Goal: Information Seeking & Learning: Check status

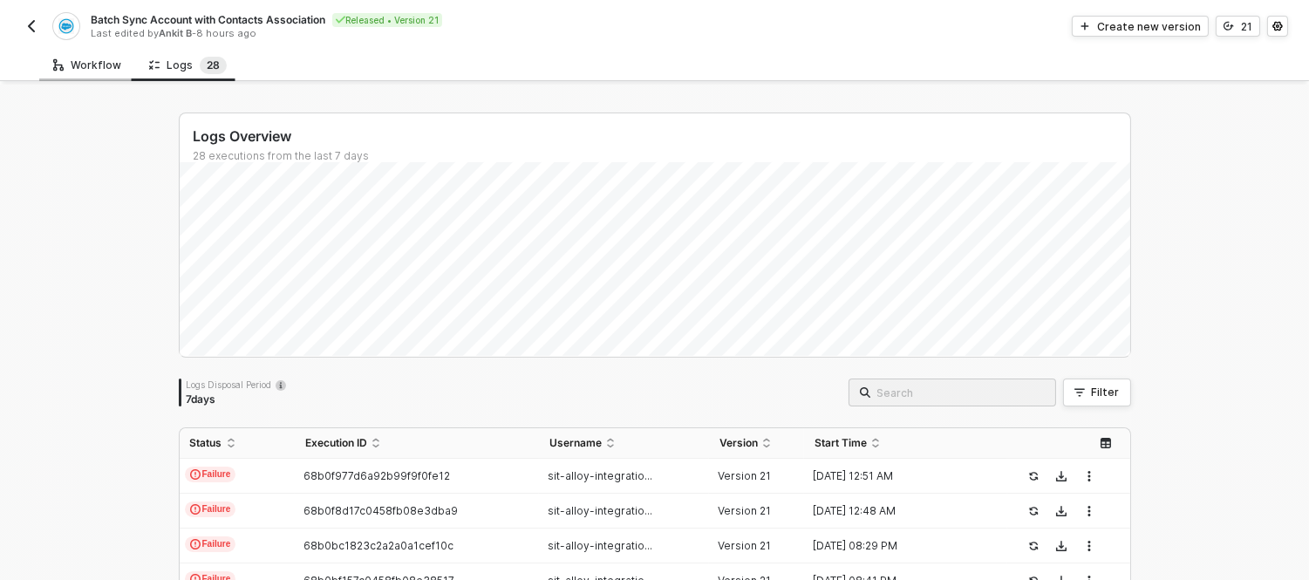
click at [97, 65] on div "Workflow" at bounding box center [87, 65] width 68 height 14
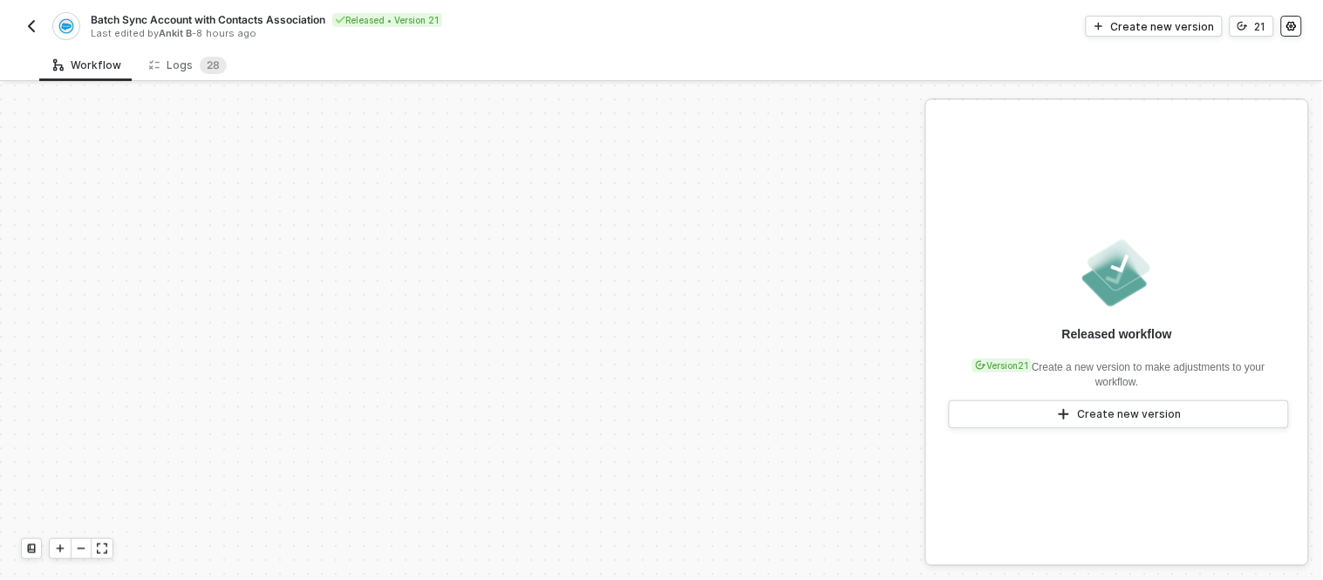
click at [1289, 16] on button "button" at bounding box center [1291, 26] width 21 height 21
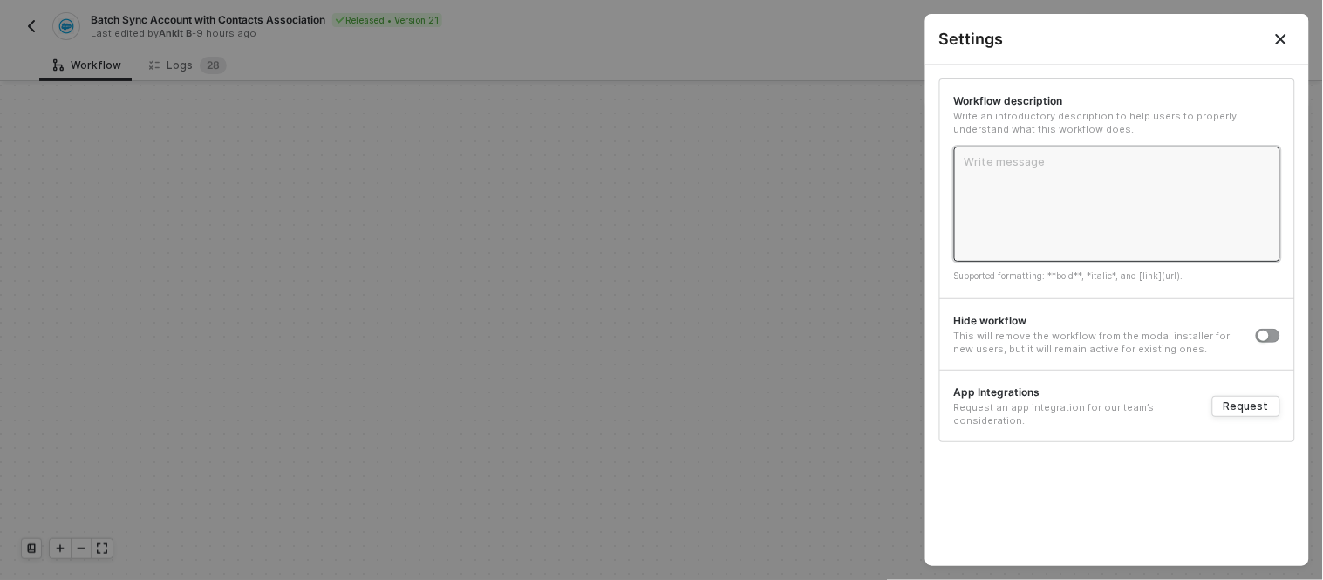
click at [1015, 198] on textarea at bounding box center [1117, 204] width 326 height 115
type textarea "T"
type textarea "Th"
type textarea "Thi"
type textarea "This"
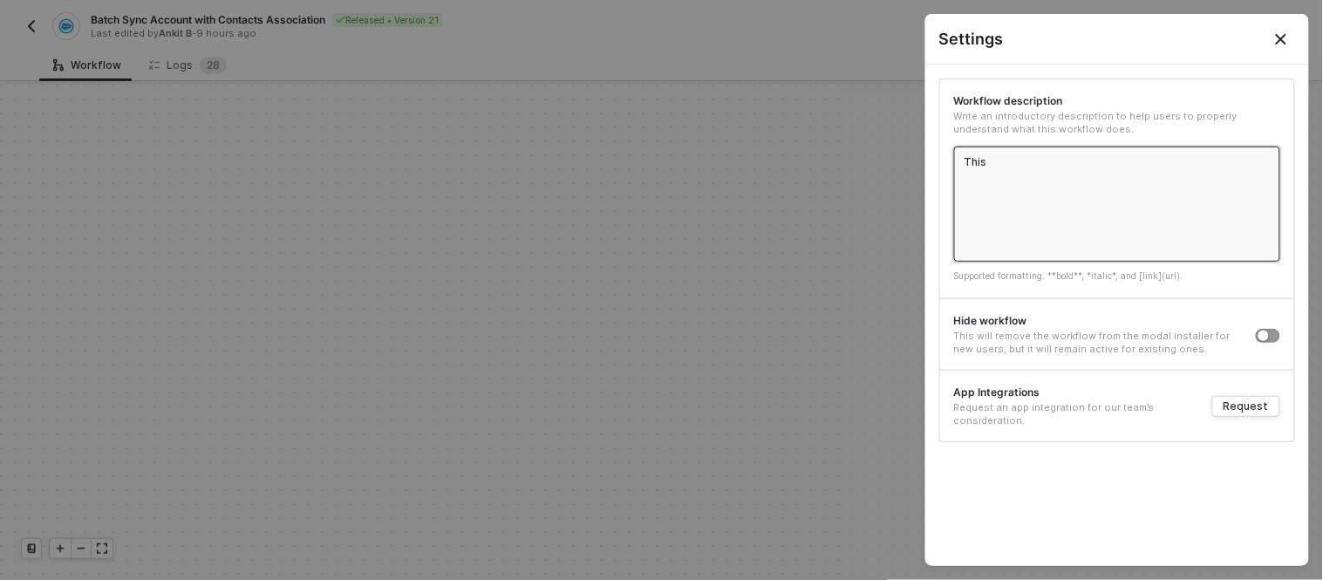
type textarea "This"
type textarea "This i"
type textarea "This is"
type textarea "This is t"
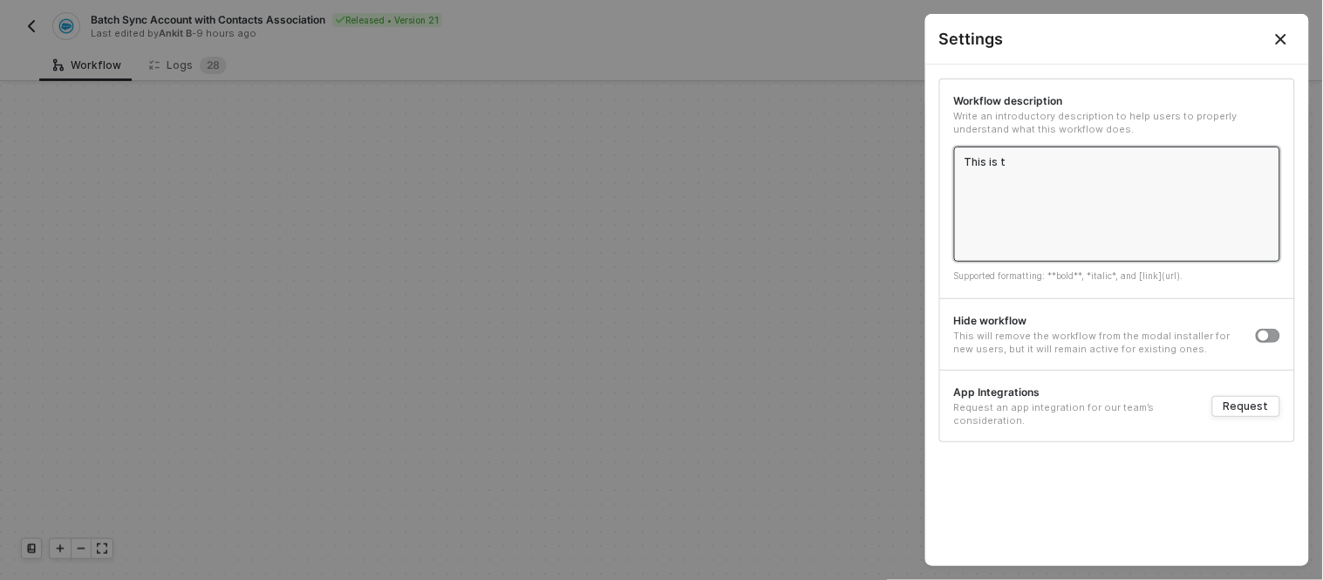
type textarea "This is th"
type textarea "This is the"
type textarea "This is the b"
type textarea "This is the ba"
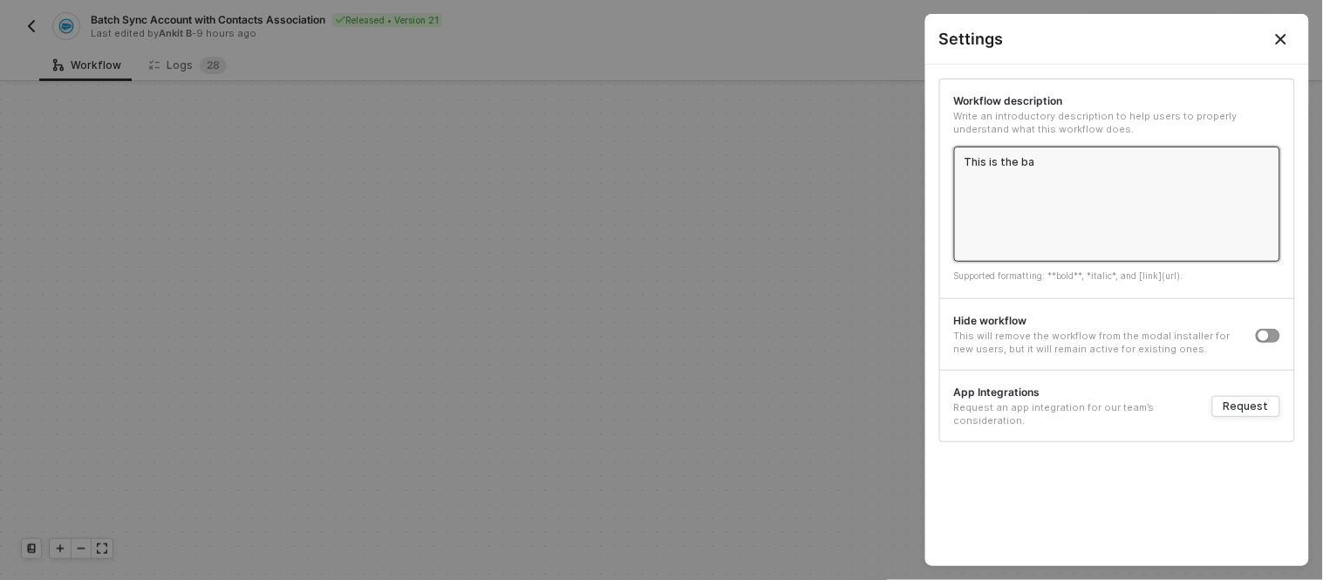
type textarea "This is the bat"
type textarea "This is the batc"
type textarea "This is the batch"
type textarea "This is the batch s"
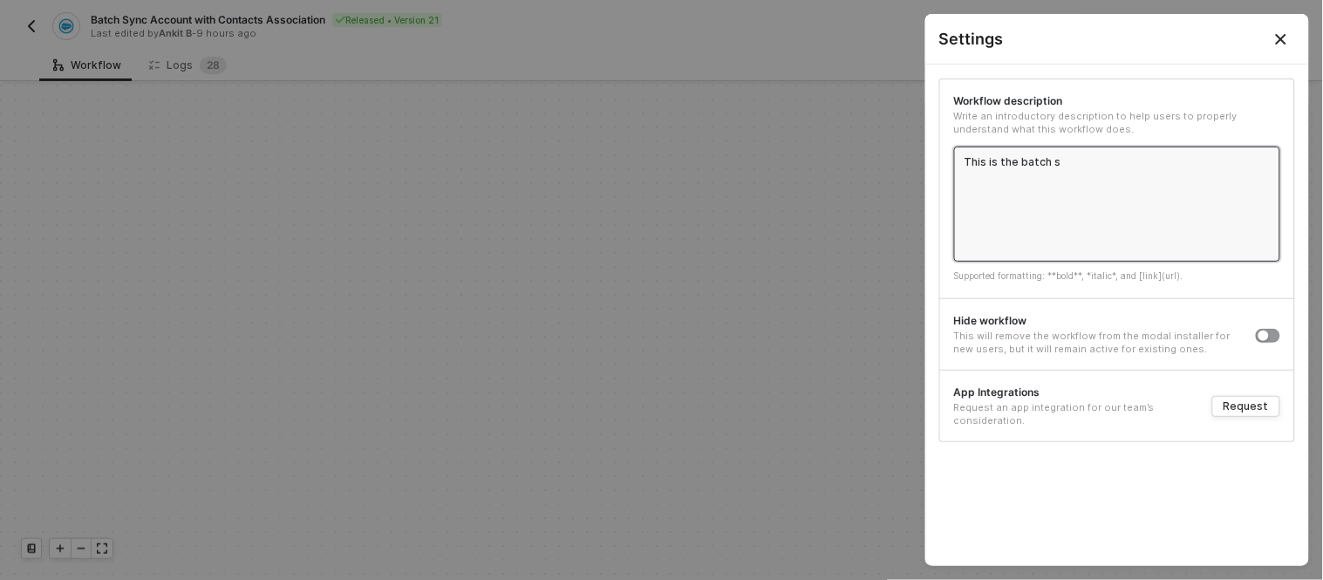
type textarea "This is the batch sy"
type textarea "This is the batch syn"
type textarea "This is the batch sync"
type textarea "This is the batch synci"
type textarea "This is the batch syncin"
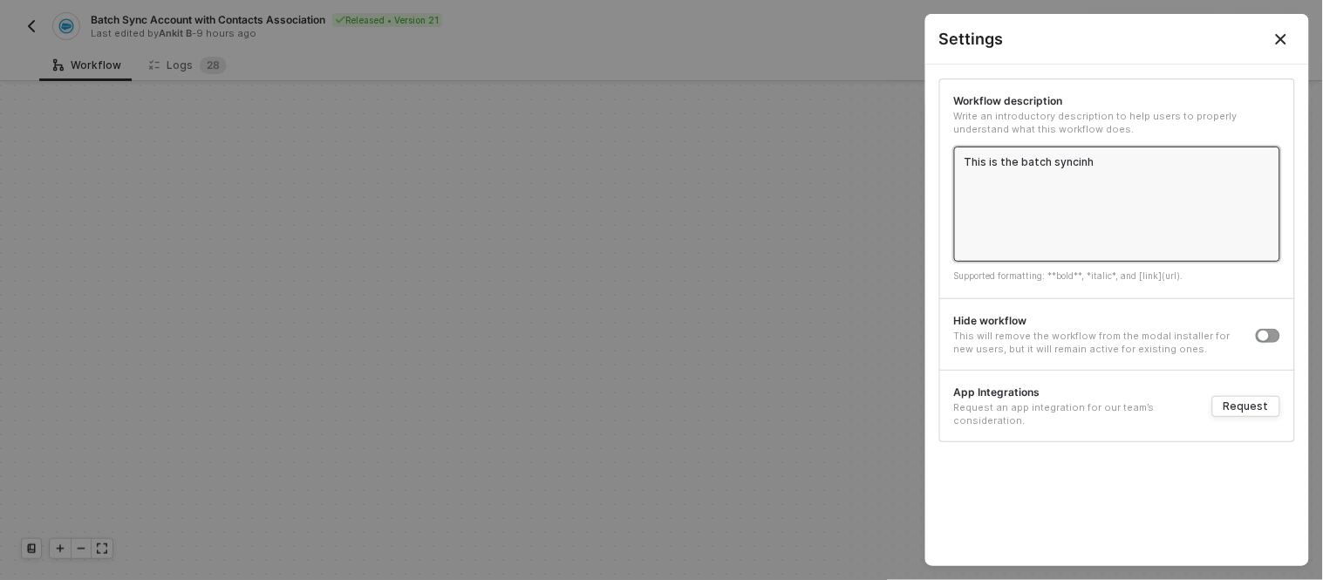
type textarea "This is the batch syncinhg"
type textarea "This is the batch syncinh"
type textarea "This is the batch syncin"
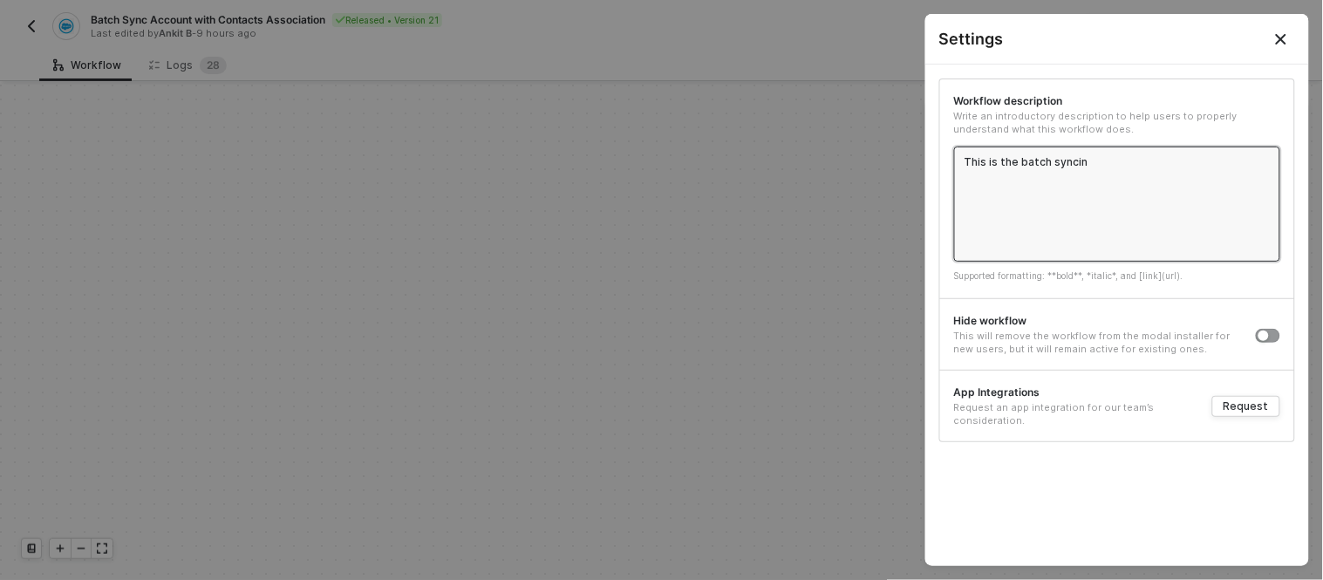
type textarea "This is the batch syncing"
type textarea "This is the batch syncing w"
type textarea "This is the batch syncing wo"
type textarea "This is the batch syncing wor"
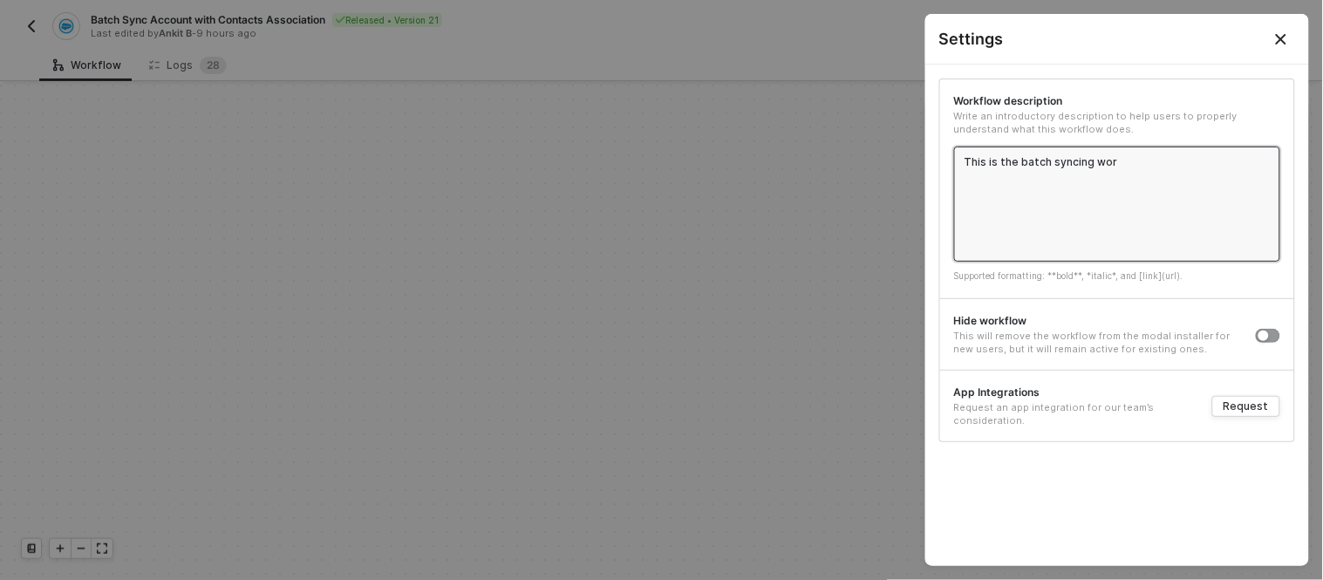
type textarea "This is the batch syncing work"
type textarea "This is the batch syncing workf"
type textarea "This is the batch syncing workfl"
type textarea "This is the batch syncing workflo"
type textarea "This is the batch syncing workflow"
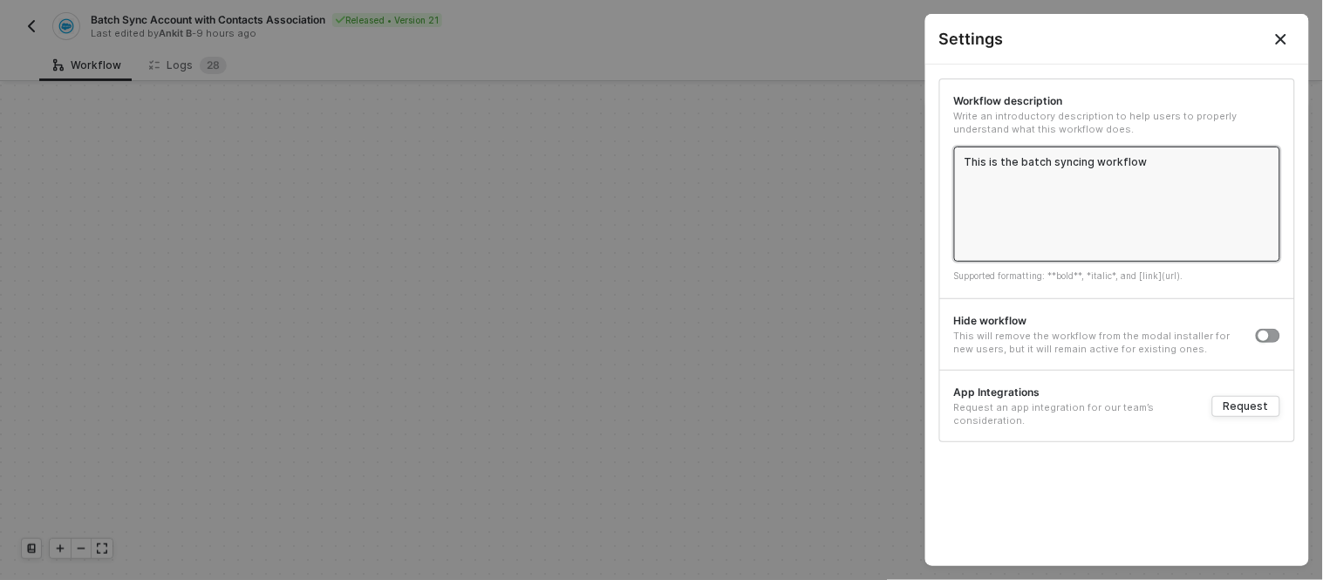
type textarea "This is the batch syncing workflow"
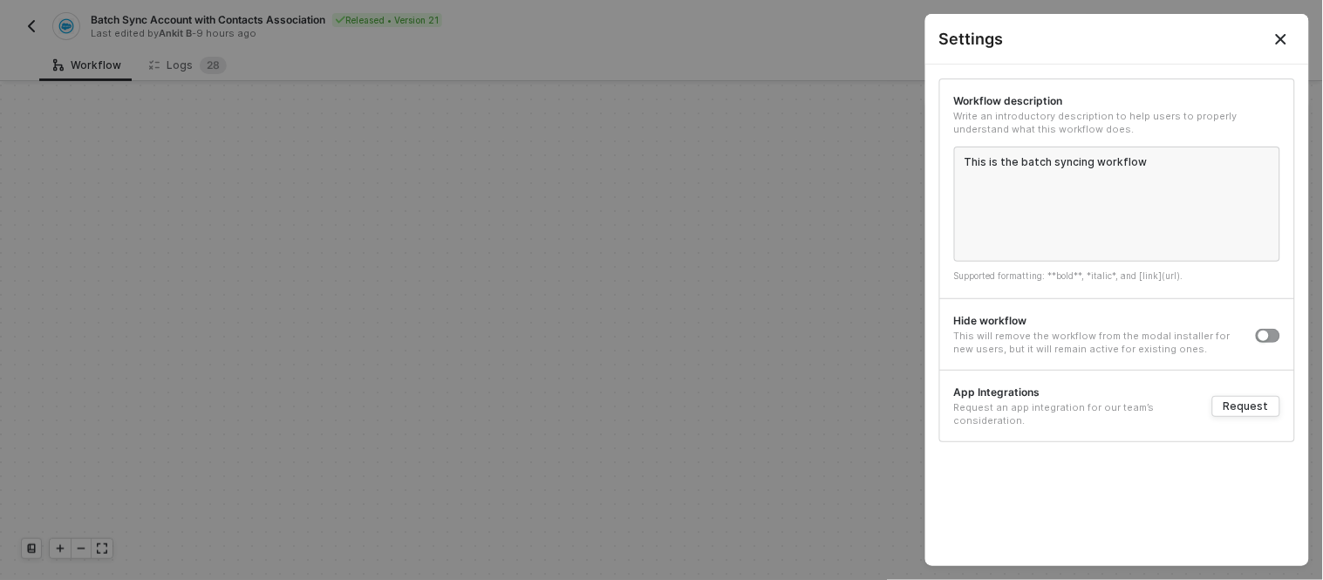
click at [770, 202] on div at bounding box center [661, 290] width 1323 height 580
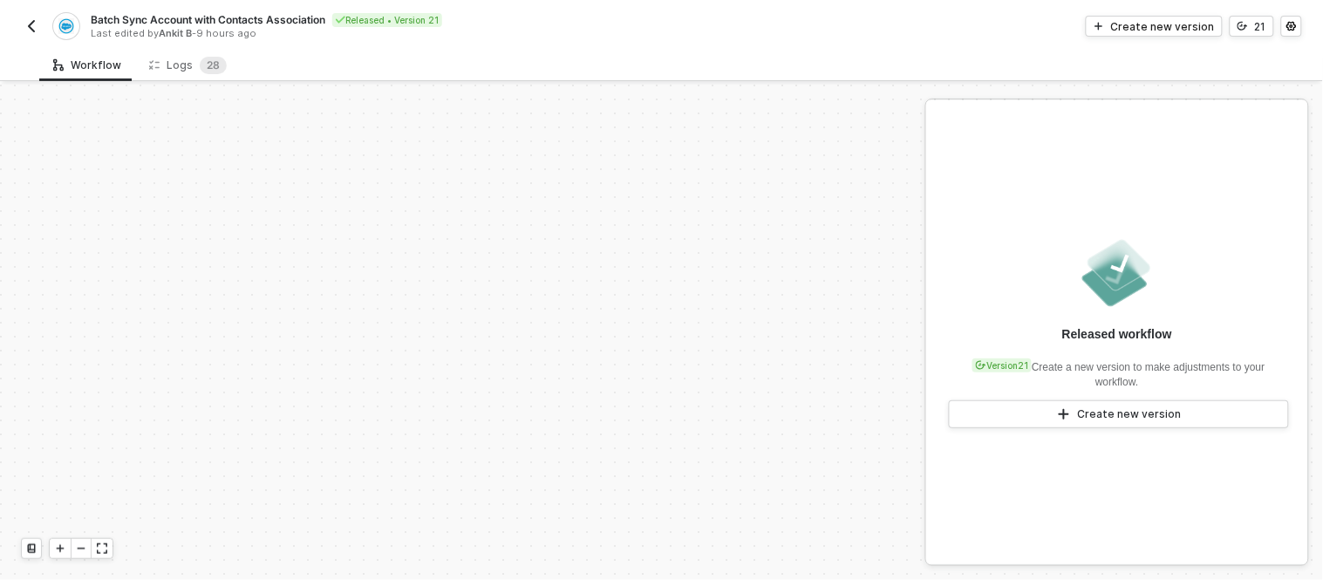
click at [37, 21] on img "button" at bounding box center [31, 26] width 14 height 14
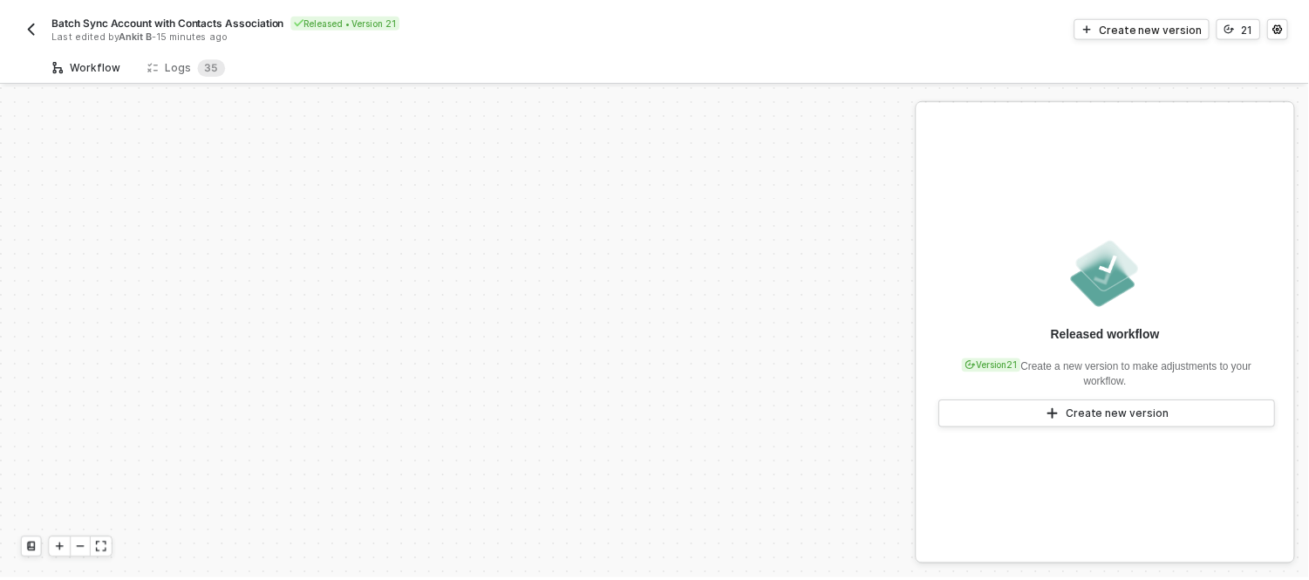
scroll to position [581, 0]
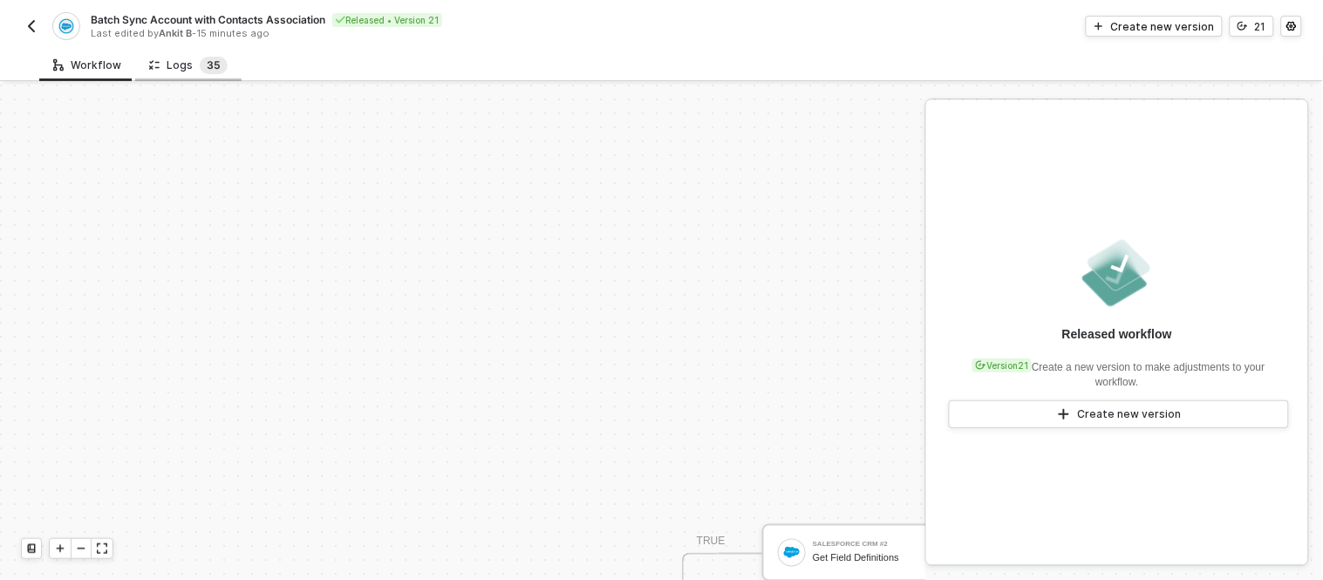
click at [214, 62] on span "5" at bounding box center [217, 64] width 7 height 13
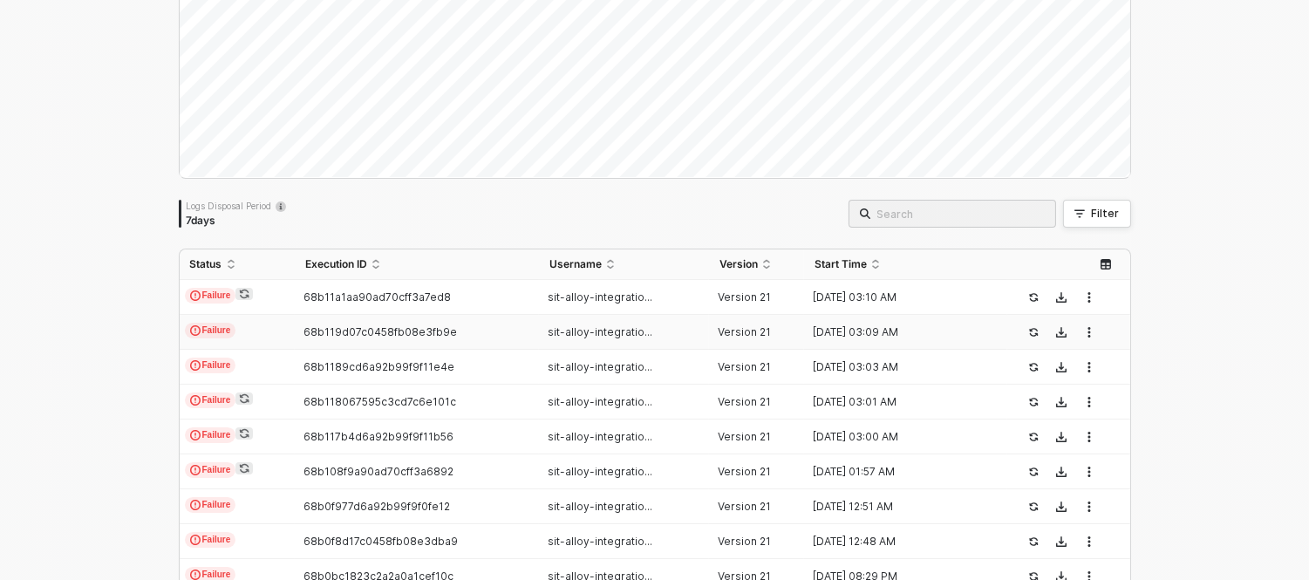
scroll to position [180, 0]
click at [454, 288] on td "68b11a1aa90ad70cff3a7ed8" at bounding box center [417, 296] width 244 height 35
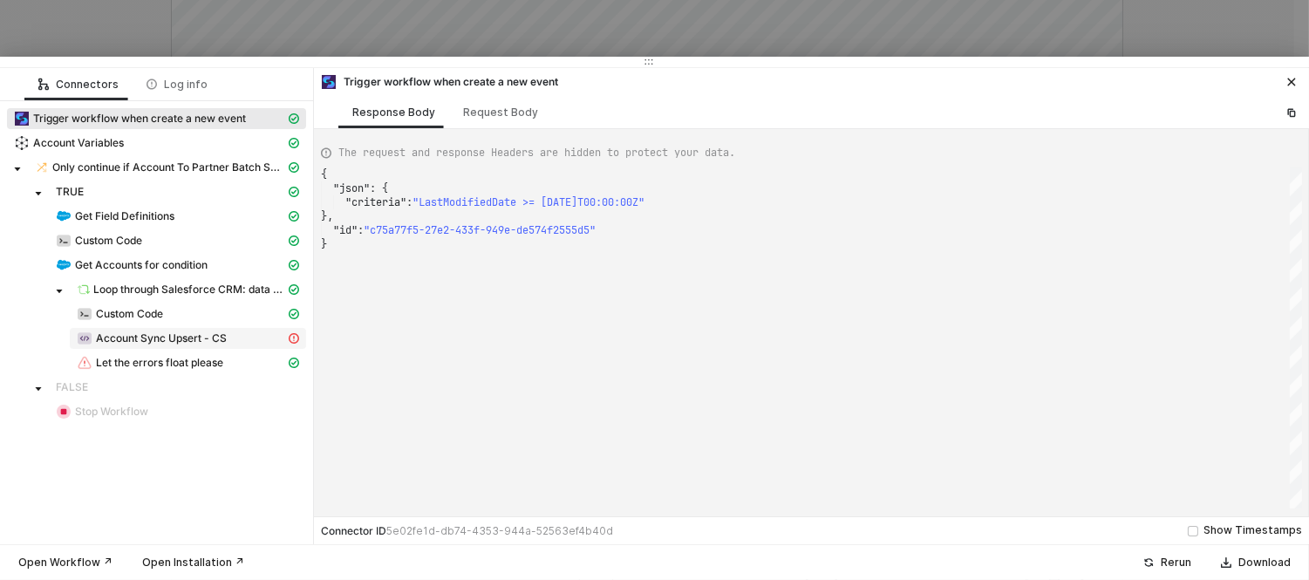
click at [163, 333] on span "Account Sync Upsert - CS" at bounding box center [161, 338] width 131 height 14
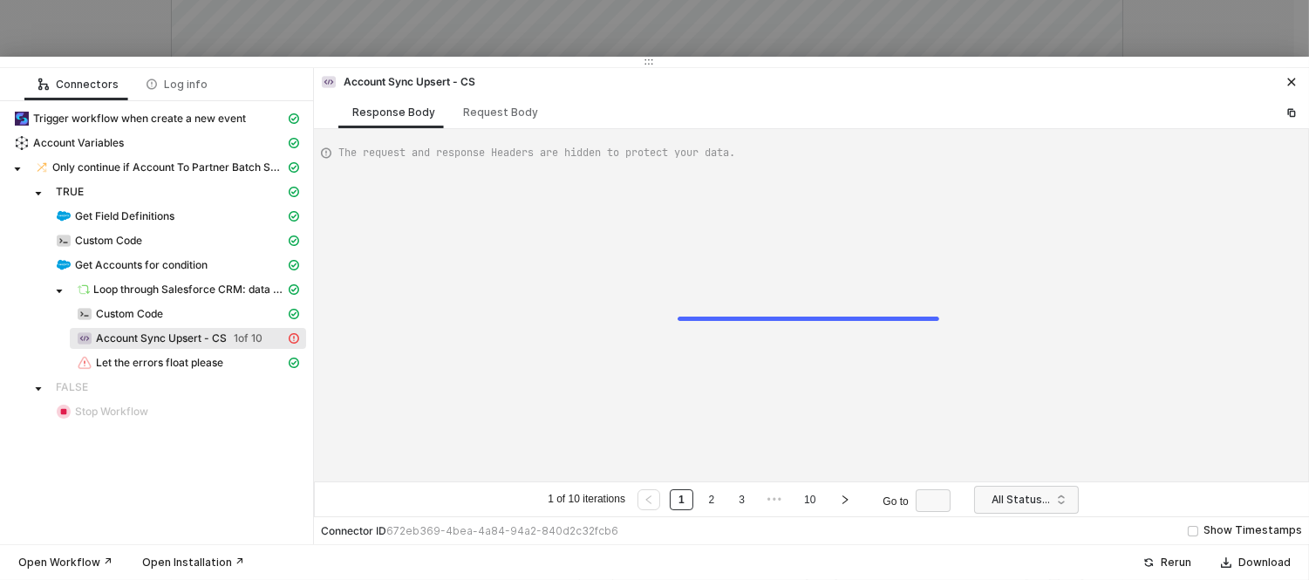
type textarea "{ "error": { "statusCode": 400, "message": "Error : {\"messages\":[\"No value f…"
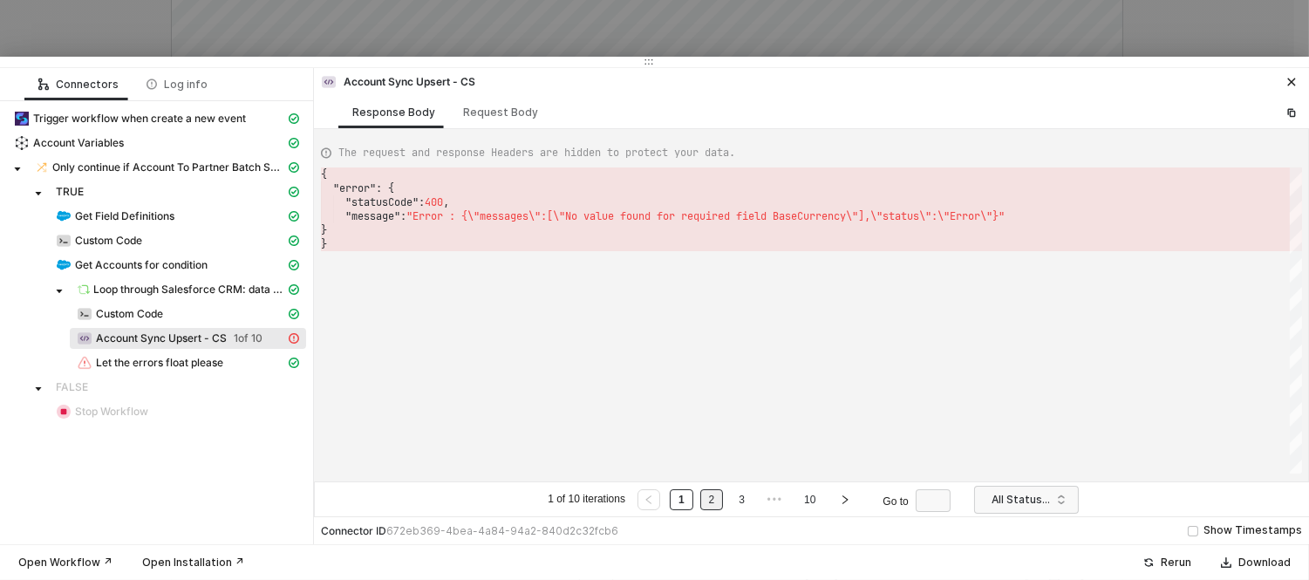
click at [701, 495] on li "2" at bounding box center [712, 499] width 24 height 21
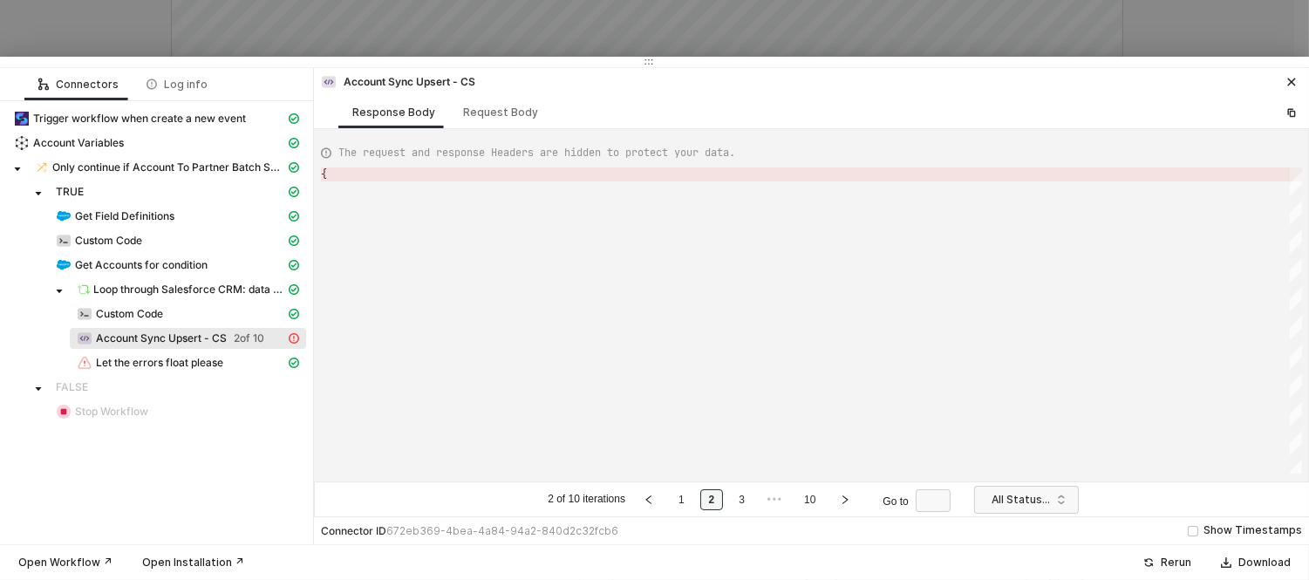
type textarea "{ "error": { "statusCode": 400, "message": "Error : {\"messages\":[\"No value f…"
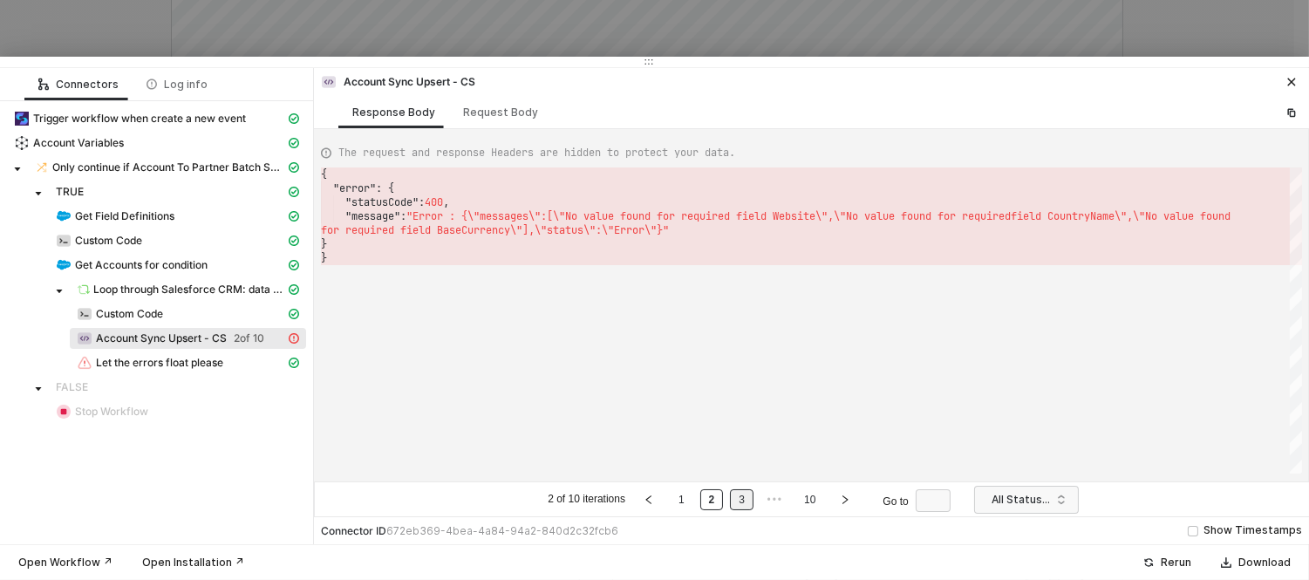
click at [736, 498] on link "3" at bounding box center [742, 499] width 17 height 19
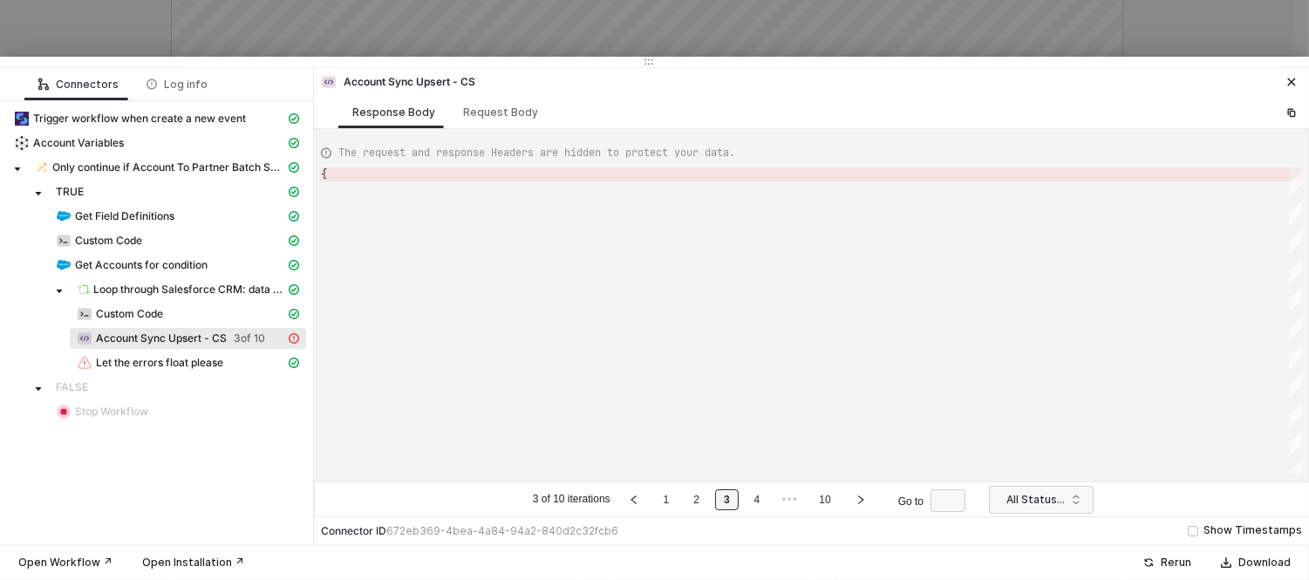
type textarea "{ "error": { "statusCode": 400, "message": "Error : {\"messages\":[\"No value f…"
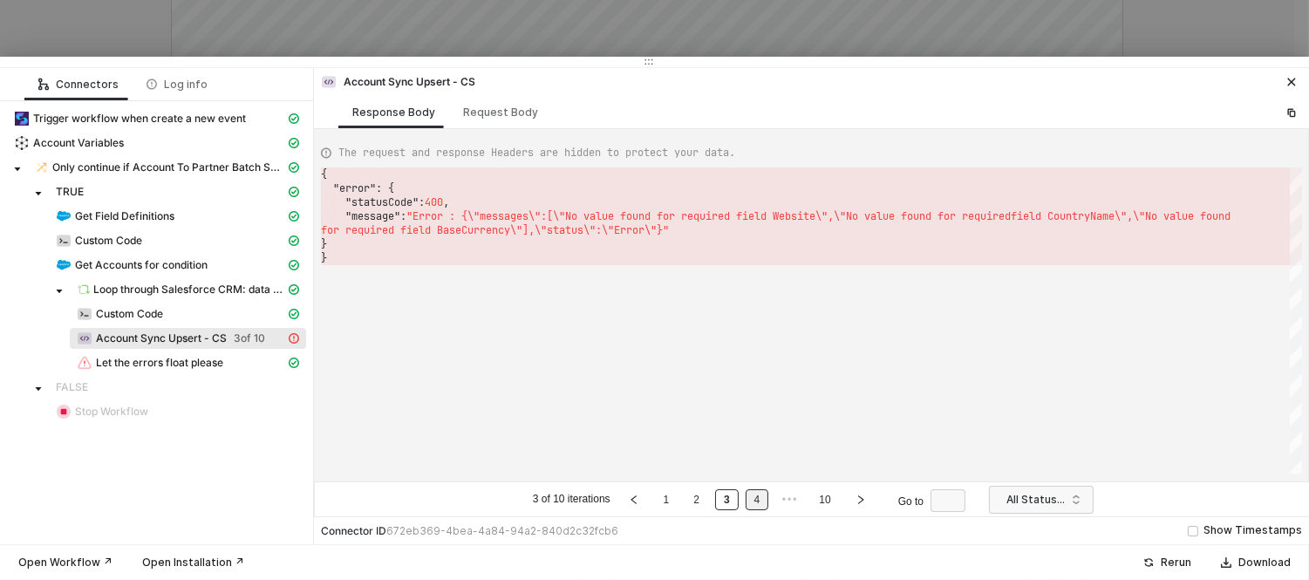
click at [755, 498] on link "4" at bounding box center [757, 499] width 17 height 19
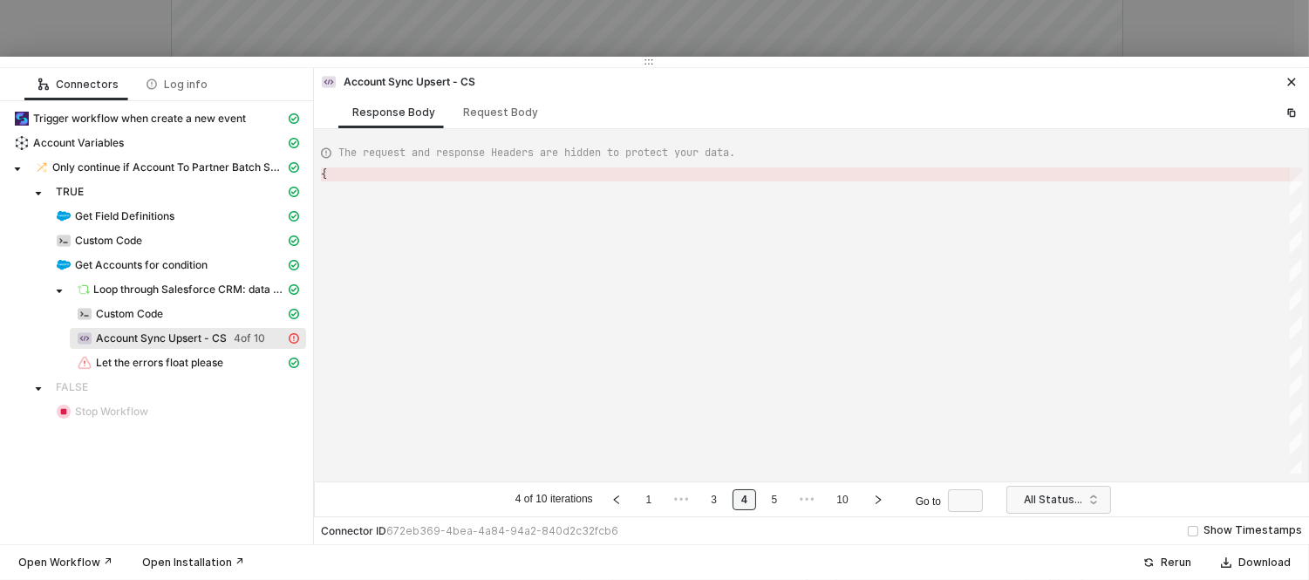
type textarea "{ "error": { "statusCode": 400, "message": "Error : {\"messages\":[\"No value f…"
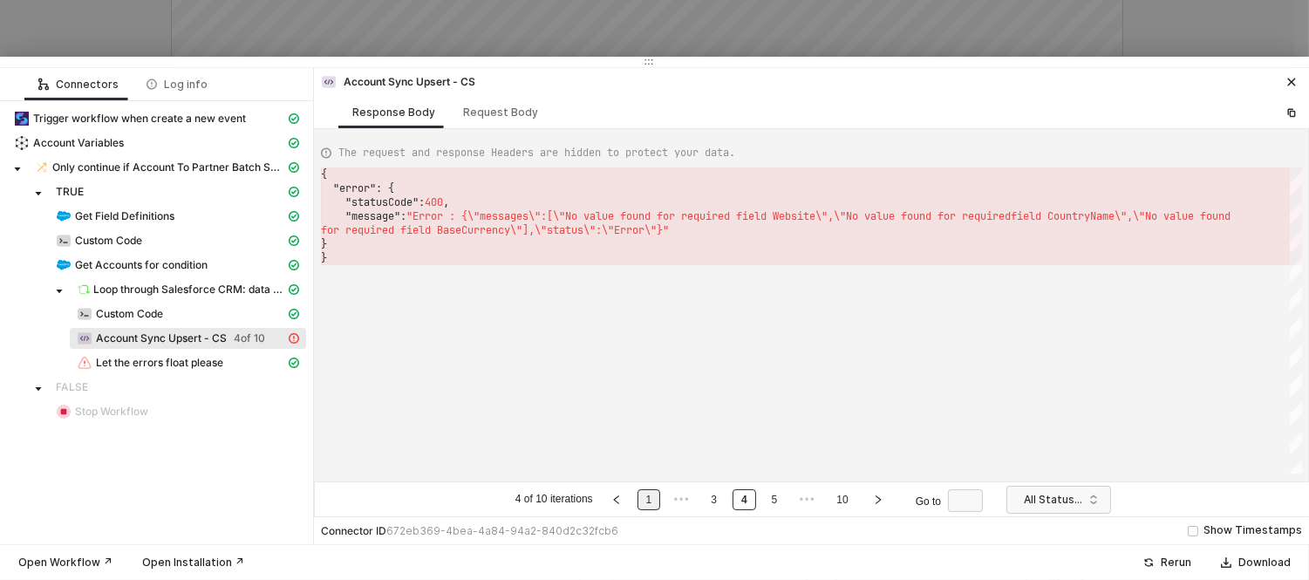
click at [653, 494] on link "1" at bounding box center [649, 499] width 17 height 19
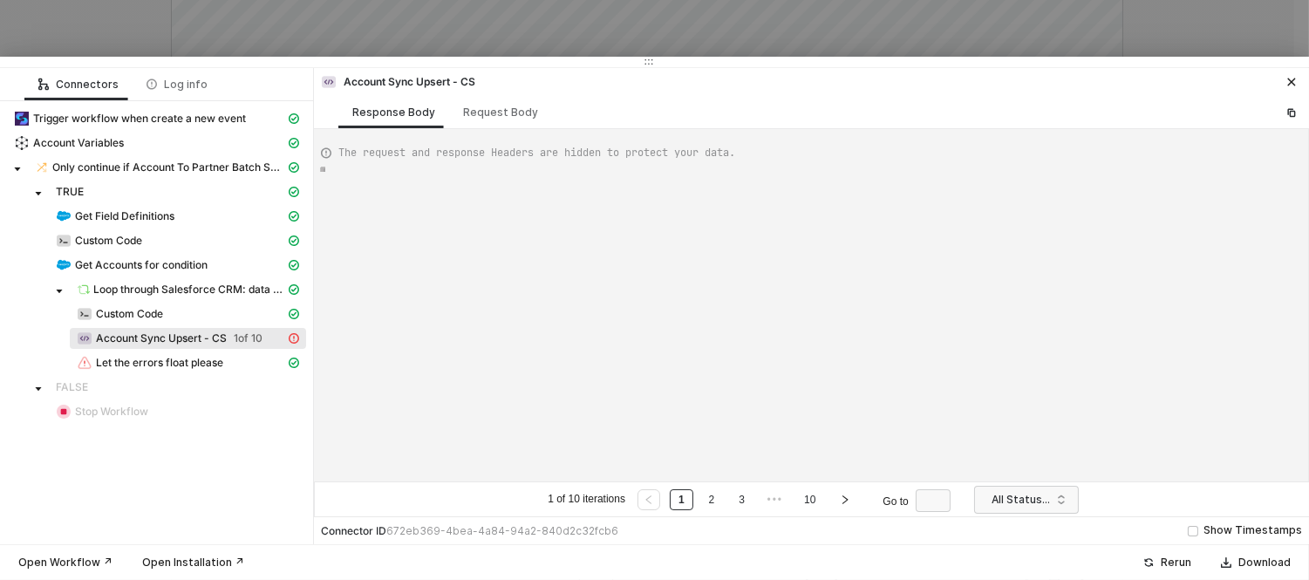
type textarea "{ "error": { "statusCode": 400, "message": "Error : {\"messages\":[\"No value f…"
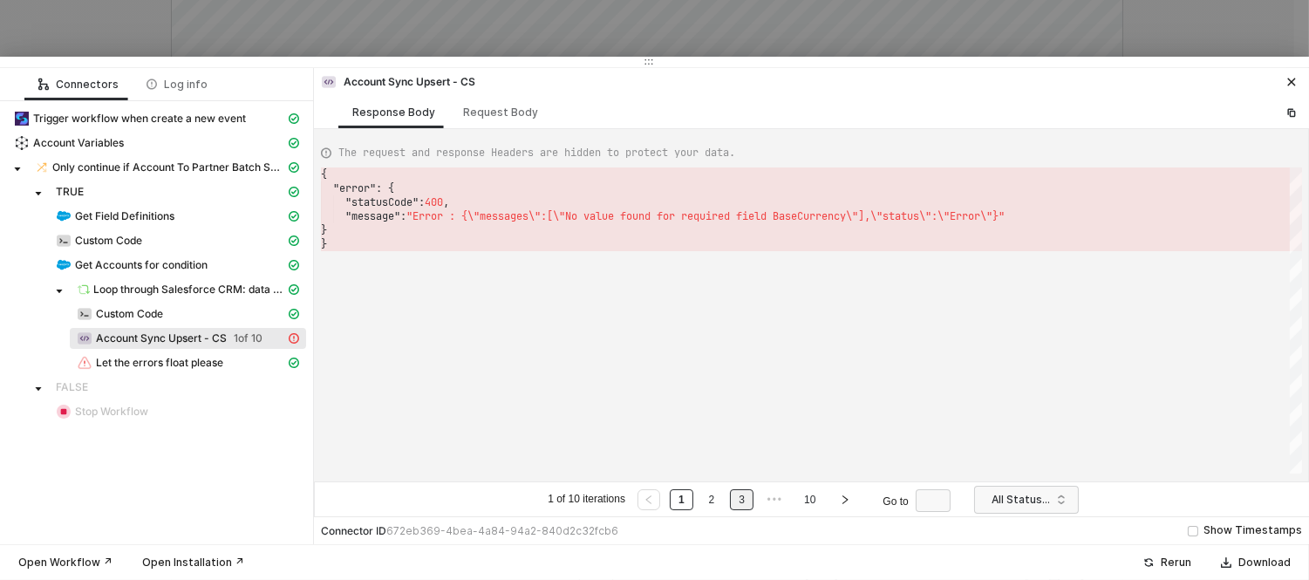
click at [743, 507] on link "3" at bounding box center [742, 499] width 17 height 19
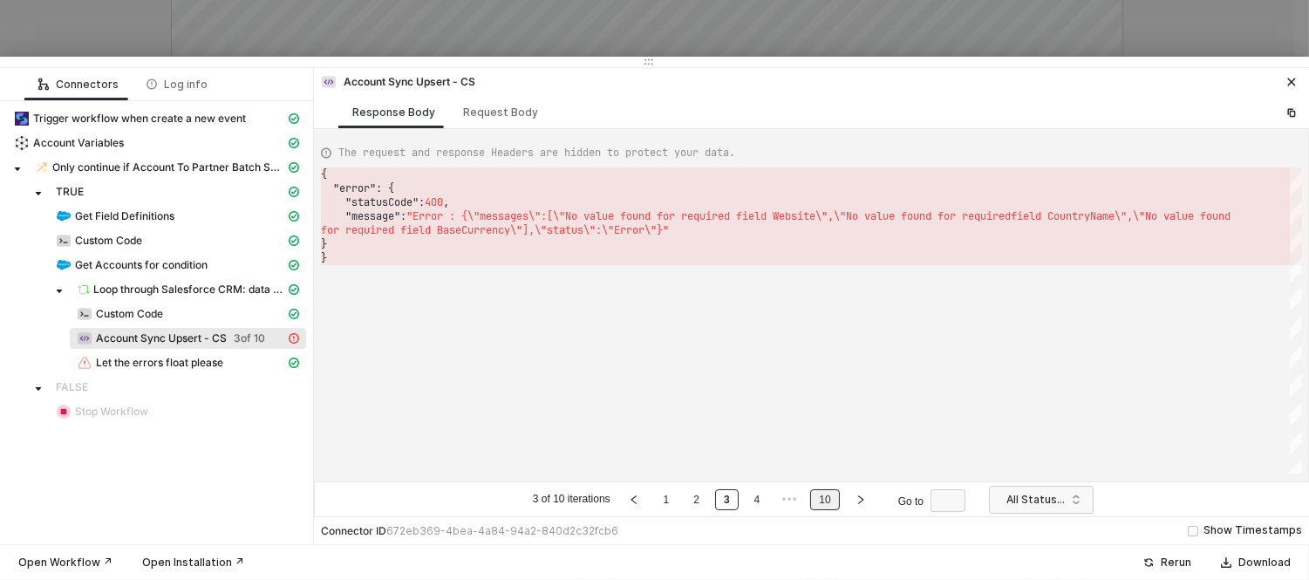
click at [822, 502] on link "10" at bounding box center [825, 499] width 22 height 19
click at [817, 504] on link "10" at bounding box center [813, 499] width 22 height 19
click at [766, 502] on ul "10 of 10 iterations 1 ••• 8 9 10 Go to" at bounding box center [753, 499] width 420 height 21
click at [753, 499] on link "8" at bounding box center [749, 499] width 17 height 19
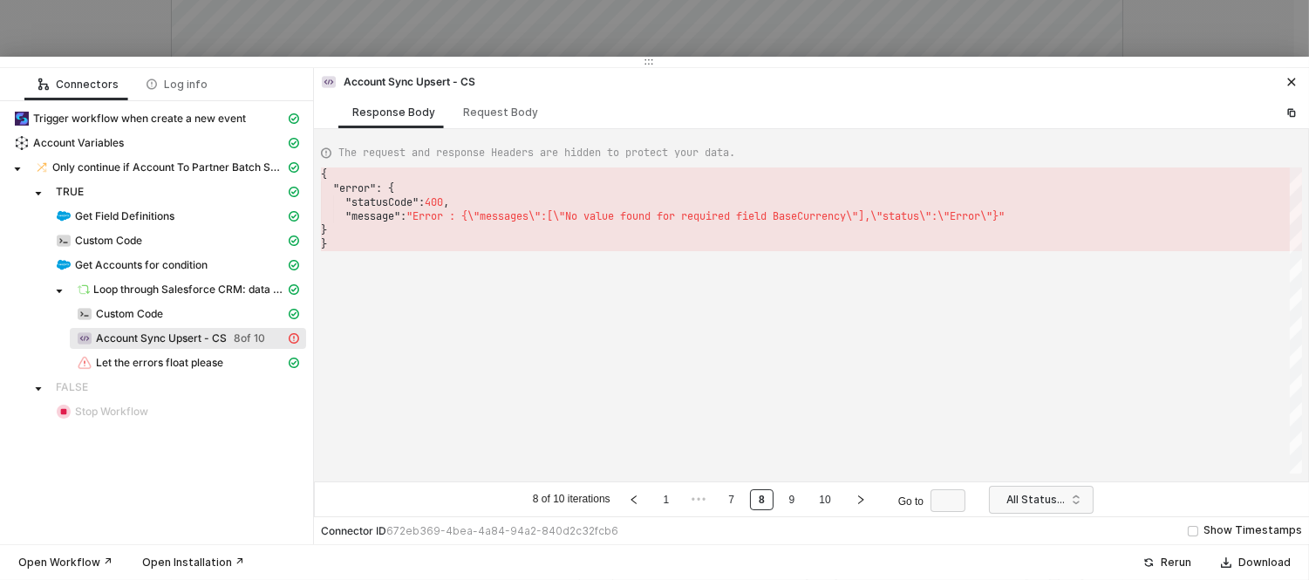
click at [581, 17] on div at bounding box center [654, 290] width 1309 height 580
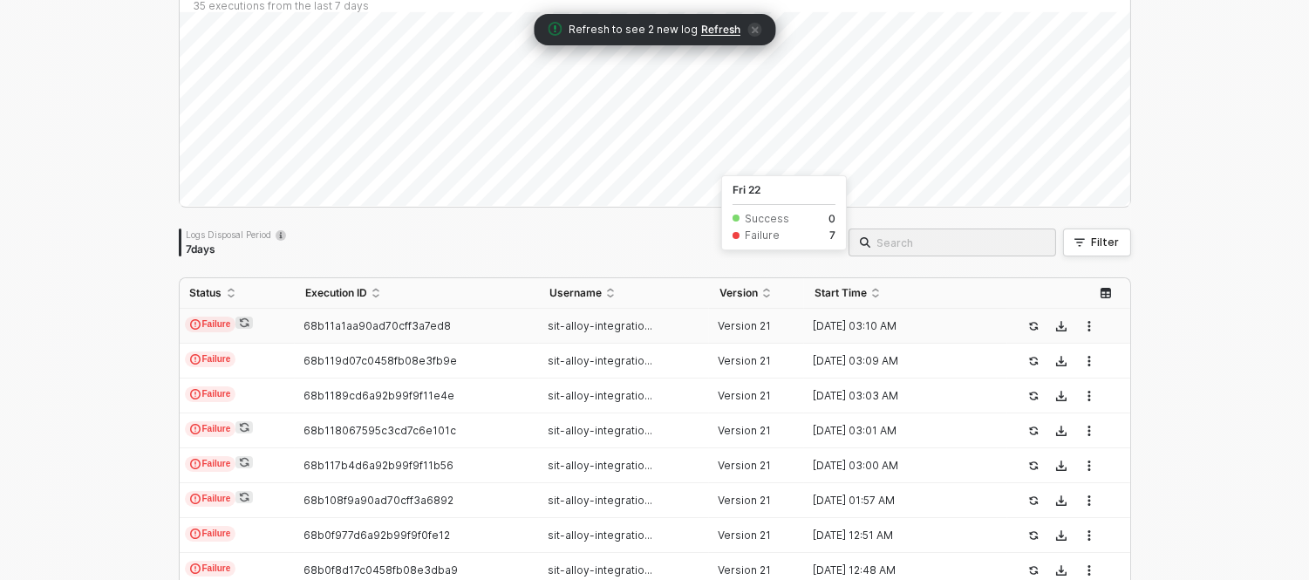
scroll to position [149, 0]
click at [715, 28] on span "Refresh" at bounding box center [720, 30] width 39 height 14
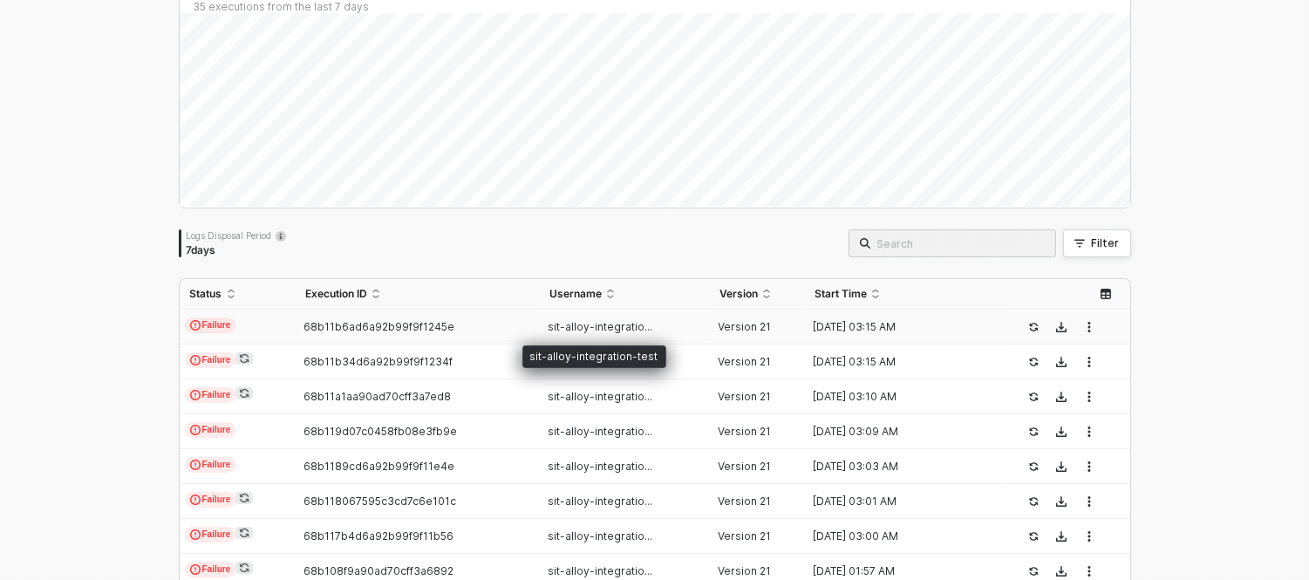
click at [591, 325] on span "sit-alloy-integratio..." at bounding box center [600, 326] width 105 height 13
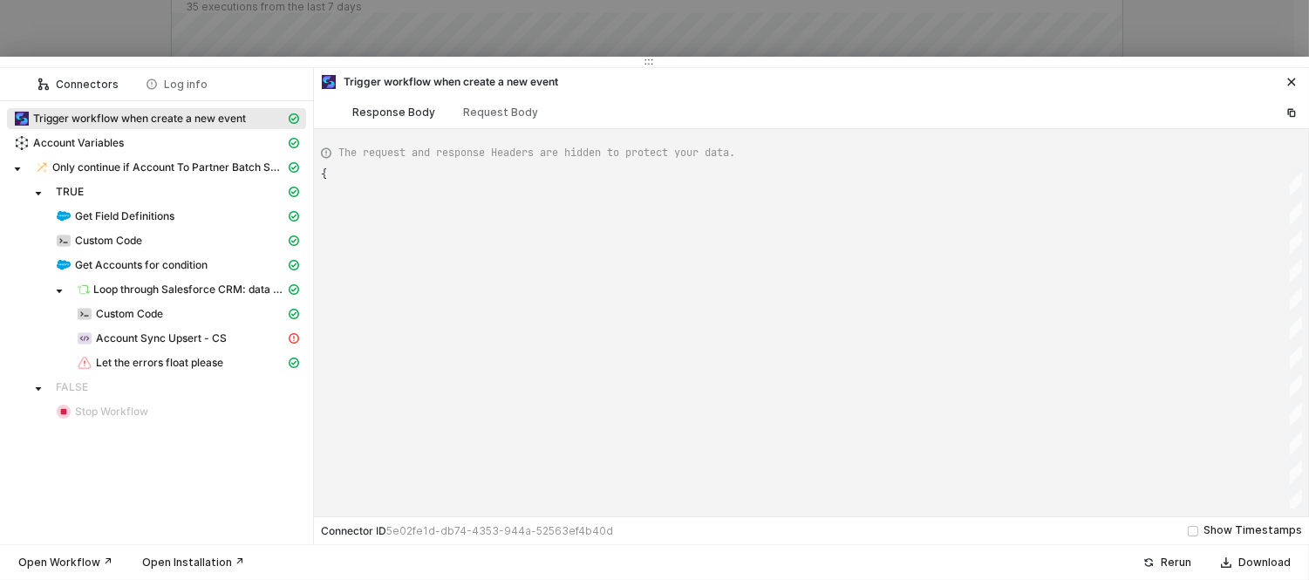
type textarea "{ "json": { "criteria": "LastModifiedDate >= 2024-04-25T00:00:00Z" }, "id": "3a…"
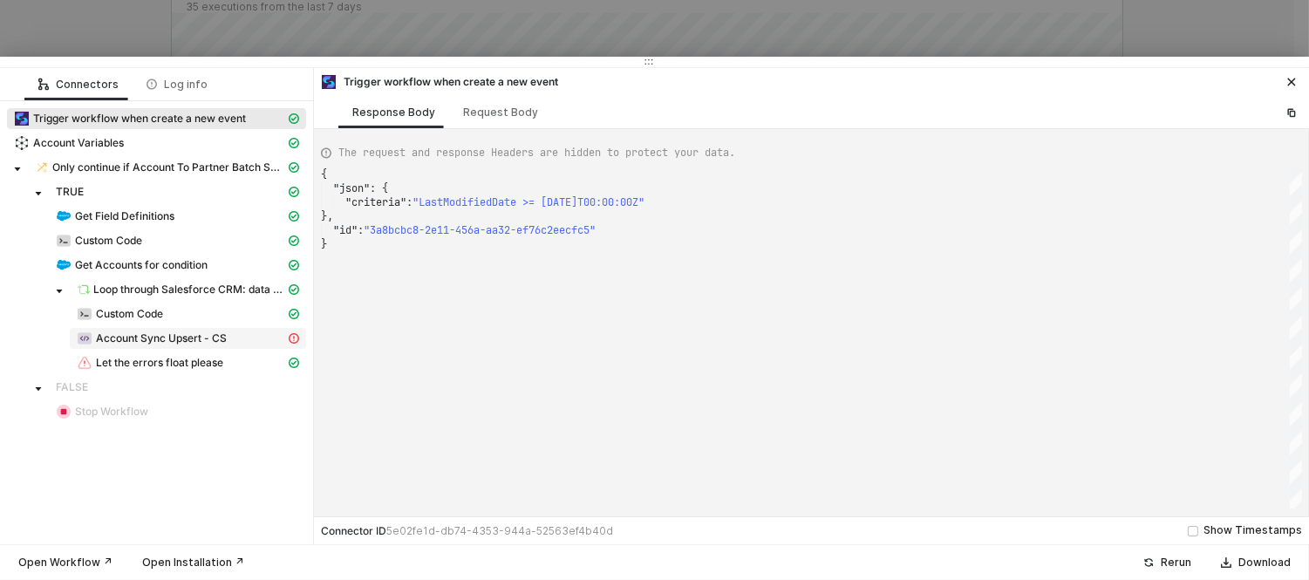
click at [126, 333] on span "Account Sync Upsert - CS" at bounding box center [161, 338] width 131 height 14
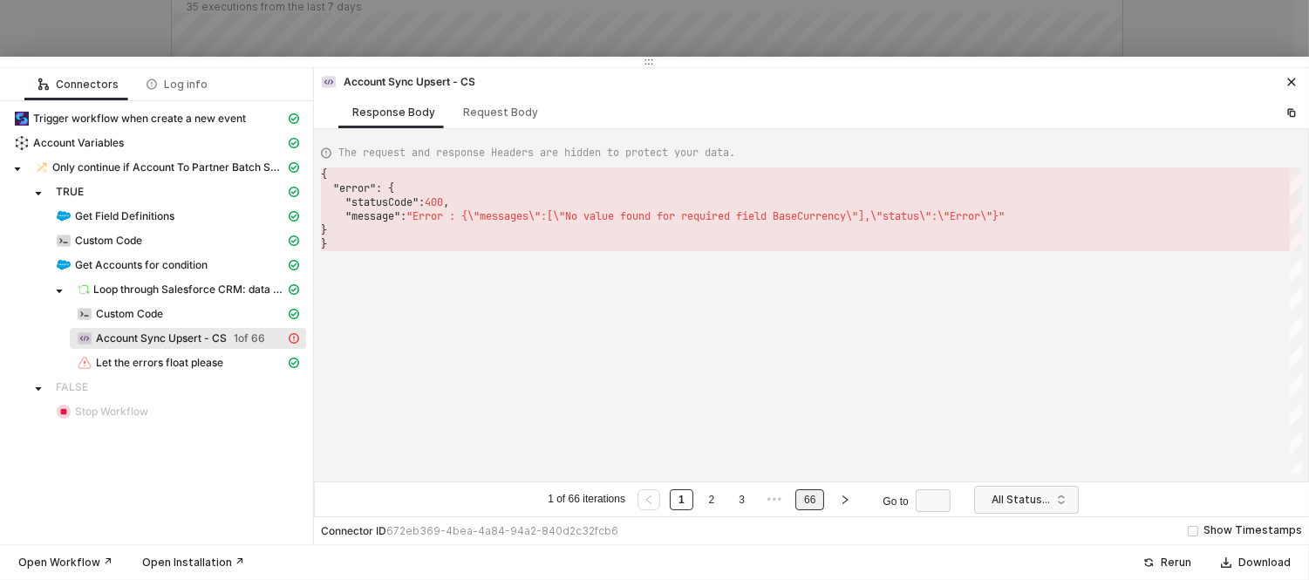
click at [810, 502] on link "66" at bounding box center [810, 499] width 22 height 19
click at [792, 502] on link "65" at bounding box center [783, 499] width 22 height 19
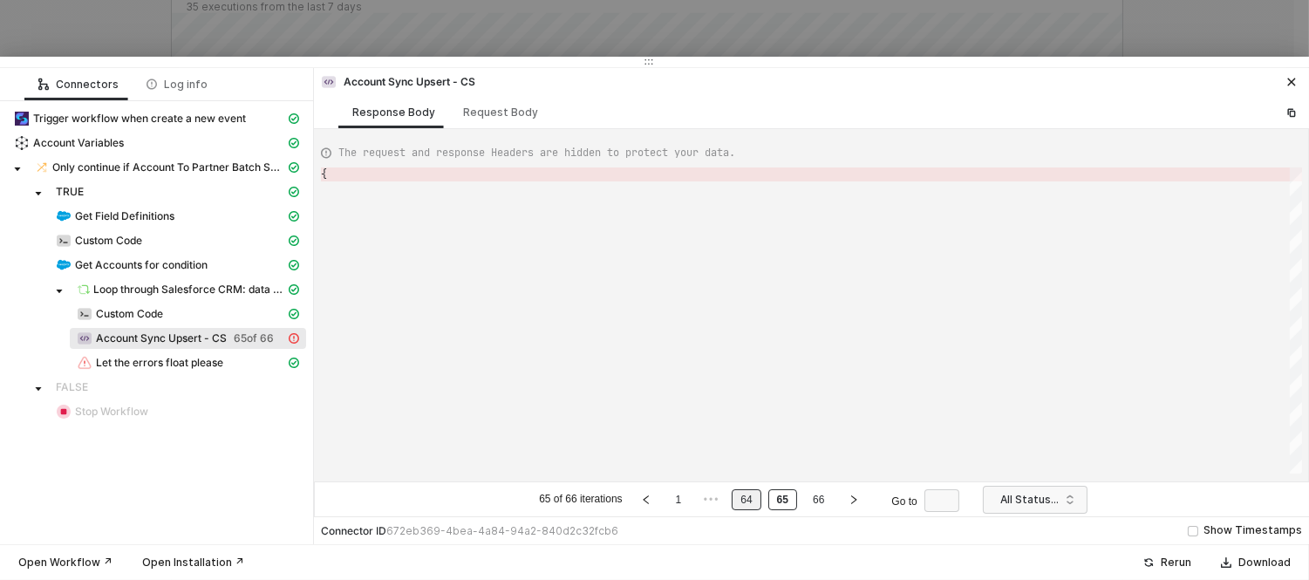
type textarea "{ "error": { "statusCode": 400, "message": "Error : {\"messages\":[\"No value f…"
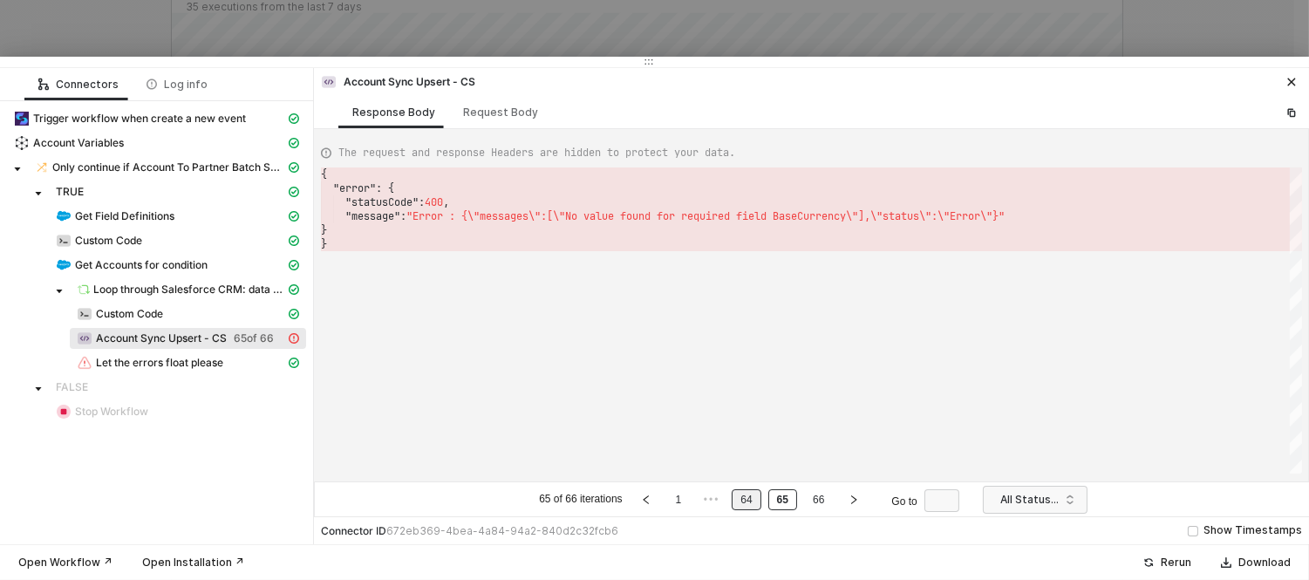
click at [751, 502] on link "64" at bounding box center [746, 499] width 22 height 19
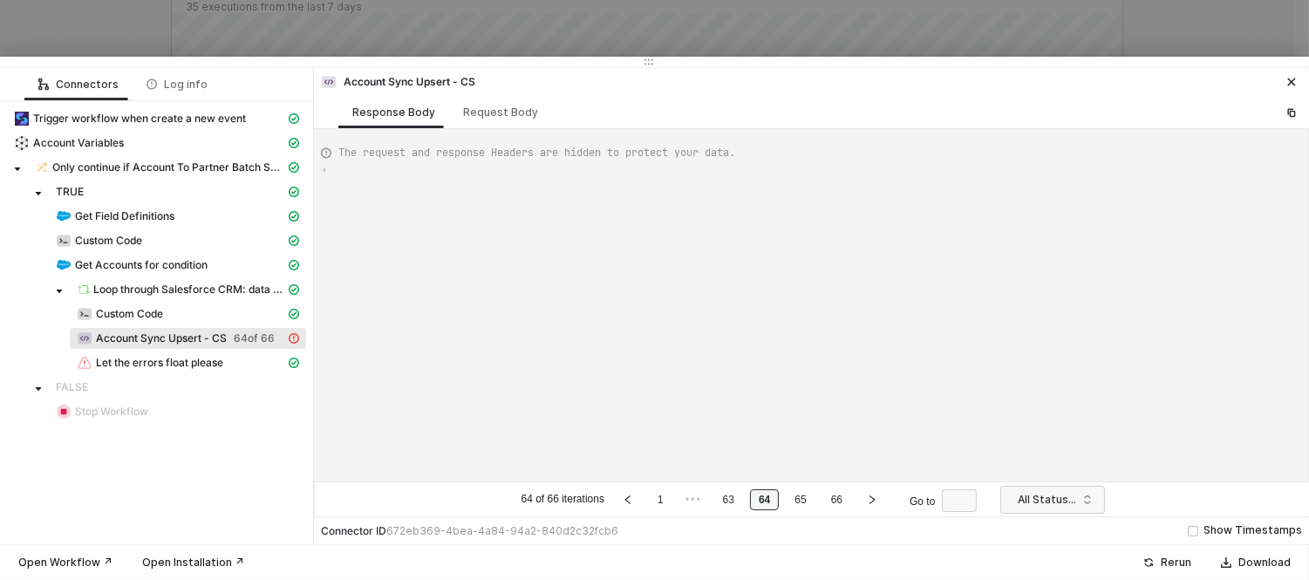
type textarea "{ "error": { "statusCode": 400, "message": "Error : {\"messages\":[\"No value f…"
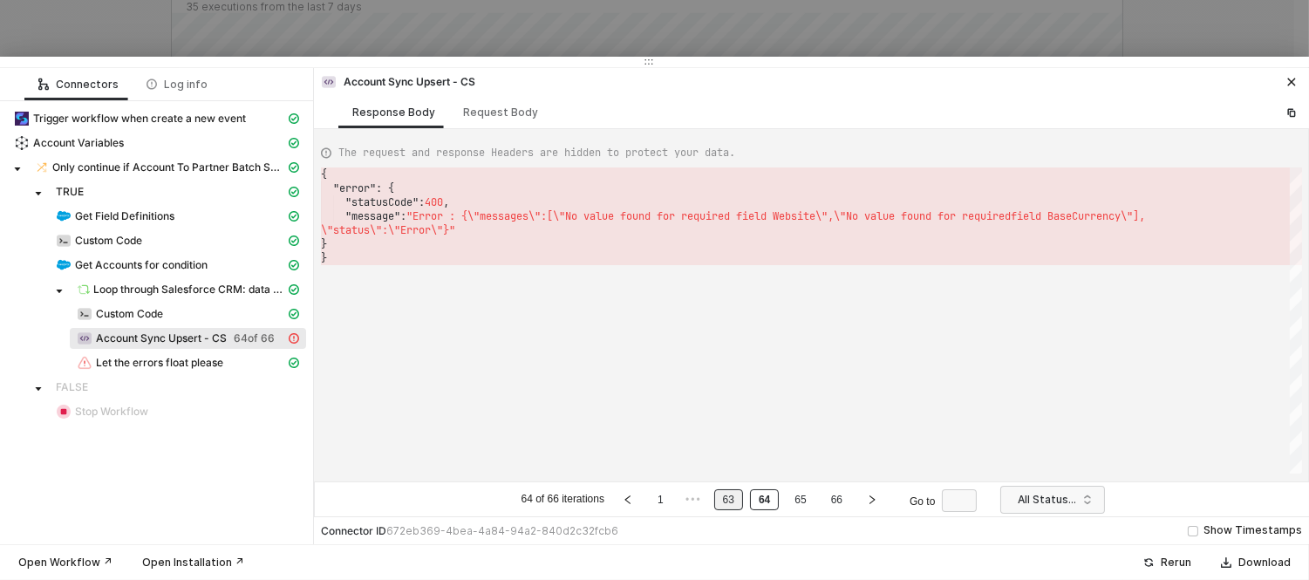
click at [721, 501] on link "63" at bounding box center [729, 499] width 22 height 19
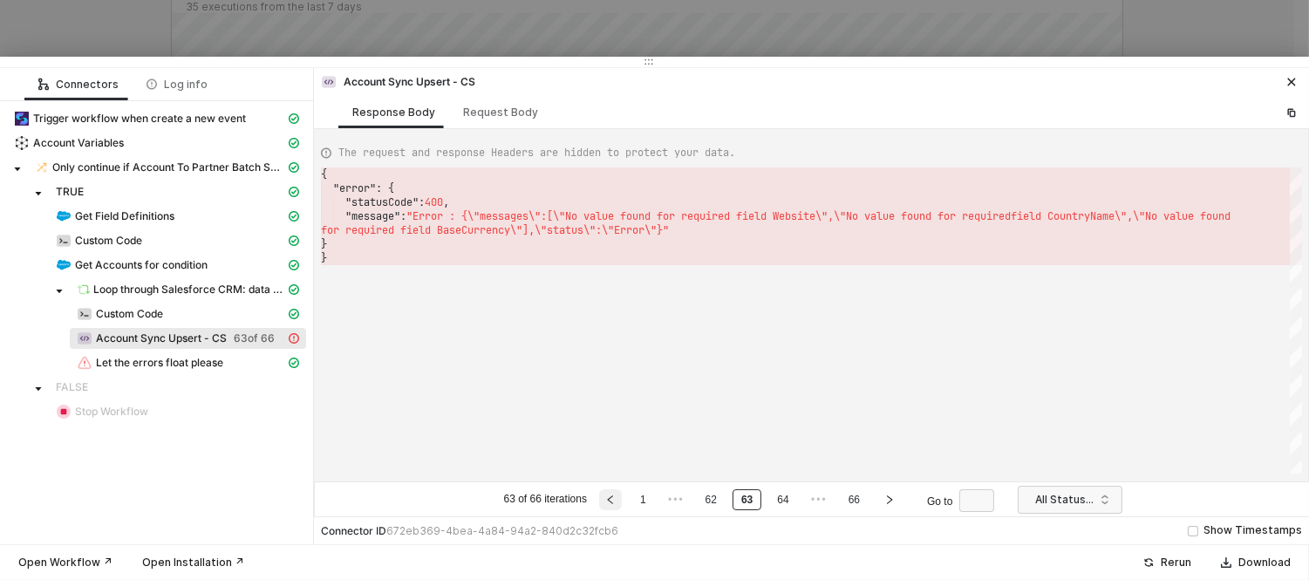
click at [617, 499] on button "button" at bounding box center [610, 499] width 23 height 21
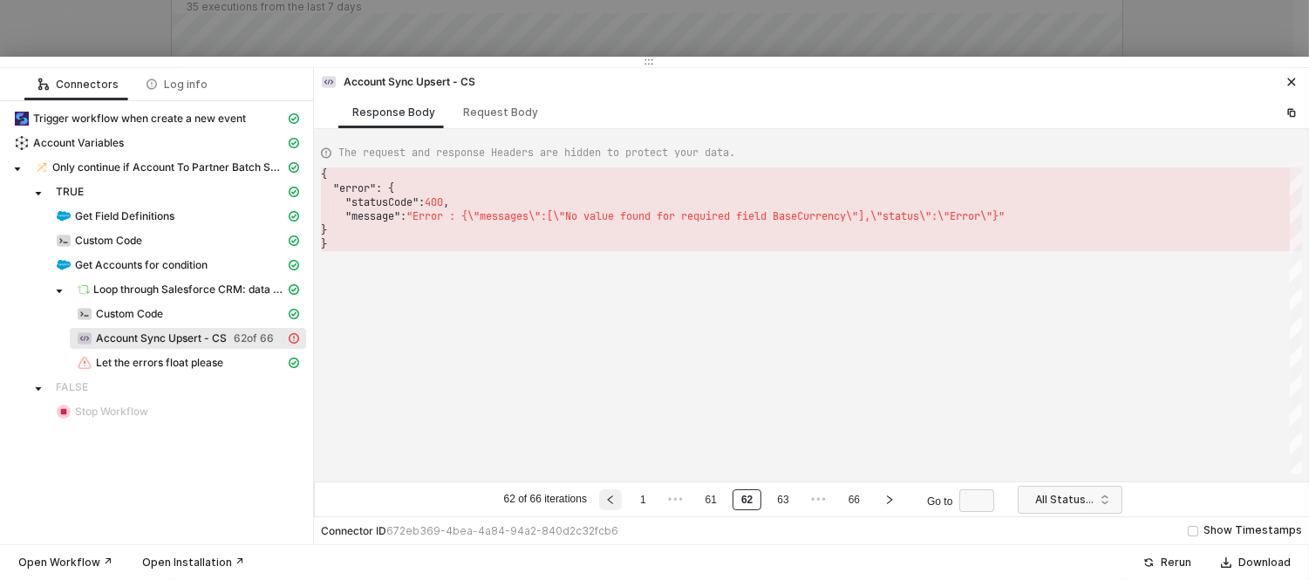
click at [617, 499] on button "button" at bounding box center [610, 499] width 23 height 21
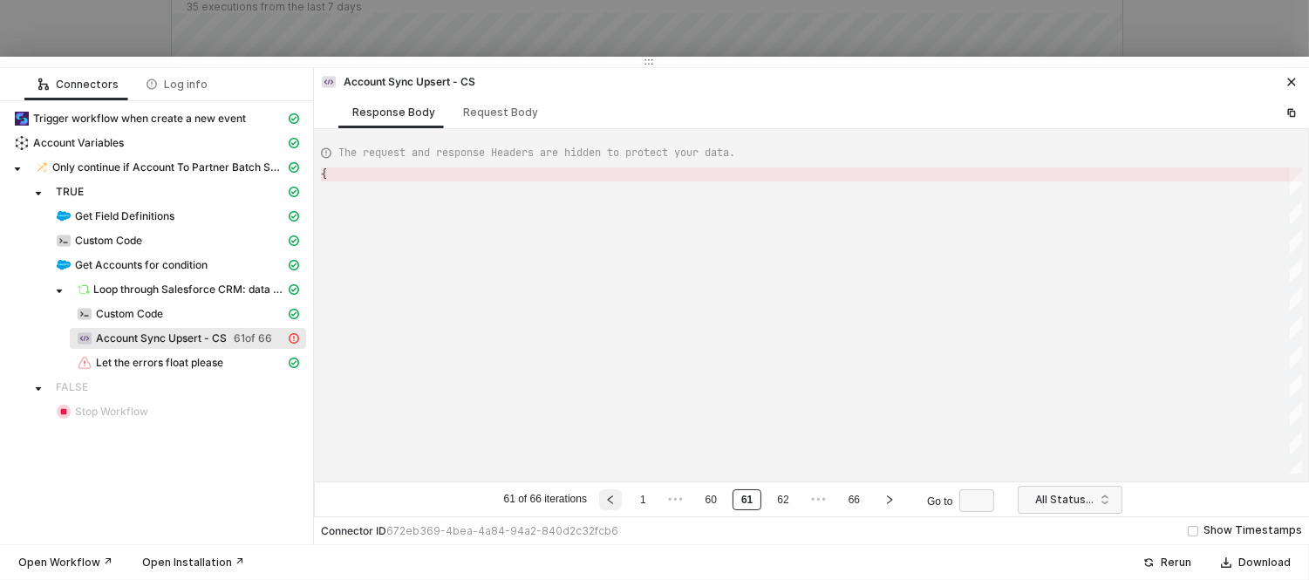
type textarea "{ "error": { "statusCode": 400, "message": "Error : {\"messages\":[\"No value f…"
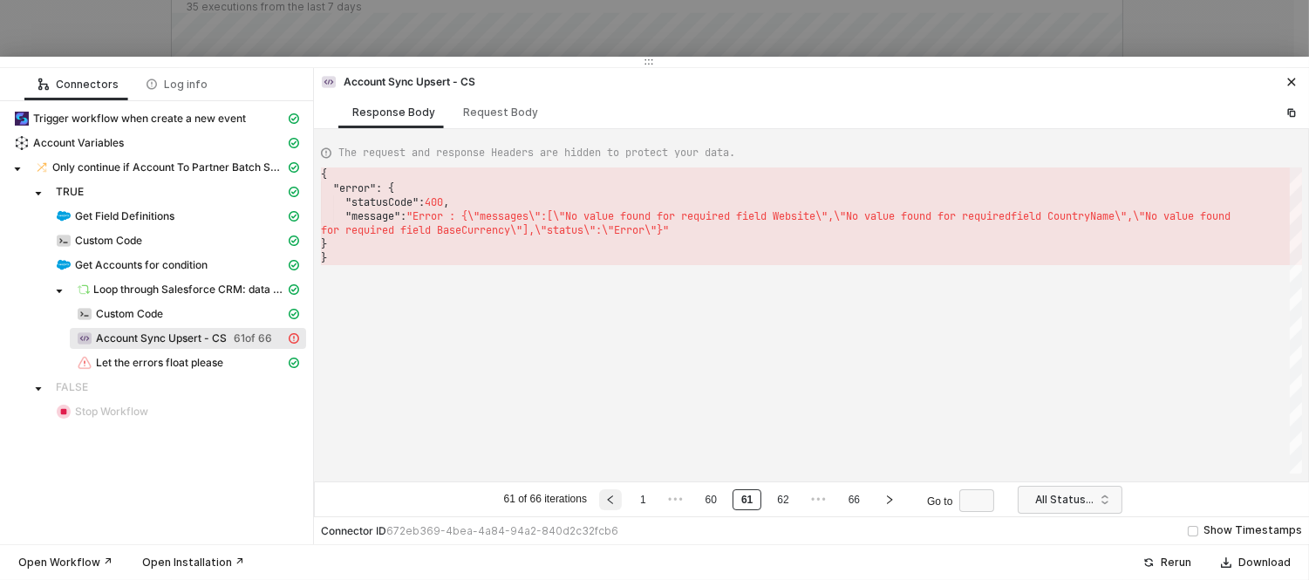
click at [617, 499] on button "button" at bounding box center [610, 499] width 23 height 21
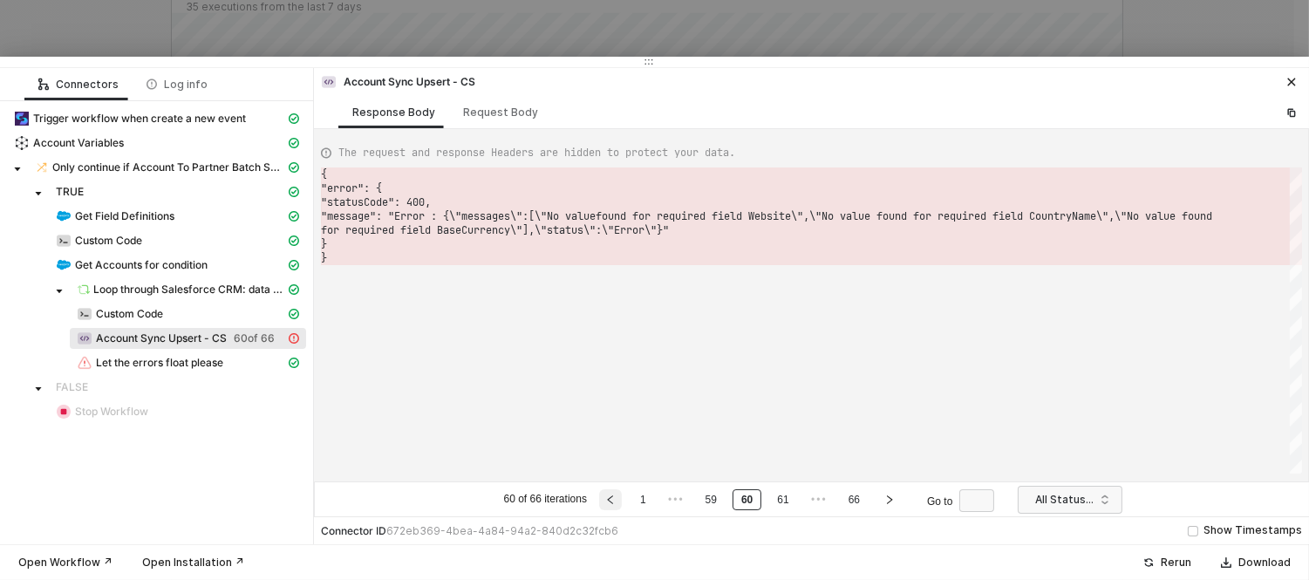
click at [617, 499] on button "button" at bounding box center [610, 499] width 23 height 21
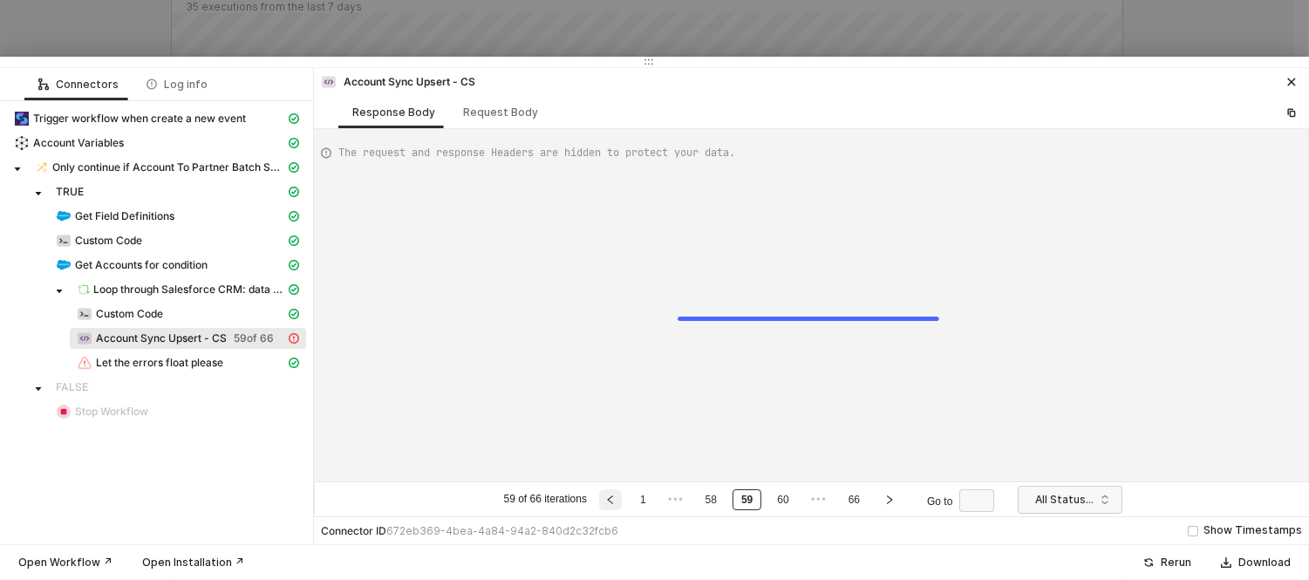
type textarea "{ "error": { "statusCode": 400, "message": "Error : {\"messages\":[\"No value f…"
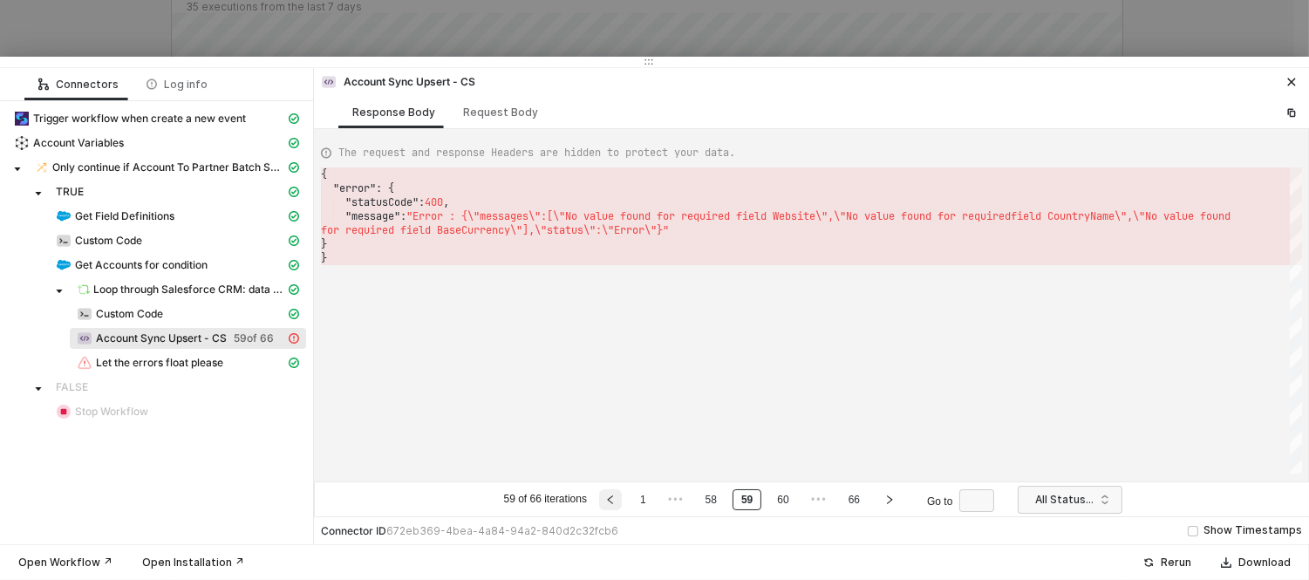
click at [617, 499] on button "button" at bounding box center [610, 499] width 23 height 21
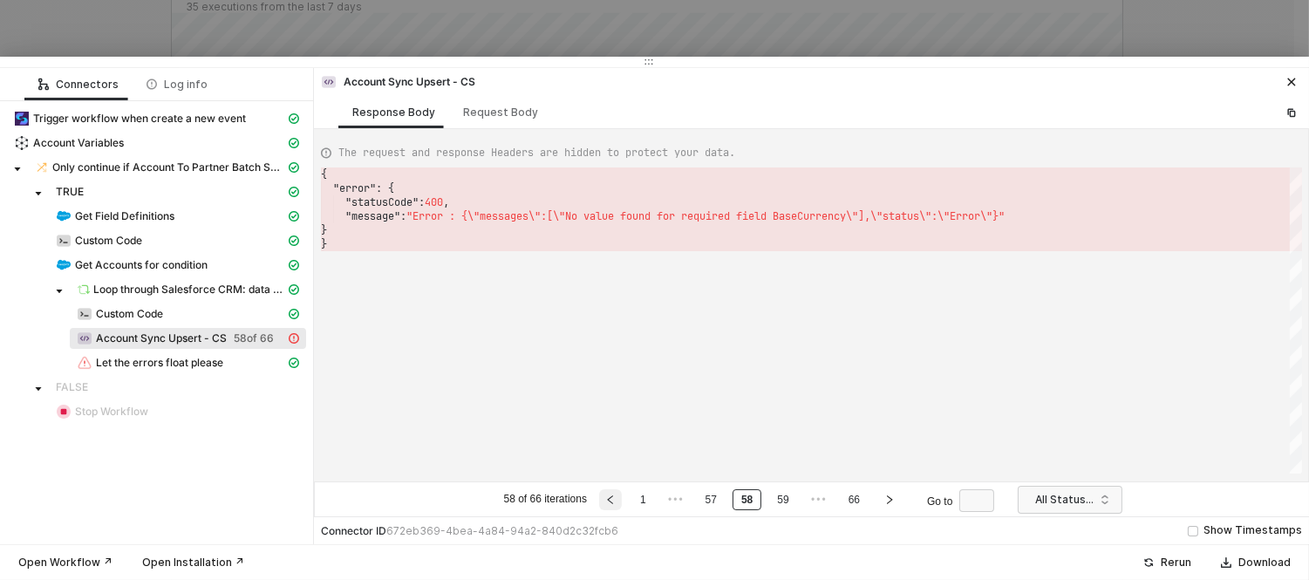
click at [617, 499] on button "button" at bounding box center [610, 499] width 23 height 21
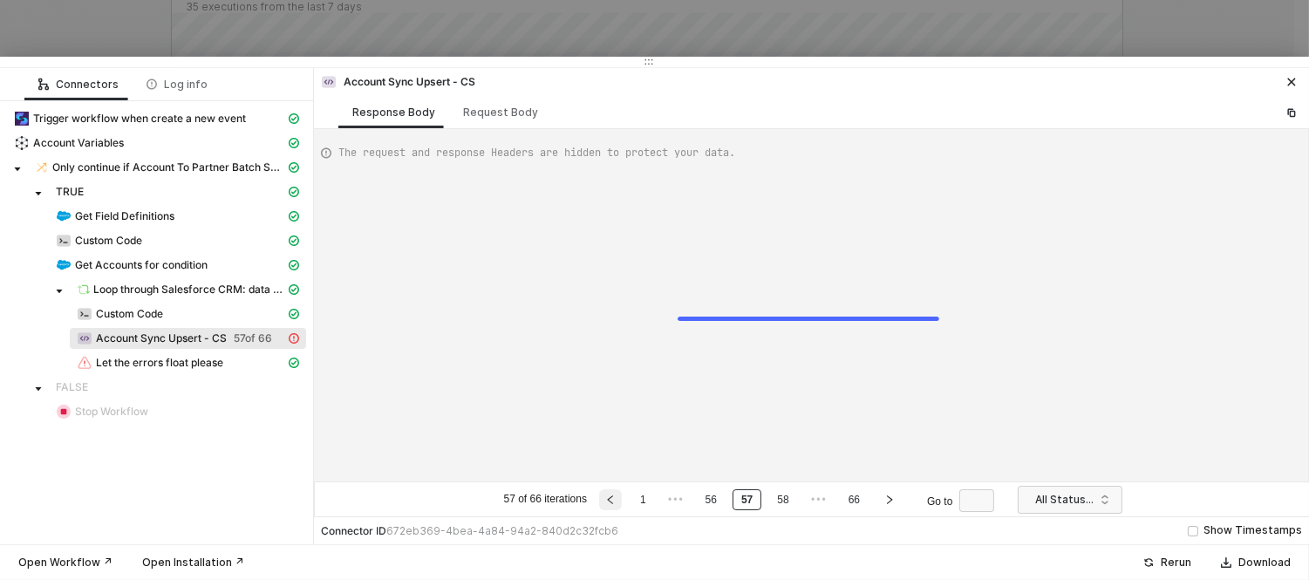
type textarea "{ "error": { "statusCode": 400, "message": "Error : {\"messages\":[\"No value f…"
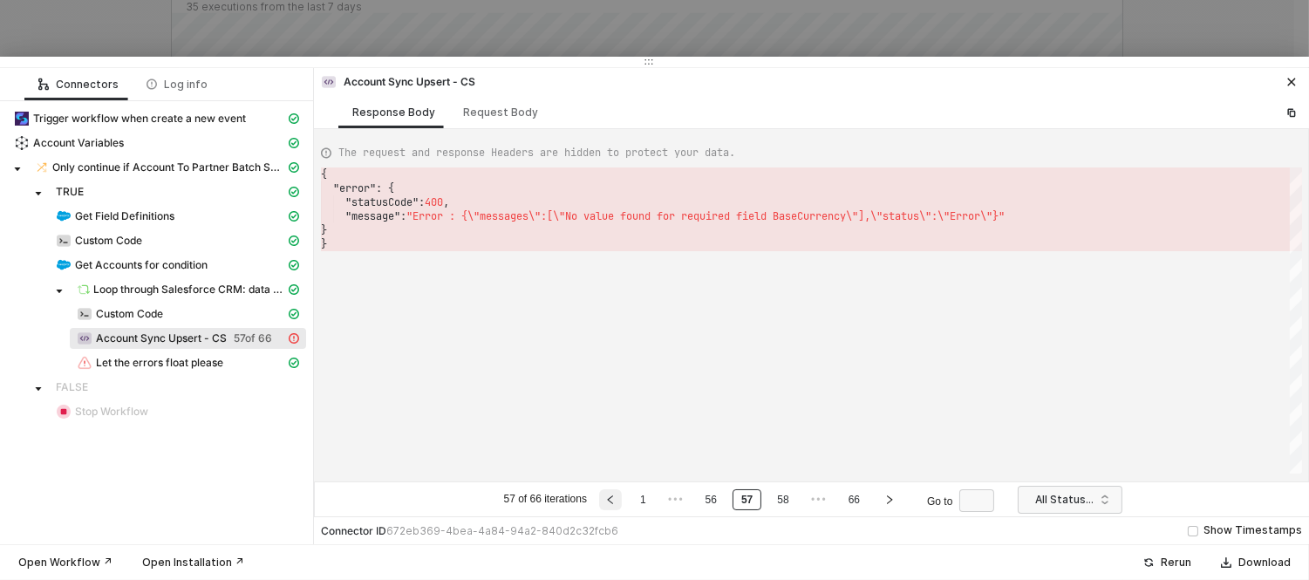
click at [617, 499] on button "button" at bounding box center [610, 499] width 23 height 21
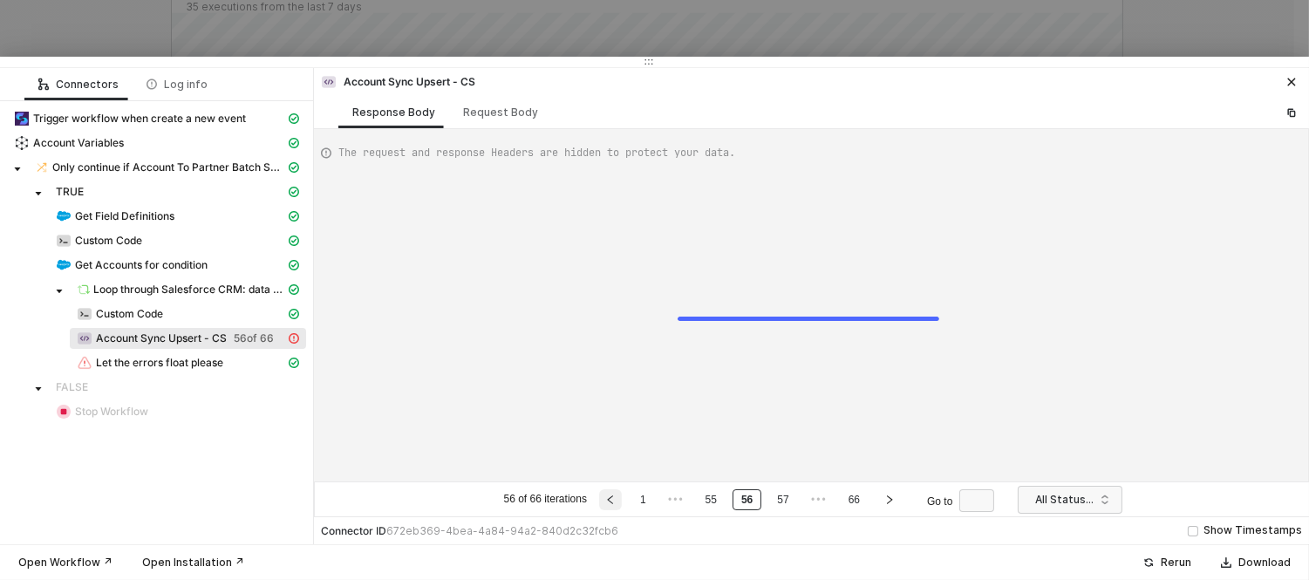
type textarea "{ "error": { "statusCode": 400, "message": "Error : {\"messages\":[\"No value f…"
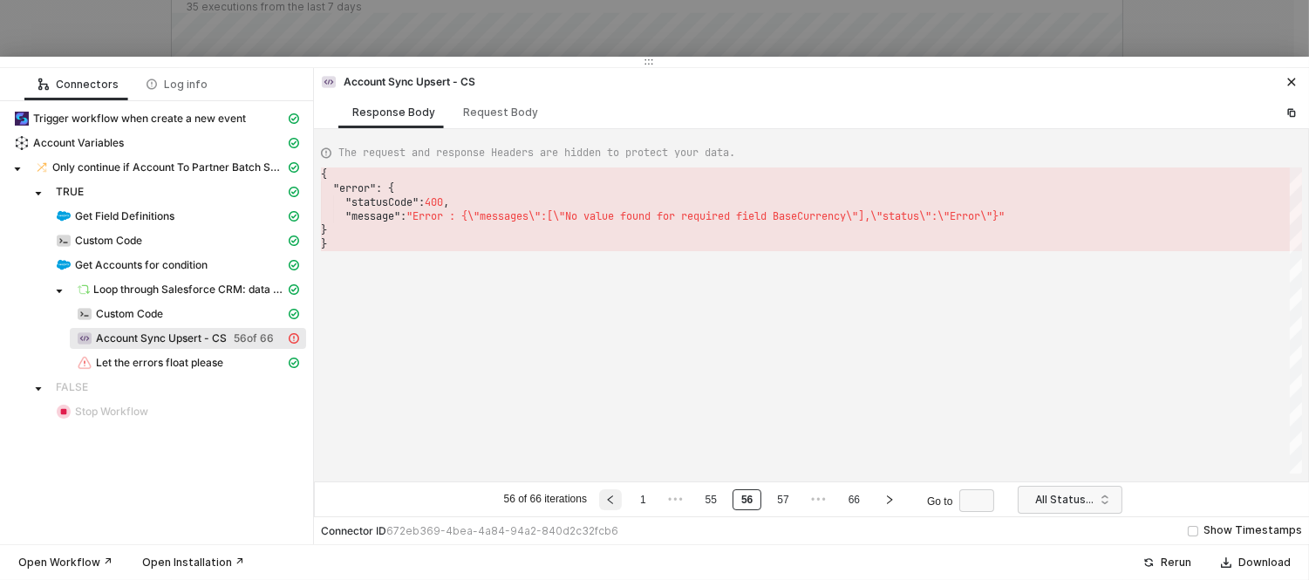
click at [617, 499] on button "button" at bounding box center [610, 499] width 23 height 21
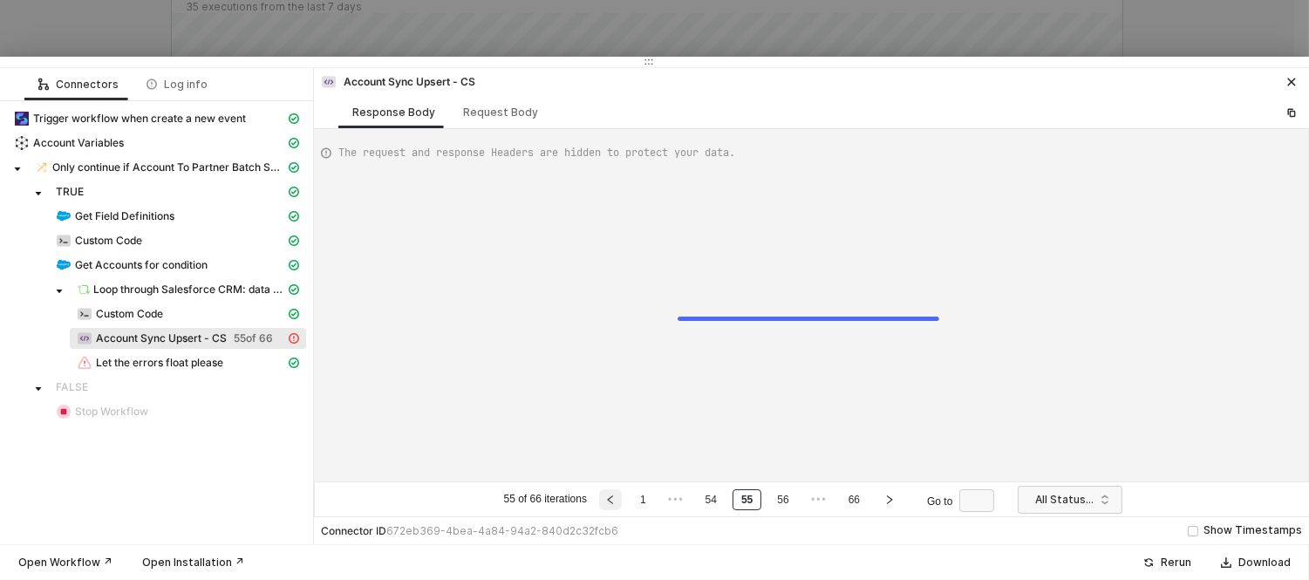
type textarea "{ "error": { "statusCode": 400, "message": "Error : {\"messages\":[\"No value f…"
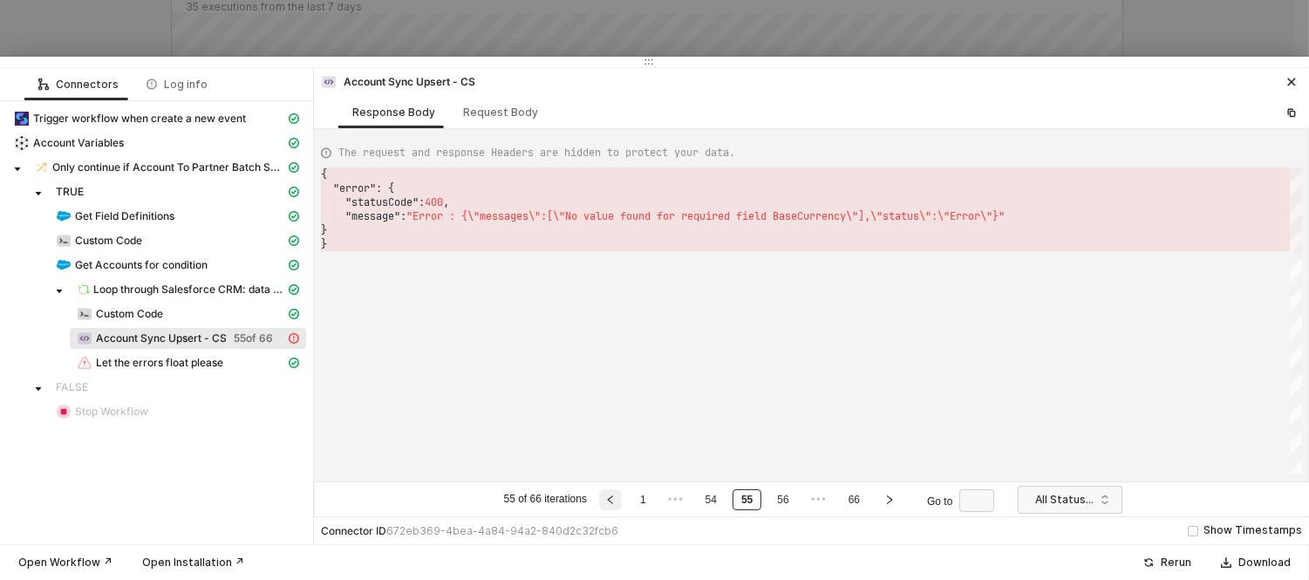
click at [617, 499] on button "button" at bounding box center [610, 499] width 23 height 21
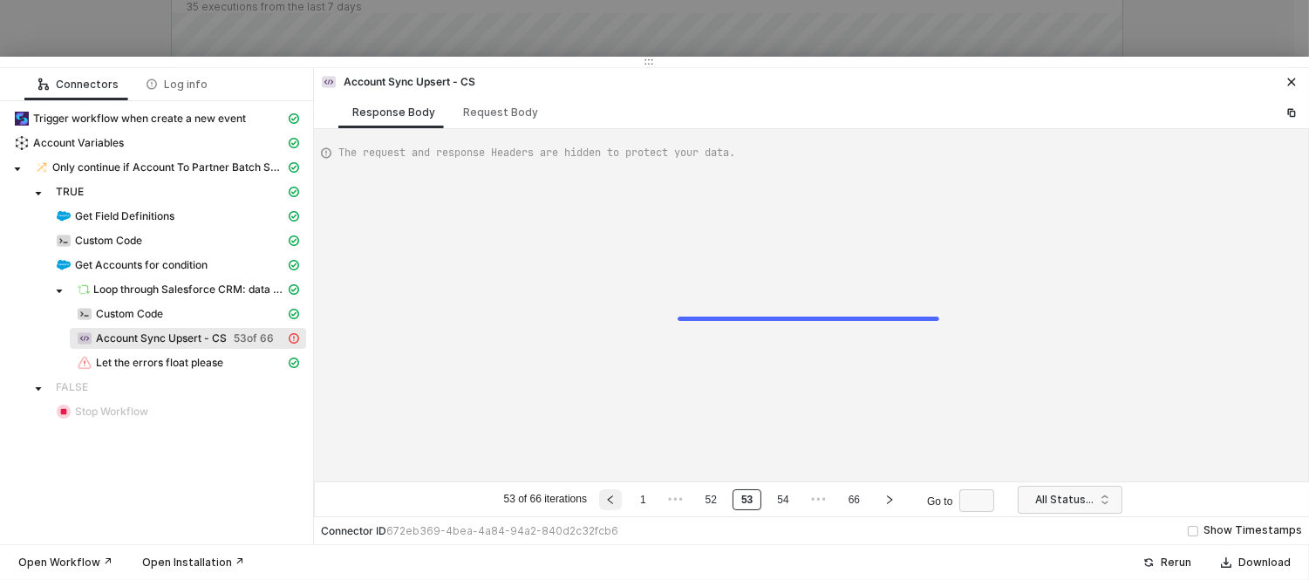
type textarea "{ "error": { "statusCode": 400, "message": "Error : {\"messages\":[\"No value f…"
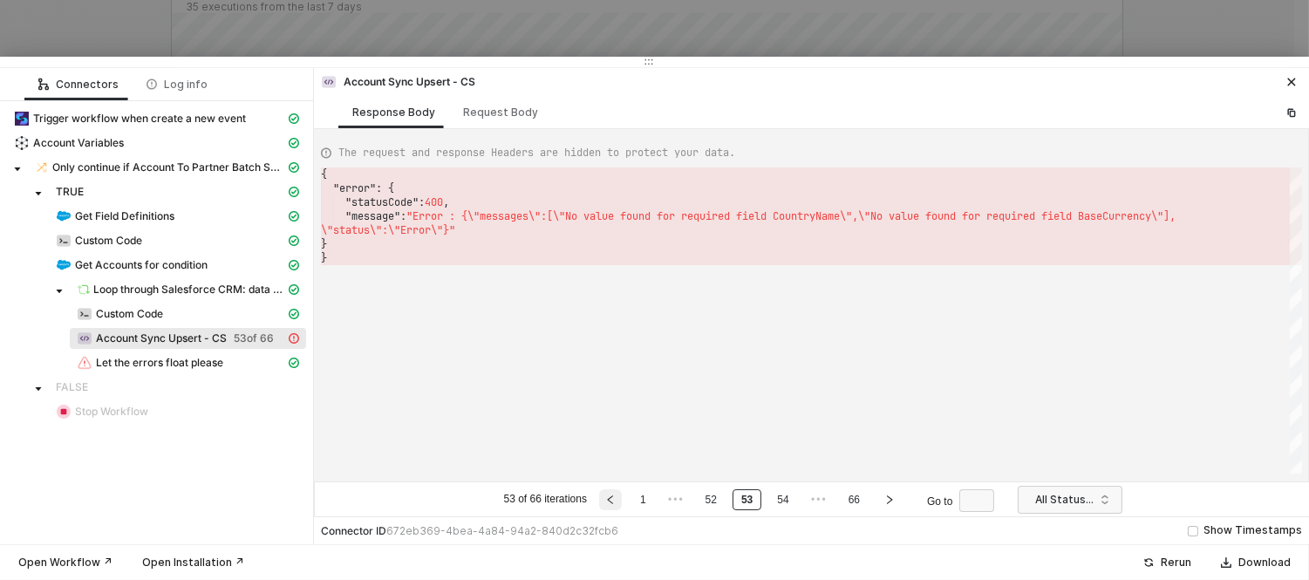
click at [617, 499] on button "button" at bounding box center [610, 499] width 23 height 21
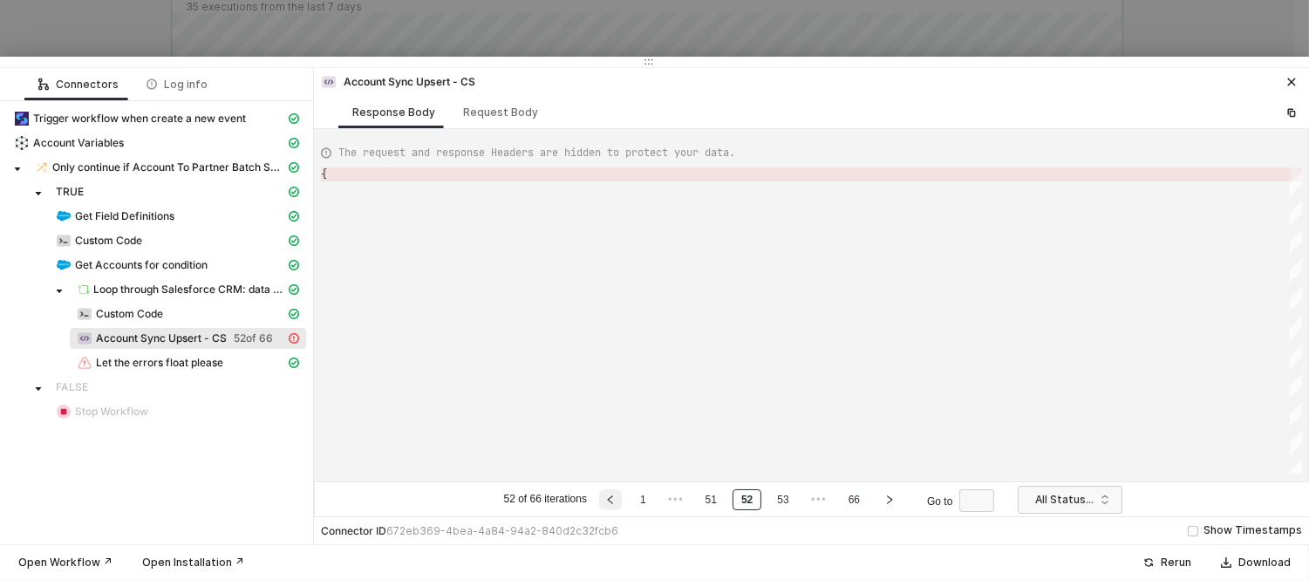
type textarea "{ "error": { "statusCode": 400, "message": "Error : {\"messages\":[\"No value f…"
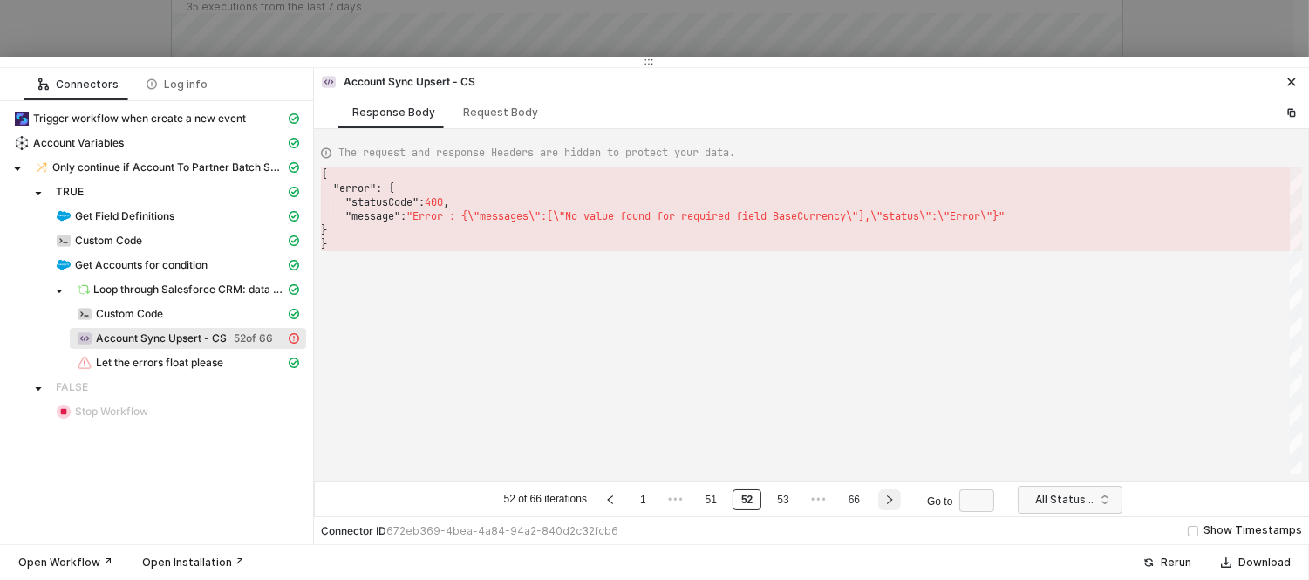
click at [888, 499] on icon "right" at bounding box center [890, 500] width 10 height 10
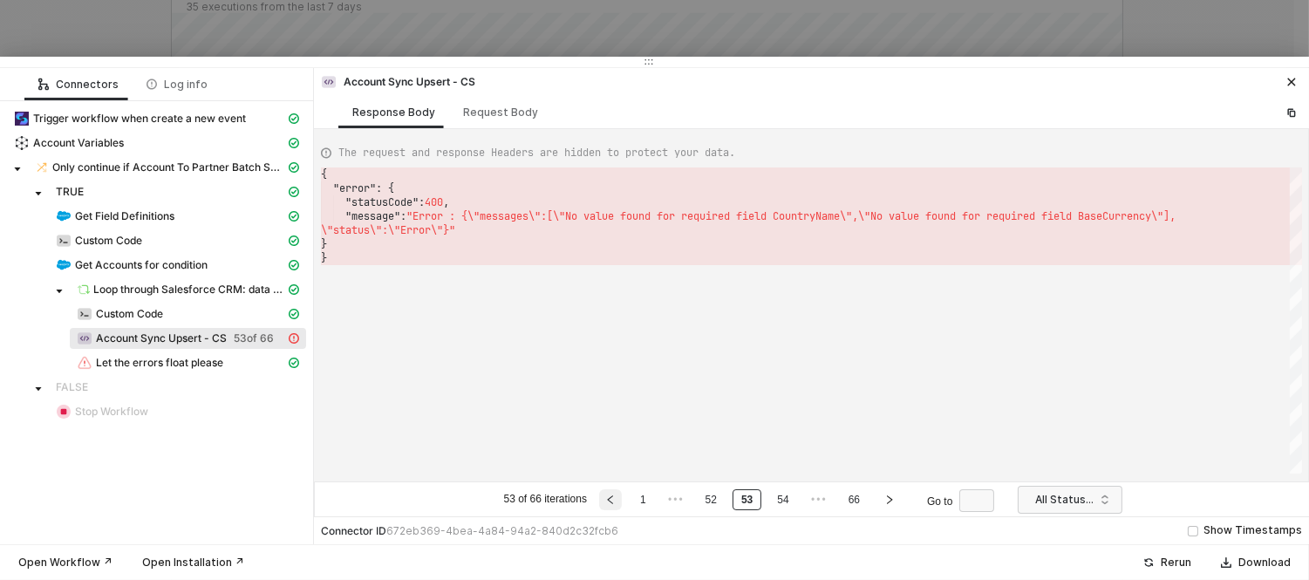
click at [622, 495] on button "button" at bounding box center [610, 499] width 23 height 21
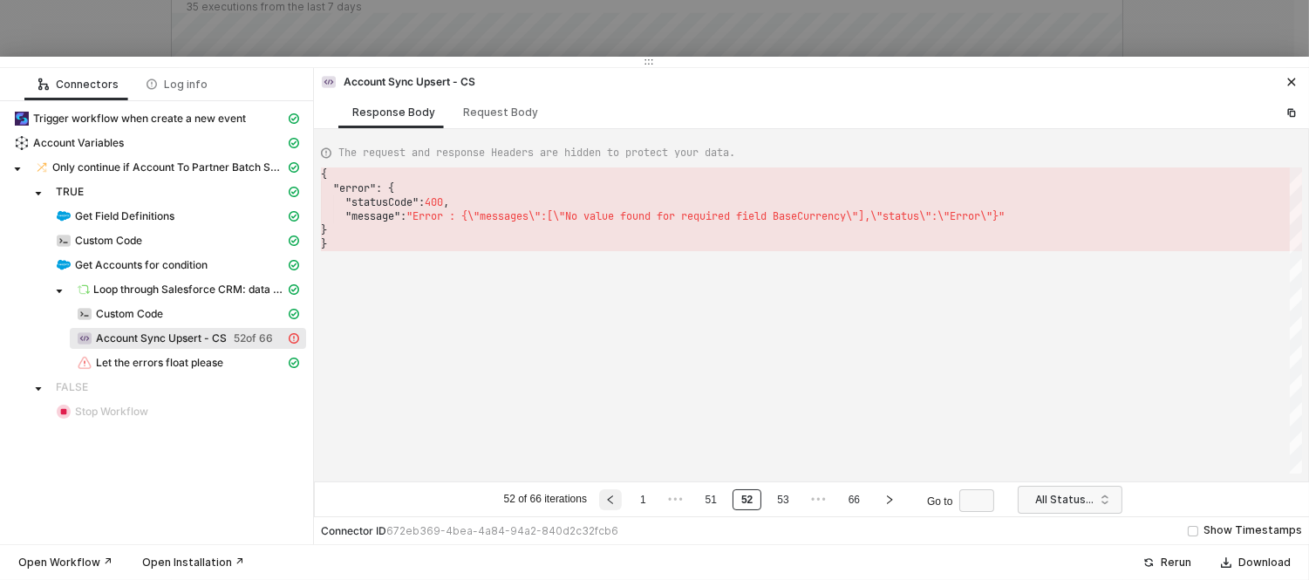
click at [622, 495] on button "button" at bounding box center [610, 499] width 23 height 21
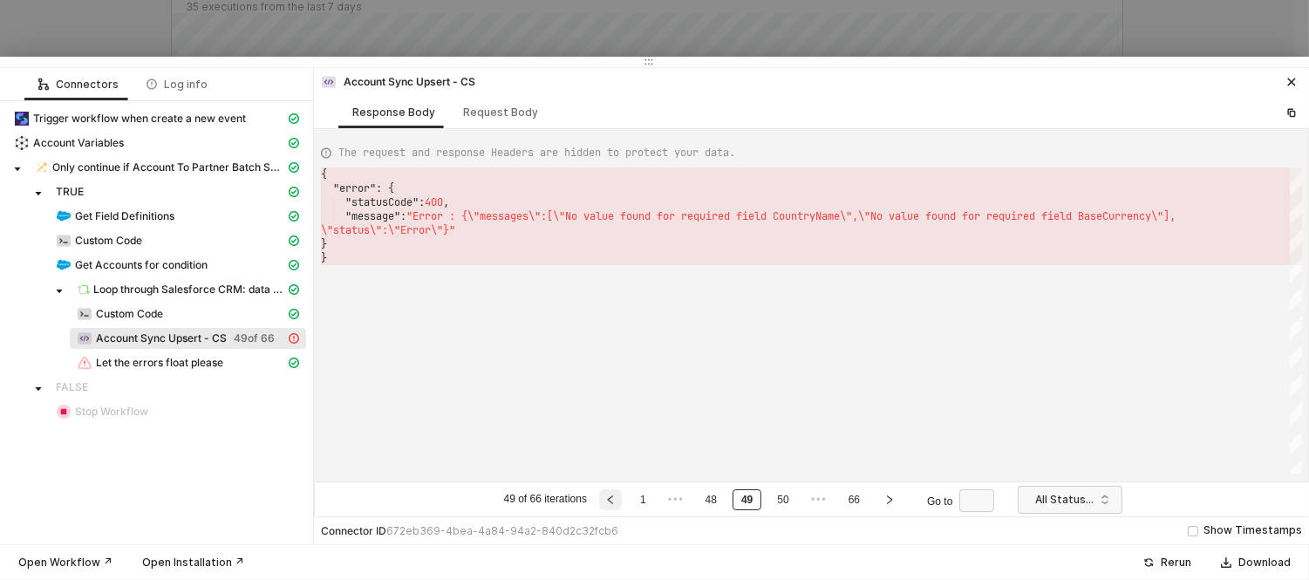
click at [622, 495] on button "button" at bounding box center [610, 499] width 23 height 21
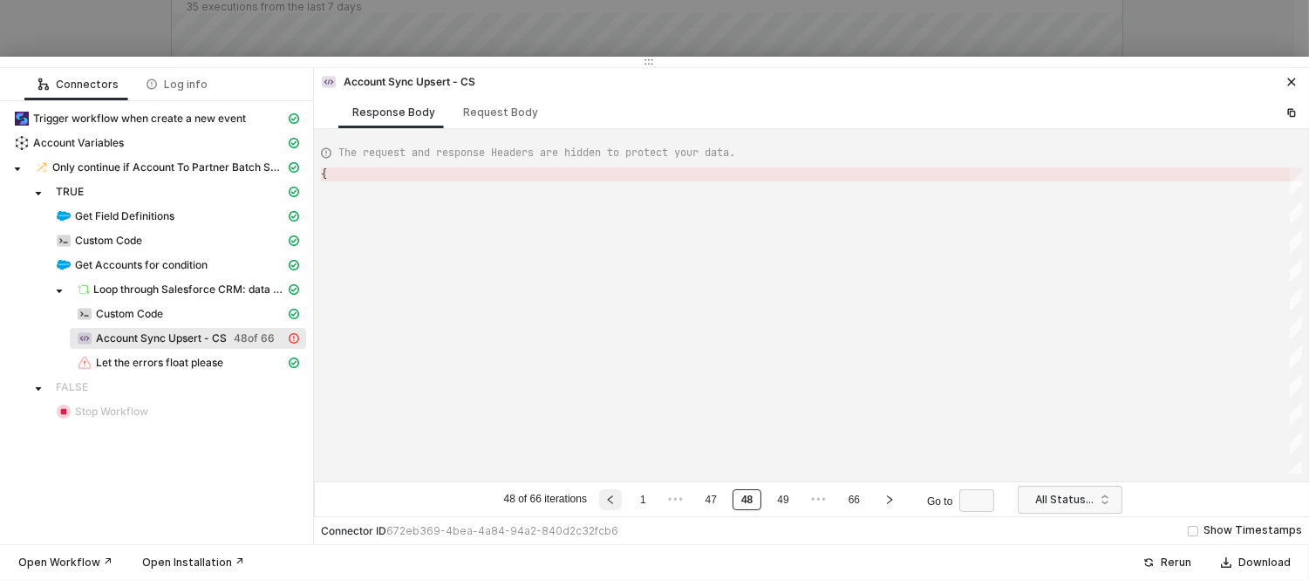
type textarea "{ "error": { "statusCode": 400, "message": "Error : {\"messages\":[\"No value f…"
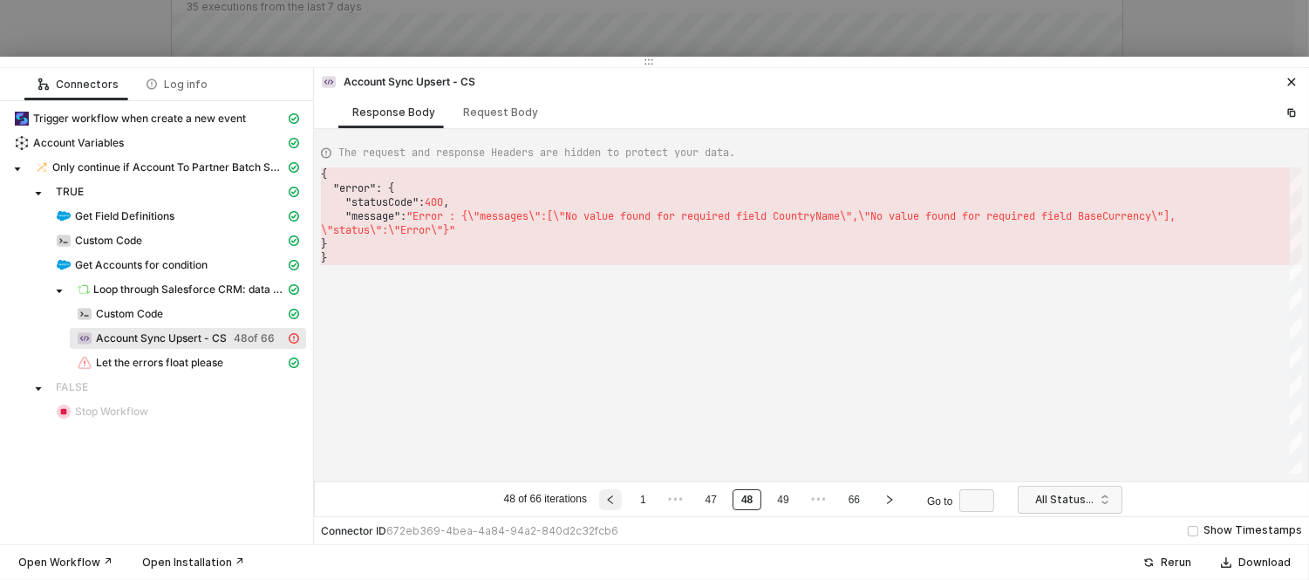
click at [622, 495] on button "button" at bounding box center [610, 499] width 23 height 21
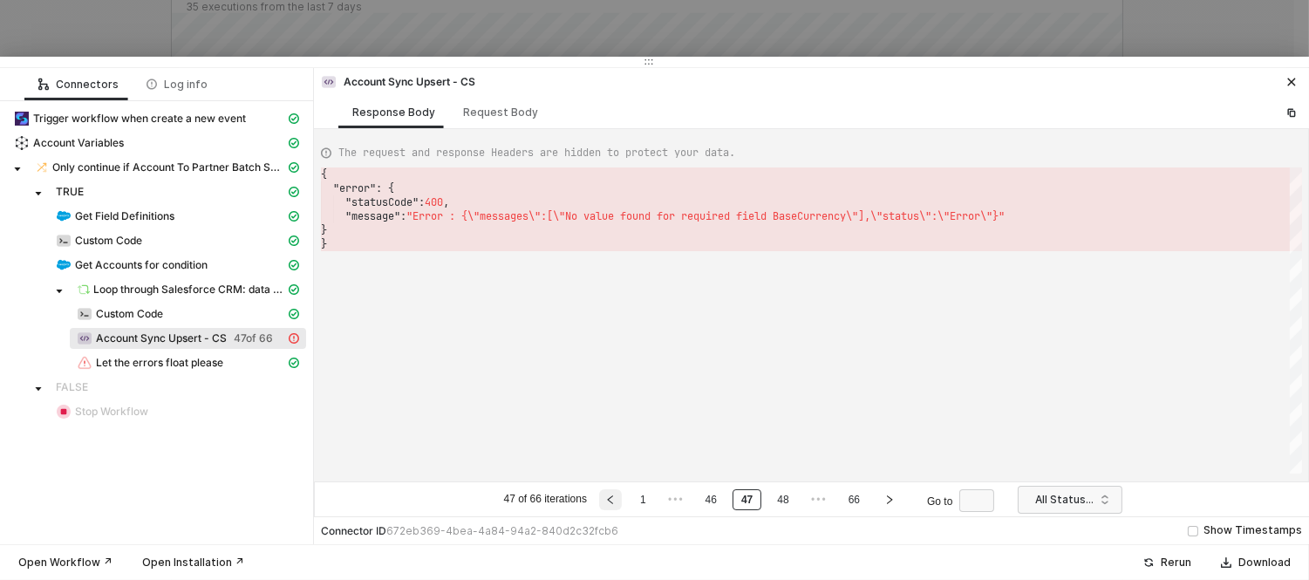
click at [622, 495] on button "button" at bounding box center [610, 499] width 23 height 21
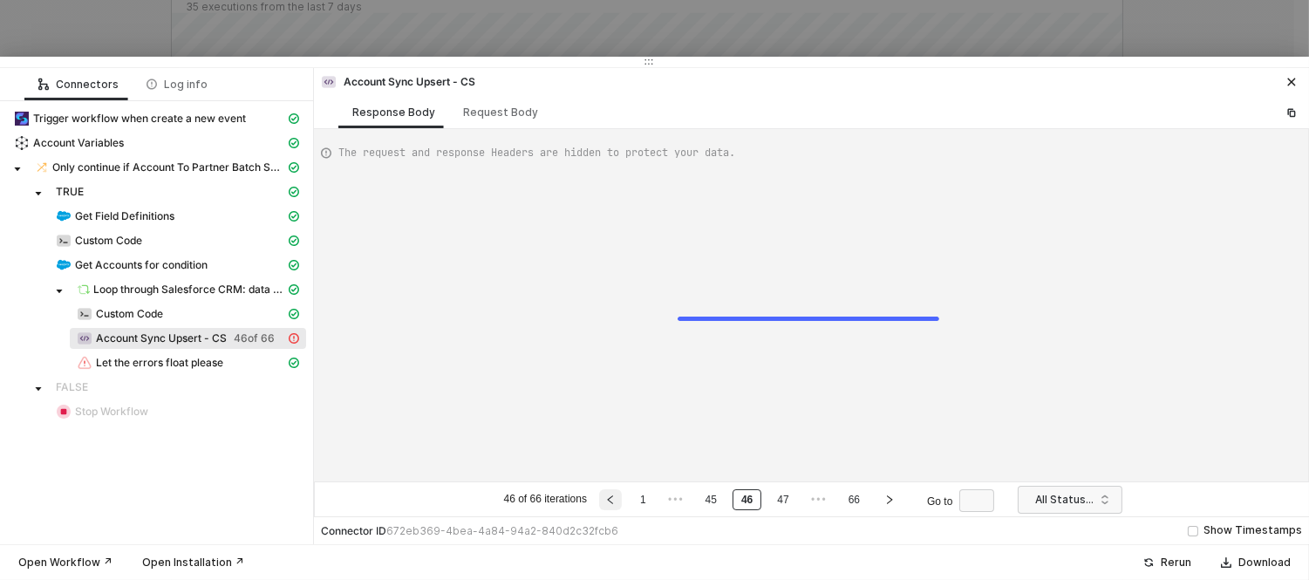
type textarea "{ "error": { "statusCode": 400, "message": "Error : {\"messages\":[\"No value f…"
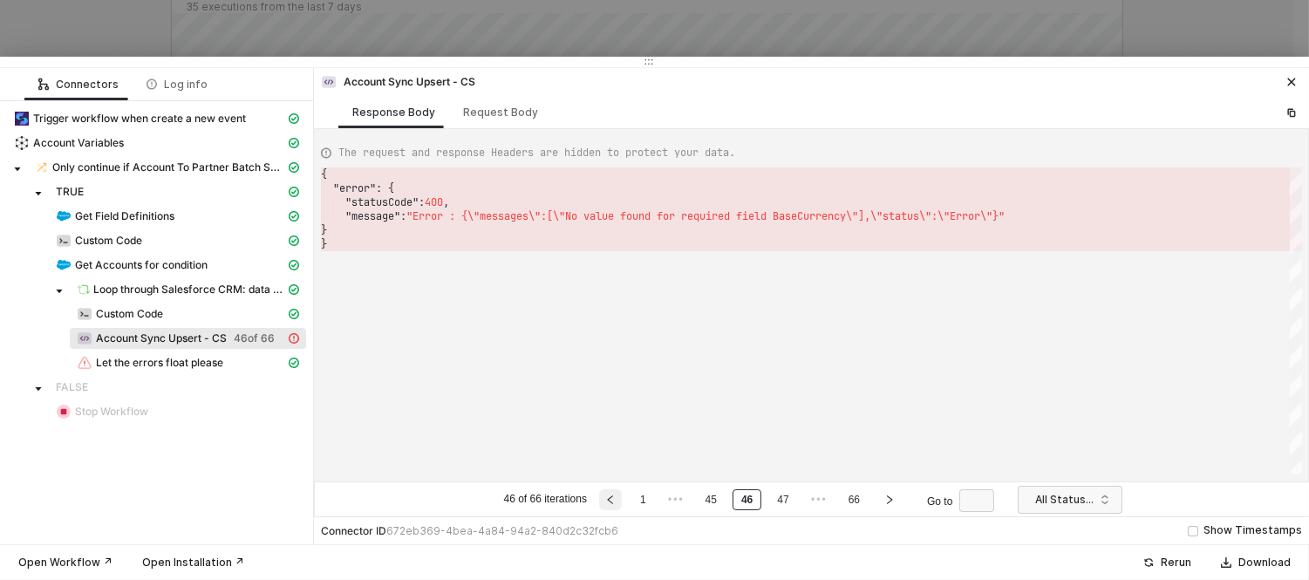
click at [622, 495] on button "button" at bounding box center [610, 499] width 23 height 21
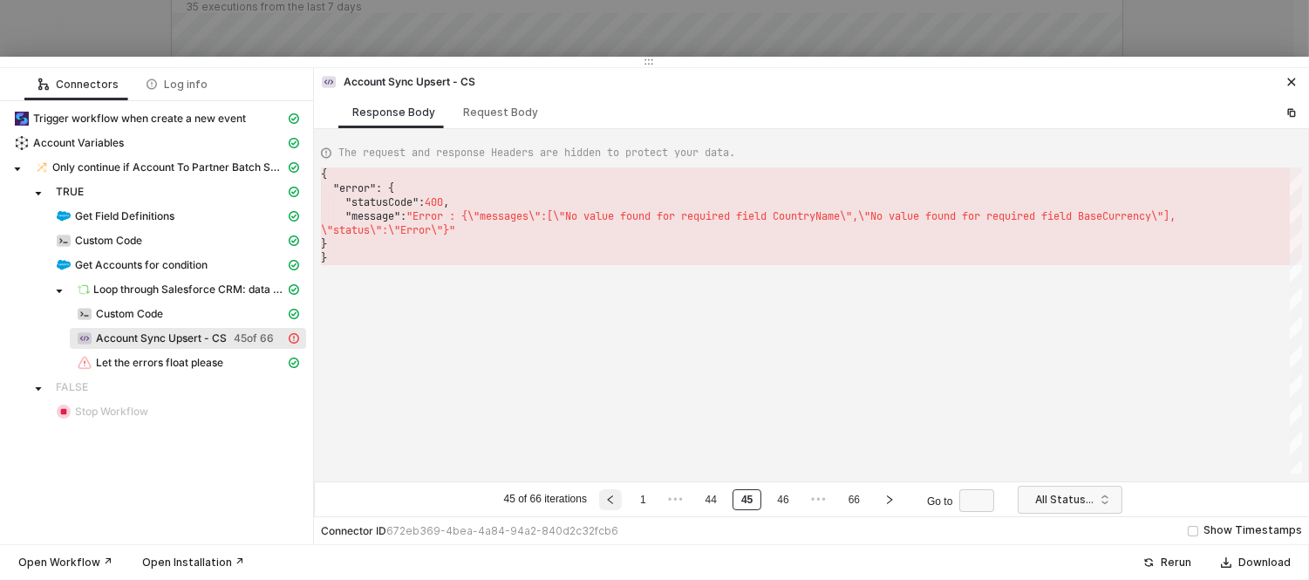
click at [622, 495] on button "button" at bounding box center [610, 499] width 23 height 21
click at [622, 495] on li at bounding box center [611, 499] width 28 height 21
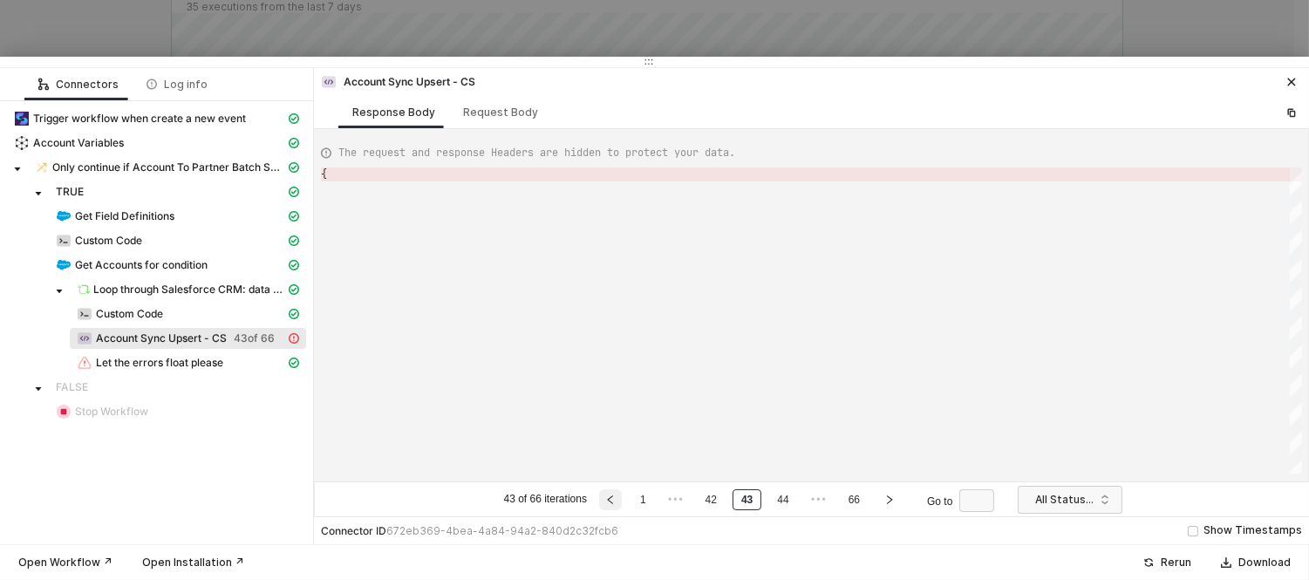
type textarea "{ "error": { "statusCode": 400, "message": "Error : {\"messages\":[\"No value f…"
click at [622, 495] on button "button" at bounding box center [610, 499] width 23 height 21
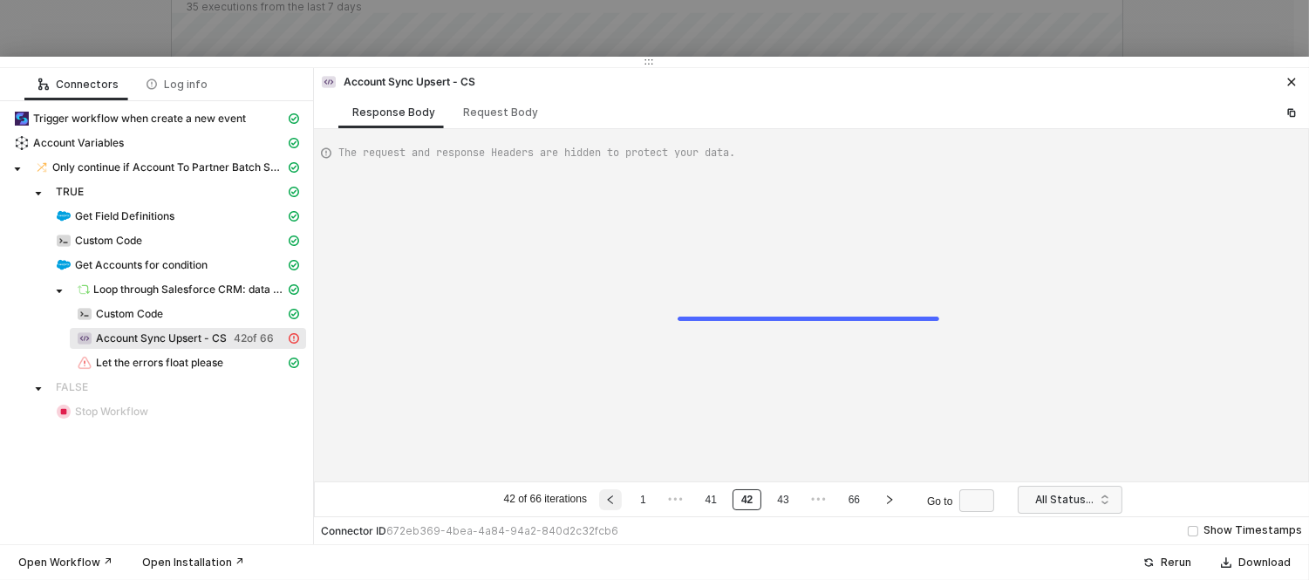
type textarea "{ "error": { "statusCode": 400, "message": "Error : {\"messages\":[\"No value f…"
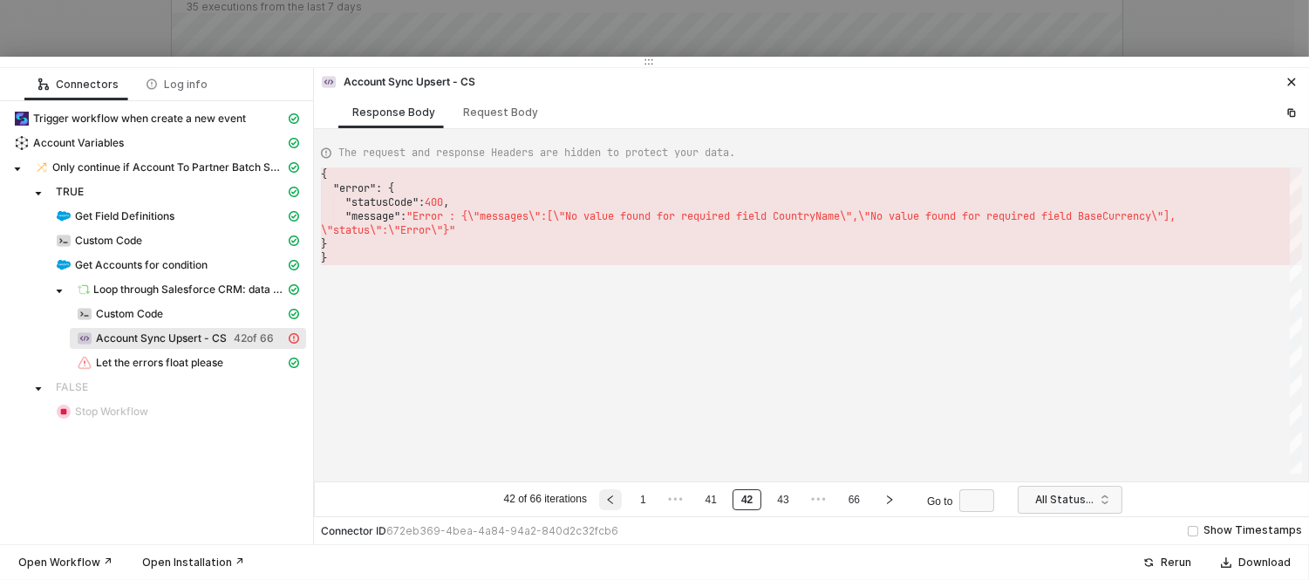
click at [622, 495] on button "button" at bounding box center [610, 499] width 23 height 21
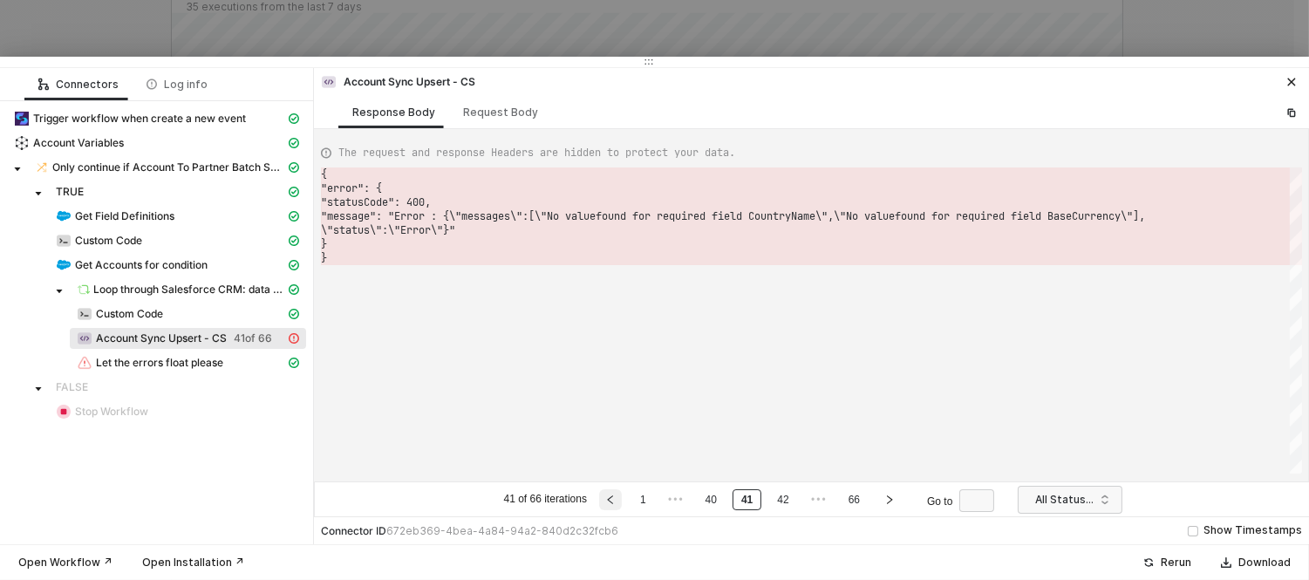
click at [622, 495] on button "button" at bounding box center [610, 499] width 23 height 21
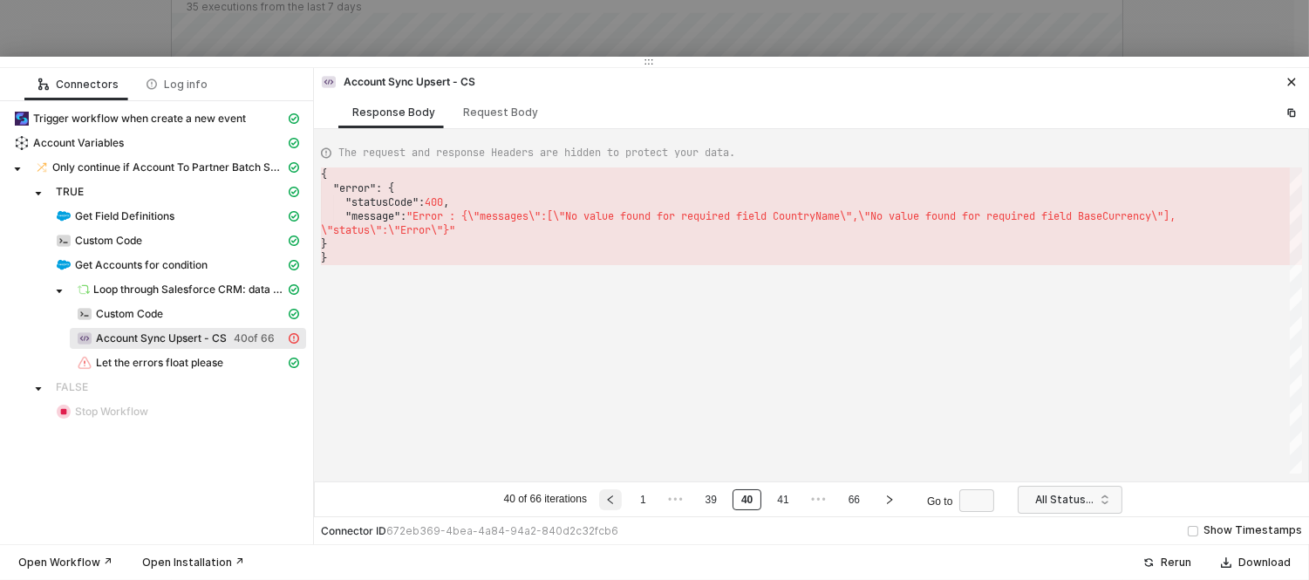
click at [622, 495] on button "button" at bounding box center [610, 499] width 23 height 21
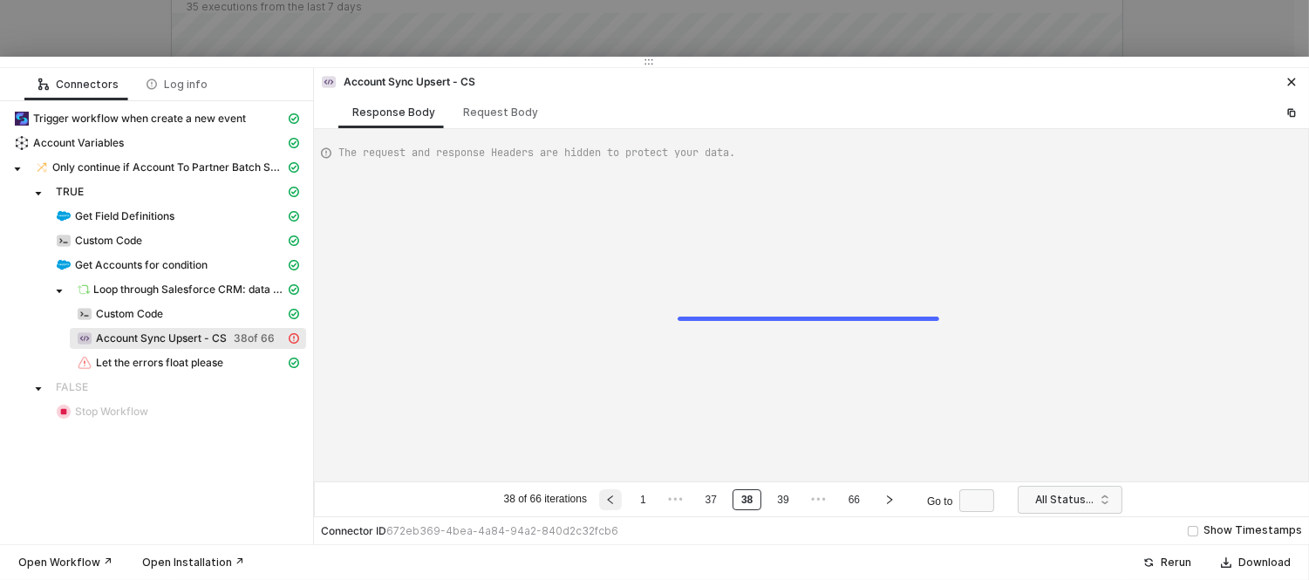
click at [622, 495] on button "button" at bounding box center [610, 499] width 23 height 21
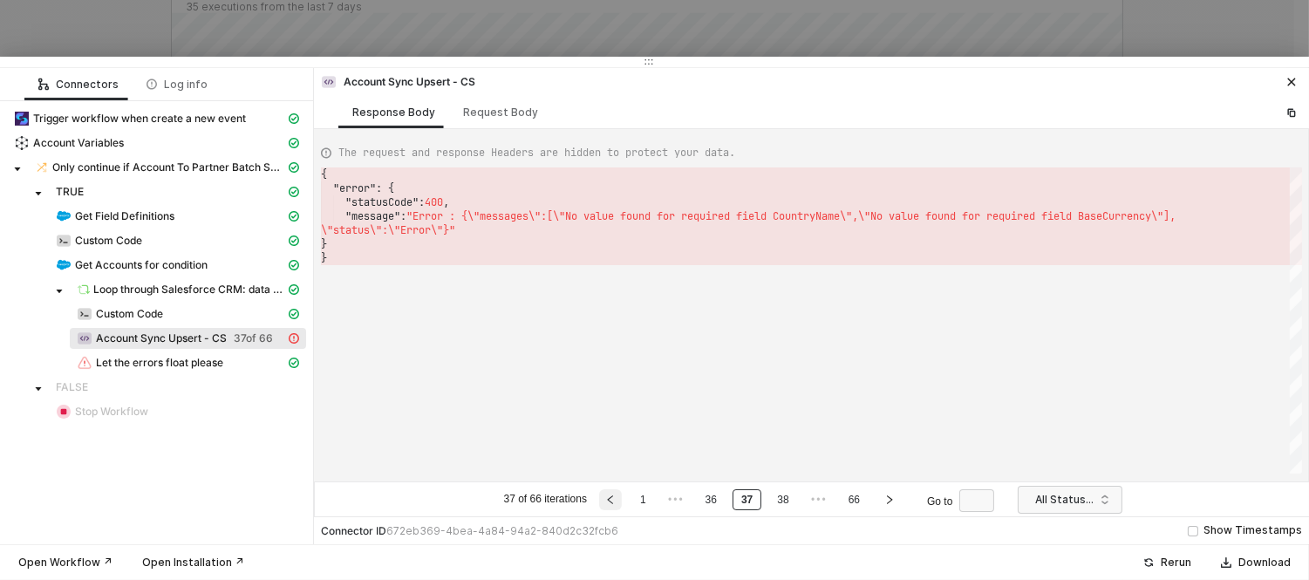
click at [622, 495] on button "button" at bounding box center [610, 499] width 23 height 21
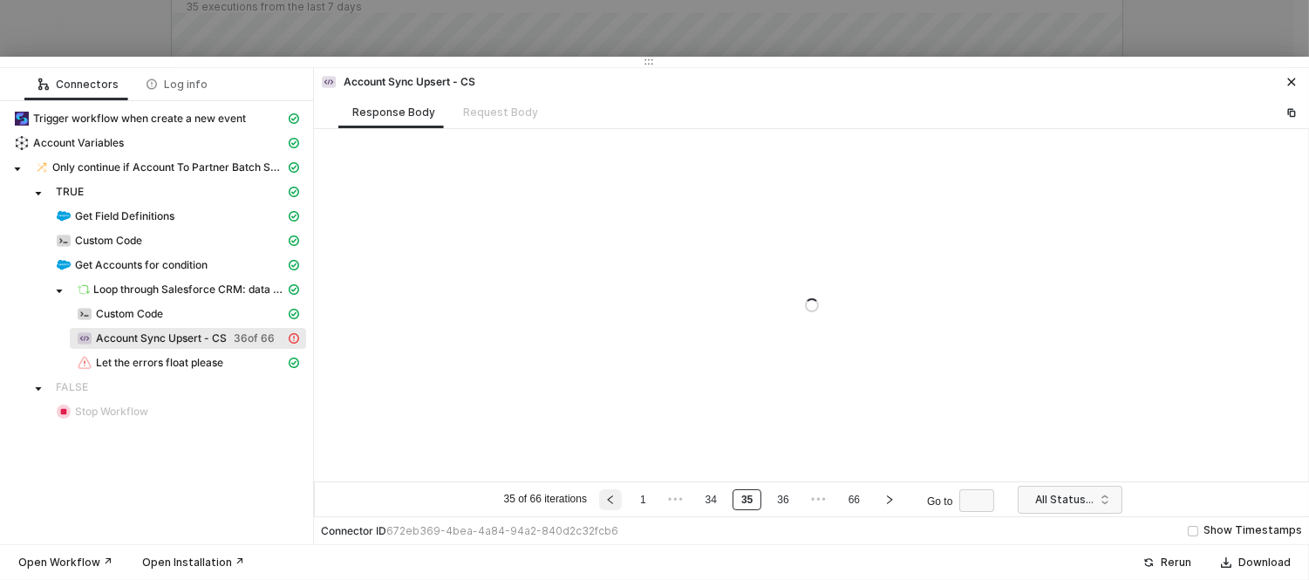
click at [622, 495] on button "button" at bounding box center [610, 499] width 23 height 21
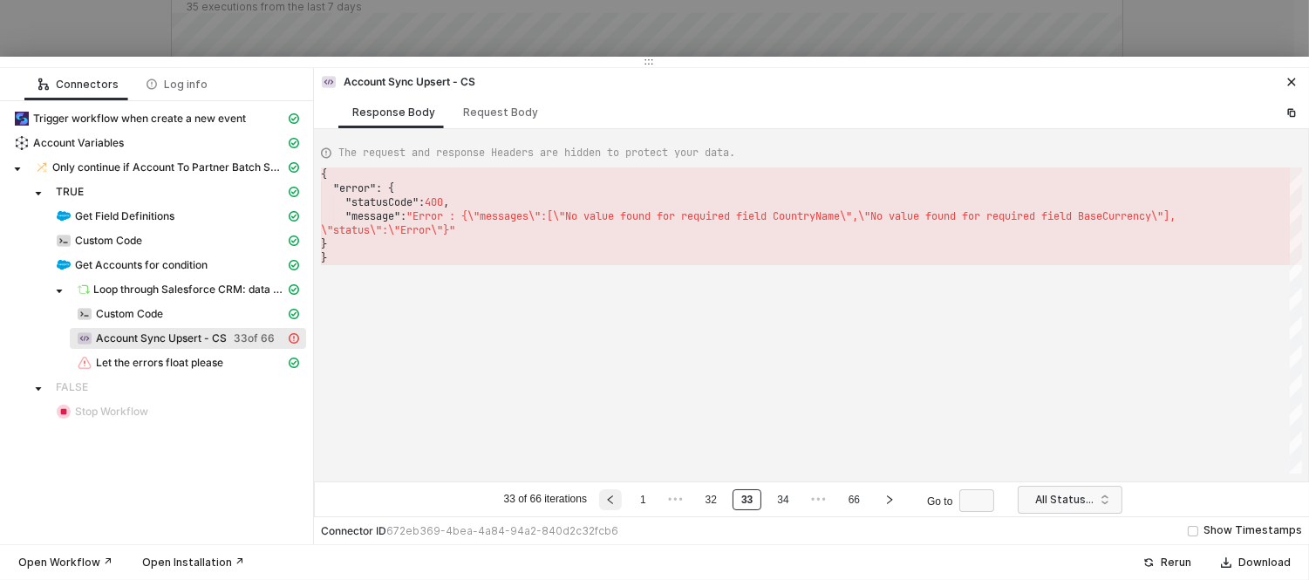
click at [622, 495] on button "button" at bounding box center [610, 499] width 23 height 21
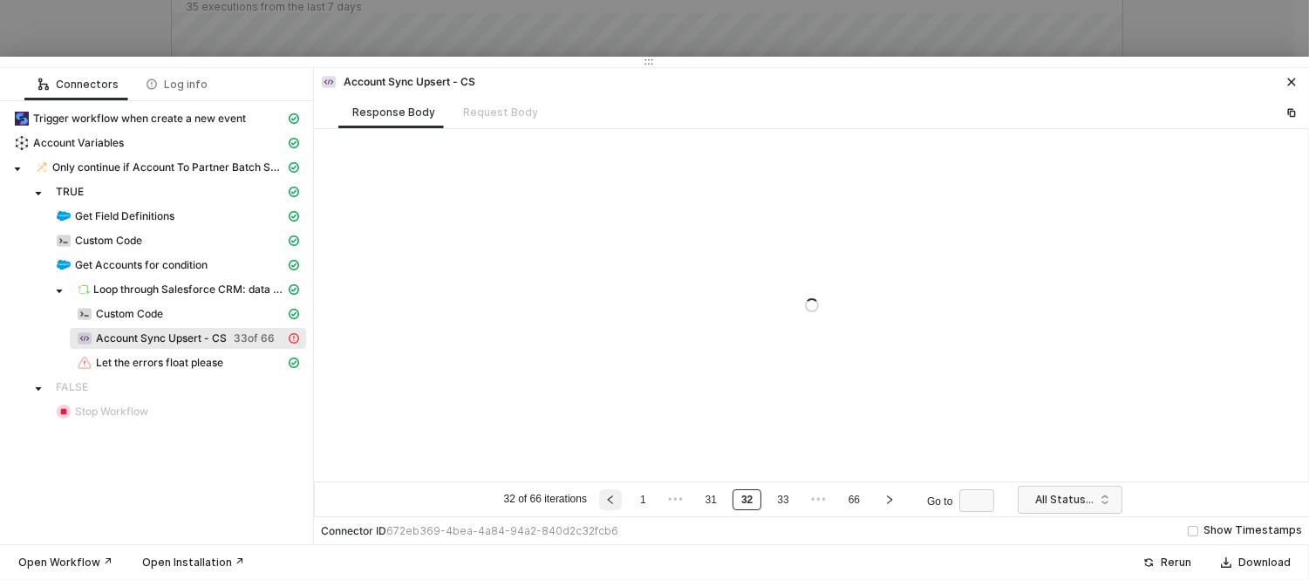
click at [622, 495] on button "button" at bounding box center [610, 499] width 23 height 21
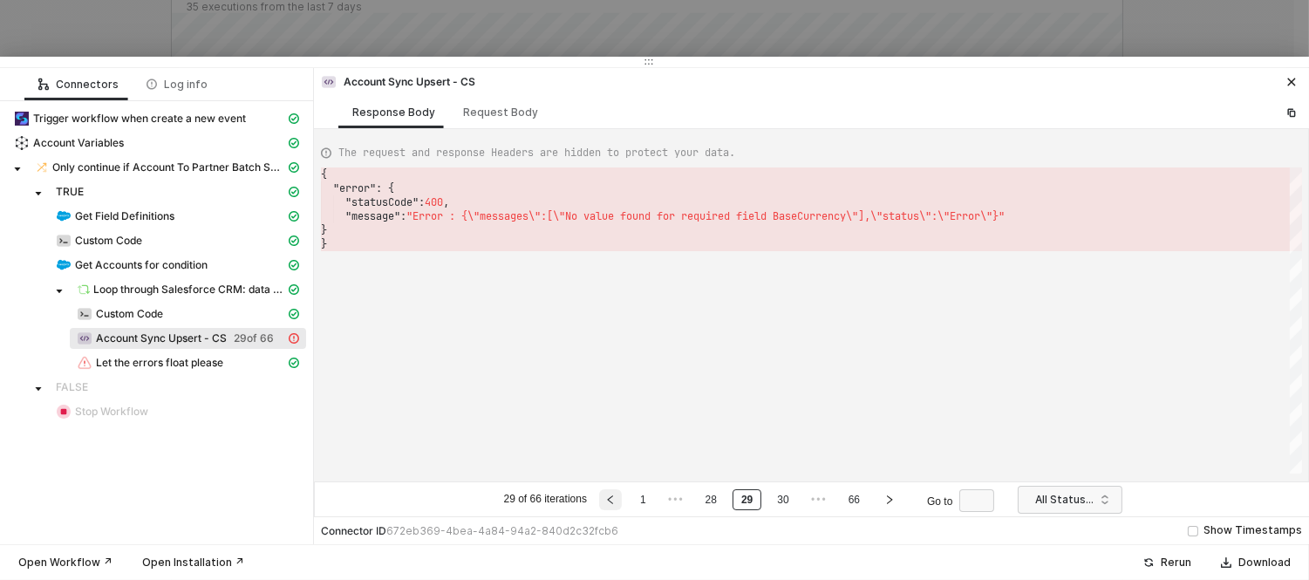
click at [622, 495] on button "button" at bounding box center [610, 499] width 23 height 21
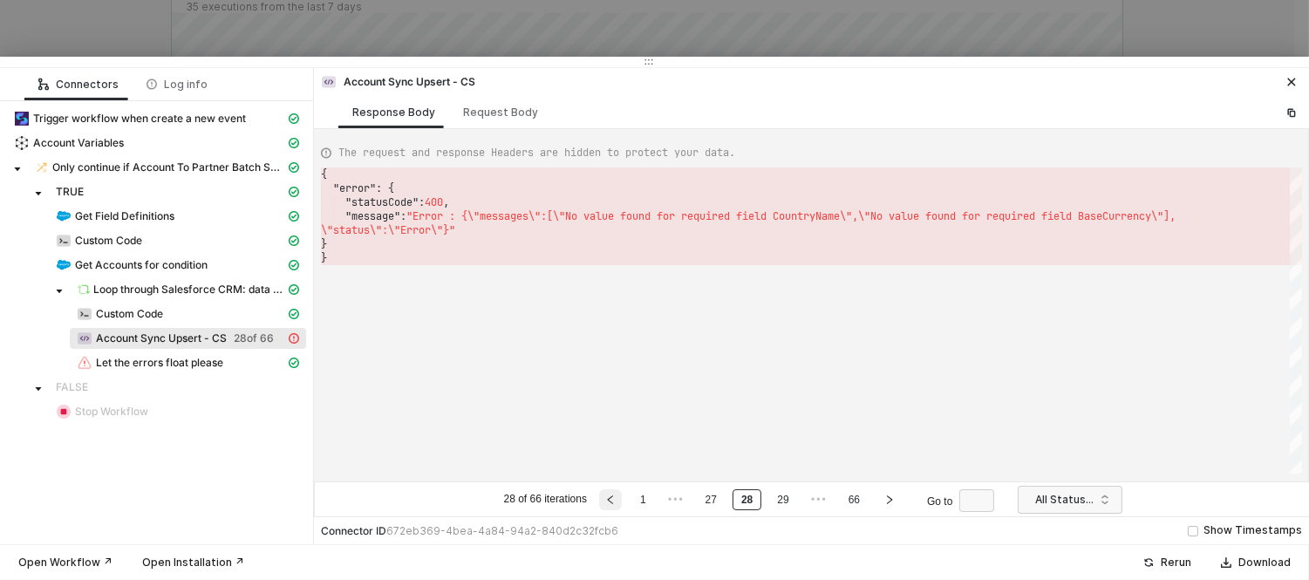
click at [622, 495] on button "button" at bounding box center [610, 499] width 23 height 21
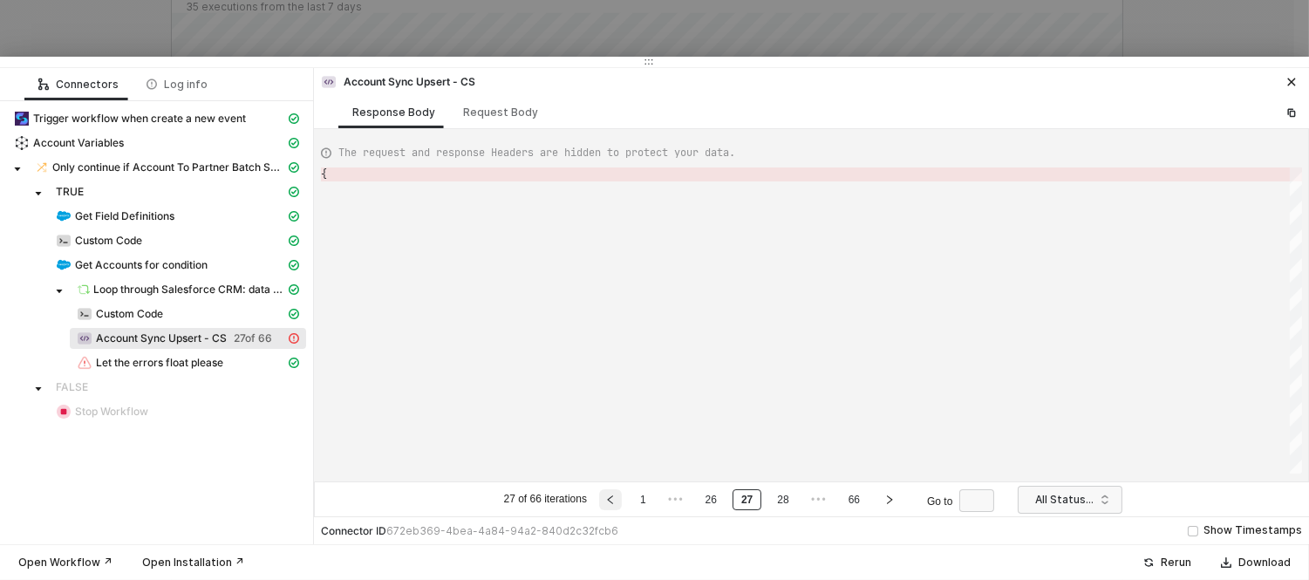
type textarea "{ "error": { "statusCode": 400, "message": "Error : {\"messages\":[\"No value f…"
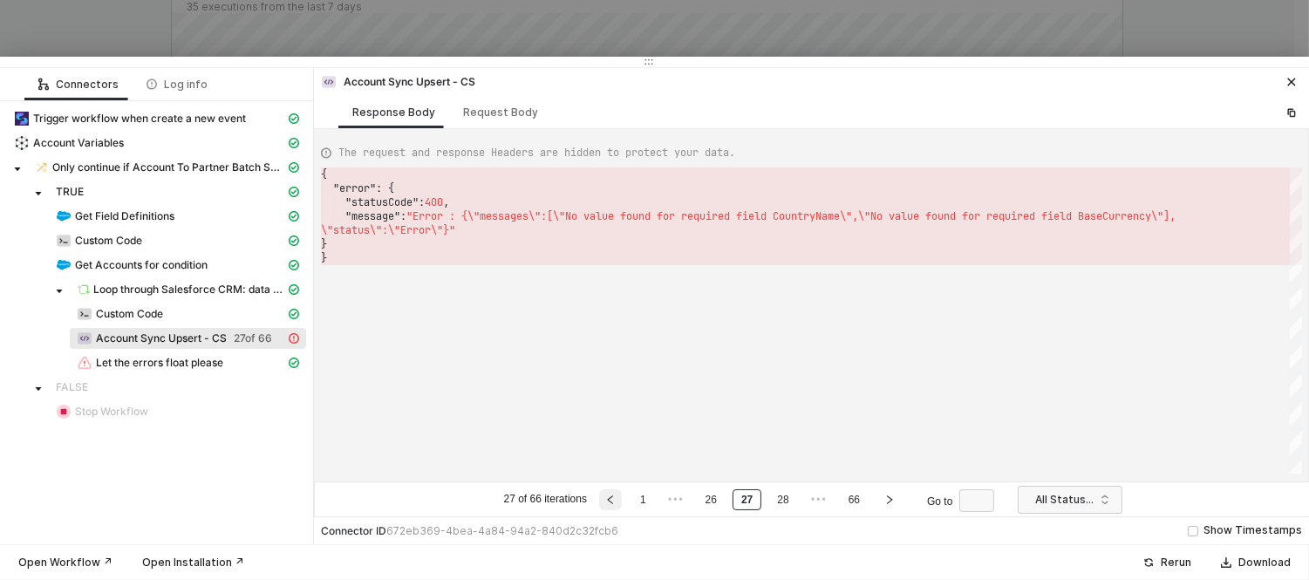
click at [622, 495] on button "button" at bounding box center [610, 499] width 23 height 21
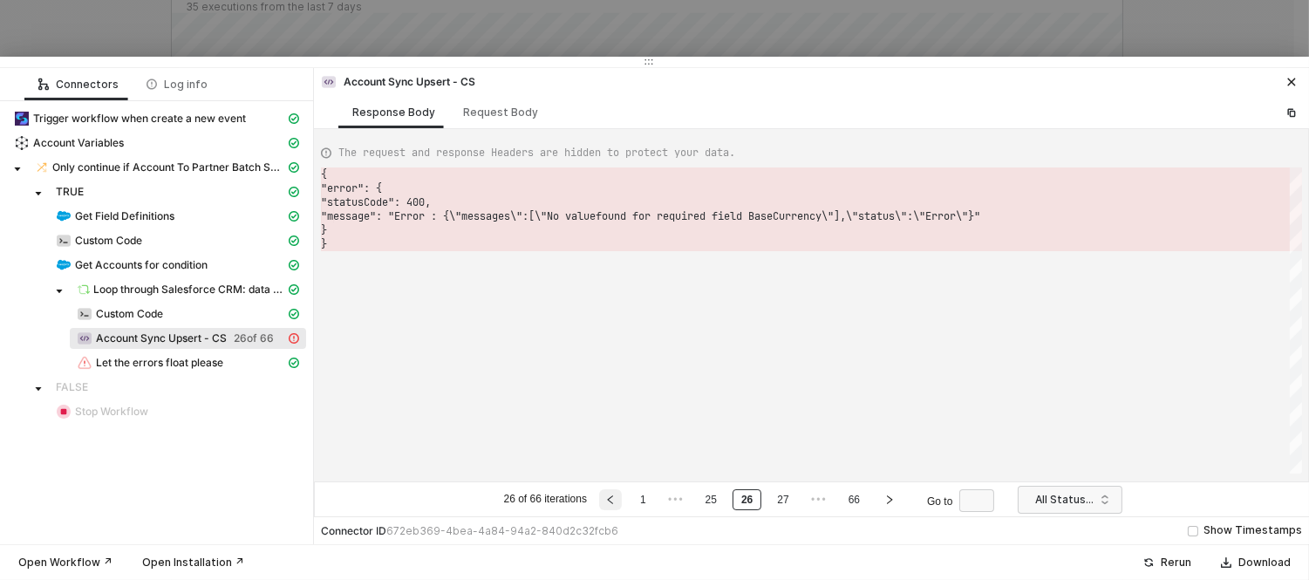
click at [622, 495] on button "button" at bounding box center [610, 499] width 23 height 21
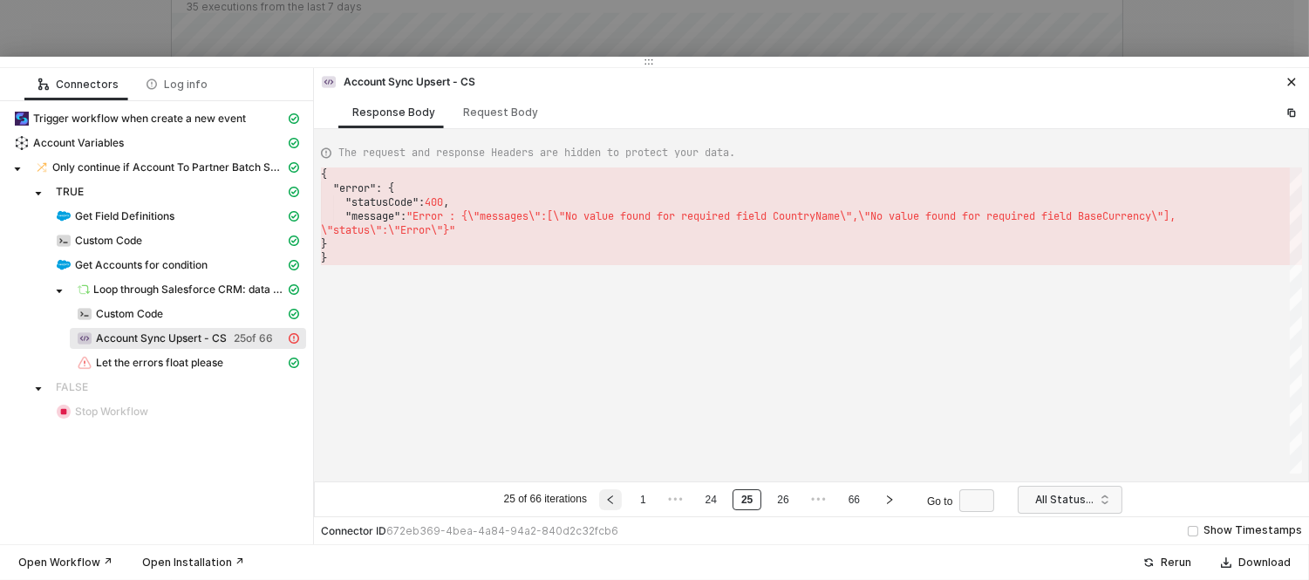
click at [622, 495] on button "button" at bounding box center [610, 499] width 23 height 21
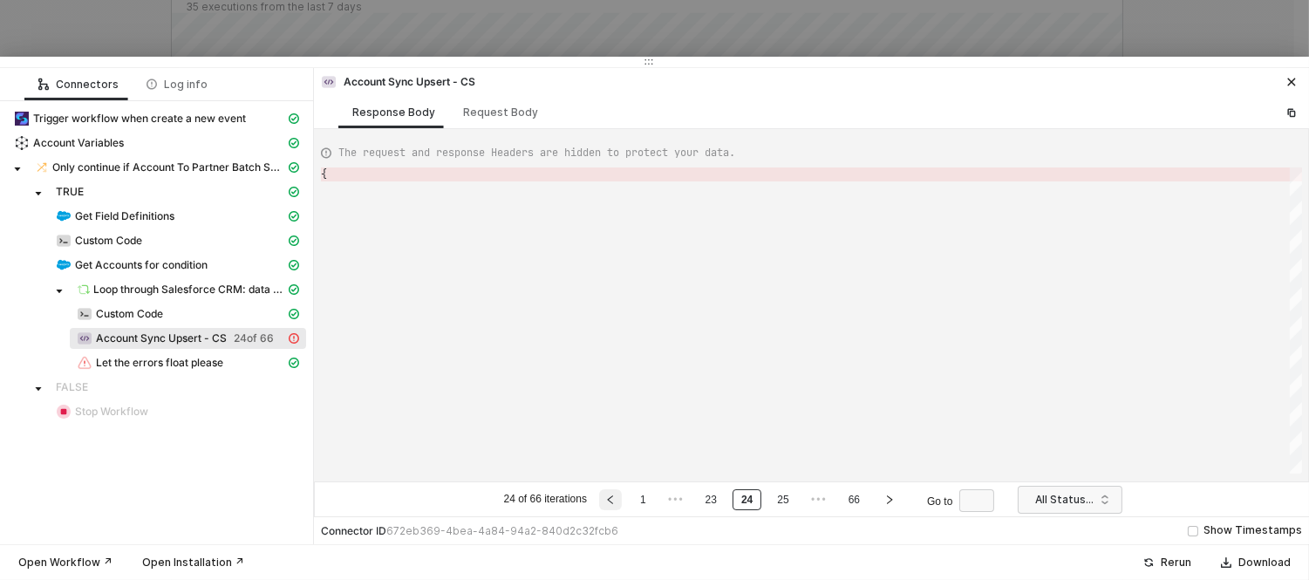
type textarea "{ "error": { "statusCode": 400, "message": "Error : {\"messages\":[\"No value f…"
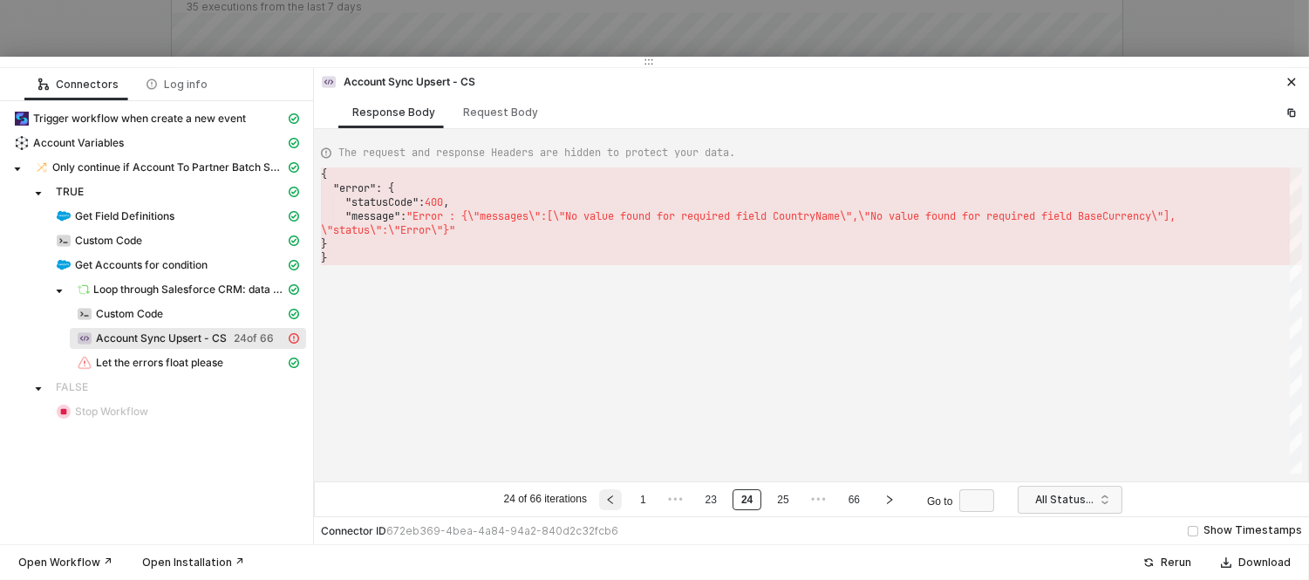
click at [622, 495] on button "button" at bounding box center [610, 499] width 23 height 21
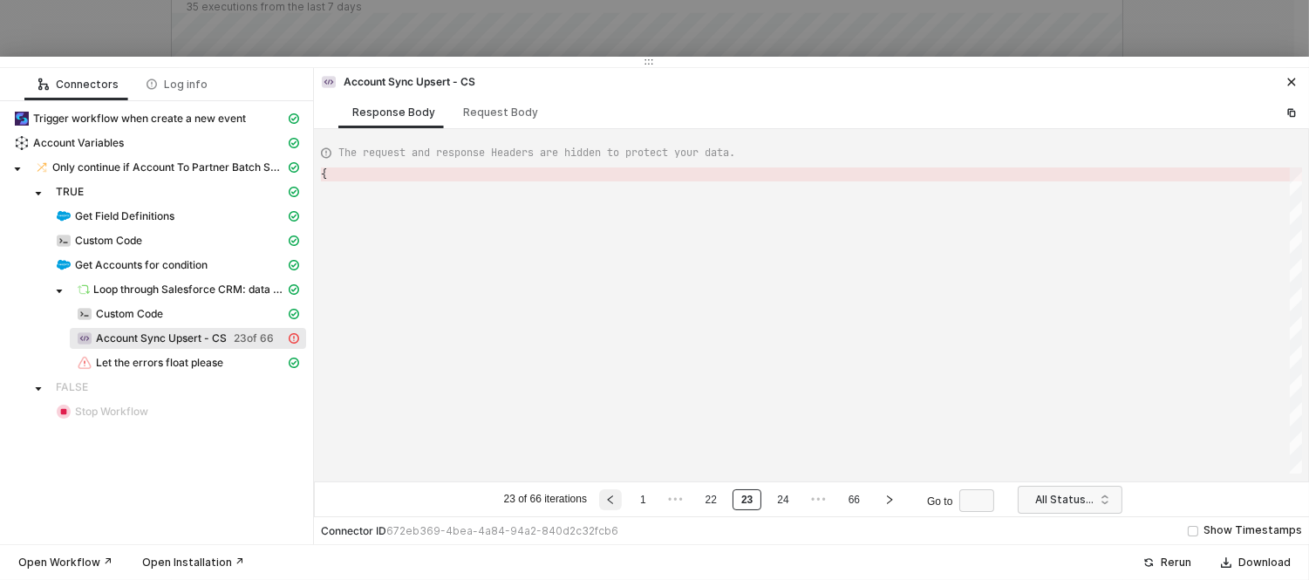
type textarea "{ "error": { "statusCode": 400, "message": "Error : {\"messages\":[\"No value f…"
click at [622, 495] on button "button" at bounding box center [610, 499] width 23 height 21
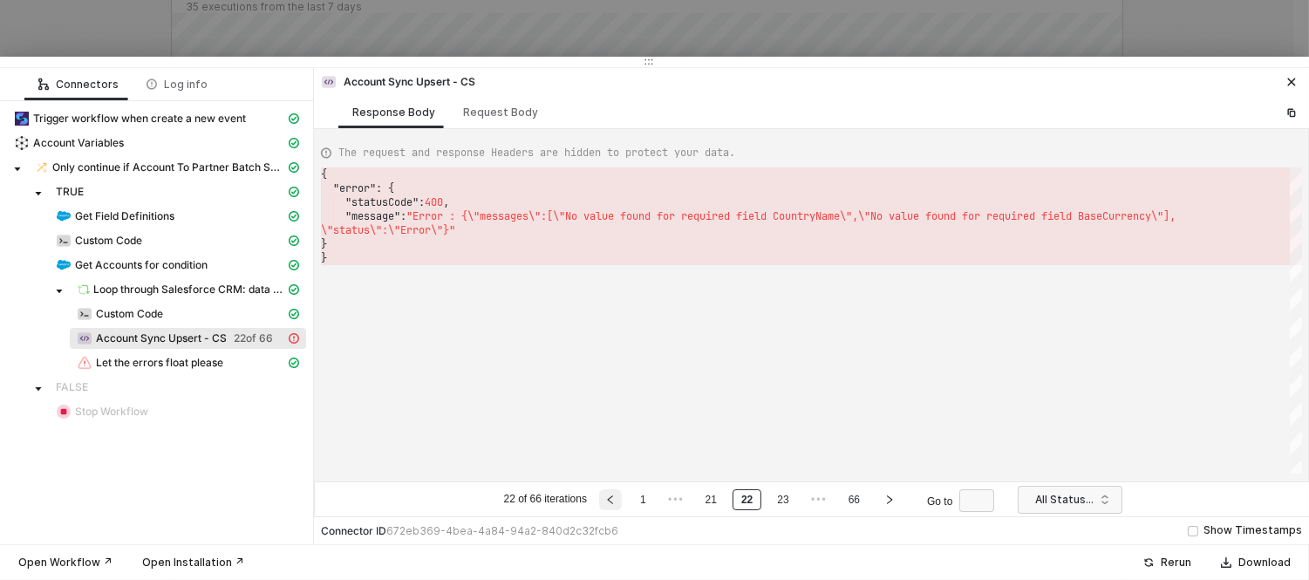
click at [622, 495] on button "button" at bounding box center [610, 499] width 23 height 21
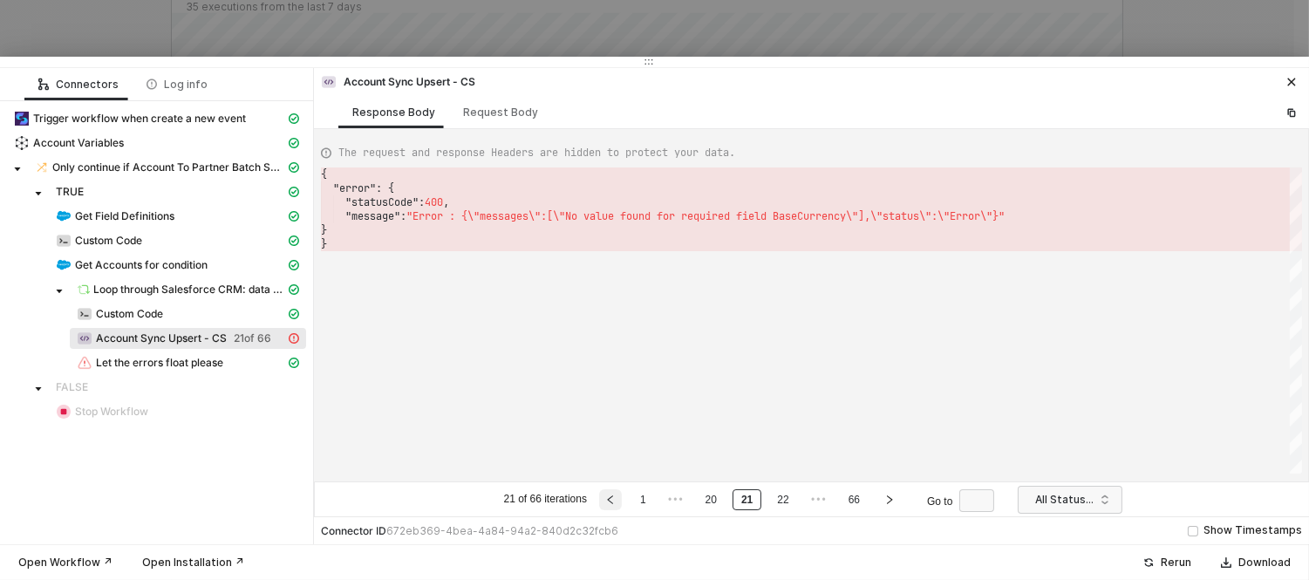
click at [622, 495] on button "button" at bounding box center [610, 499] width 23 height 21
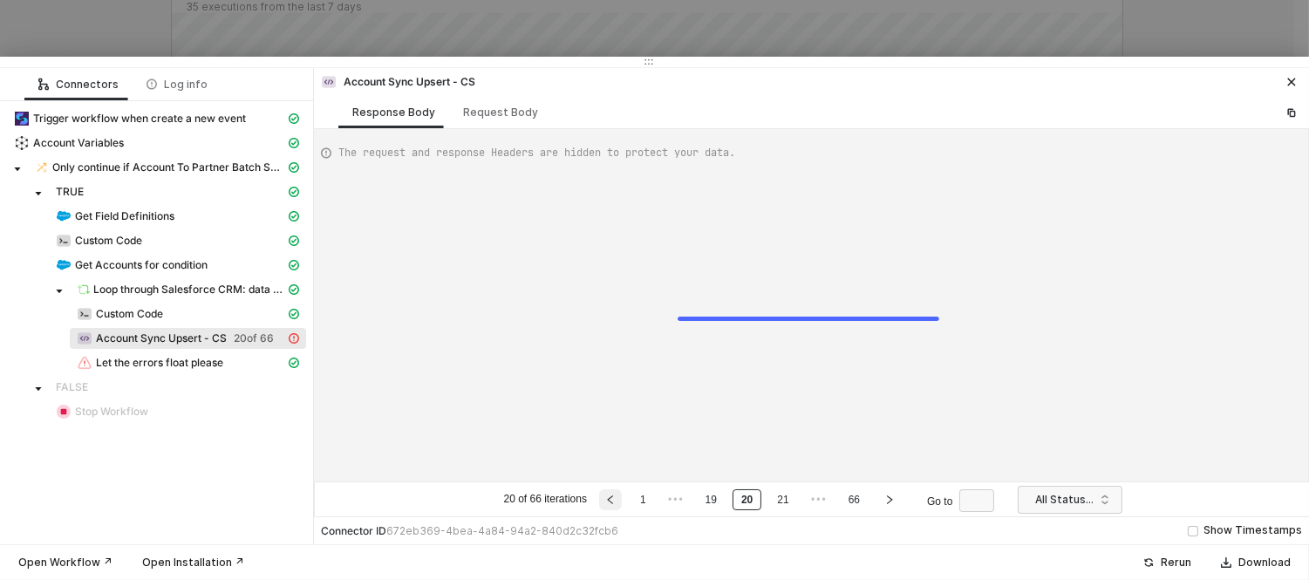
type textarea "{ "error": { "statusCode": 400, "message": "Error : {\"messages\":[\"No value f…"
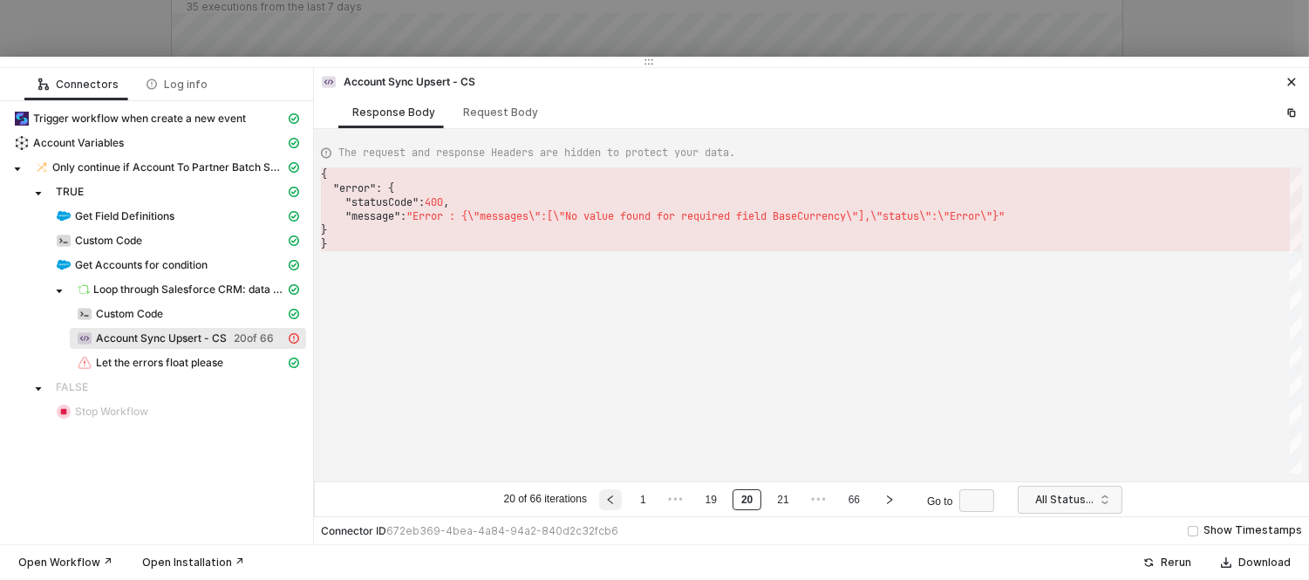
click at [622, 495] on button "button" at bounding box center [610, 499] width 23 height 21
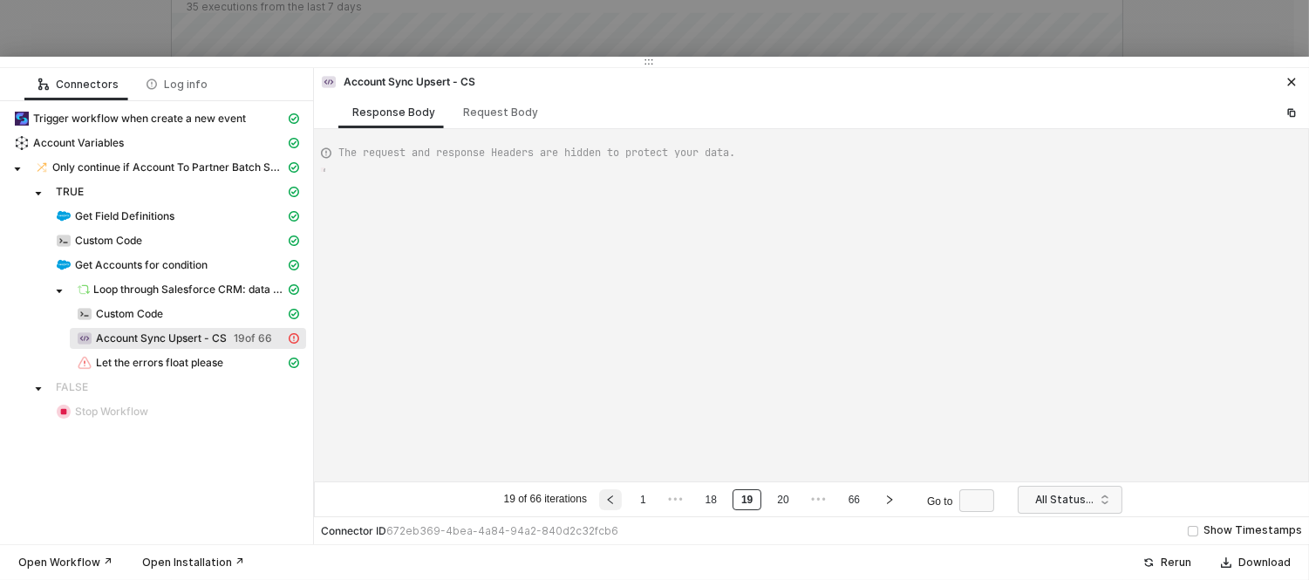
type textarea "{ "error": { "statusCode": 400, "message": "Error : {\"messages\":[\"No value f…"
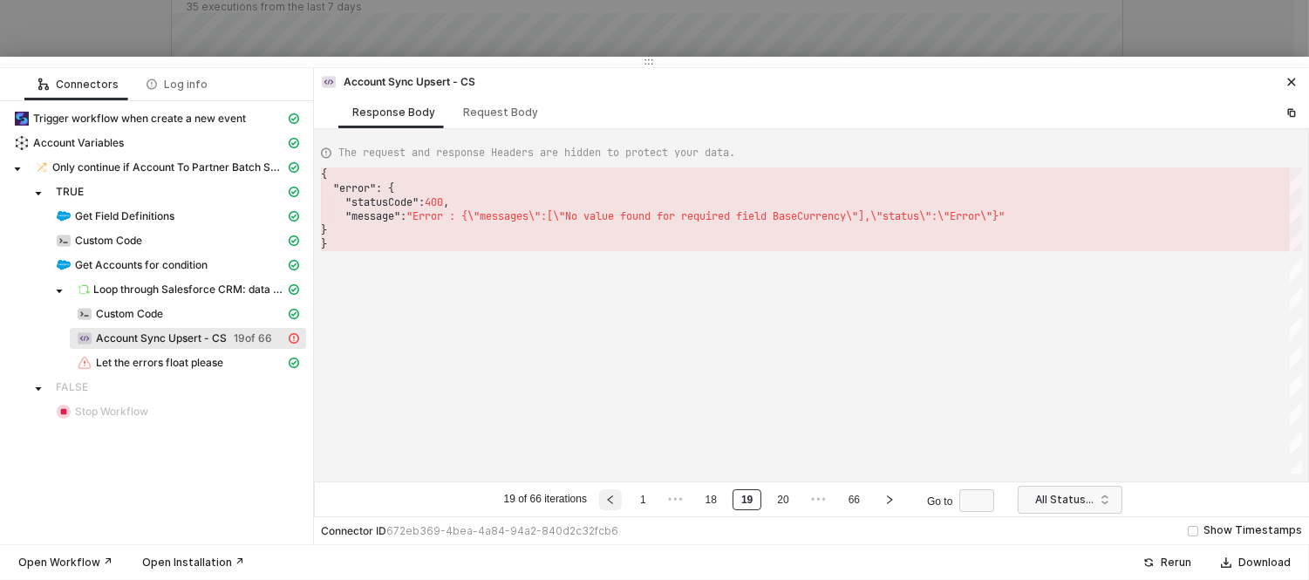
click at [622, 495] on button "button" at bounding box center [610, 499] width 23 height 21
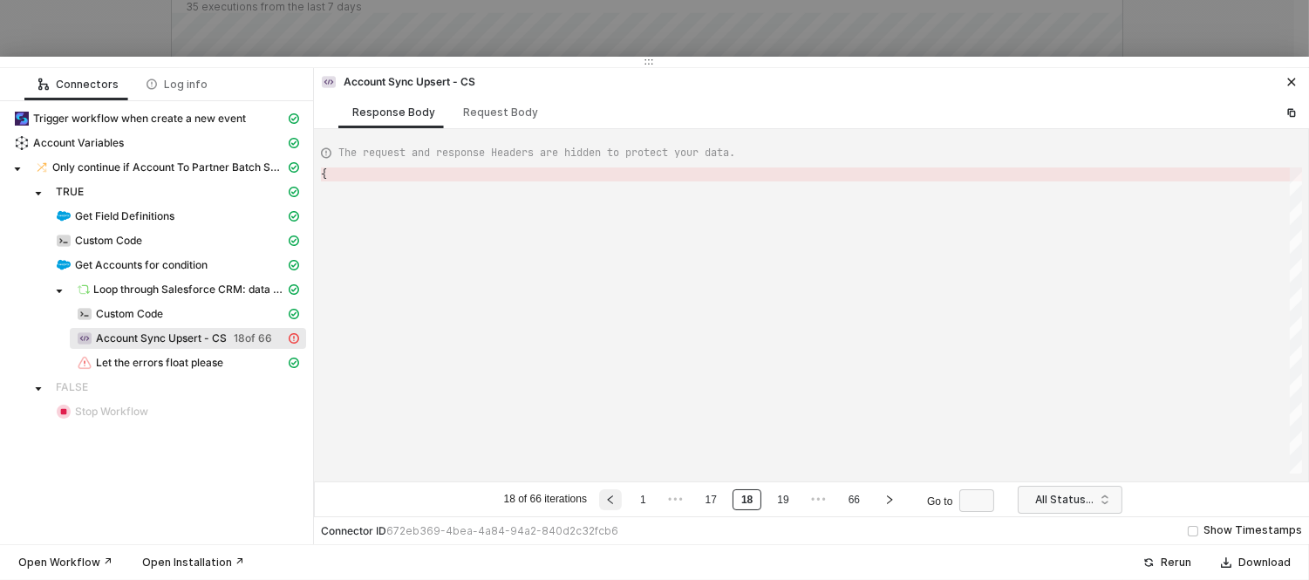
type textarea "{ "error": { "statusCode": 400, "message": "Error : {\"messages\":[\"No value f…"
click at [622, 495] on button "button" at bounding box center [610, 499] width 23 height 21
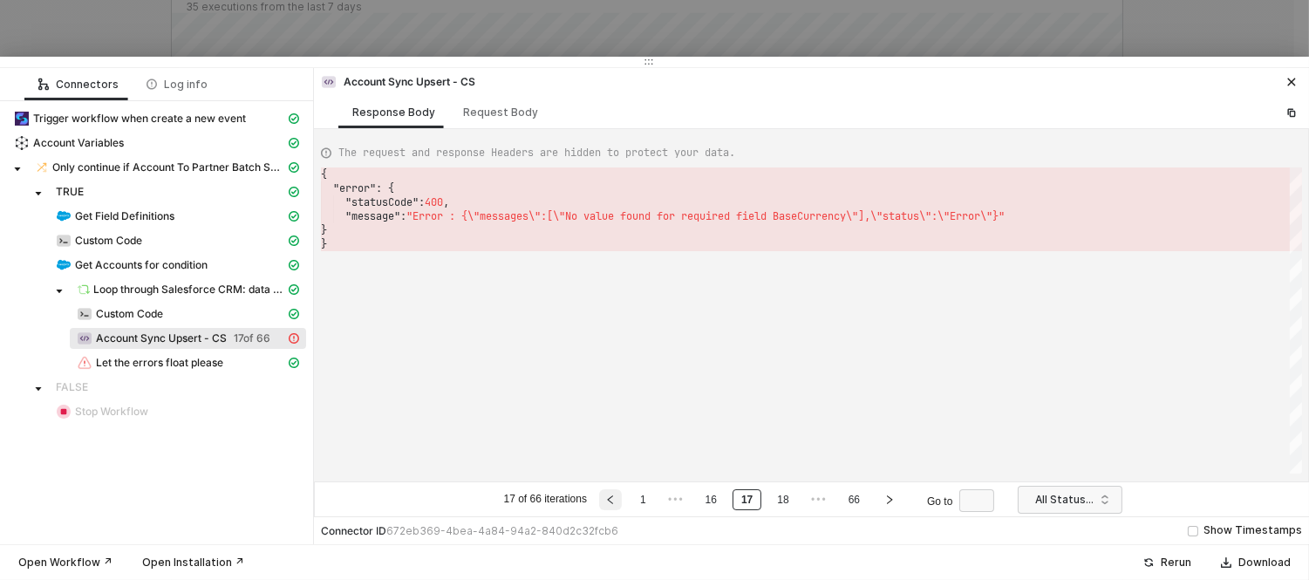
click at [622, 495] on button "button" at bounding box center [610, 499] width 23 height 21
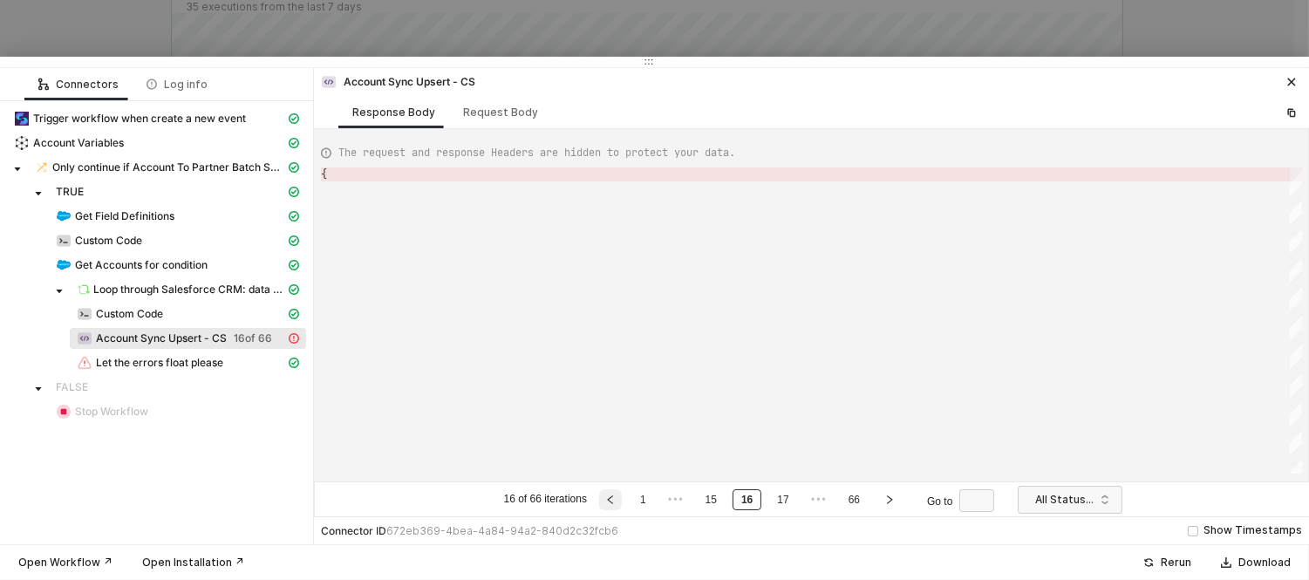
type textarea "{ "error": { "statusCode": 400, "message": "Error : {\"messages\":[\"No value f…"
click at [622, 495] on button "button" at bounding box center [610, 499] width 23 height 21
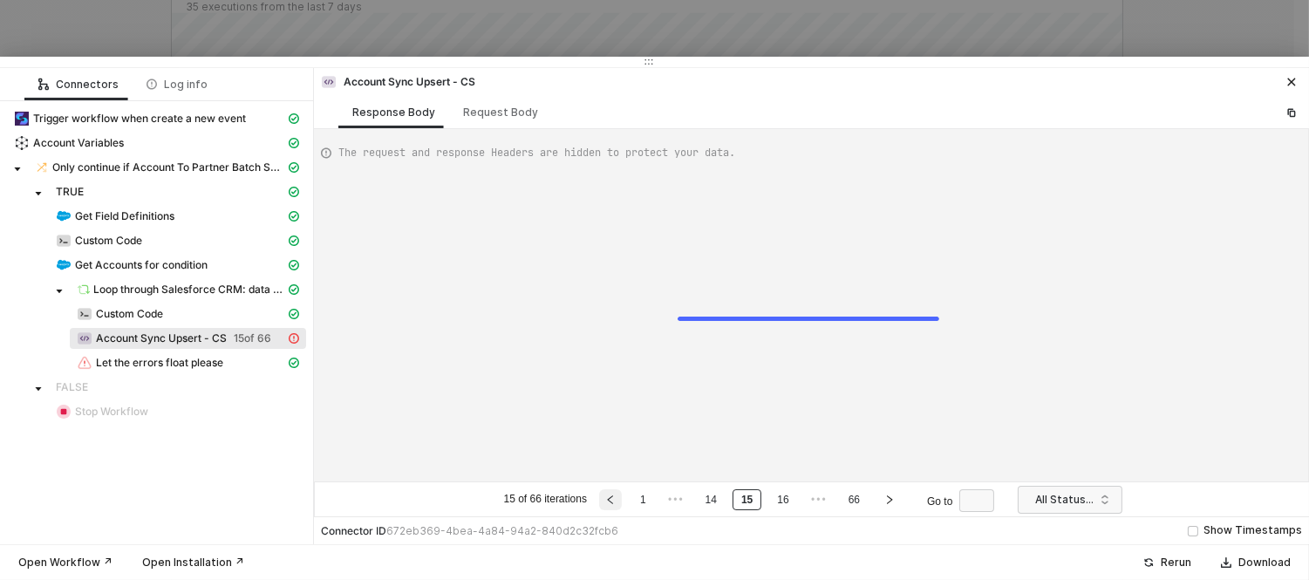
click at [622, 495] on button "button" at bounding box center [610, 499] width 23 height 21
type textarea "{ "error": { "statusCode": 400, "message": "Error : {\"messages\":[\"No value f…"
click at [622, 495] on button "button" at bounding box center [610, 499] width 23 height 21
type textarea "{ "error": { "statusCode": 400, "message": "Error : {\"messages\":[\"No value f…"
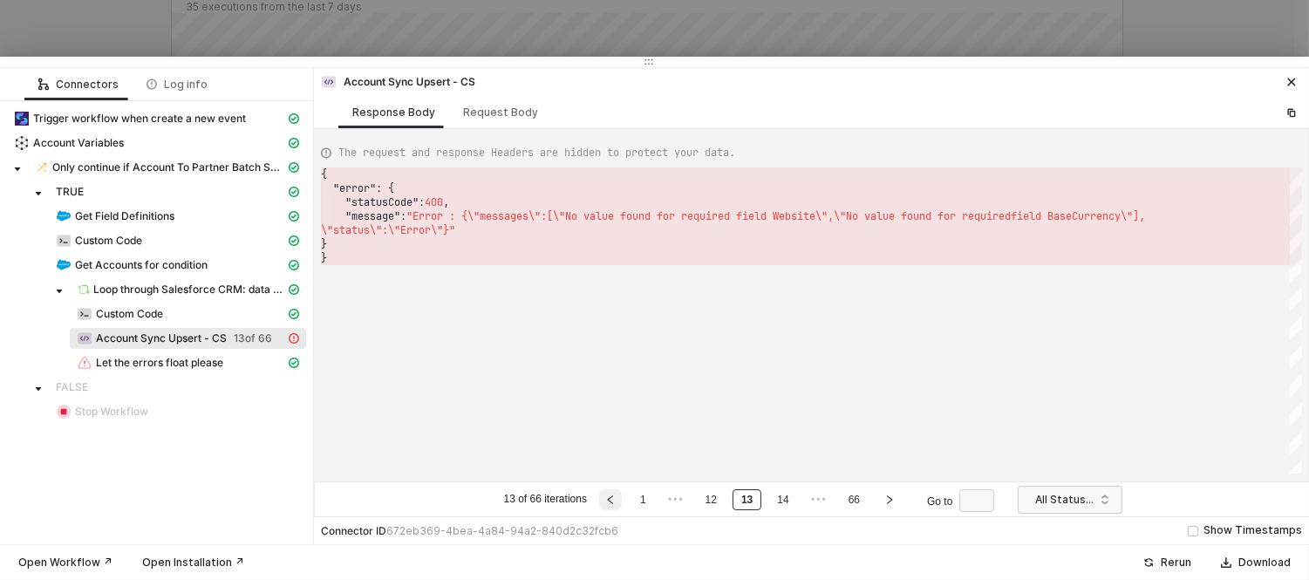
click at [622, 495] on button "button" at bounding box center [610, 499] width 23 height 21
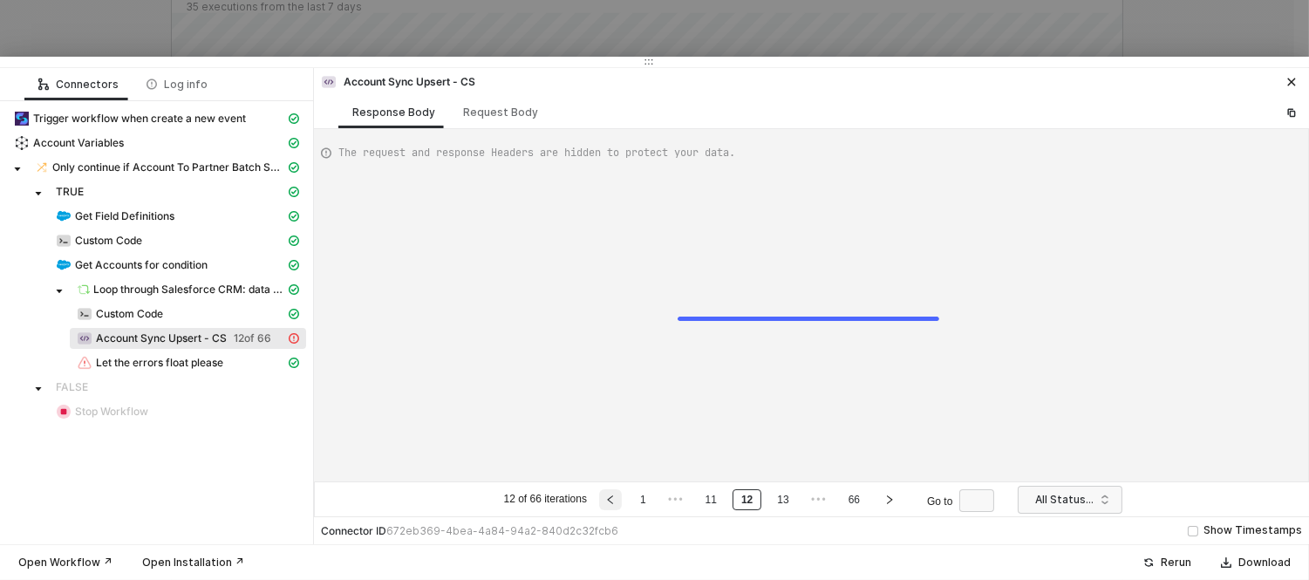
type textarea "{ "error": { "statusCode": 400, "message": "Error : {\"messages\":[\"No value f…"
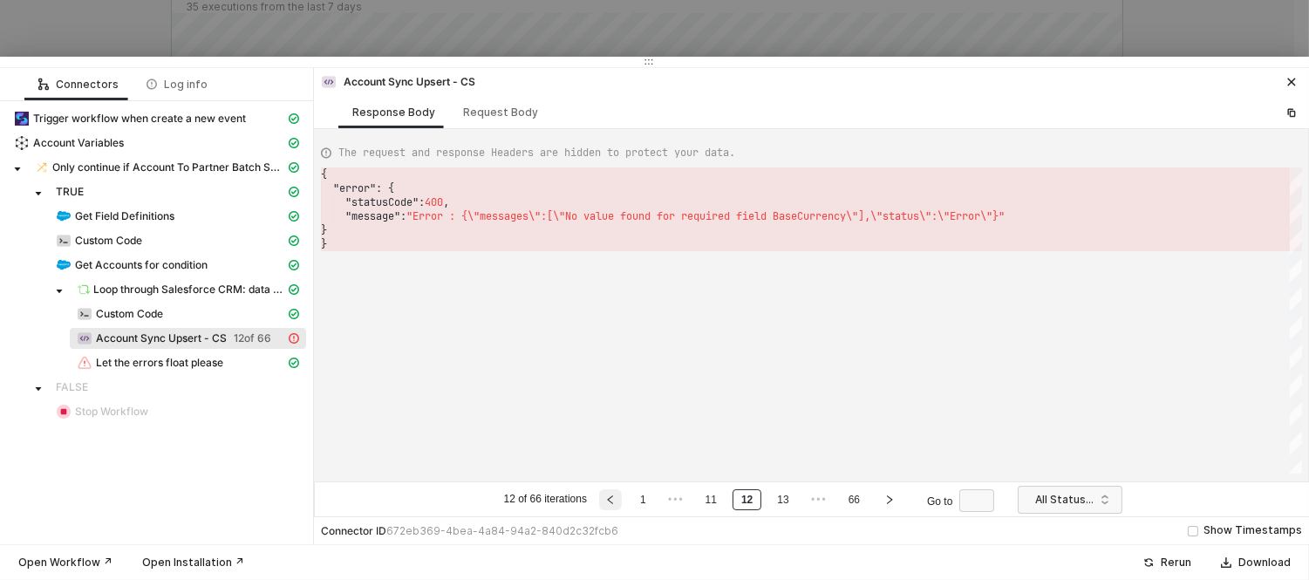
click at [622, 495] on button "button" at bounding box center [610, 499] width 23 height 21
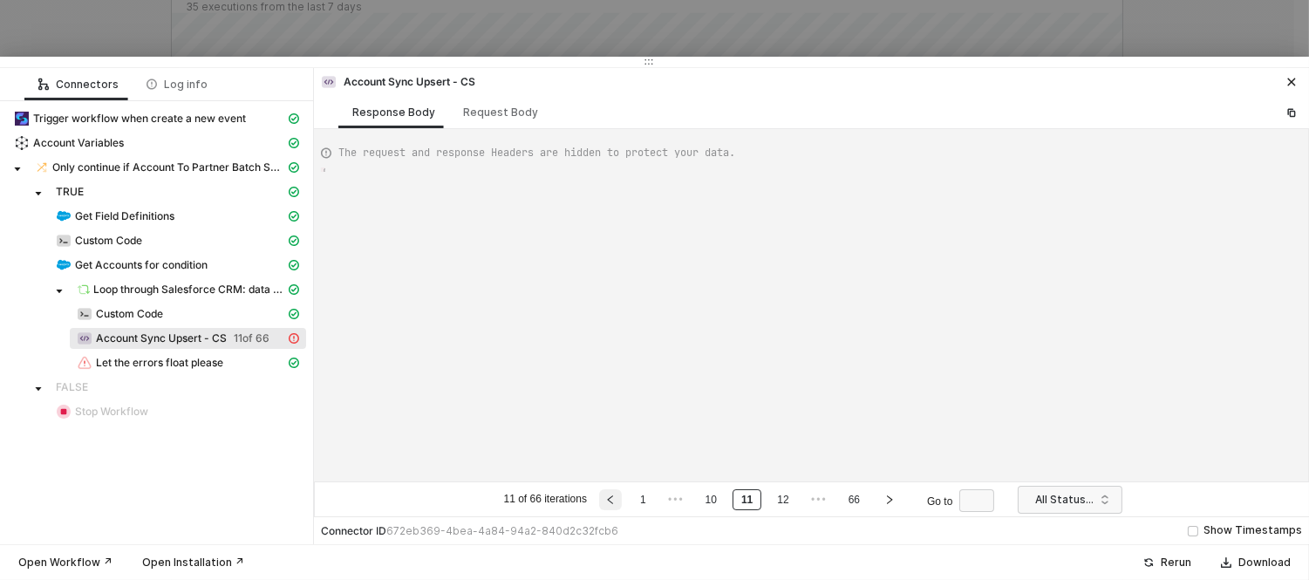
type textarea "{ "error": { "statusCode": 400, "message": "Error : {\"messages\":[\"No value f…"
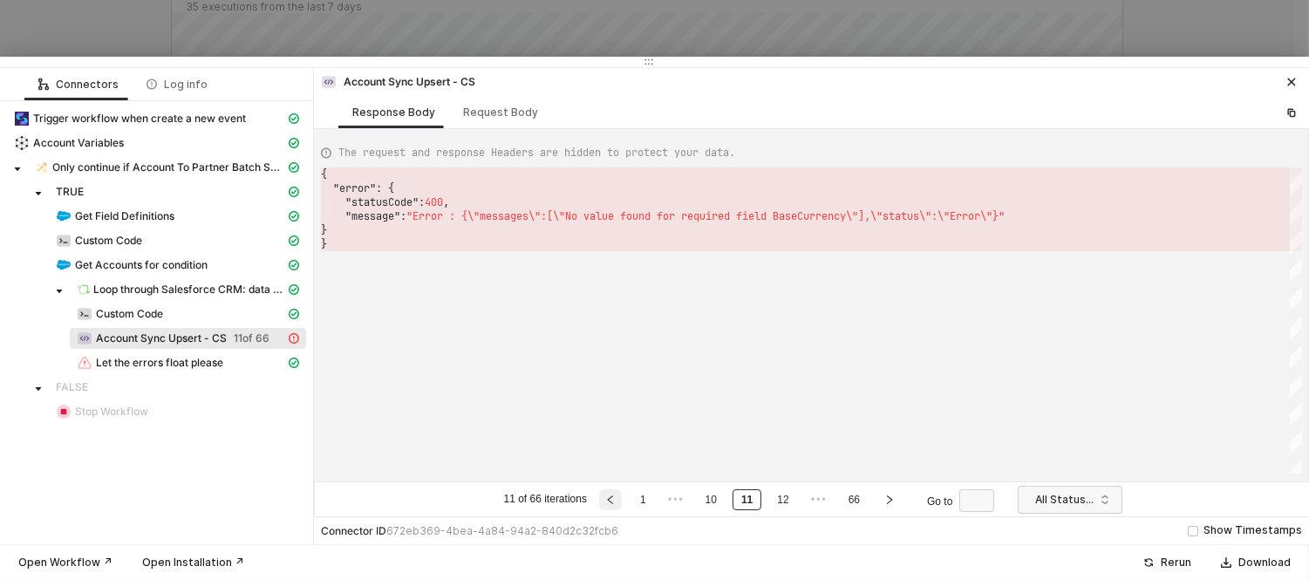
click at [622, 495] on button "button" at bounding box center [610, 499] width 23 height 21
click at [622, 495] on button "button" at bounding box center [613, 499] width 23 height 21
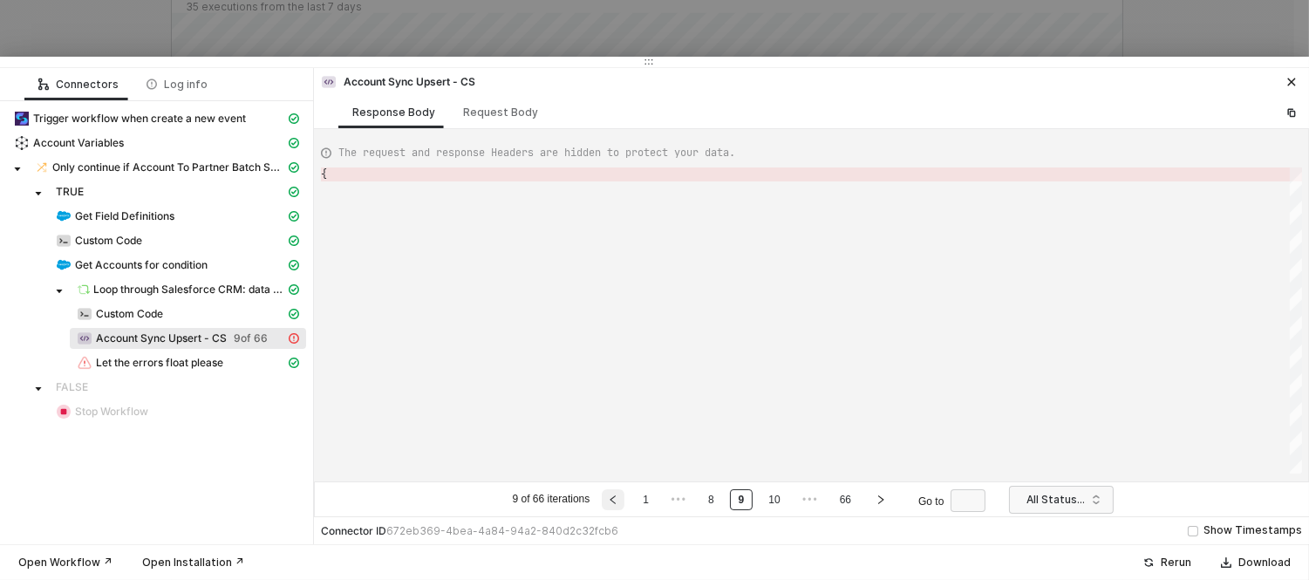
type textarea "{ "error": { "statusCode": 400, "message": "Error : {\"messages\":[\"No value f…"
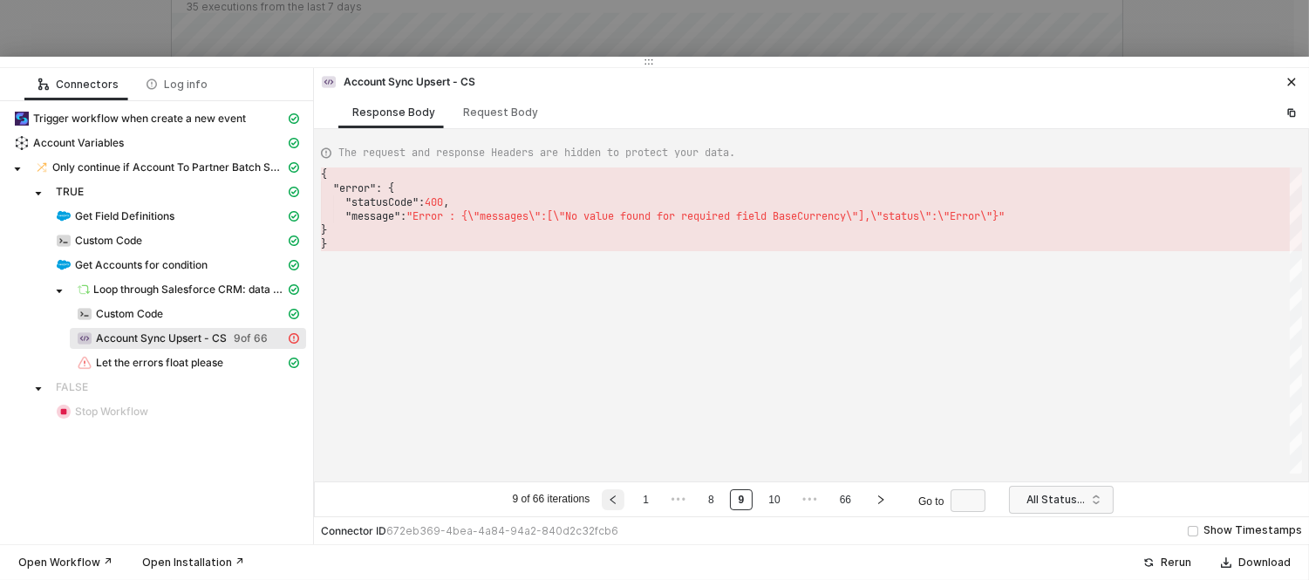
click at [622, 495] on button "button" at bounding box center [613, 499] width 23 height 21
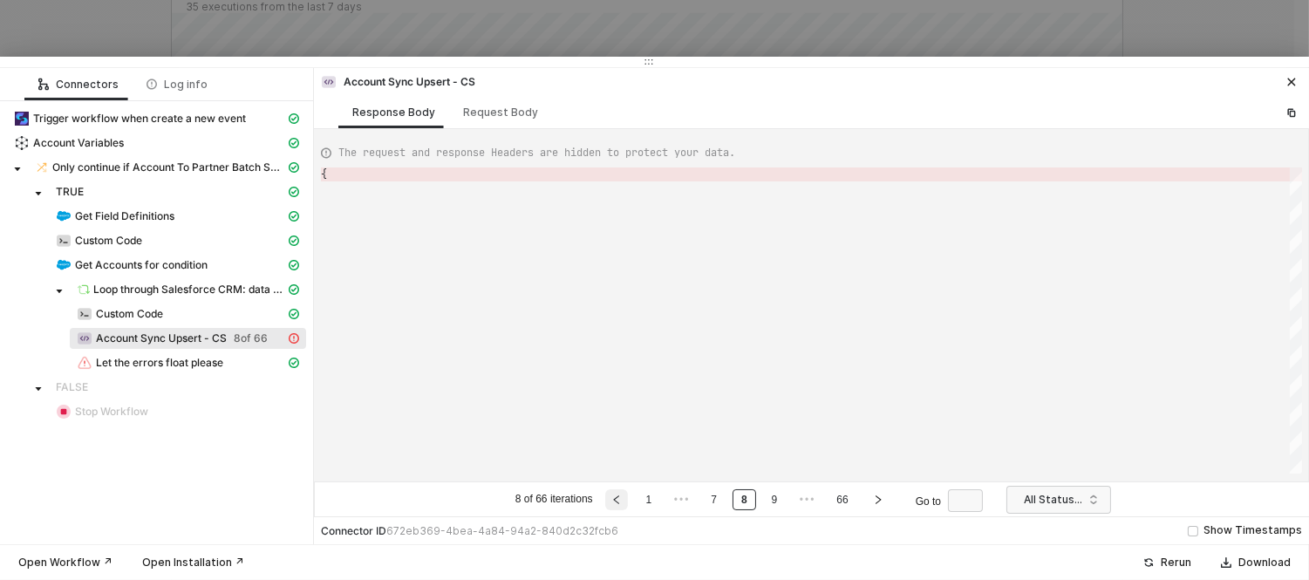
type textarea "{ "error": { "statusCode": 400, "message": "Error : {\"messages\":[\"No value f…"
click at [622, 495] on button "button" at bounding box center [616, 499] width 23 height 21
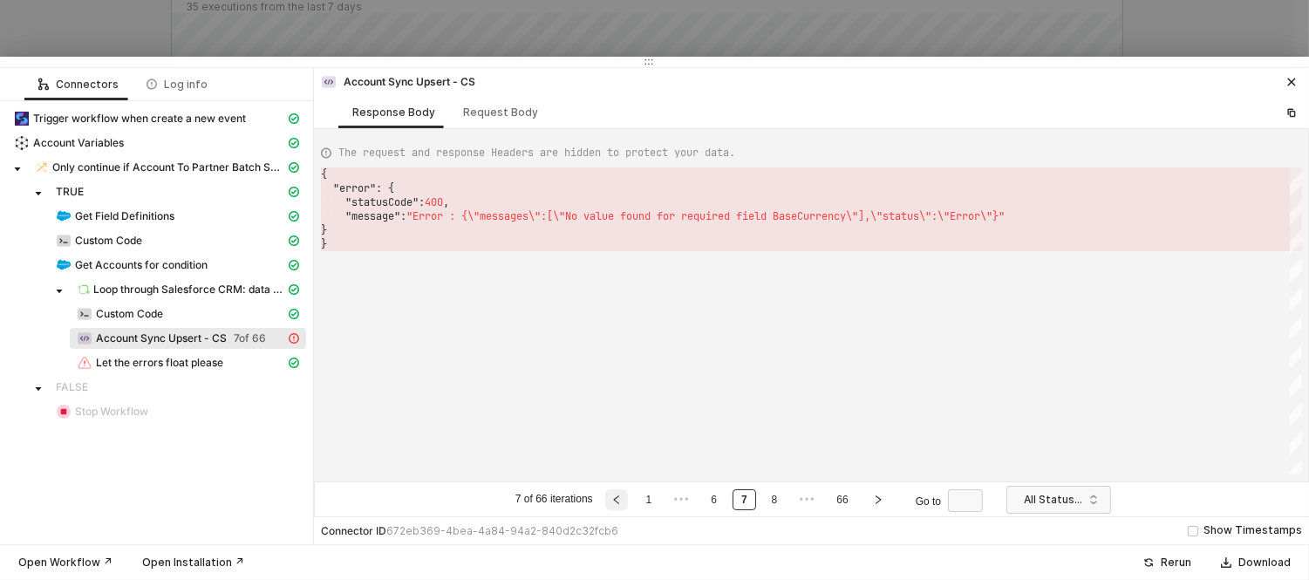
click at [622, 495] on button "button" at bounding box center [616, 499] width 23 height 21
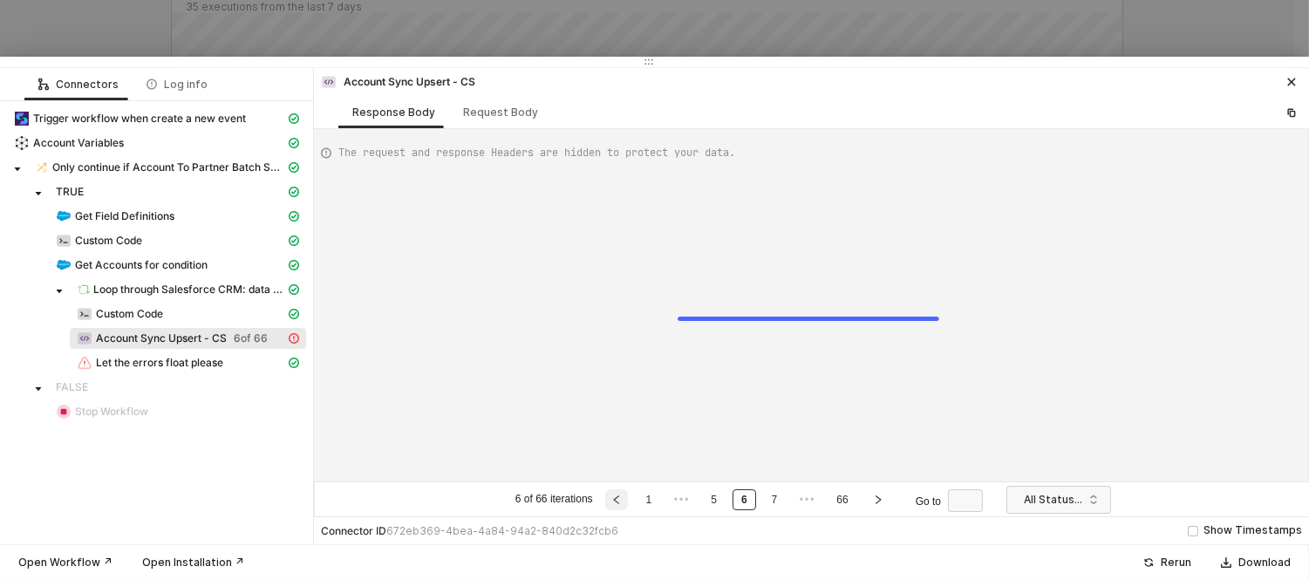
click at [622, 495] on button "button" at bounding box center [616, 499] width 23 height 21
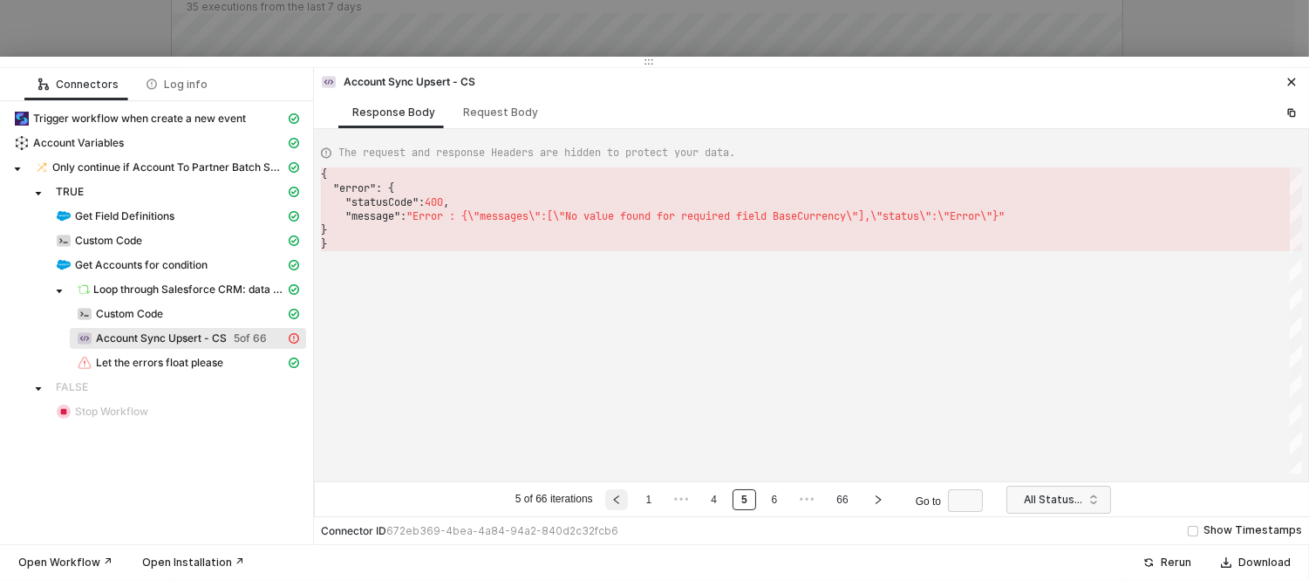
click at [622, 495] on button "button" at bounding box center [616, 499] width 23 height 21
click at [623, 495] on button "button" at bounding box center [634, 499] width 23 height 21
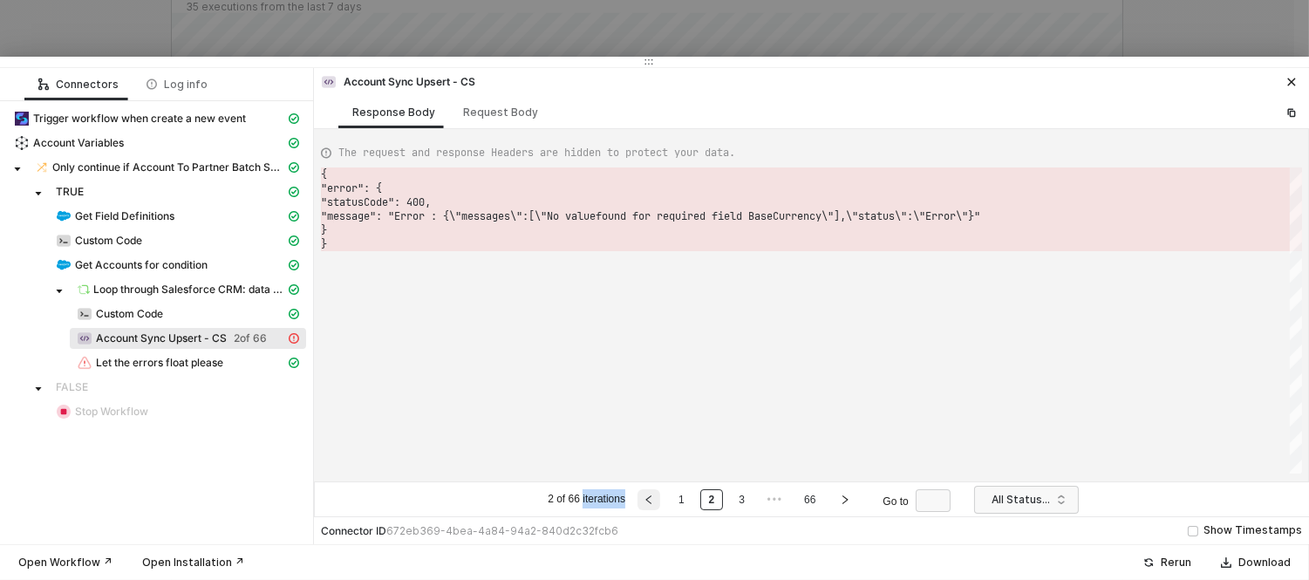
click at [622, 495] on li "2 of 66 iterations" at bounding box center [586, 499] width 83 height 21
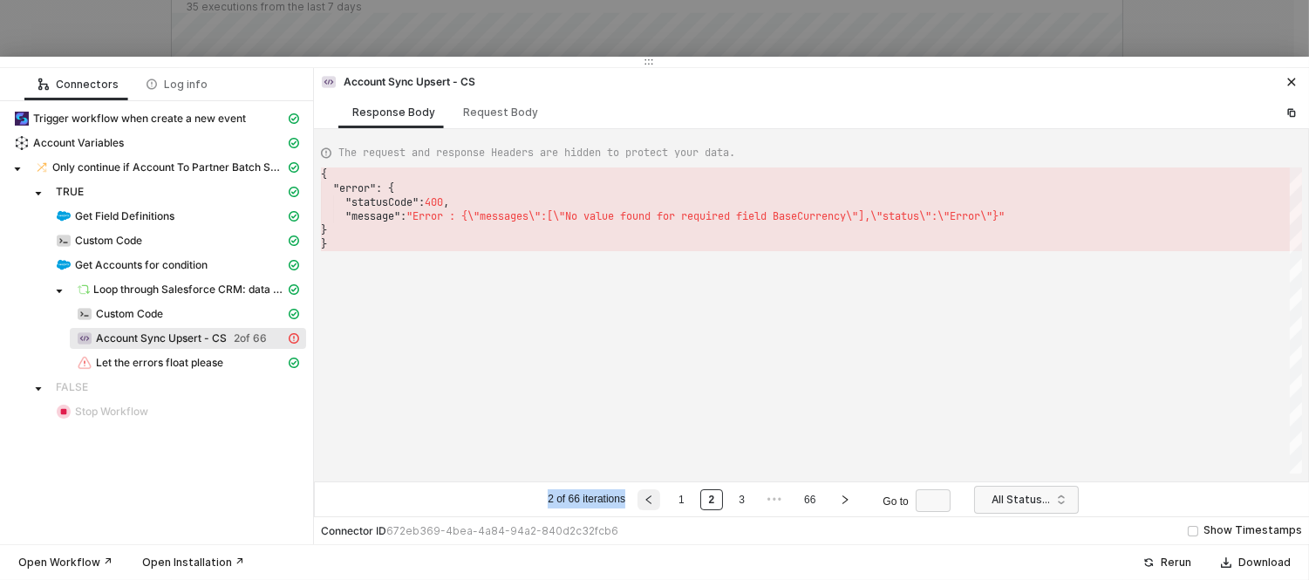
click at [622, 495] on li "2 of 66 iterations" at bounding box center [586, 499] width 83 height 21
click at [647, 500] on icon "left" at bounding box center [648, 499] width 5 height 9
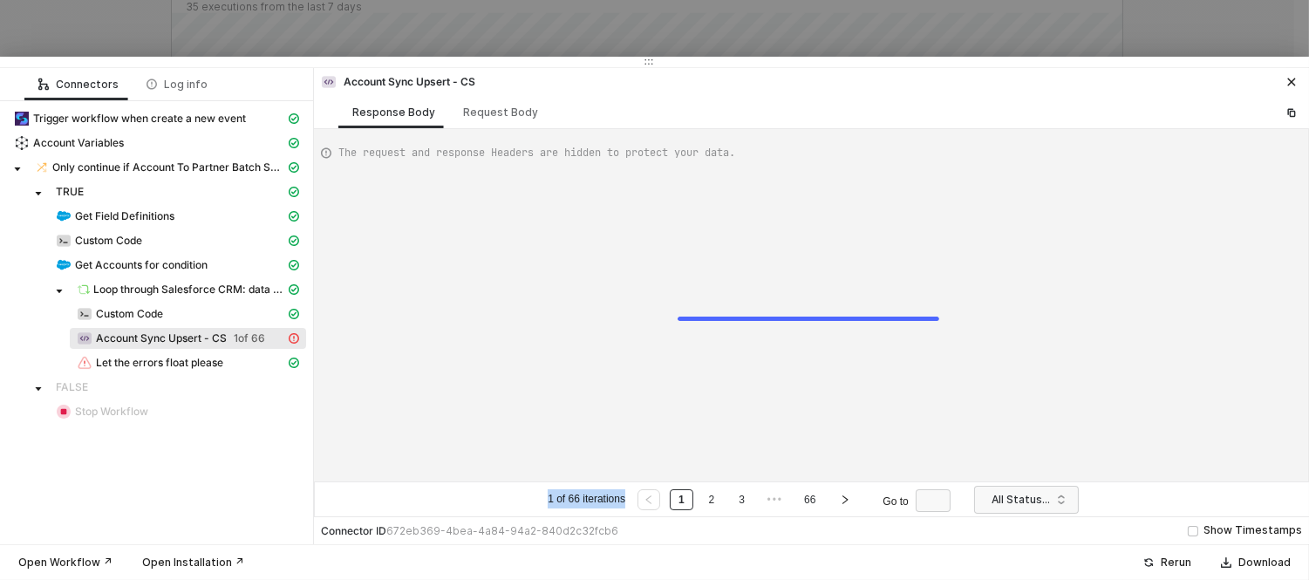
type textarea "{ "error": { "statusCode": 400, "message": "Error : {\"messages\":[\"No value f…"
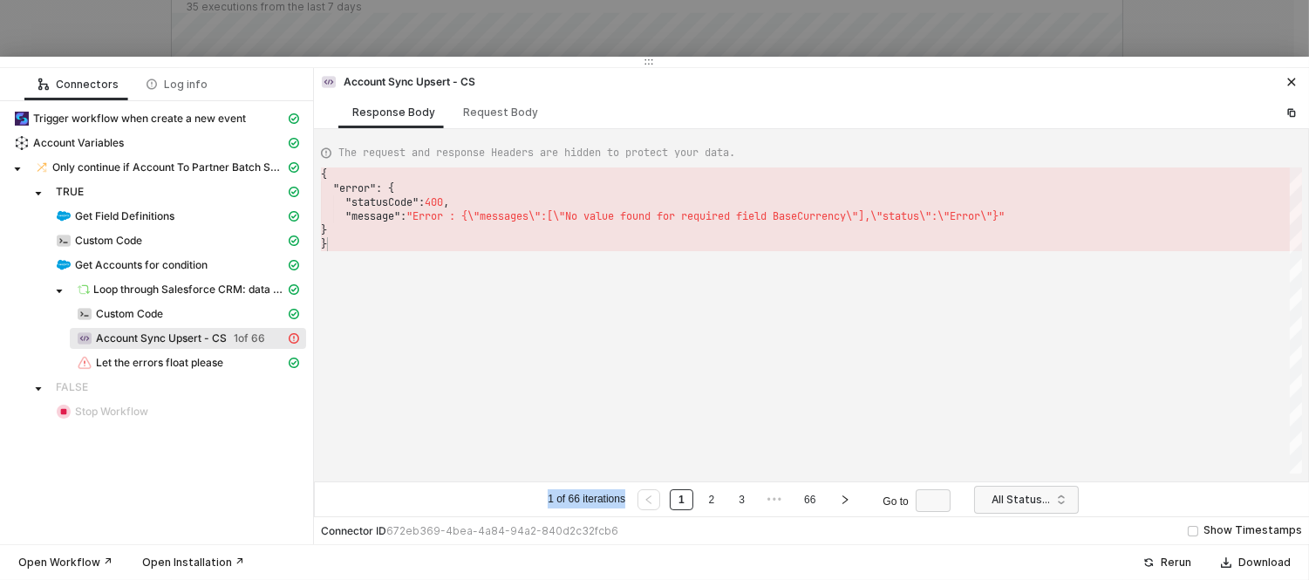
scroll to position [0, 4]
click at [648, 386] on div "{ "error" : { "statusCode" : 400 , "message" : "Error : {\"messages\":[\"No val…" at bounding box center [811, 320] width 981 height 306
click at [197, 315] on div "Custom Code" at bounding box center [181, 314] width 208 height 16
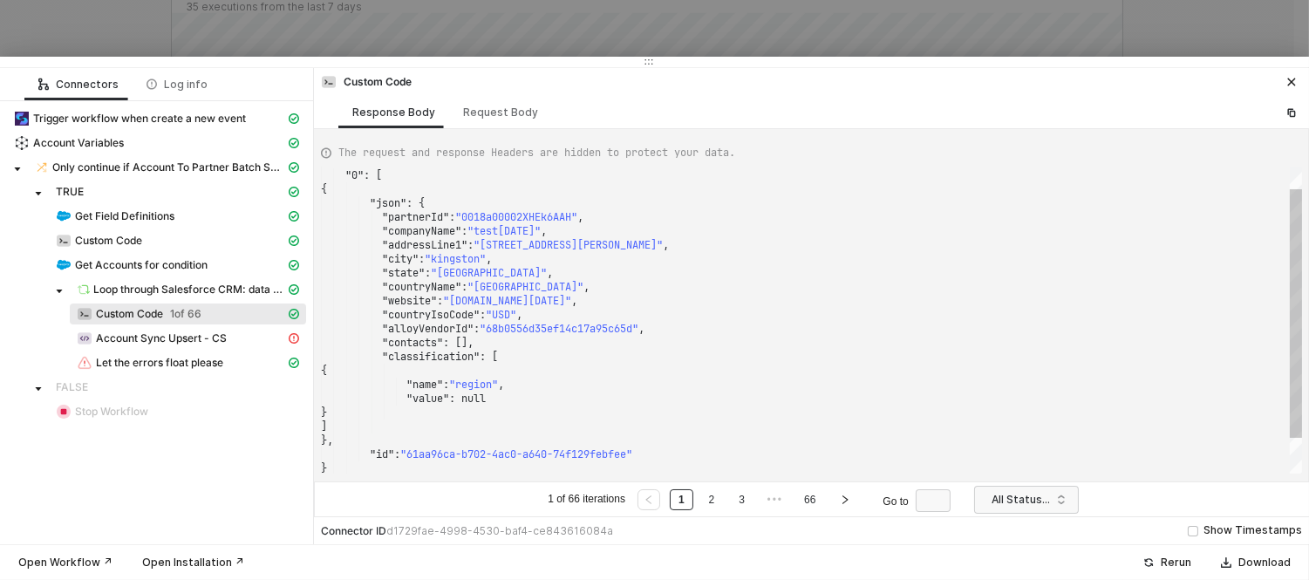
scroll to position [0, 0]
click at [600, 355] on div ""classification" : [" at bounding box center [811, 357] width 981 height 14
click at [129, 137] on div "Account Variables" at bounding box center [149, 143] width 271 height 16
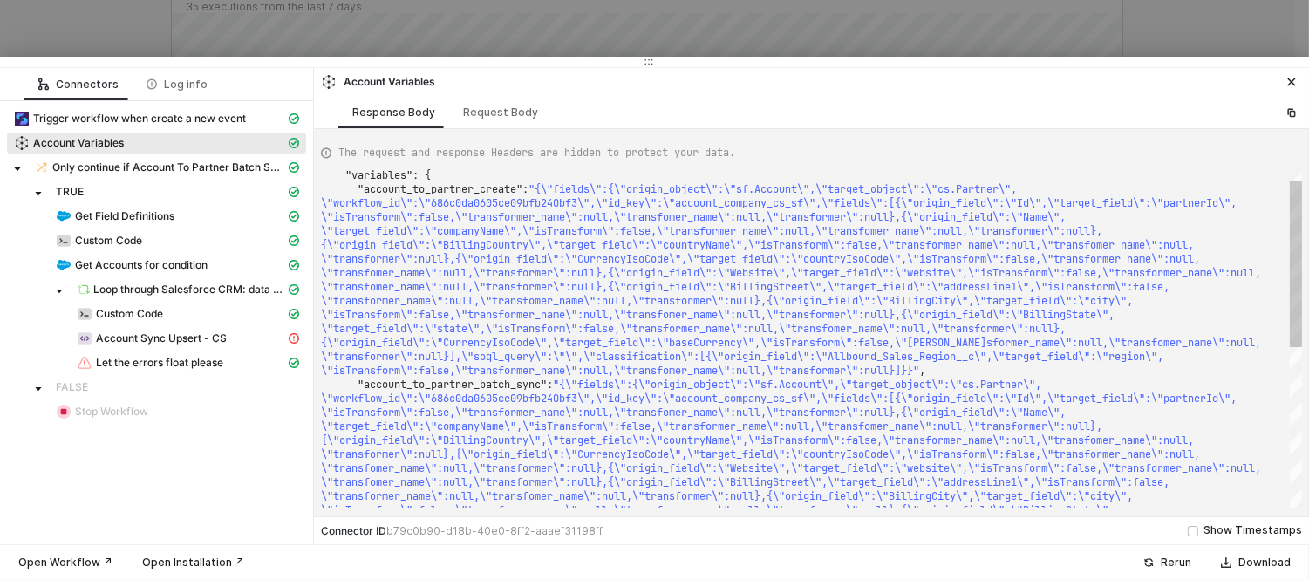
click at [612, 270] on span "\"transfomer_name\":null,\"transformer\":null},{\"" at bounding box center [473, 273] width 305 height 14
click at [605, 257] on span "\"transformer\":null},{\"origin_field\":\"Currency" at bounding box center [473, 259] width 305 height 14
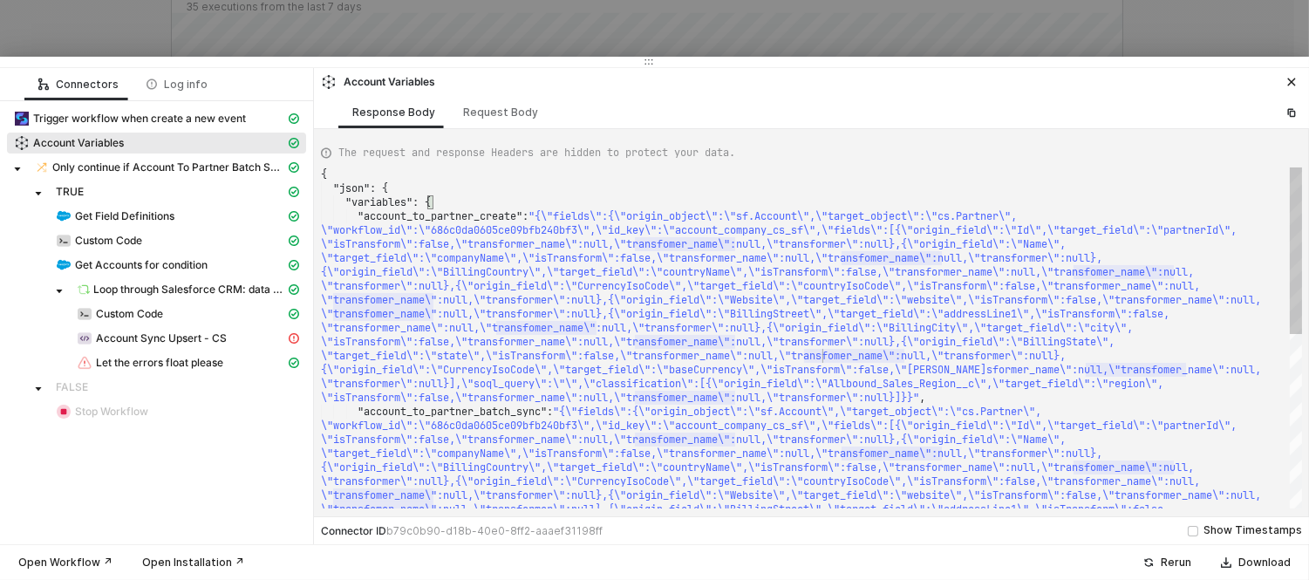
click at [846, 291] on span "IsoCode\",\"target_field\":\"countryIsoCode\",\"is" at bounding box center [778, 286] width 305 height 14
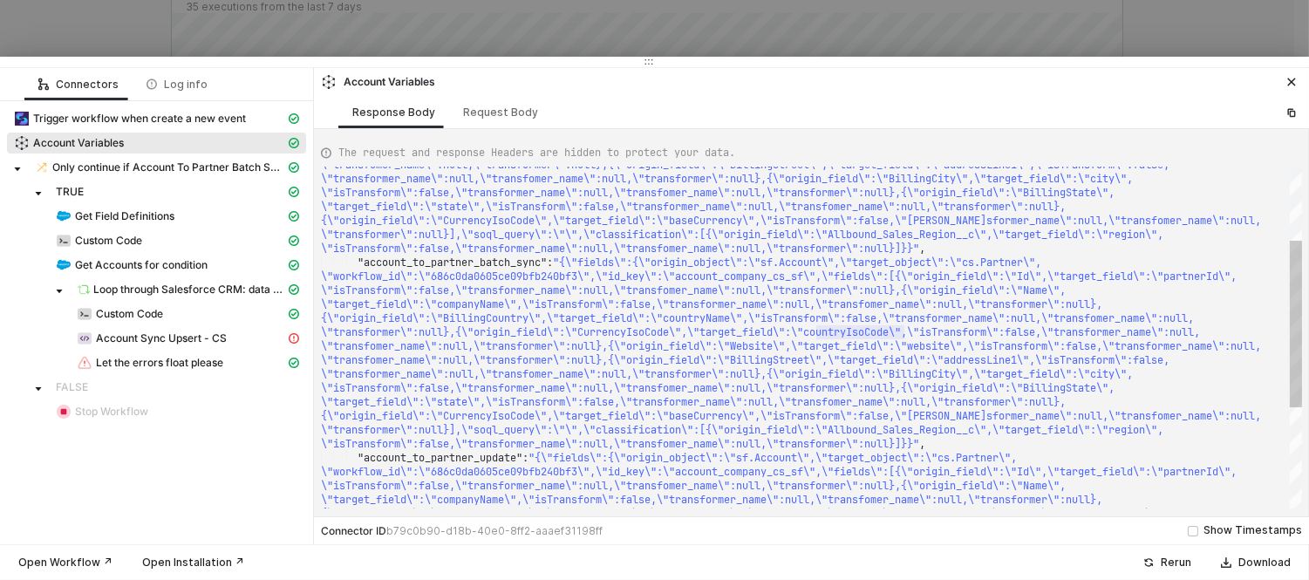
click at [650, 332] on span "IsoCode\",\"target_field\":\"countryIsoCode\",\"is" at bounding box center [778, 332] width 305 height 14
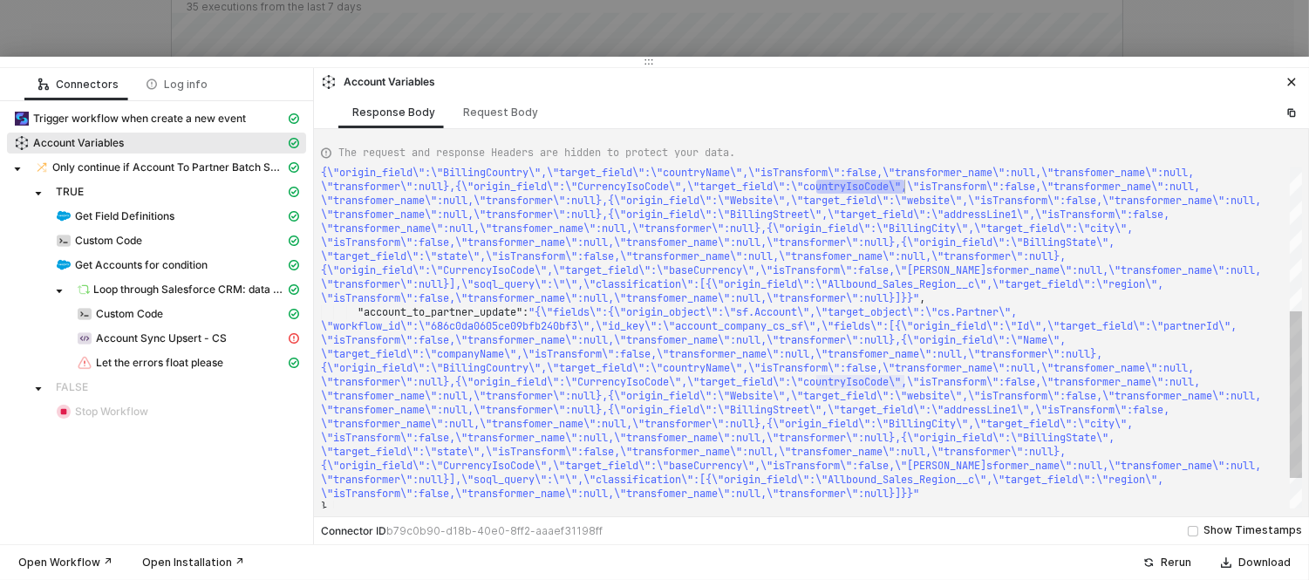
type textarea "arget_field\":\"partnerId\",\"isTransform\":false,\"transformer_name\":null,\"t…"
click at [748, 47] on div at bounding box center [654, 290] width 1309 height 580
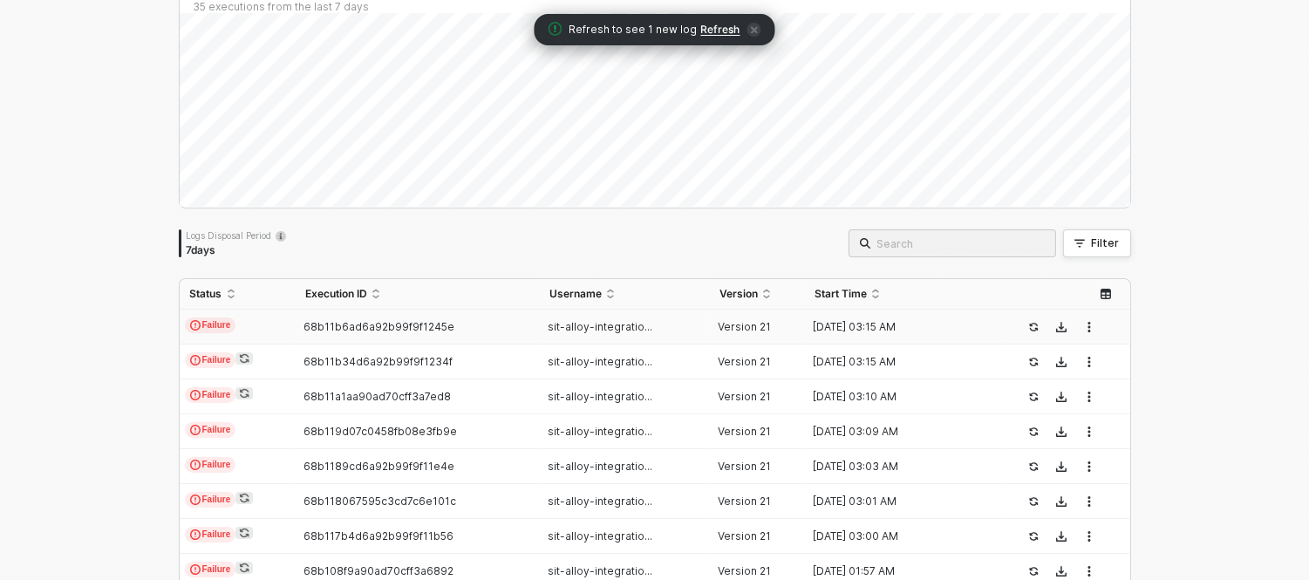
click at [716, 32] on span "Refresh" at bounding box center [720, 30] width 39 height 14
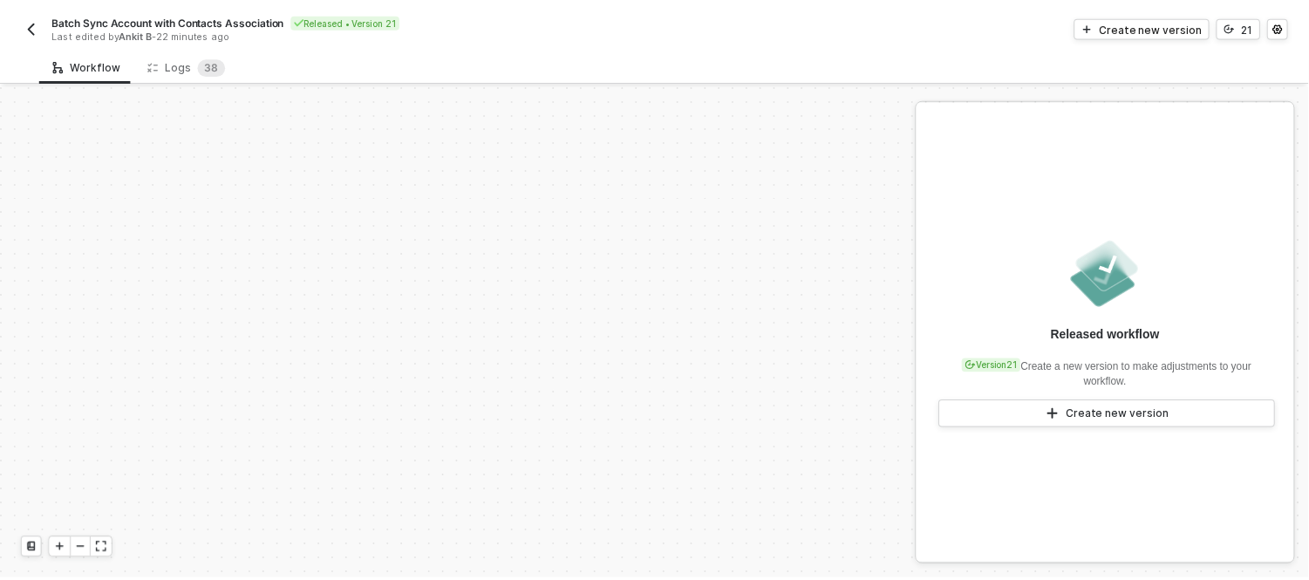
scroll to position [581, 0]
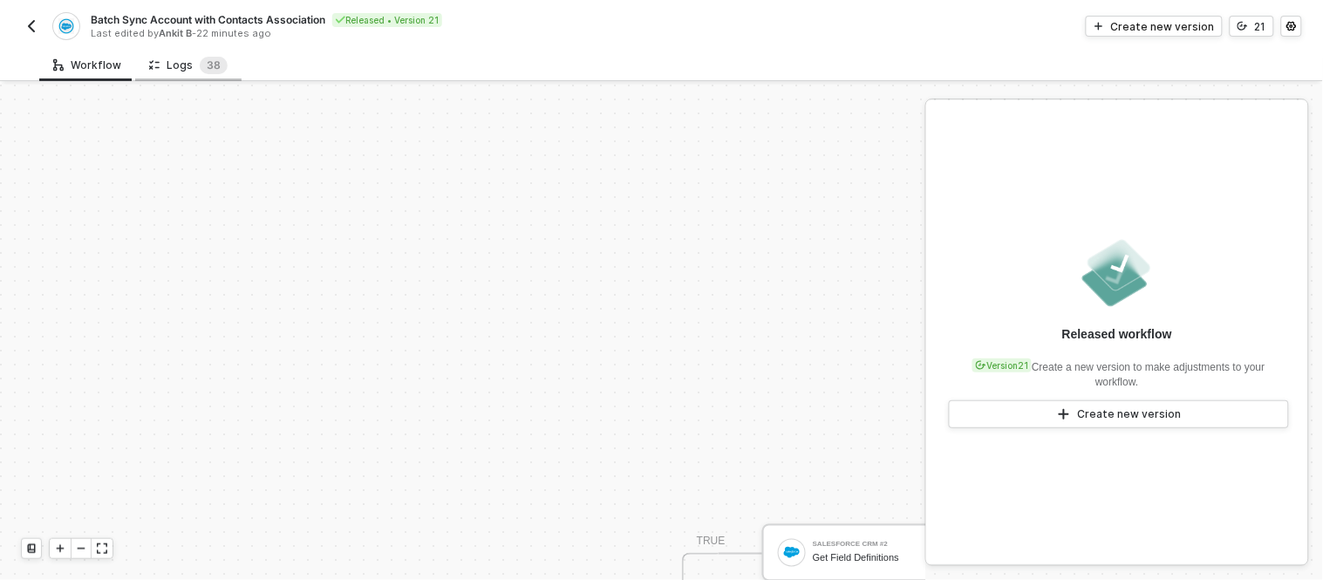
click at [183, 65] on div "Logs 3 8" at bounding box center [188, 65] width 79 height 17
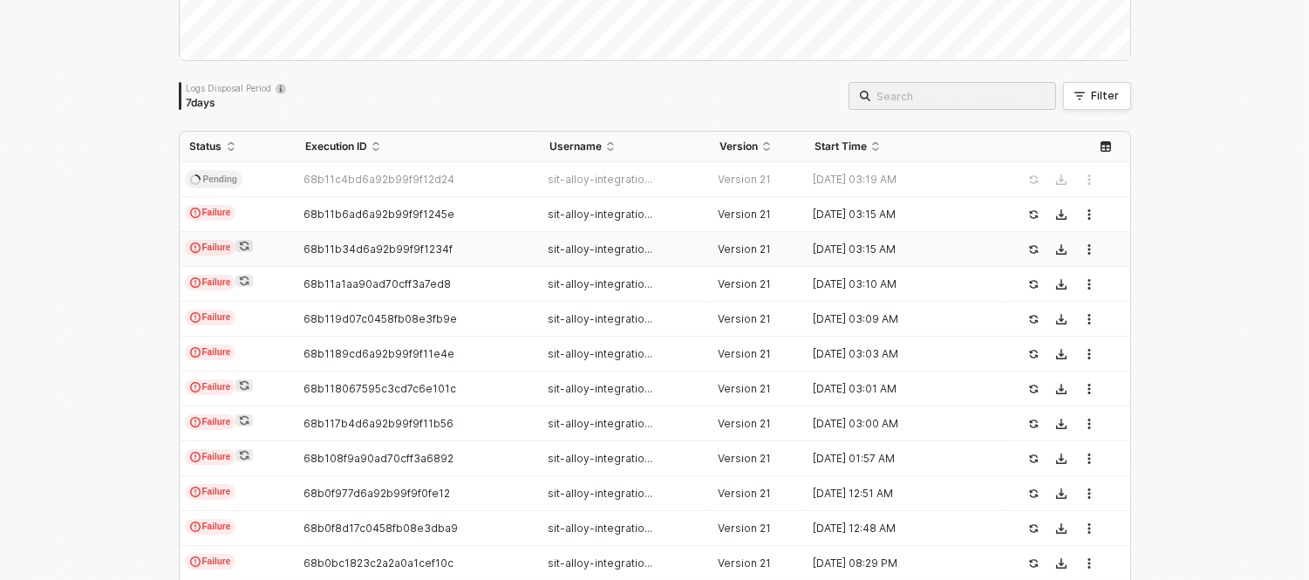
scroll to position [309, 0]
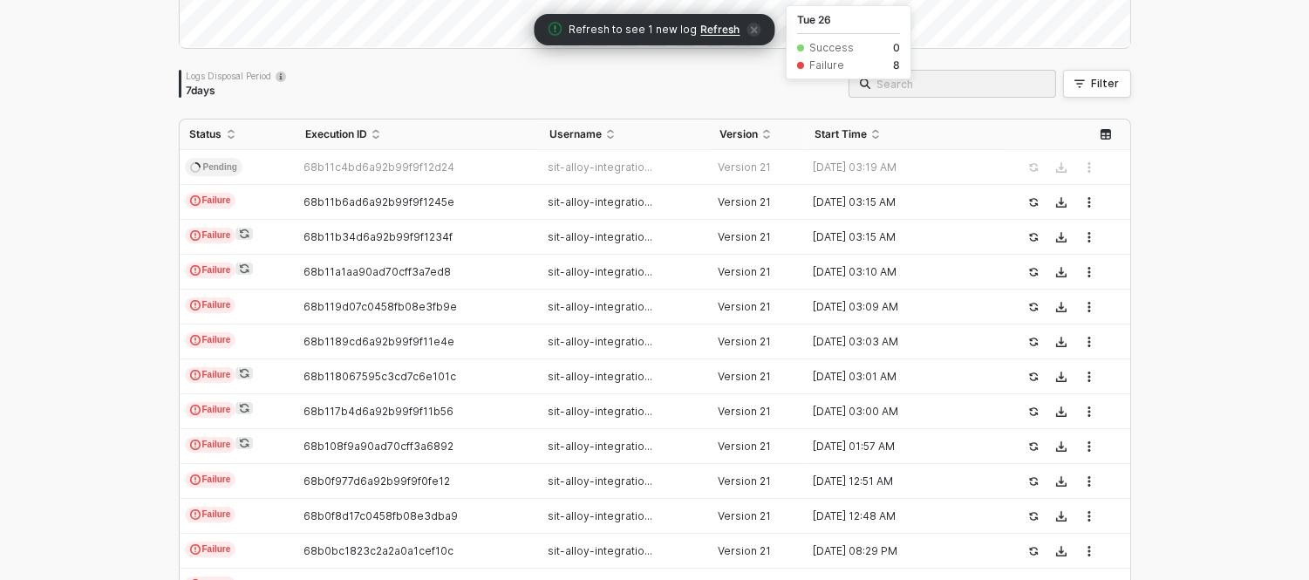
click at [724, 27] on span "Refresh" at bounding box center [720, 30] width 39 height 14
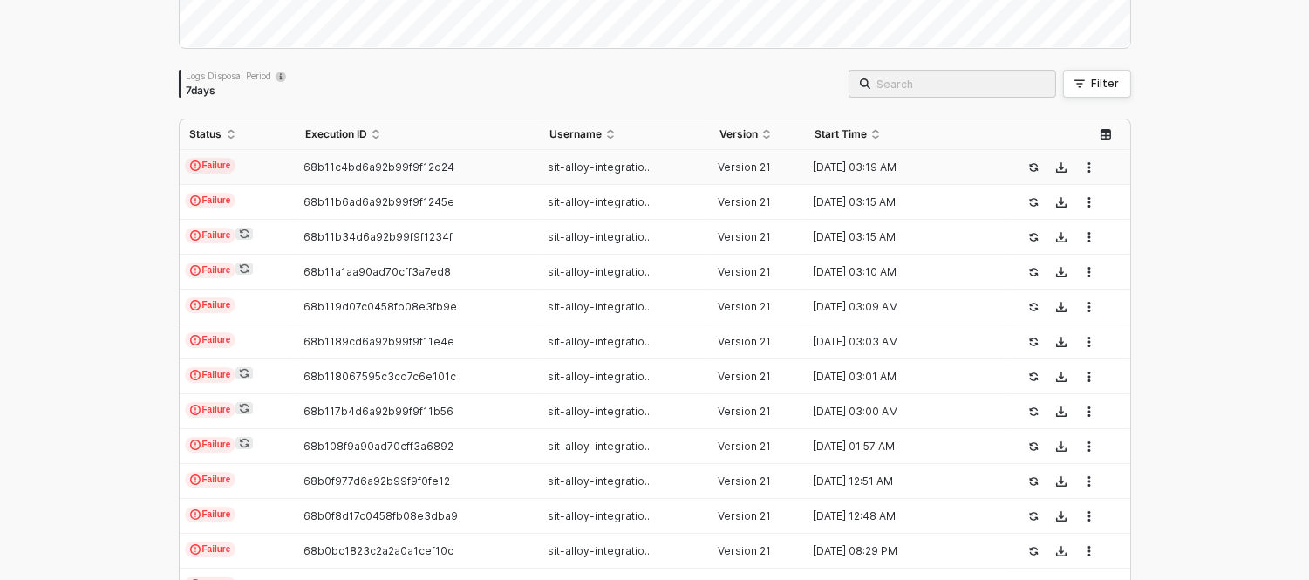
click at [489, 167] on div "68b11c4bd6a92b99f9f12d24" at bounding box center [410, 168] width 230 height 14
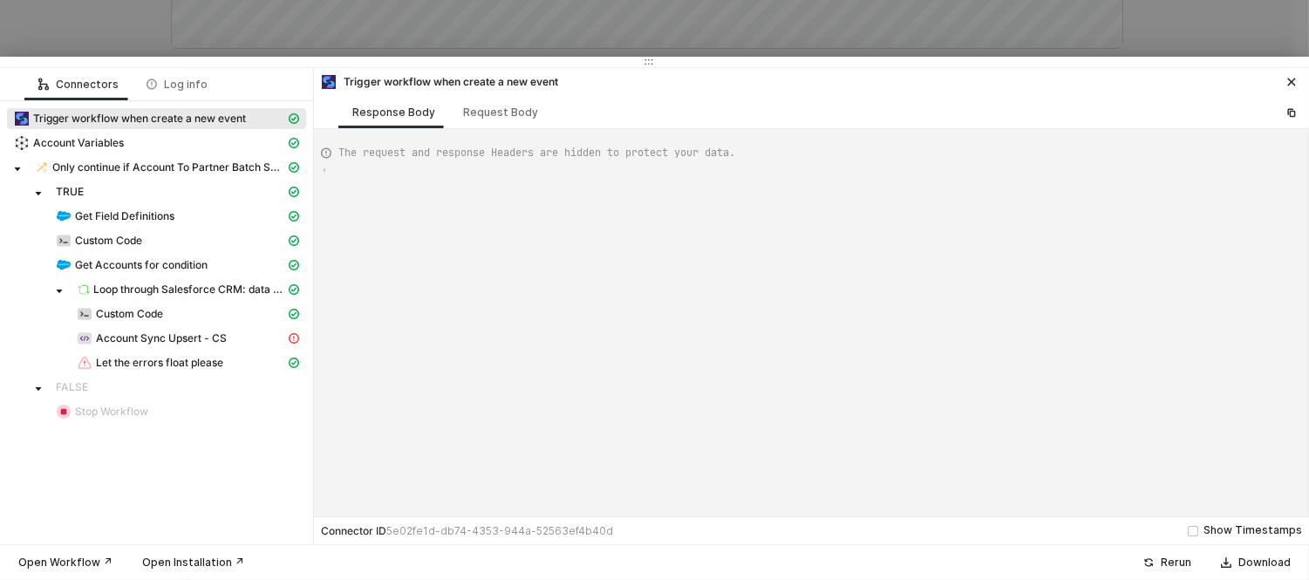
type textarea "{ "json": { "criteria": "LastModifiedDate >= 2024-04-25T00:00:00Z" }, "id": "10…"
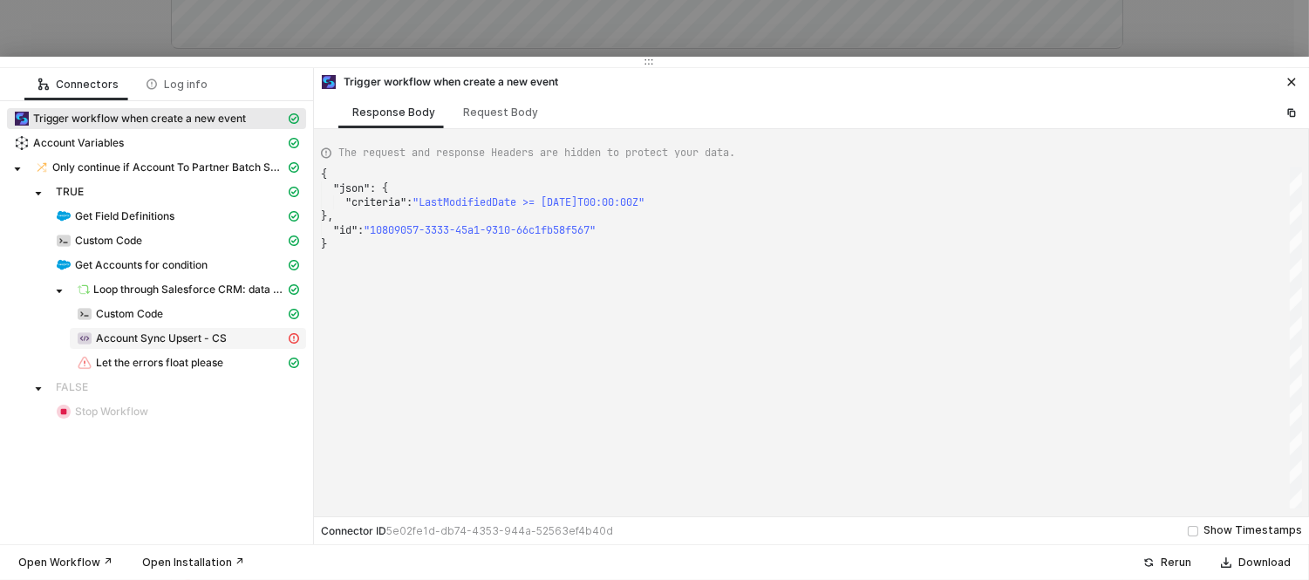
click at [163, 329] on span "Account Sync Upsert - CS" at bounding box center [188, 338] width 236 height 21
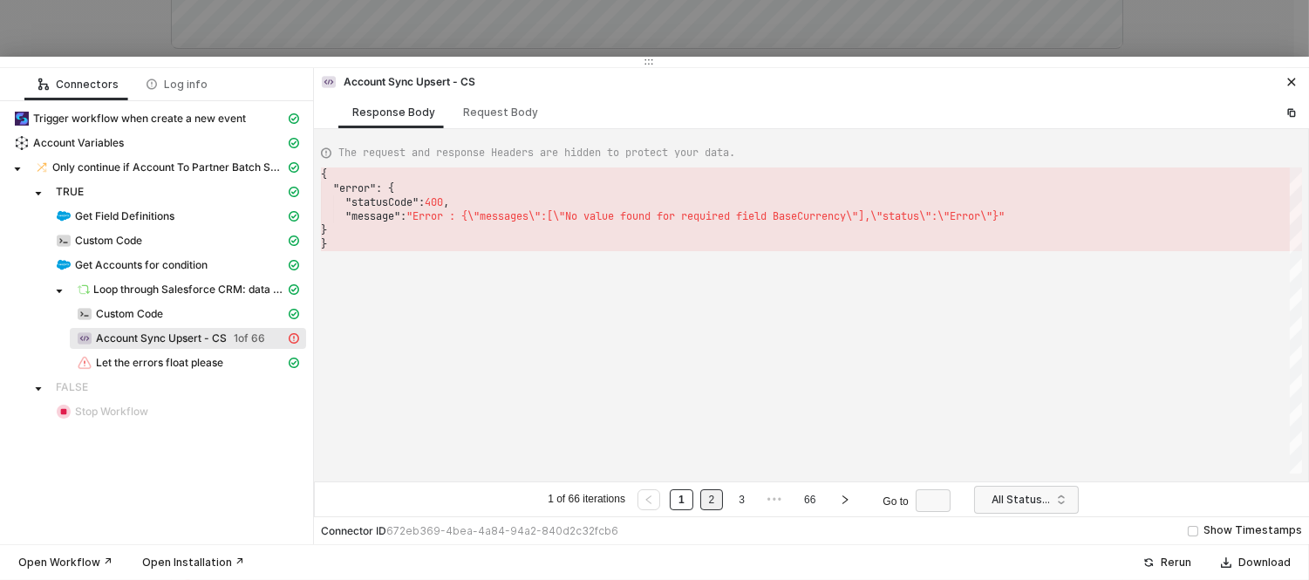
click at [713, 497] on link "2" at bounding box center [712, 499] width 17 height 19
click at [735, 498] on link "3" at bounding box center [742, 499] width 17 height 19
click at [756, 501] on link "4" at bounding box center [757, 499] width 17 height 19
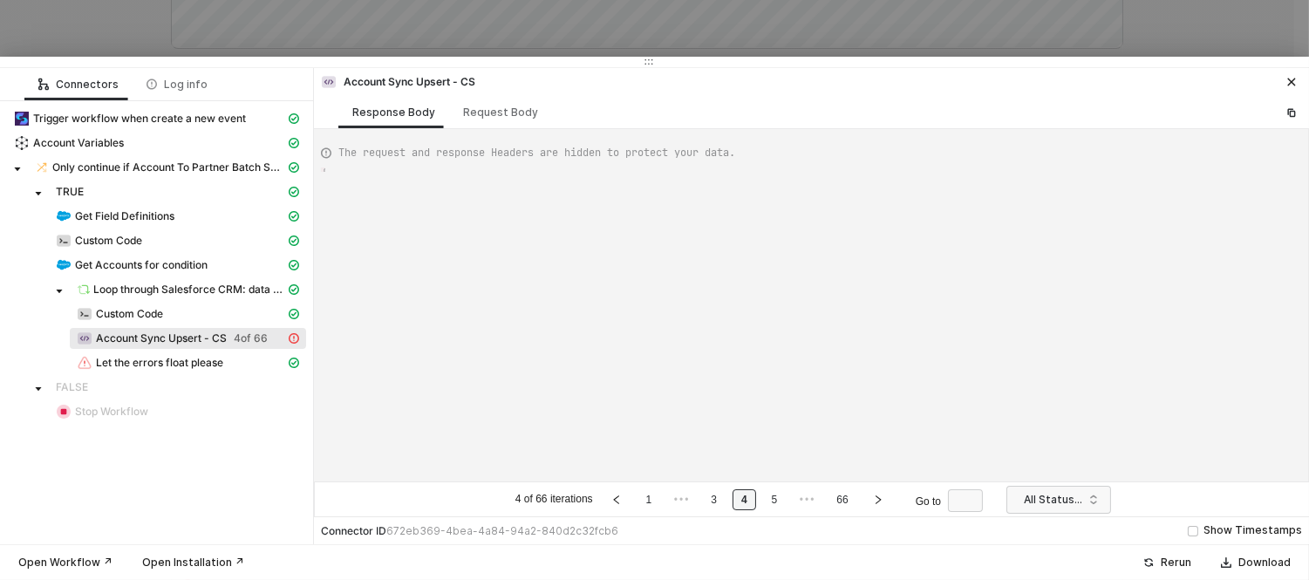
type textarea "{ "error": { "statusCode": 400, "message": "Error : {\"messages\":[\"No value f…"
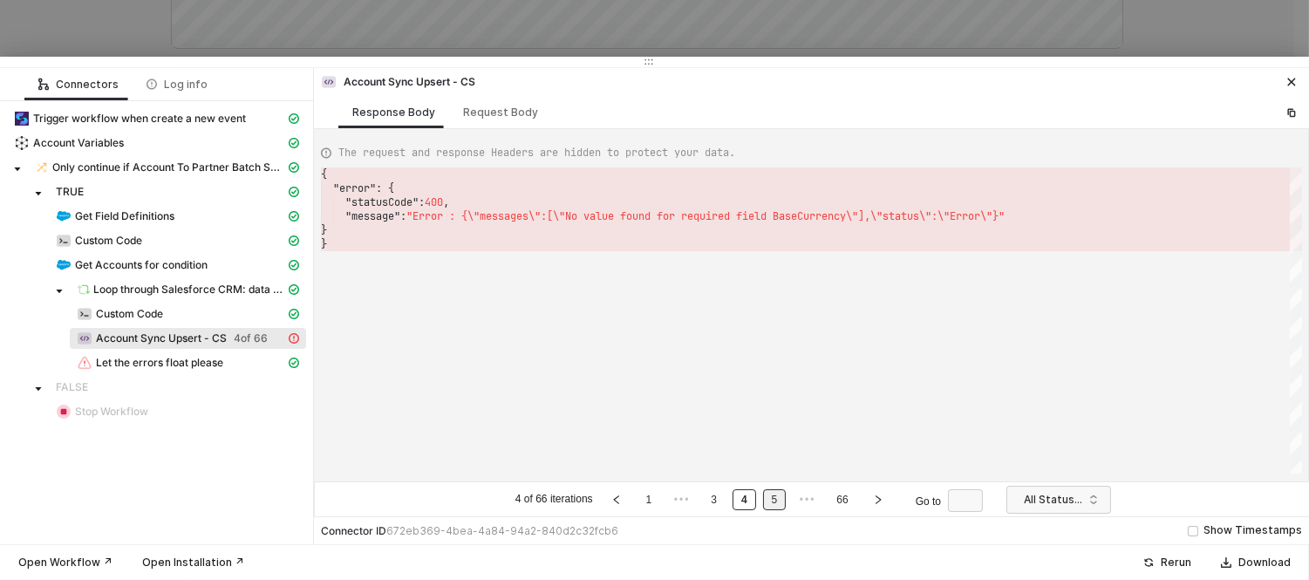
click at [769, 499] on link "5" at bounding box center [775, 499] width 17 height 19
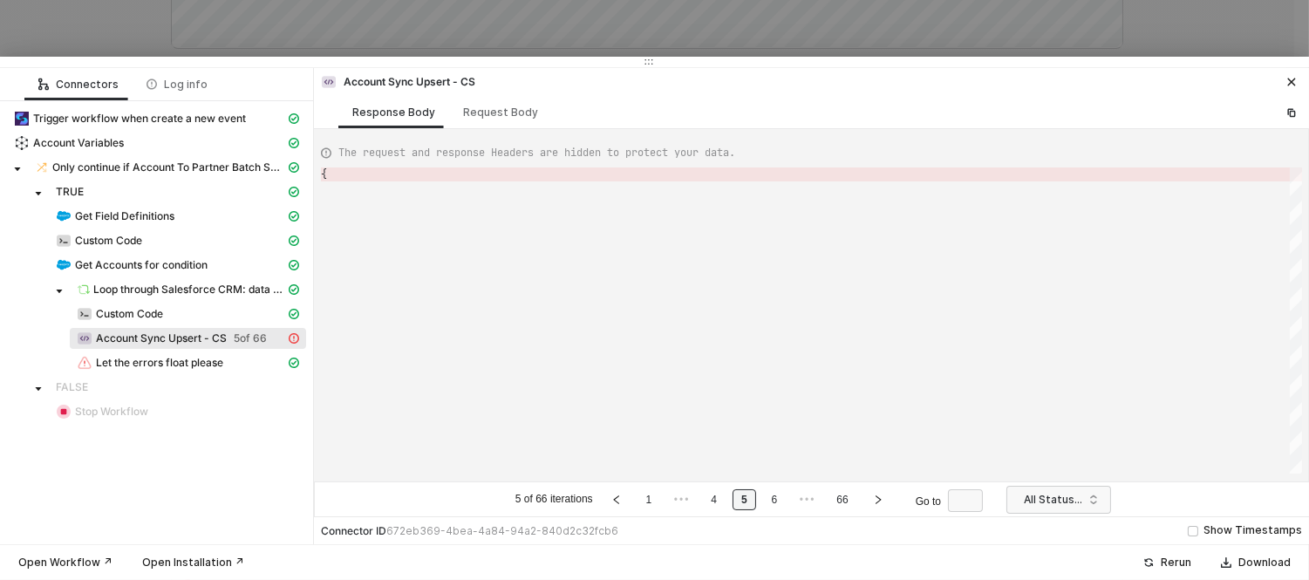
type textarea "{ "error": { "statusCode": 400, "message": "Error : {\"messages\":[\"No value f…"
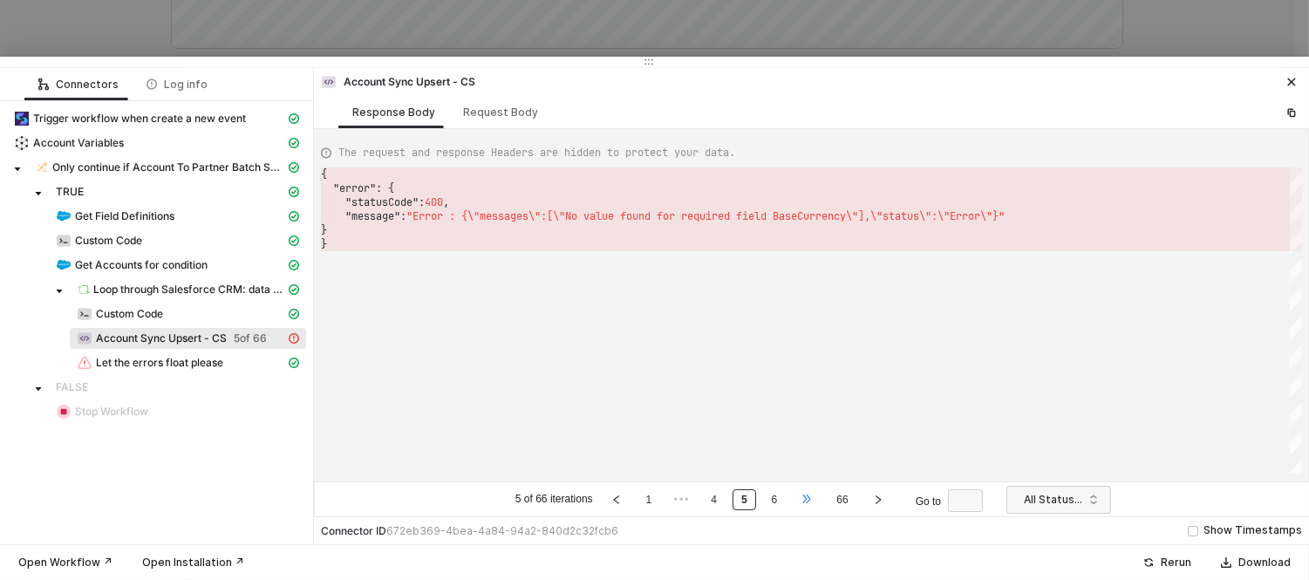
click at [798, 499] on span "•••" at bounding box center [807, 499] width 23 height 21
click at [798, 499] on ul "11 of 66 iterations 1 ••• 10 11 12 ••• 66 Go to" at bounding box center [753, 499] width 503 height 21
click at [787, 501] on link "12" at bounding box center [783, 499] width 22 height 19
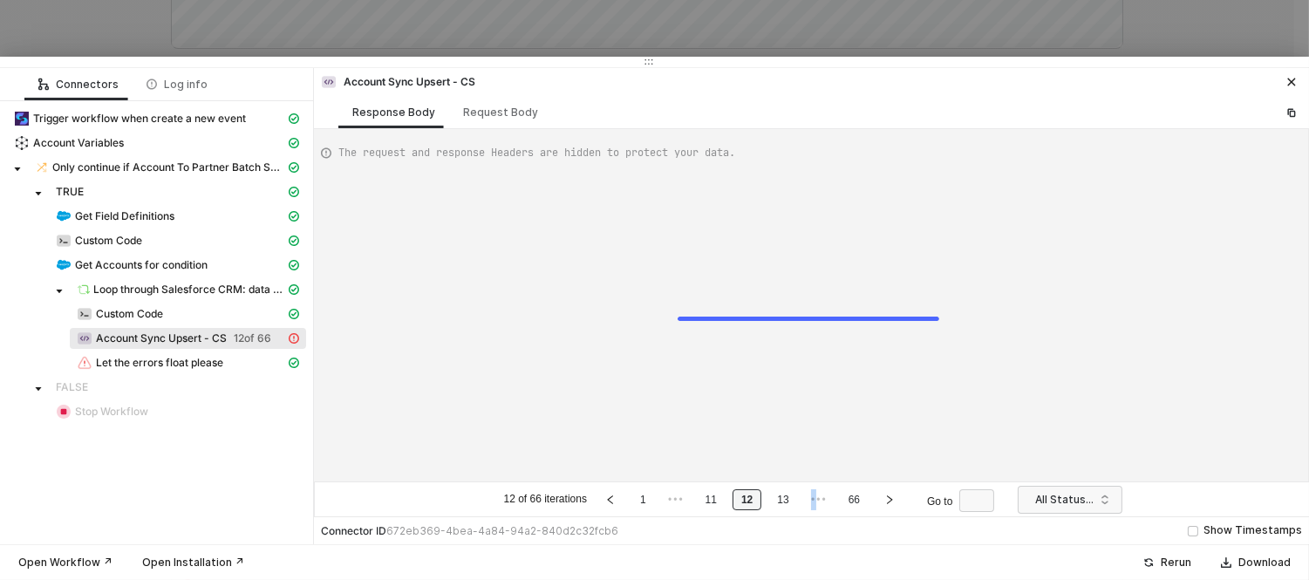
type textarea "{ "error": { "statusCode": 400, "message": "Error : {\"messages\":[\"No value f…"
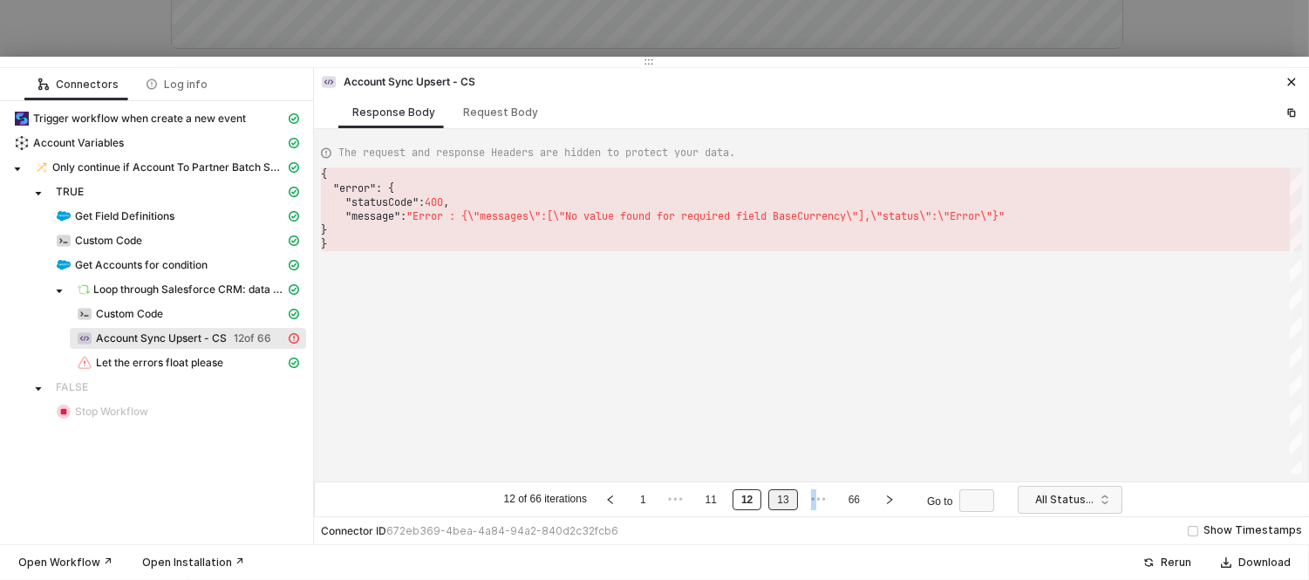
click at [787, 501] on link "13" at bounding box center [783, 499] width 22 height 19
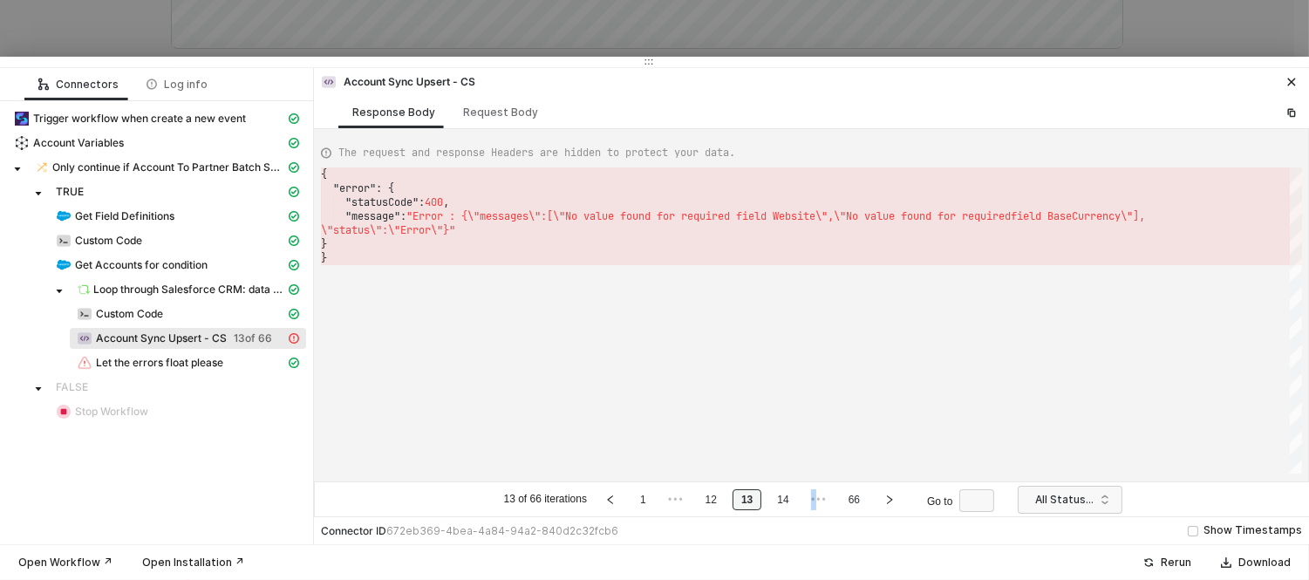
click at [787, 501] on link "14" at bounding box center [783, 499] width 22 height 19
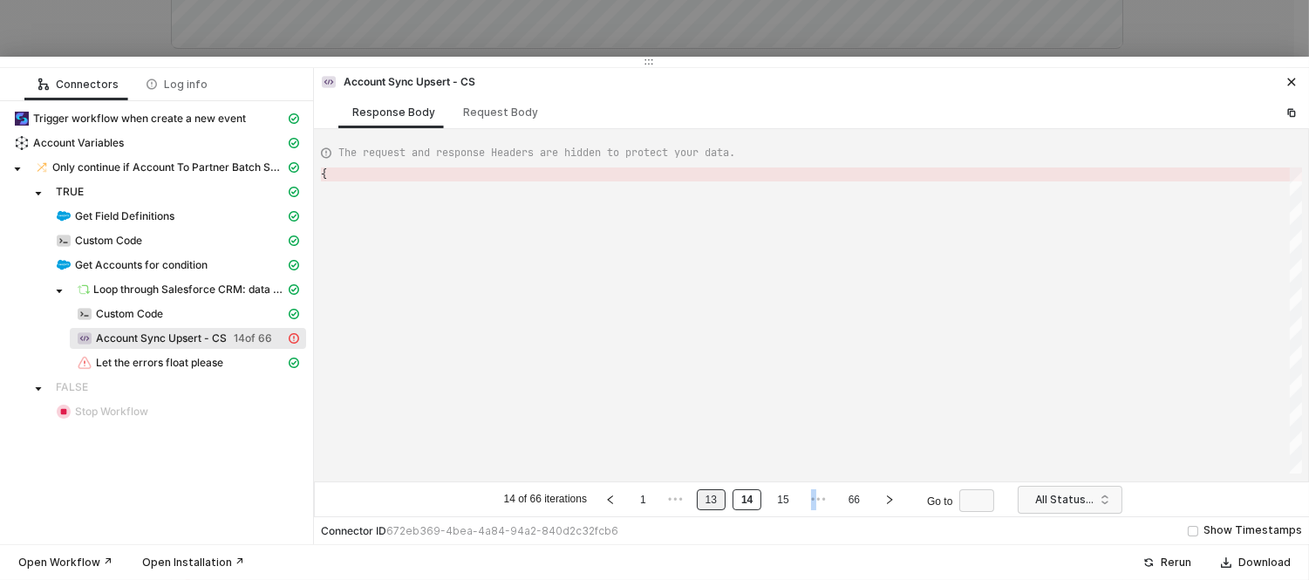
type textarea "{ "error": { "statusCode": 400, "message": "Error : {\"messages\":[\"No value f…"
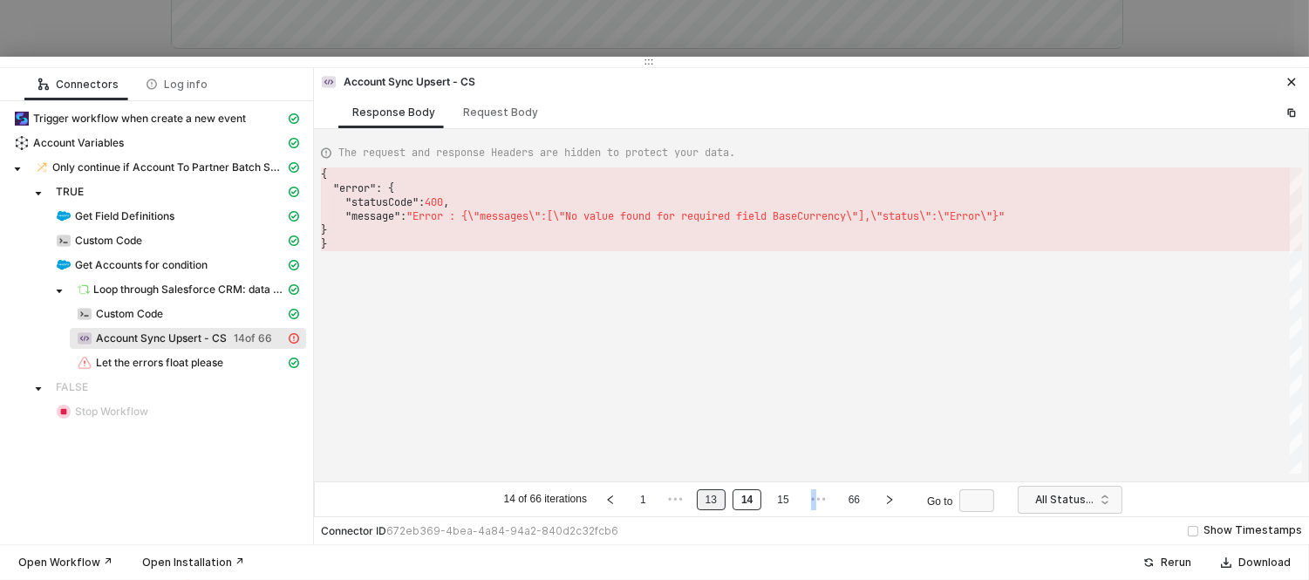
click at [787, 501] on link "15" at bounding box center [783, 499] width 22 height 19
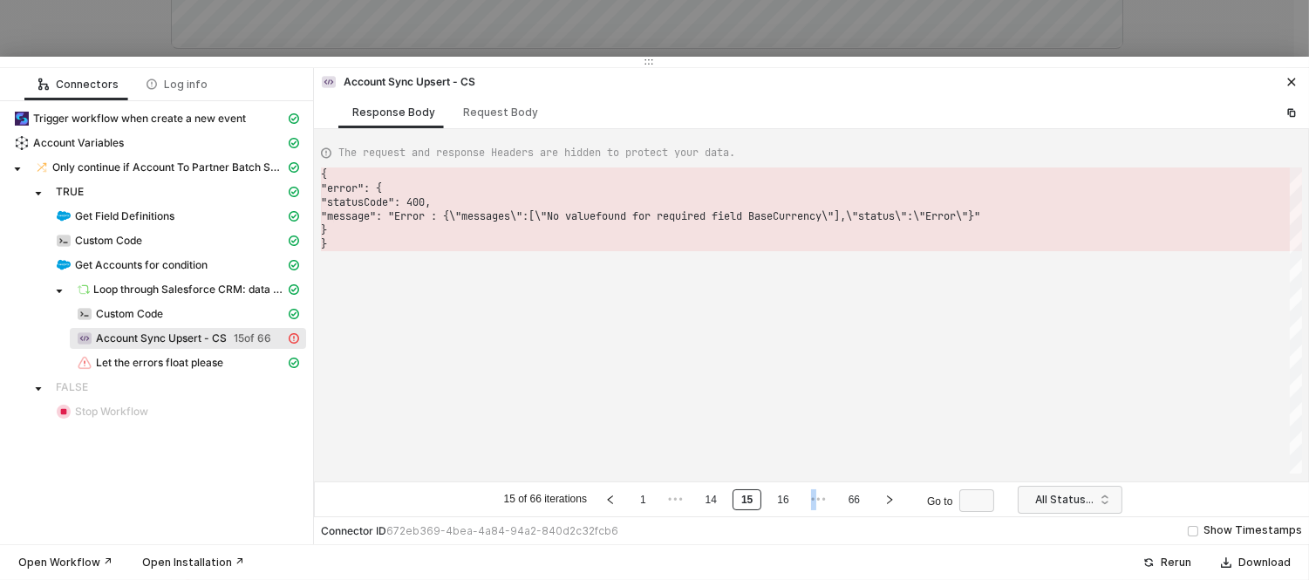
click at [787, 501] on link "16" at bounding box center [783, 499] width 22 height 19
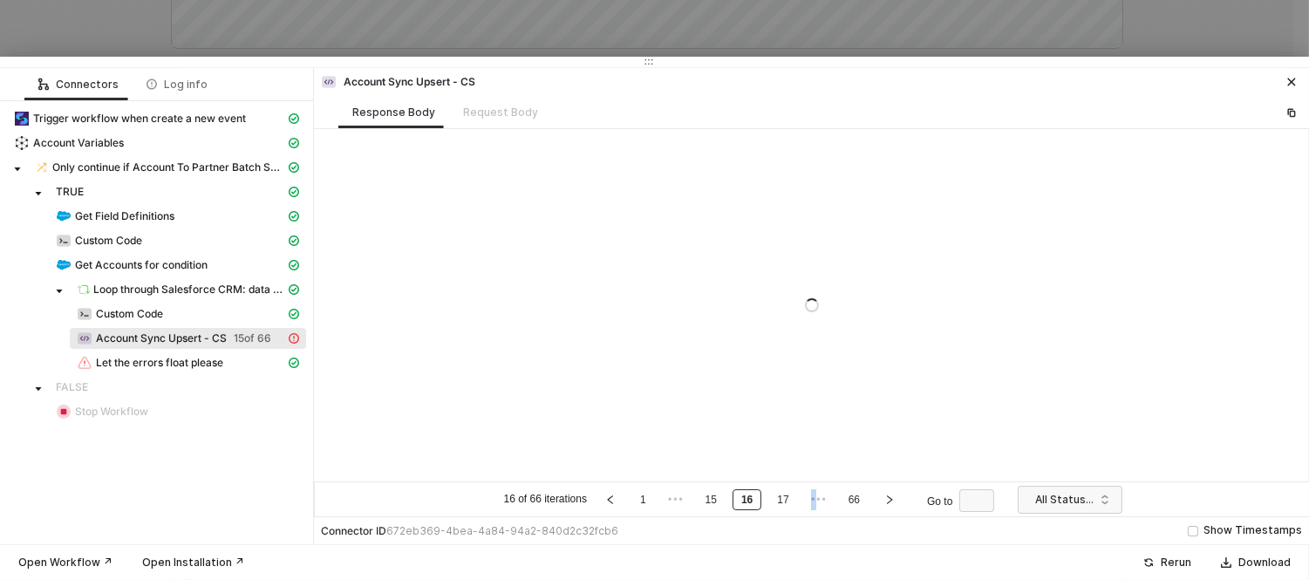
click at [787, 501] on link "17" at bounding box center [783, 499] width 22 height 19
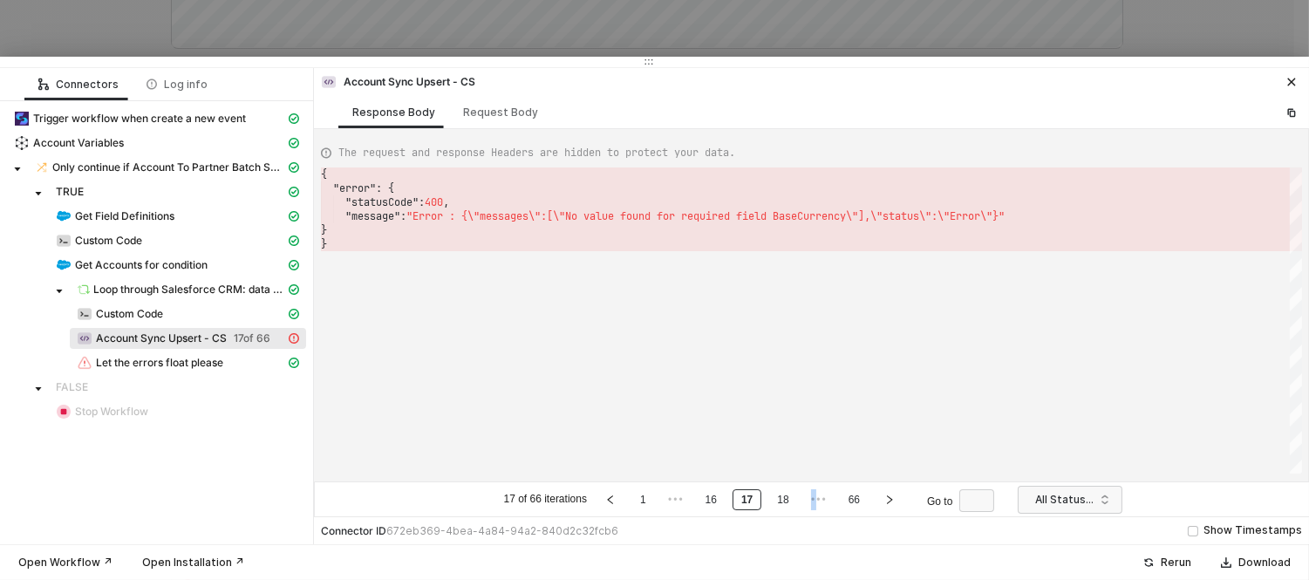
click at [787, 501] on link "18" at bounding box center [783, 499] width 22 height 19
click at [787, 501] on link "19" at bounding box center [783, 499] width 22 height 19
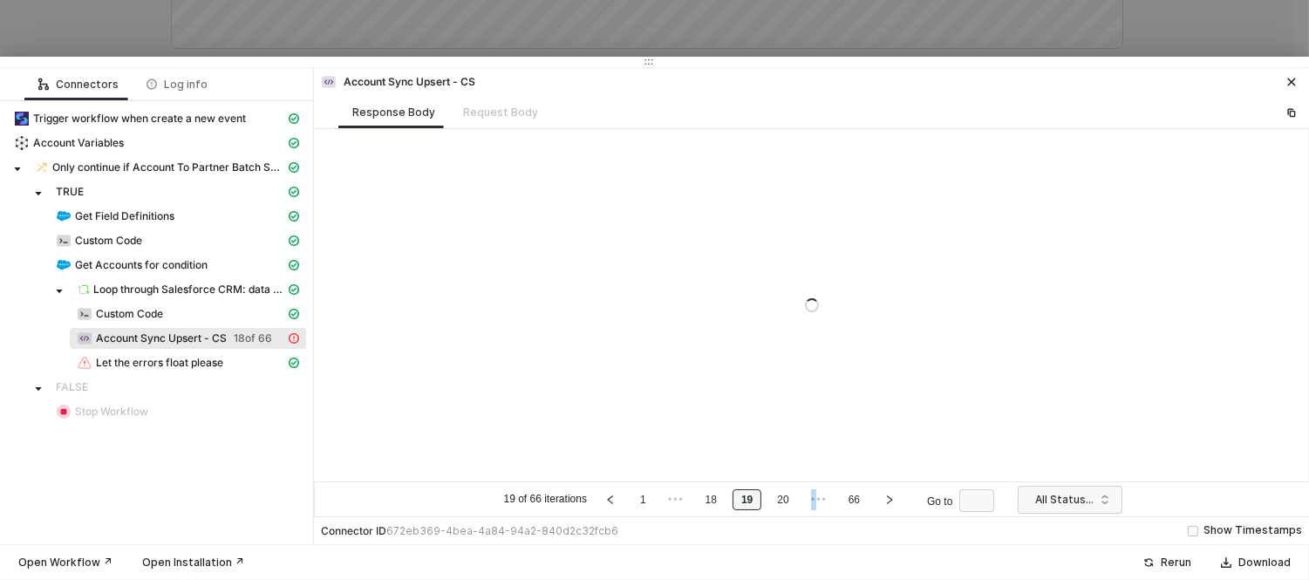
click at [787, 501] on link "20" at bounding box center [783, 499] width 22 height 19
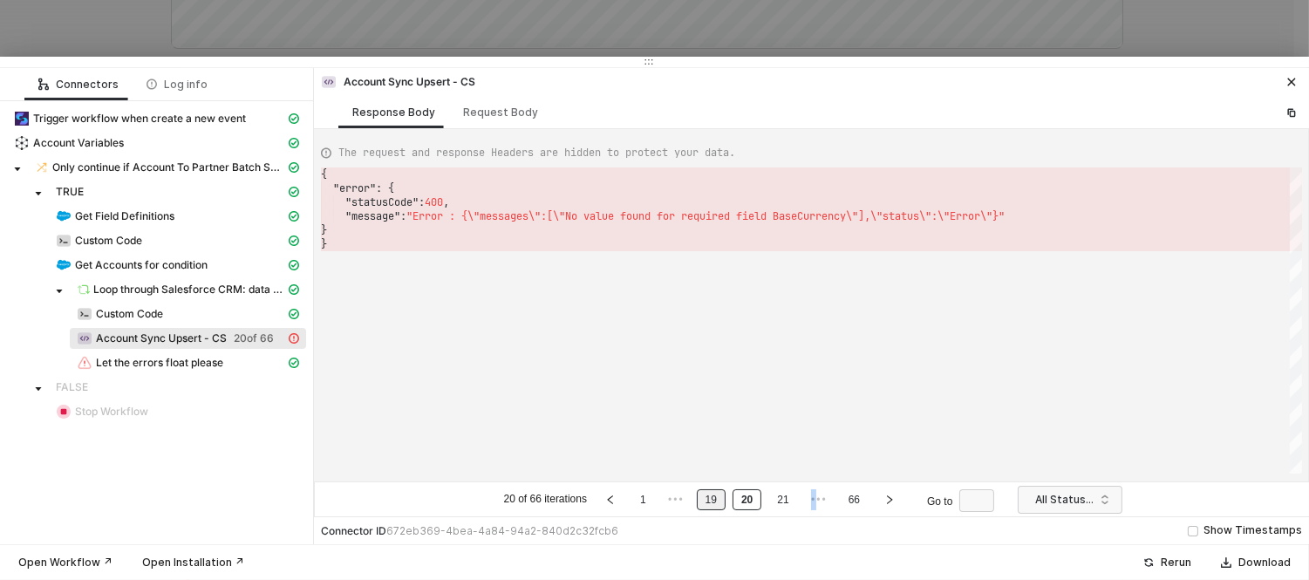
click at [787, 501] on link "21" at bounding box center [783, 499] width 22 height 19
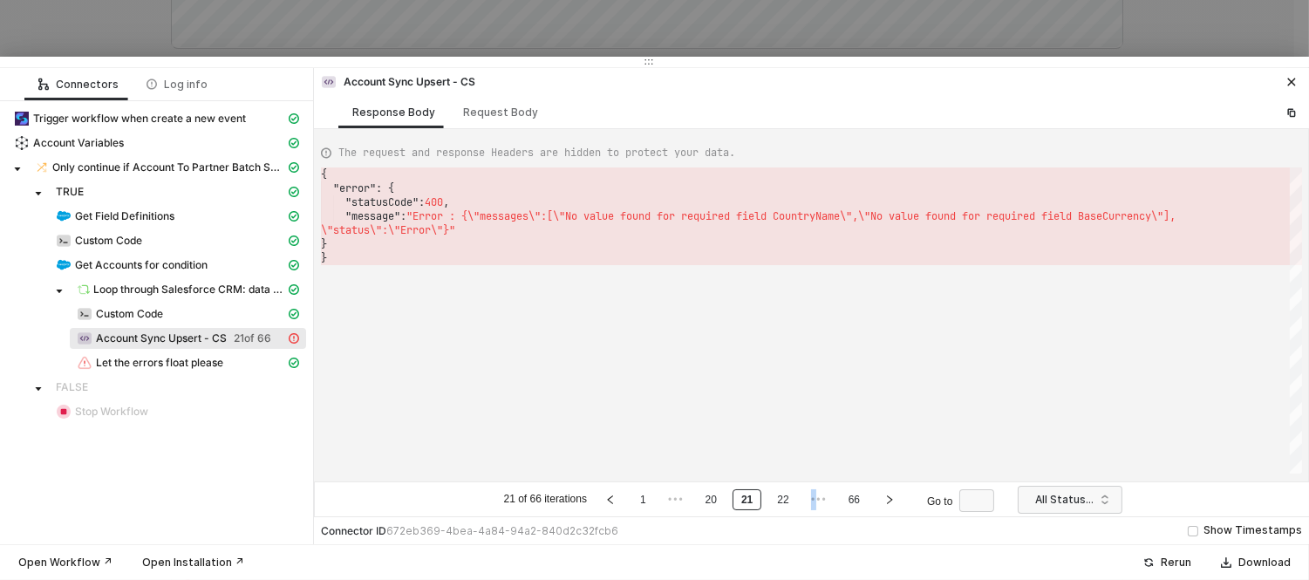
click at [787, 501] on link "22" at bounding box center [783, 499] width 22 height 19
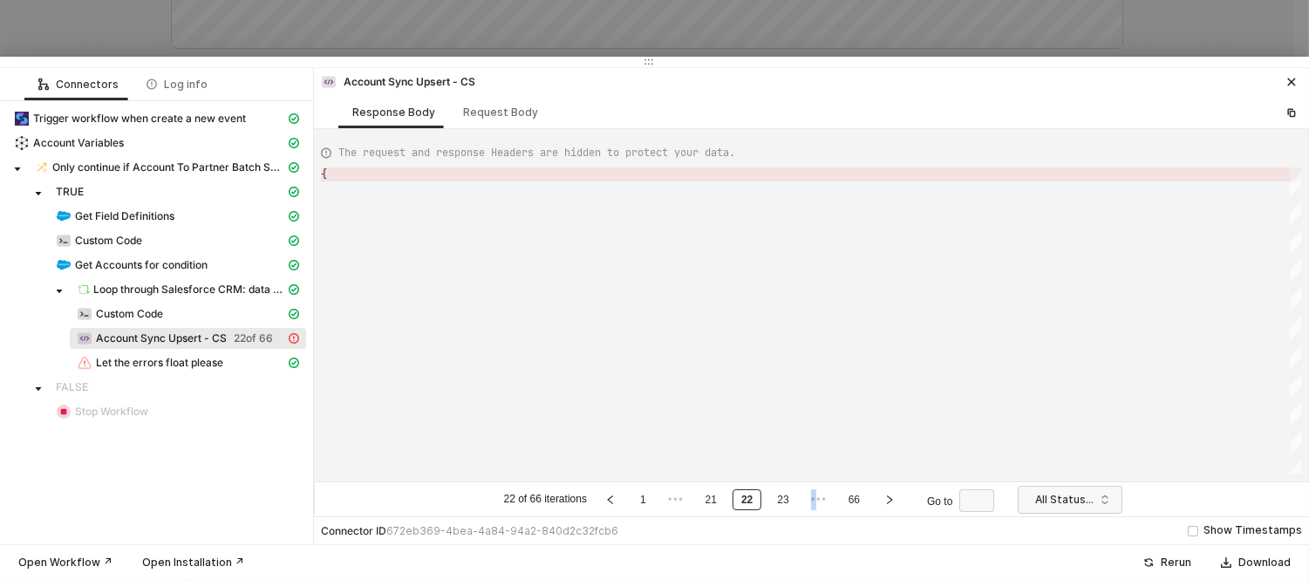
type textarea "{ "error": { "statusCode": 400, "message": "Error : {\"messages\":[\"No value f…"
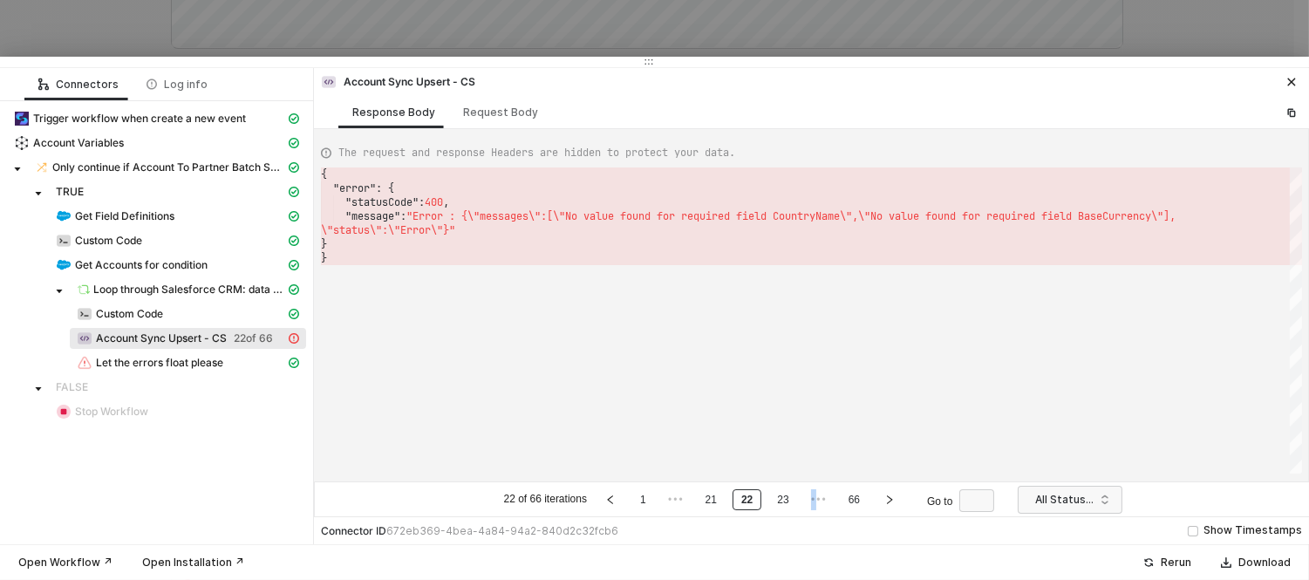
click at [787, 501] on link "23" at bounding box center [783, 499] width 22 height 19
click at [787, 501] on link "24" at bounding box center [783, 499] width 22 height 19
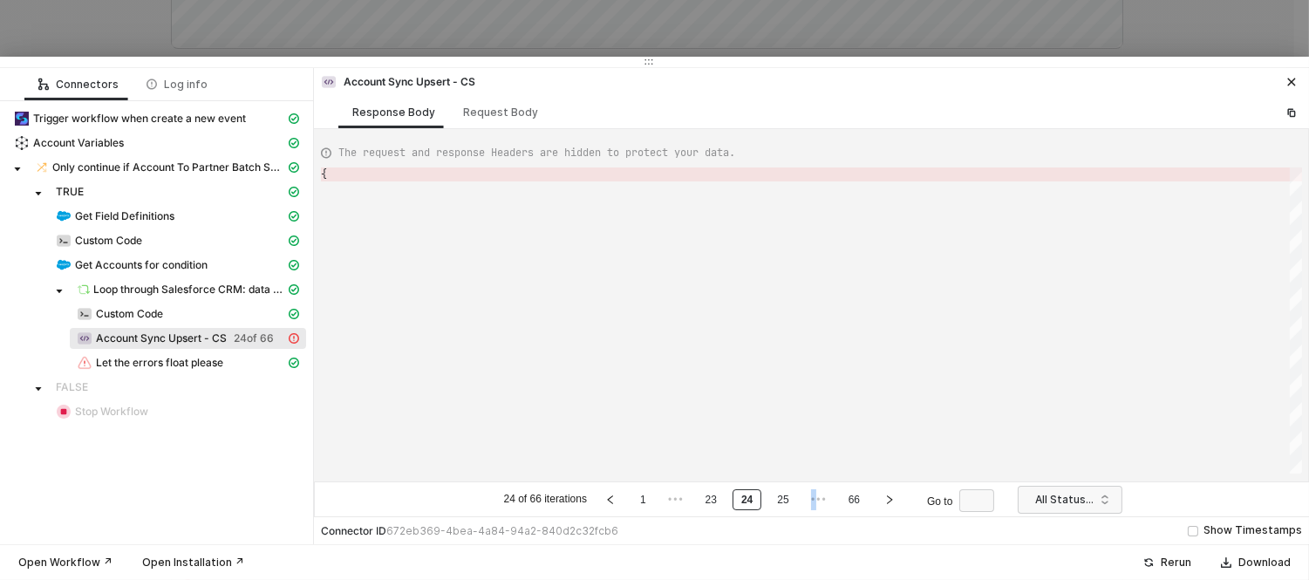
type textarea "{ "error": { "statusCode": 400, "message": "Error : {\"messages\":[\"No value f…"
click at [787, 501] on link "25" at bounding box center [783, 499] width 22 height 19
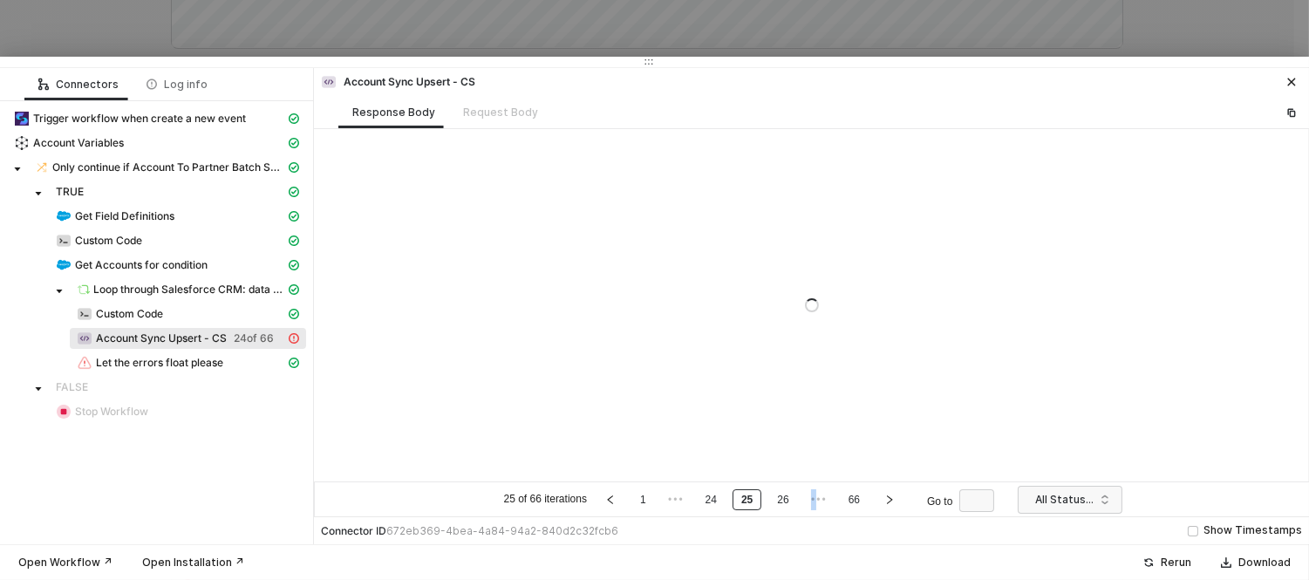
click at [787, 501] on link "26" at bounding box center [783, 499] width 22 height 19
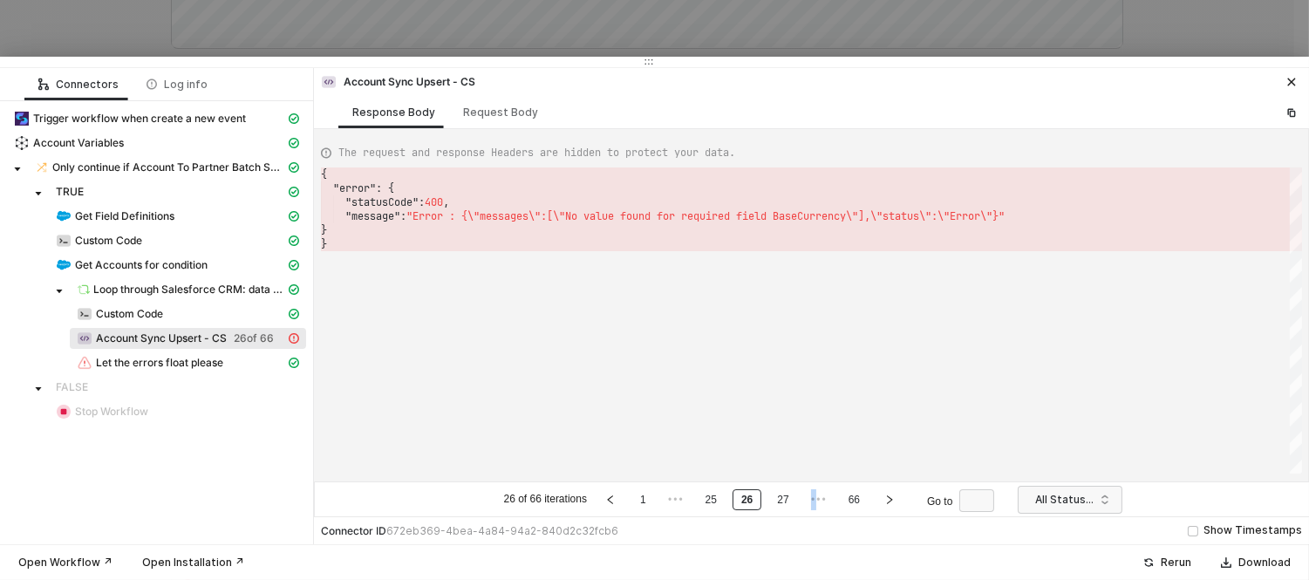
click at [787, 501] on link "27" at bounding box center [783, 499] width 22 height 19
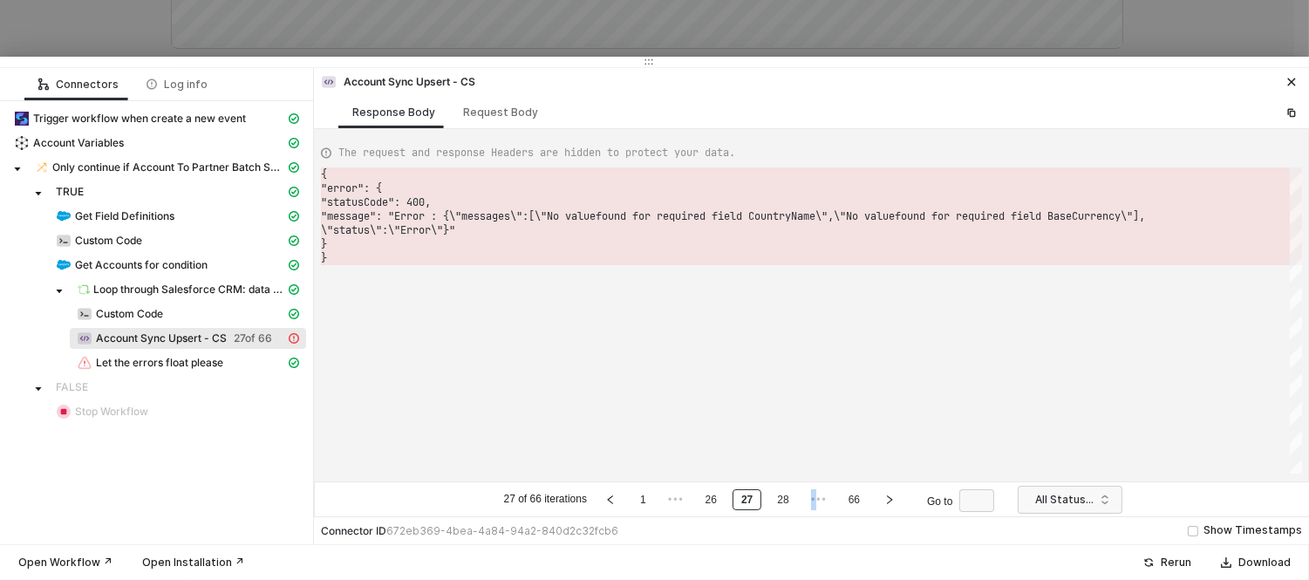
click at [787, 501] on link "28" at bounding box center [783, 499] width 22 height 19
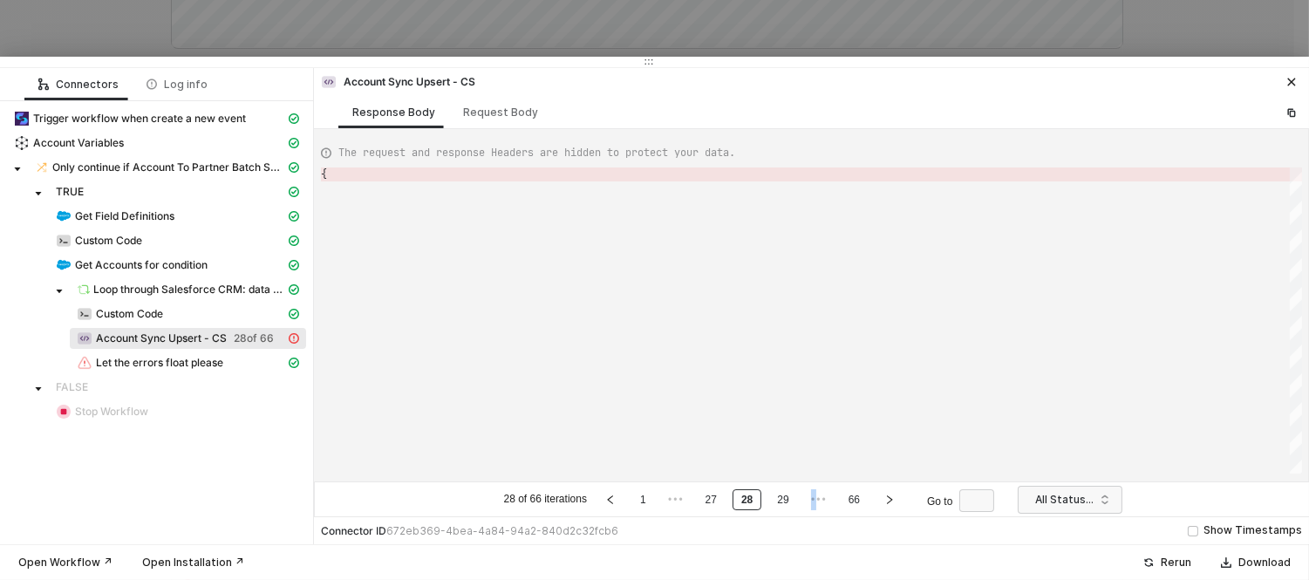
type textarea "{ "error": { "statusCode": 400, "message": "Error : {\"messages\":[\"No value f…"
click at [787, 501] on link "29" at bounding box center [783, 499] width 22 height 19
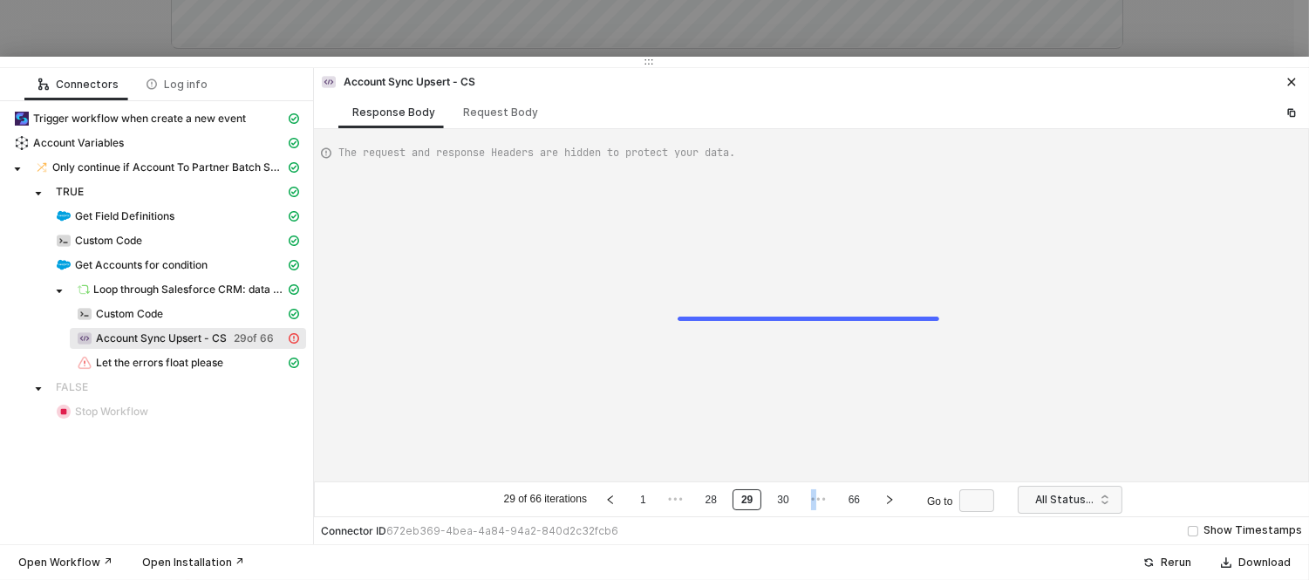
type textarea "{ "error": { "statusCode": 400, "message": "Error : {\"messages\":[\"No value f…"
click at [787, 501] on link "30" at bounding box center [783, 499] width 22 height 19
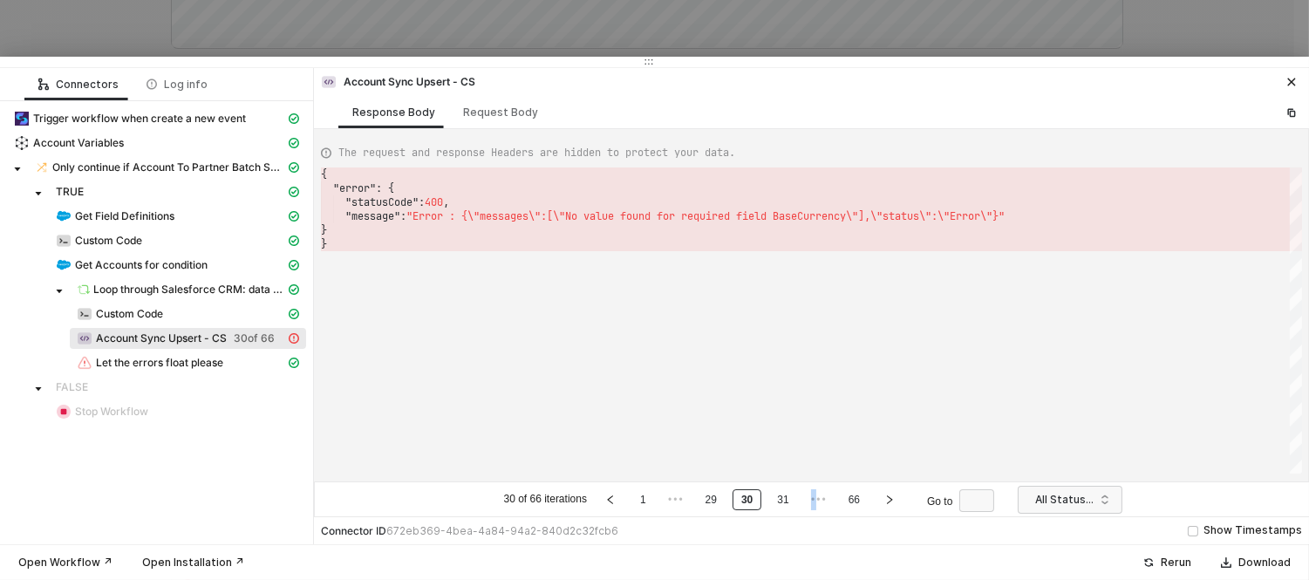
click at [787, 501] on link "31" at bounding box center [783, 499] width 22 height 19
click at [787, 501] on link "32" at bounding box center [783, 499] width 22 height 19
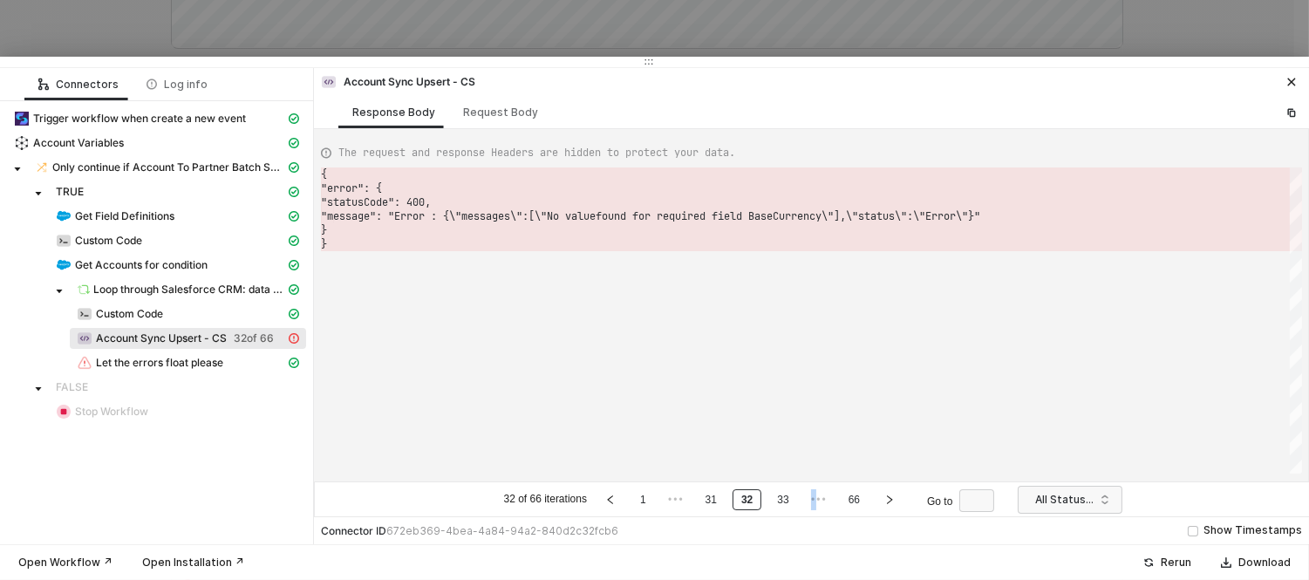
click at [787, 501] on link "33" at bounding box center [783, 499] width 22 height 19
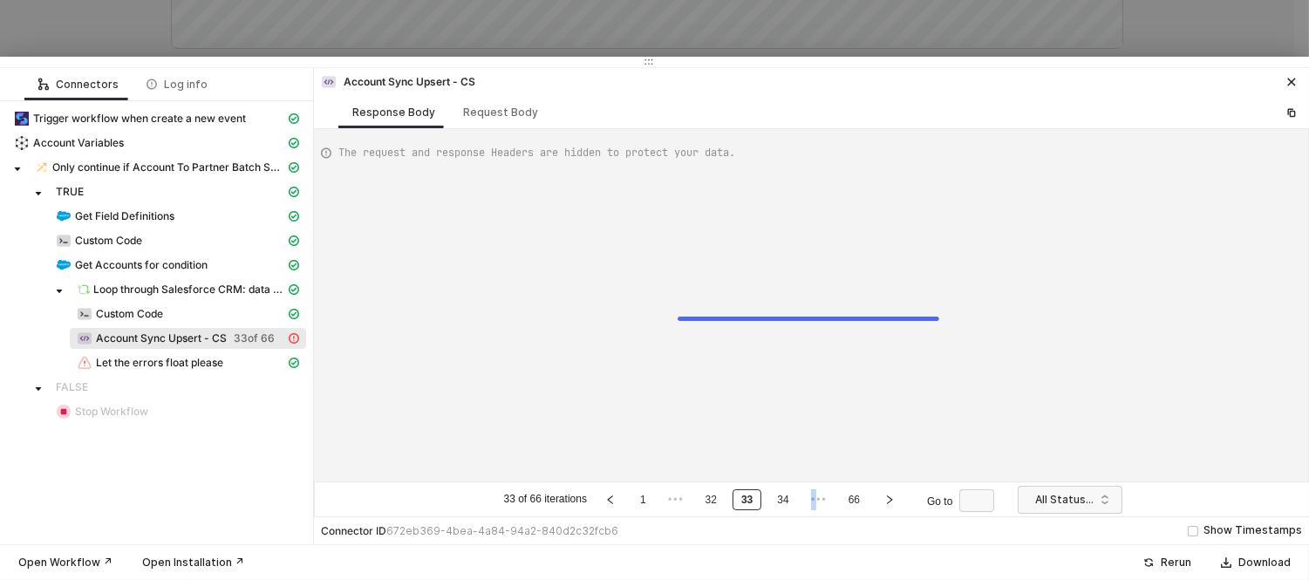
type textarea "{ "error": { "statusCode": 400, "message": "Error : {\"messages\":[\"No value f…"
click at [787, 501] on link "34" at bounding box center [783, 499] width 22 height 19
click at [787, 501] on link "35" at bounding box center [783, 499] width 22 height 19
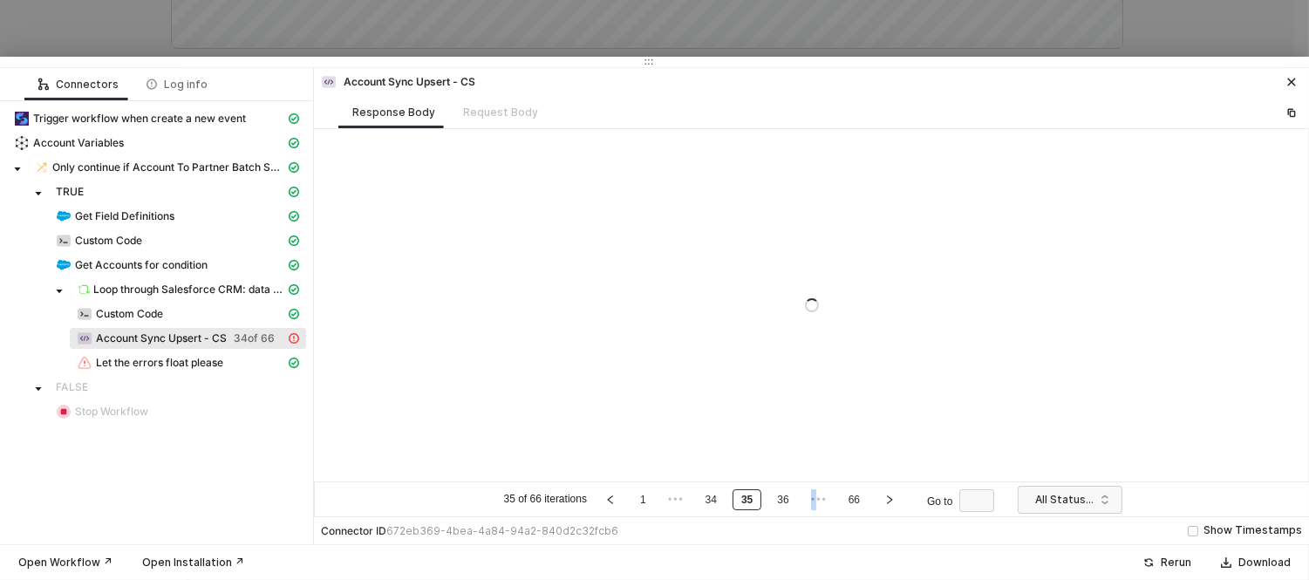
click at [787, 501] on link "36" at bounding box center [783, 499] width 22 height 19
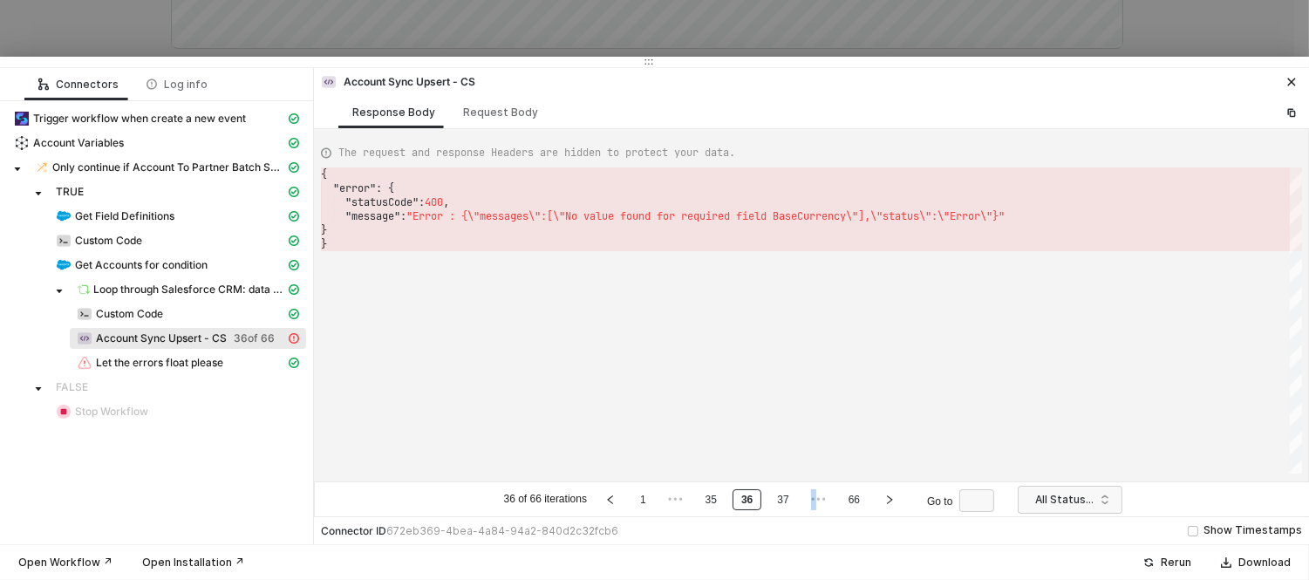
click at [787, 501] on link "37" at bounding box center [783, 499] width 22 height 19
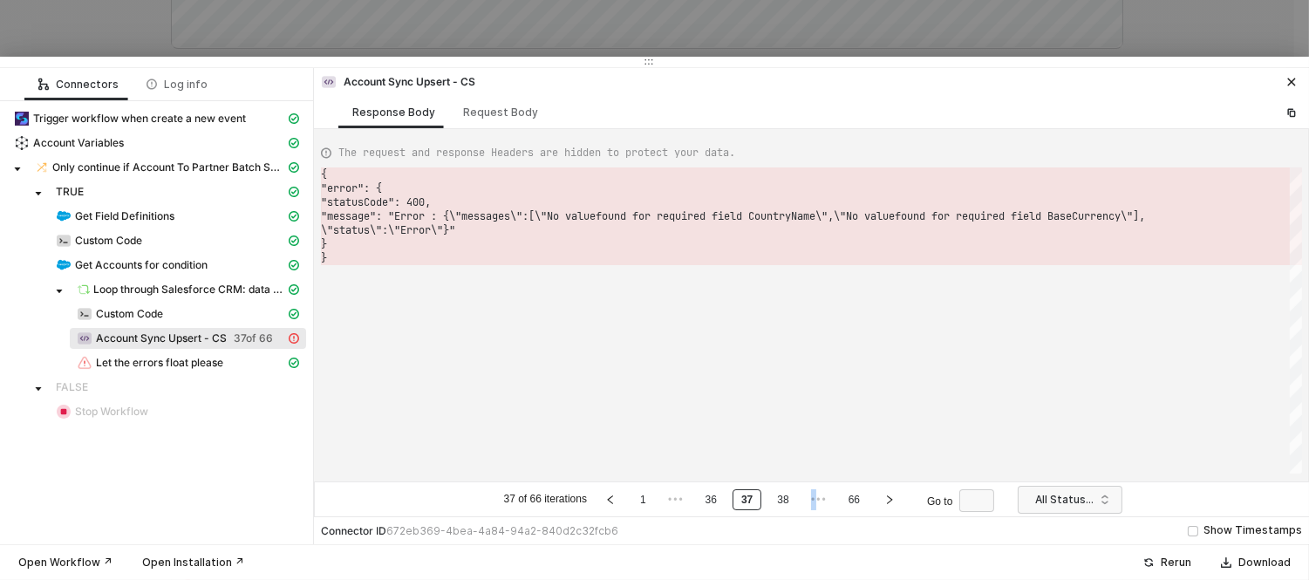
click at [787, 501] on link "38" at bounding box center [783, 499] width 22 height 19
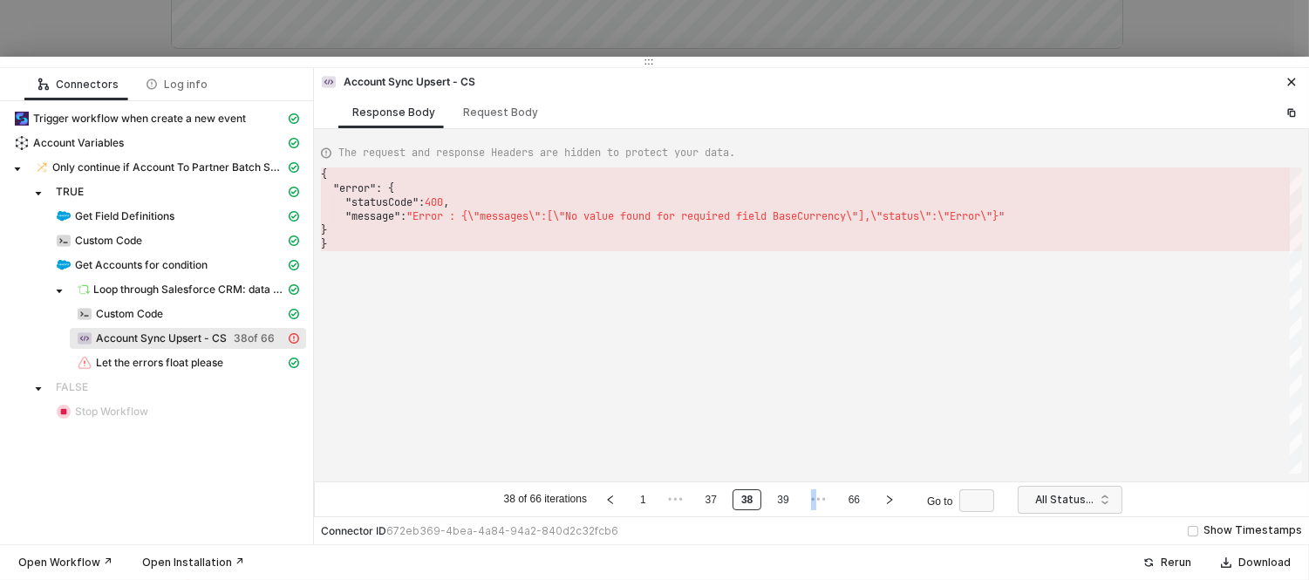
click at [787, 501] on link "39" at bounding box center [783, 499] width 22 height 19
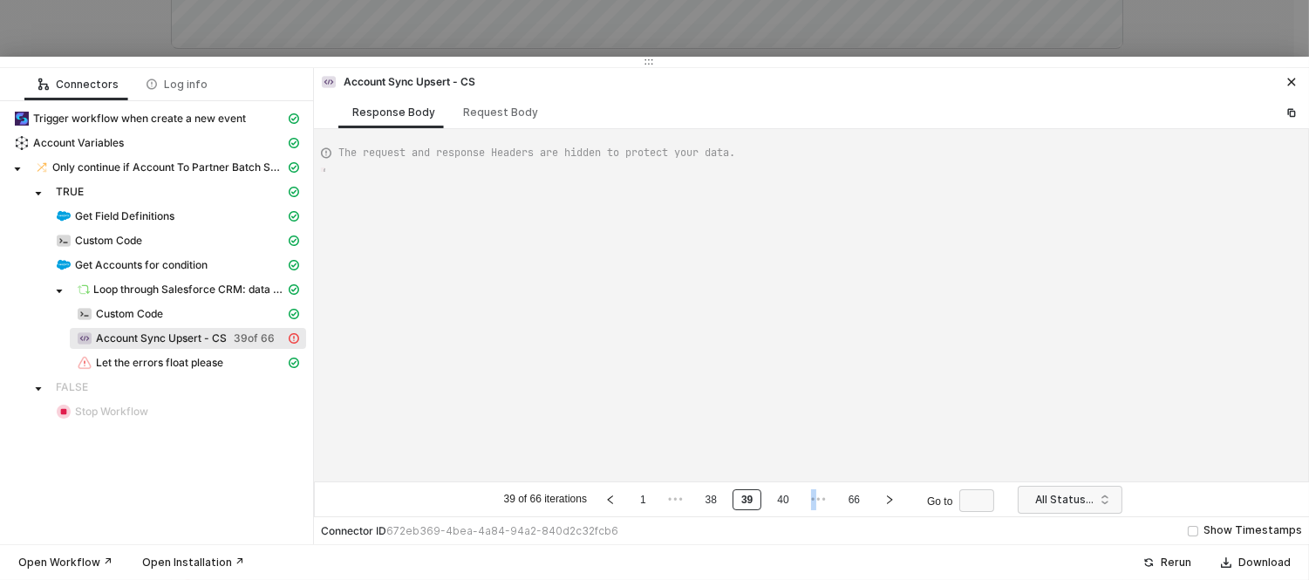
type textarea "{ "error": { "statusCode": 400, "message": "Error : {\"messages\":[\"No value f…"
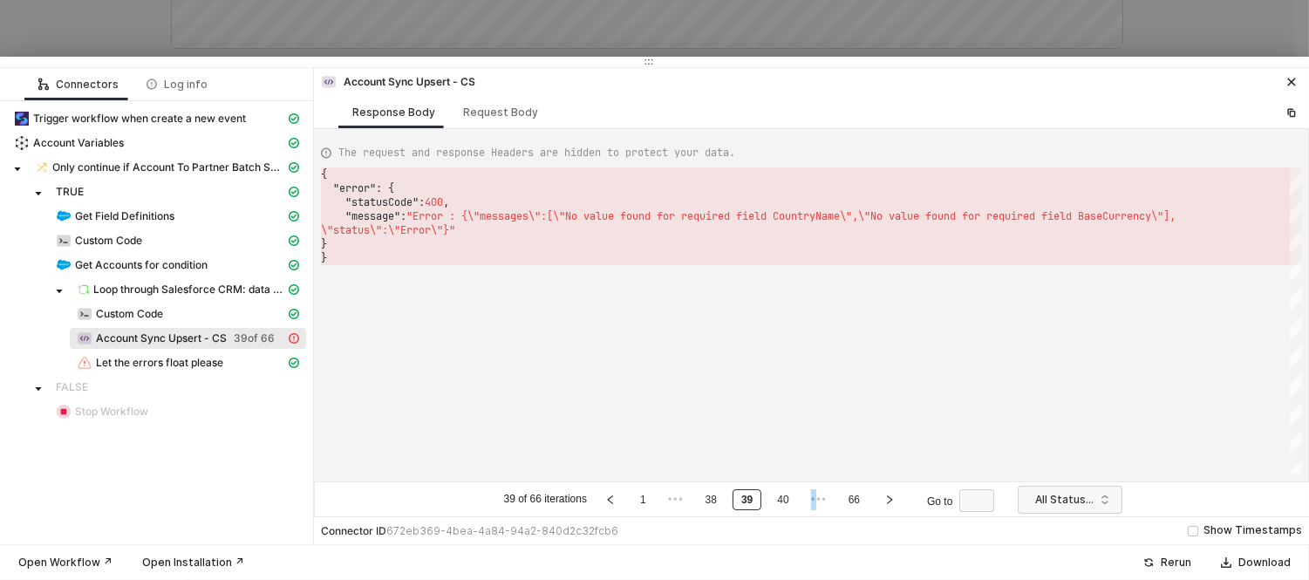
click at [787, 501] on link "40" at bounding box center [783, 499] width 22 height 19
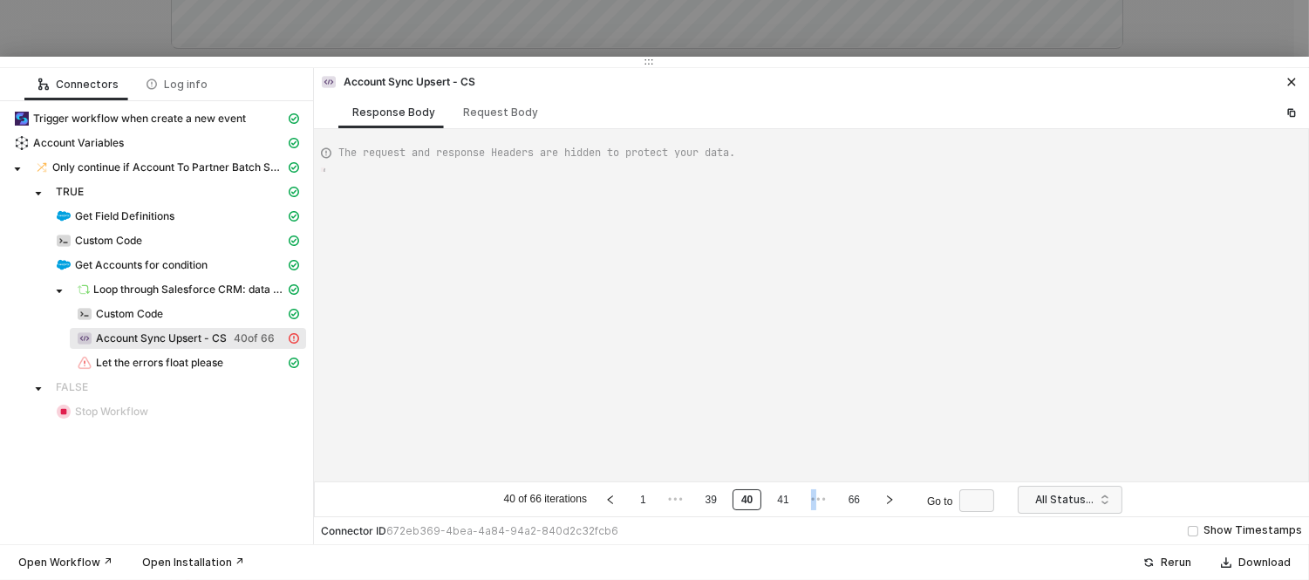
type textarea "{ "error": { "statusCode": 400, "message": "Error : {\"messages\":[\"No value f…"
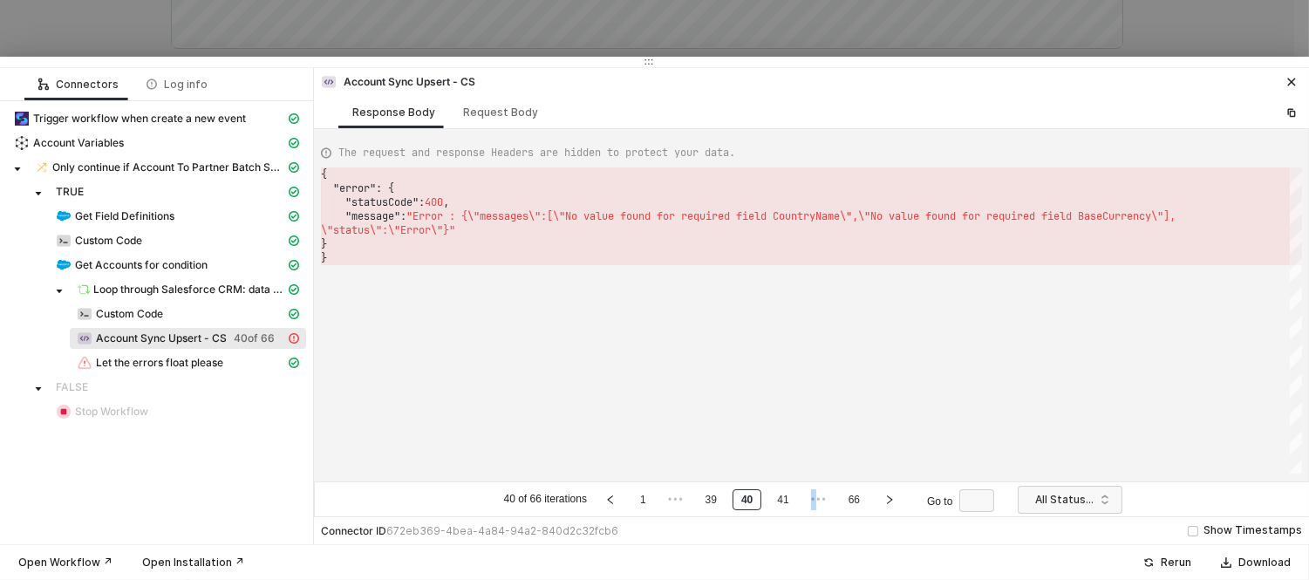
click at [787, 501] on link "41" at bounding box center [783, 499] width 22 height 19
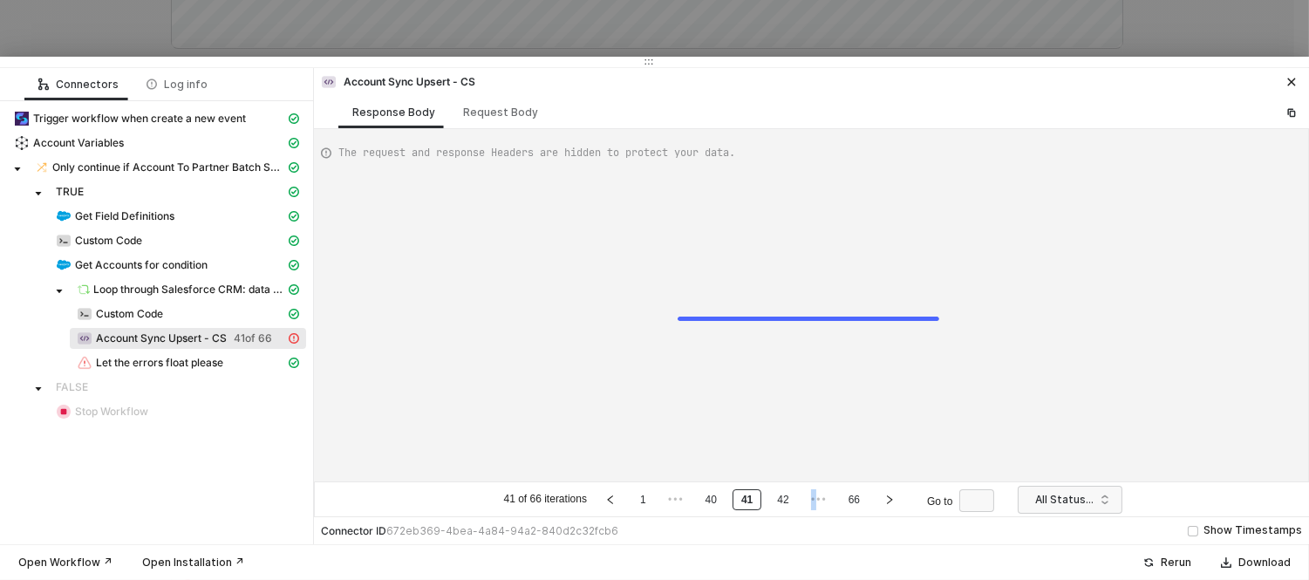
type textarea "{ "error": { "statusCode": 400, "message": "Error : {\"messages\":[\"No value f…"
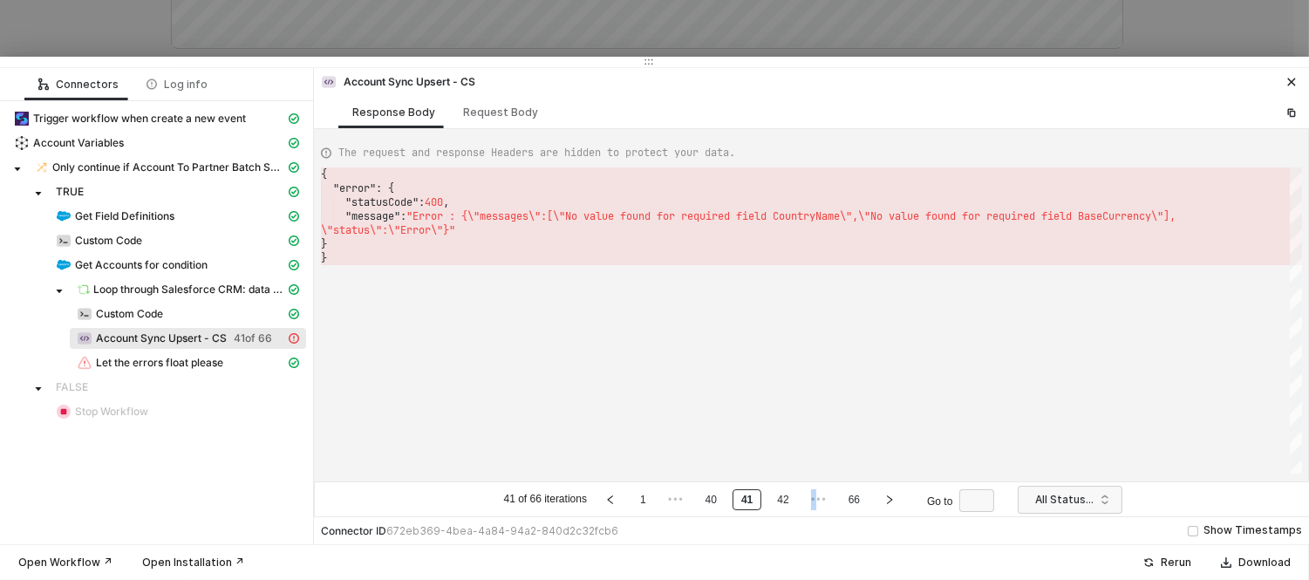
click at [787, 501] on link "42" at bounding box center [783, 499] width 22 height 19
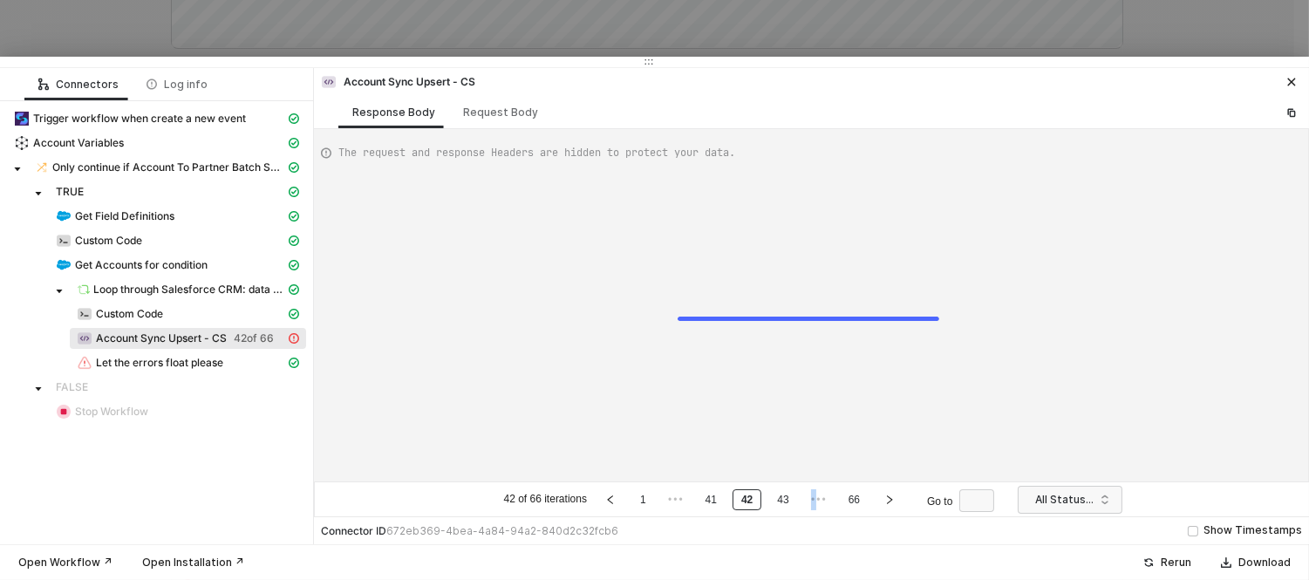
type textarea "{ "error": { "statusCode": 400, "message": "Error : {\"messages\":[\"No value f…"
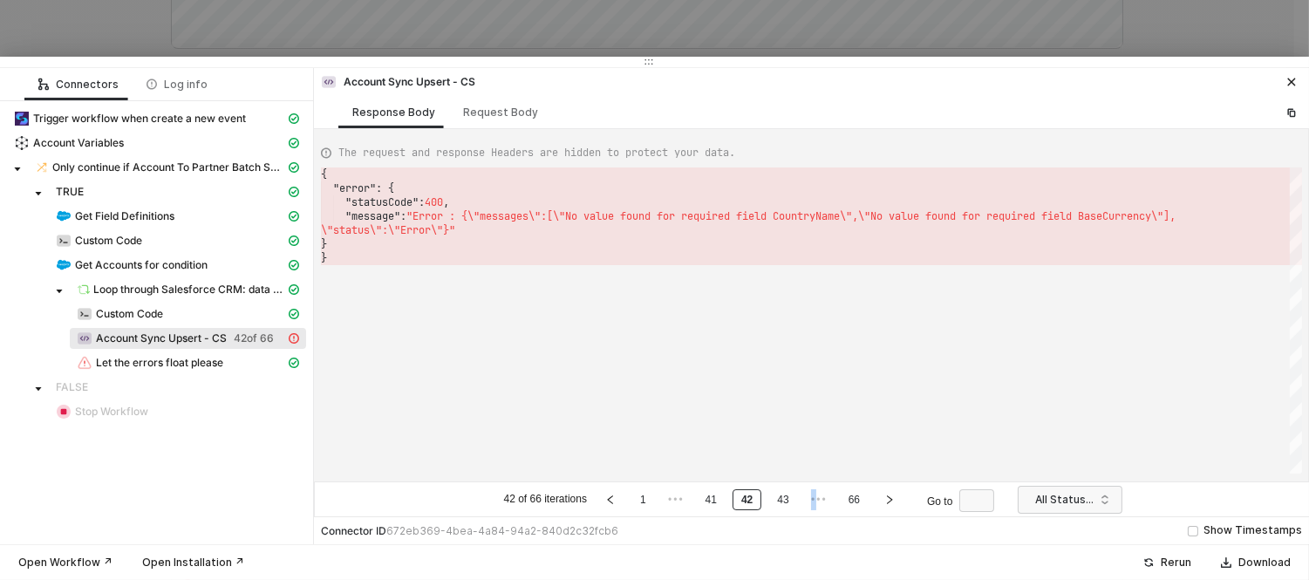
click at [787, 501] on link "43" at bounding box center [783, 499] width 22 height 19
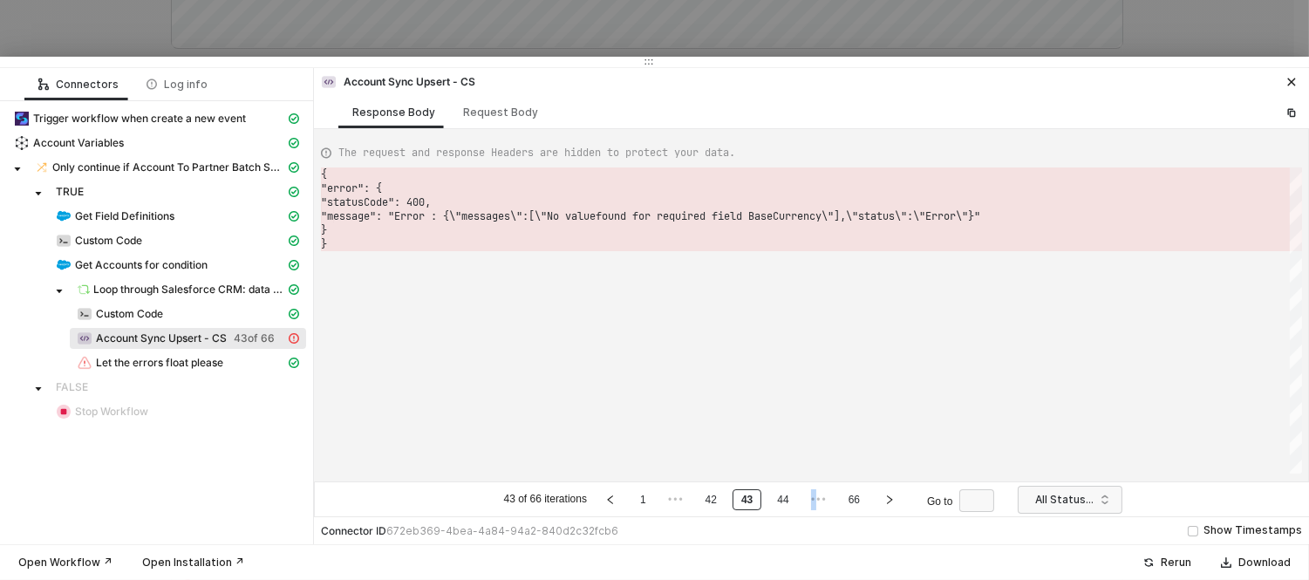
click at [787, 501] on link "44" at bounding box center [783, 499] width 22 height 19
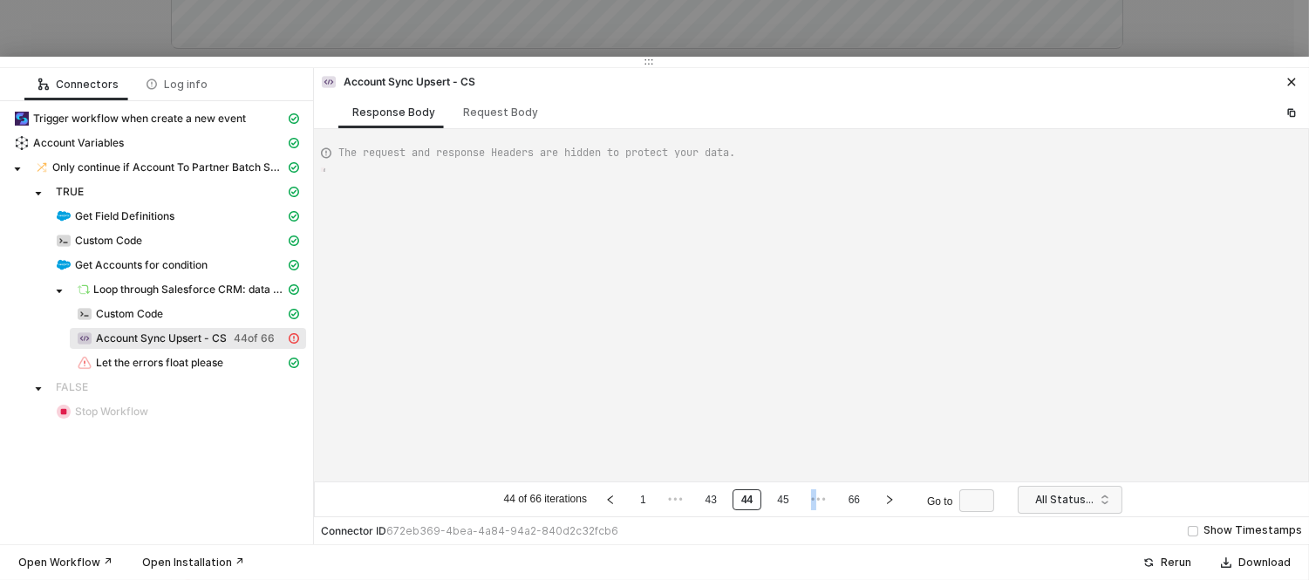
click at [787, 501] on link "45" at bounding box center [783, 499] width 22 height 19
click at [787, 501] on link "46" at bounding box center [783, 499] width 22 height 19
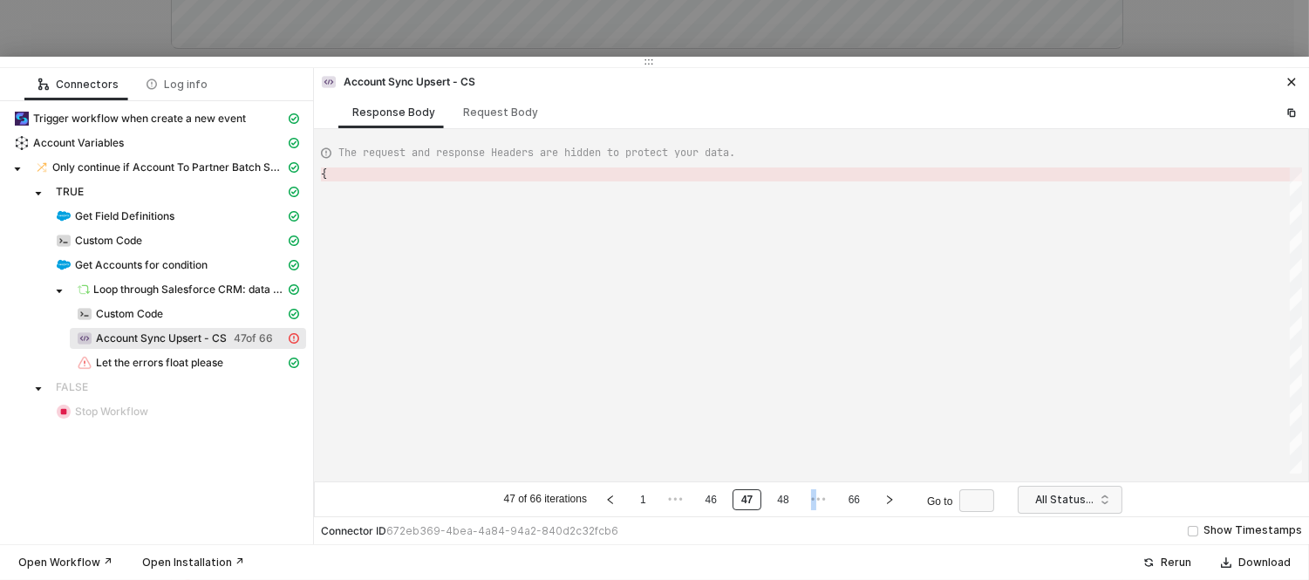
type textarea "{ "error": { "statusCode": 400, "message": "Error : {\"messages\":[\"No value f…"
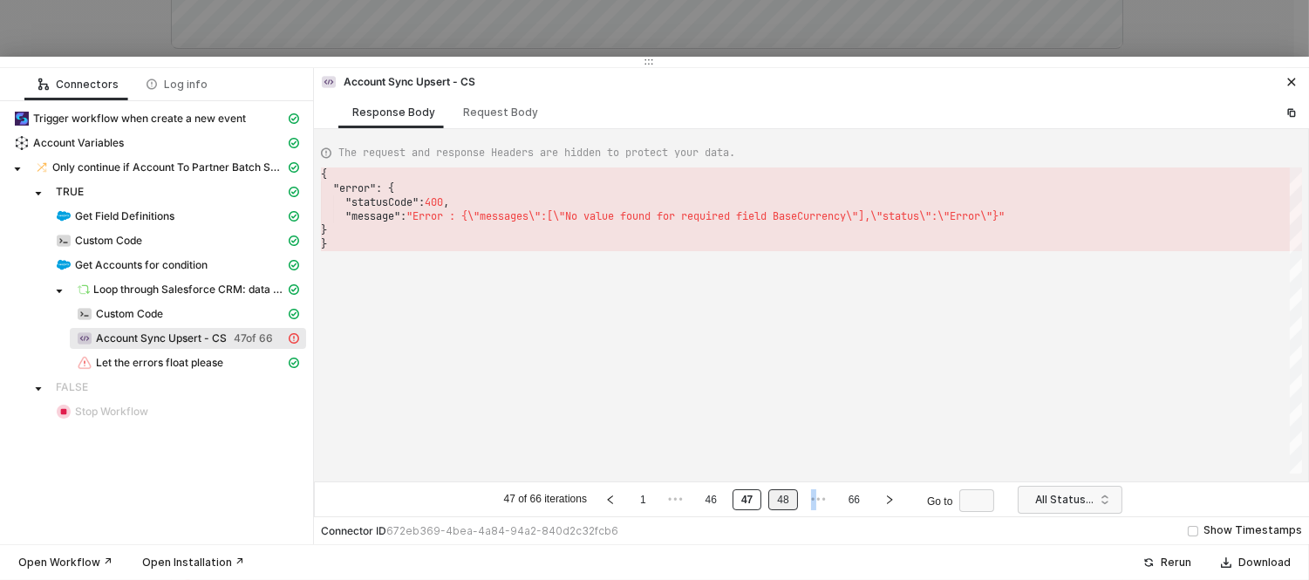
click at [787, 501] on link "48" at bounding box center [783, 499] width 22 height 19
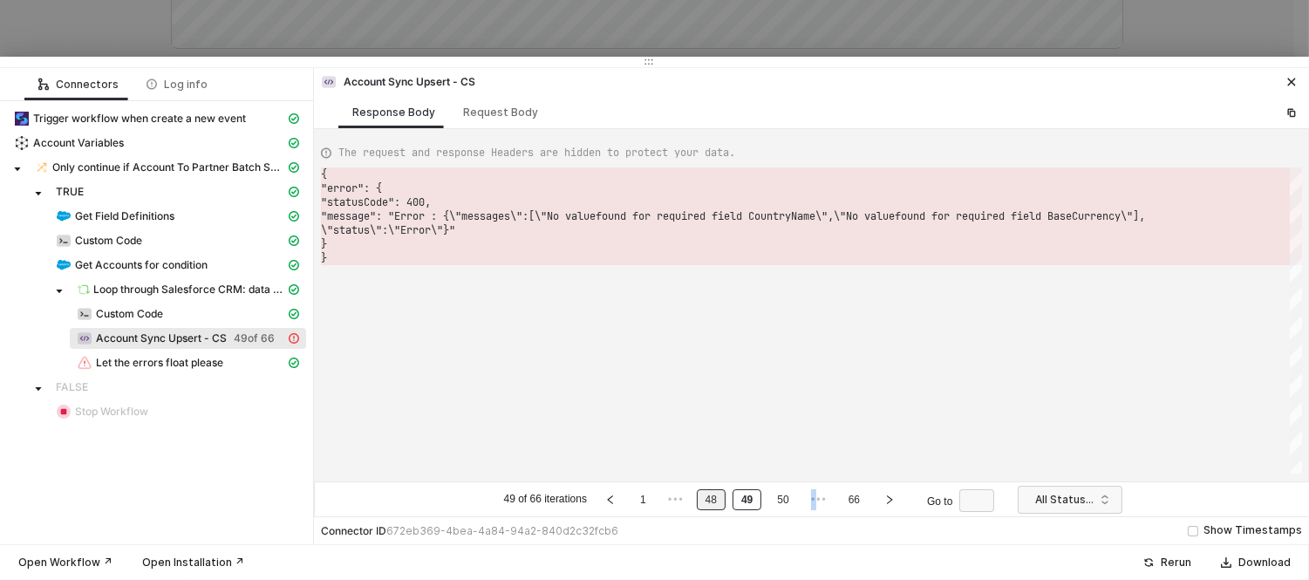
click at [787, 501] on link "50" at bounding box center [783, 499] width 22 height 19
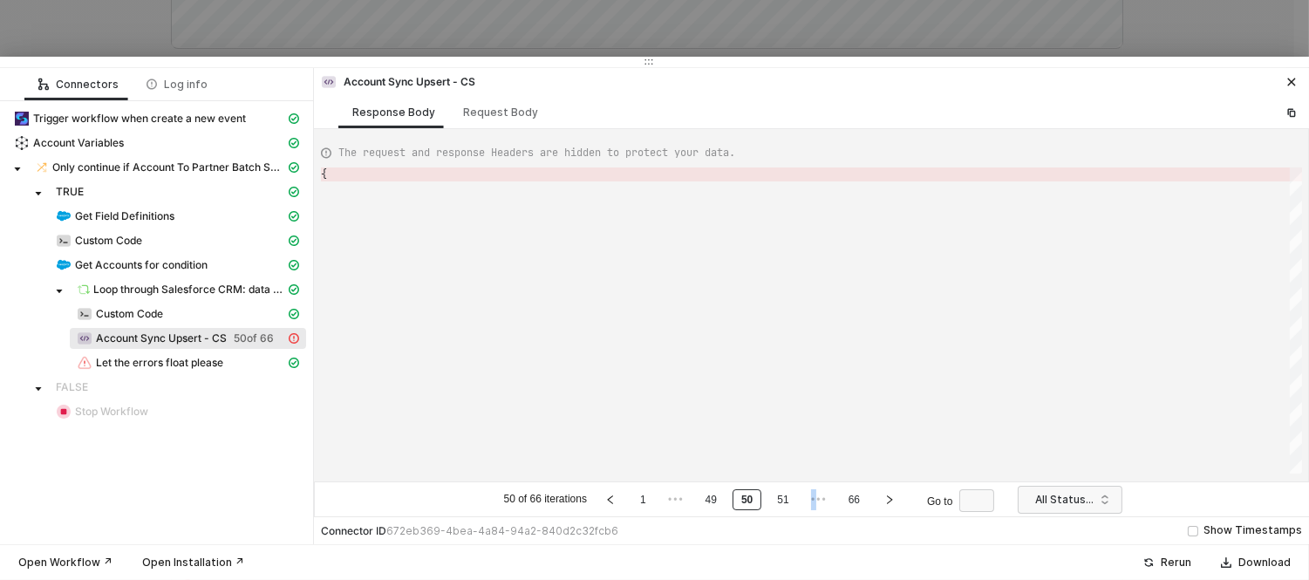
type textarea "{ "error": { "statusCode": 400, "message": "Error : {\"messages\":[\"No value f…"
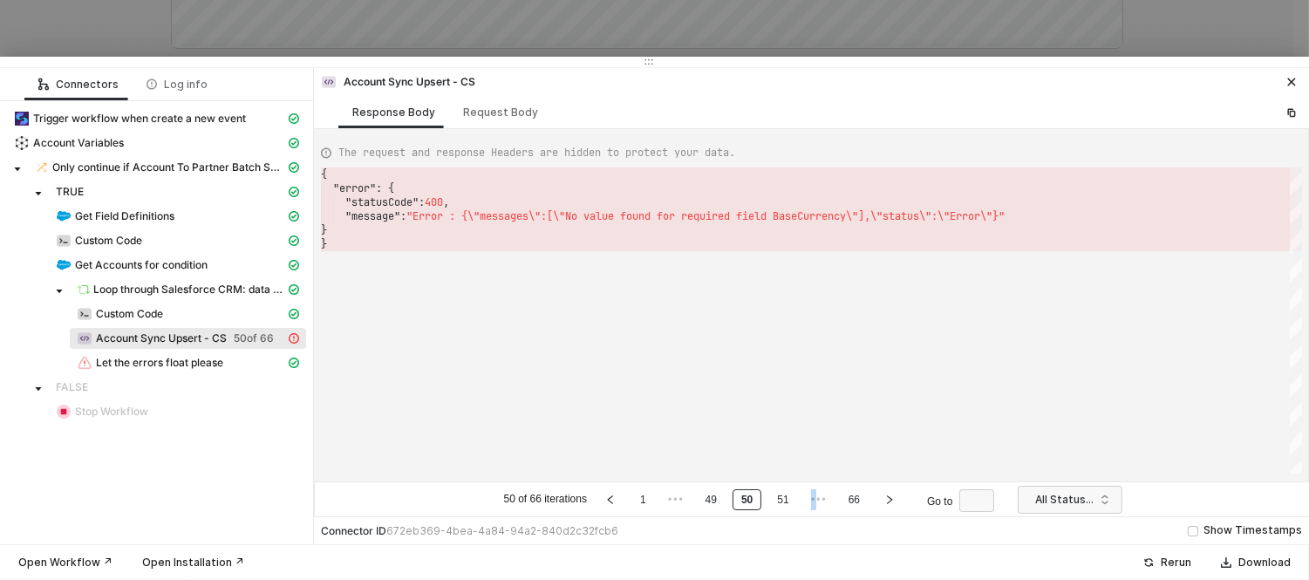
click at [787, 501] on link "51" at bounding box center [783, 499] width 22 height 19
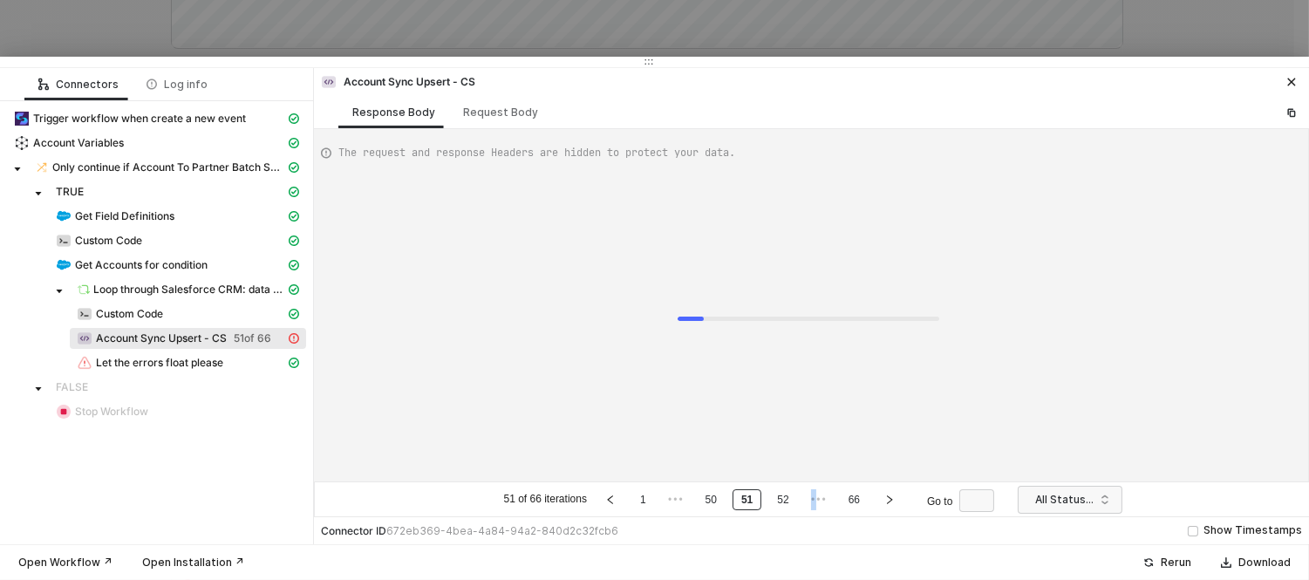
click at [787, 501] on link "52" at bounding box center [783, 499] width 22 height 19
type textarea "{ "error": { "statusCode": 400, "message": "Error : {\"messages\":[\"No value f…"
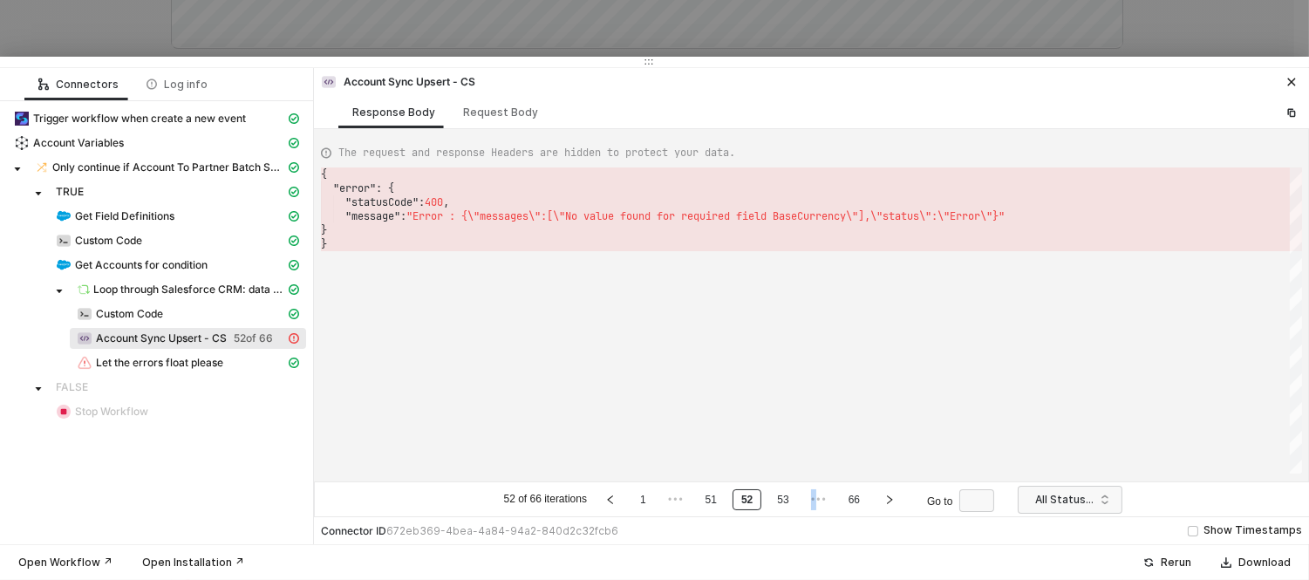
click at [787, 501] on link "53" at bounding box center [783, 499] width 22 height 19
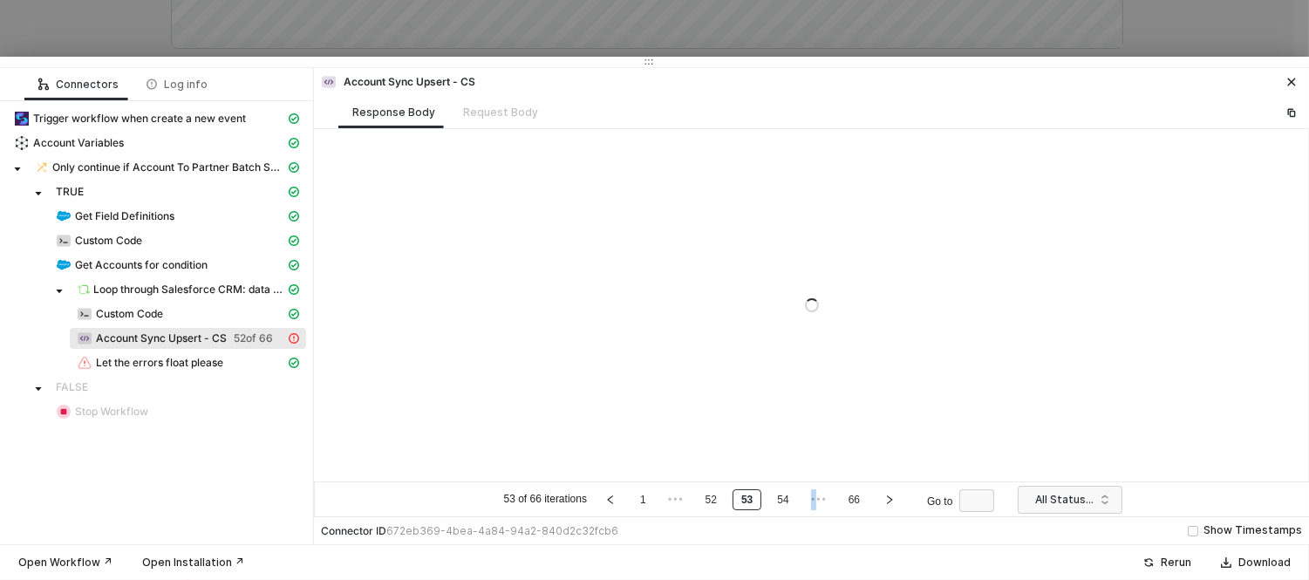
click at [787, 501] on link "54" at bounding box center [783, 499] width 22 height 19
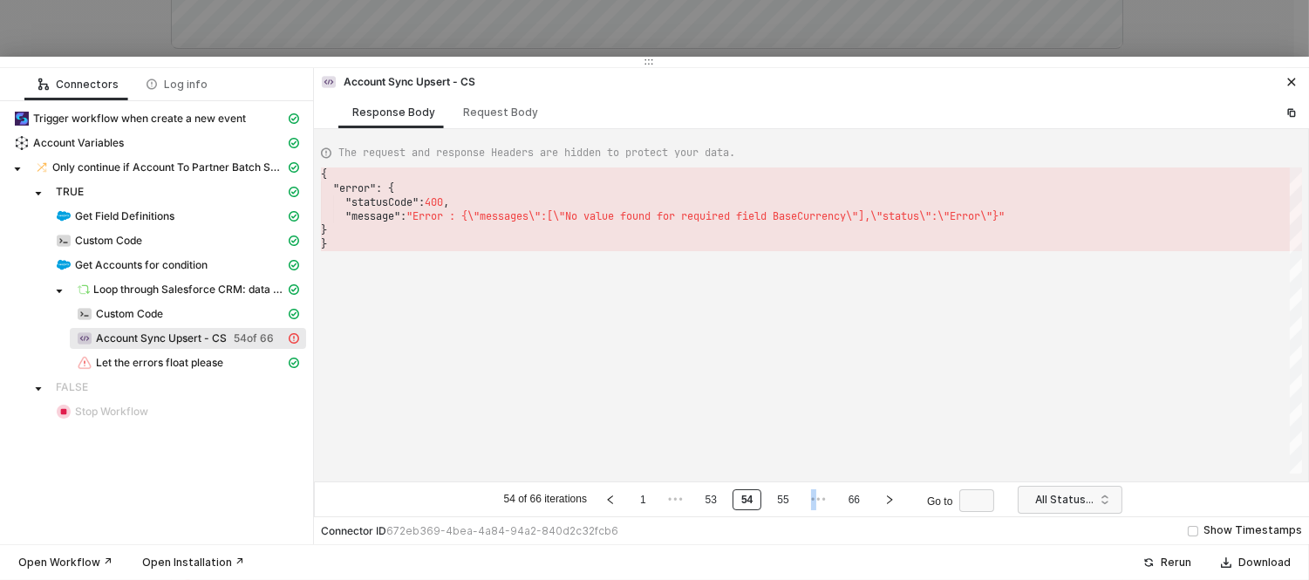
click at [787, 501] on link "55" at bounding box center [783, 499] width 22 height 19
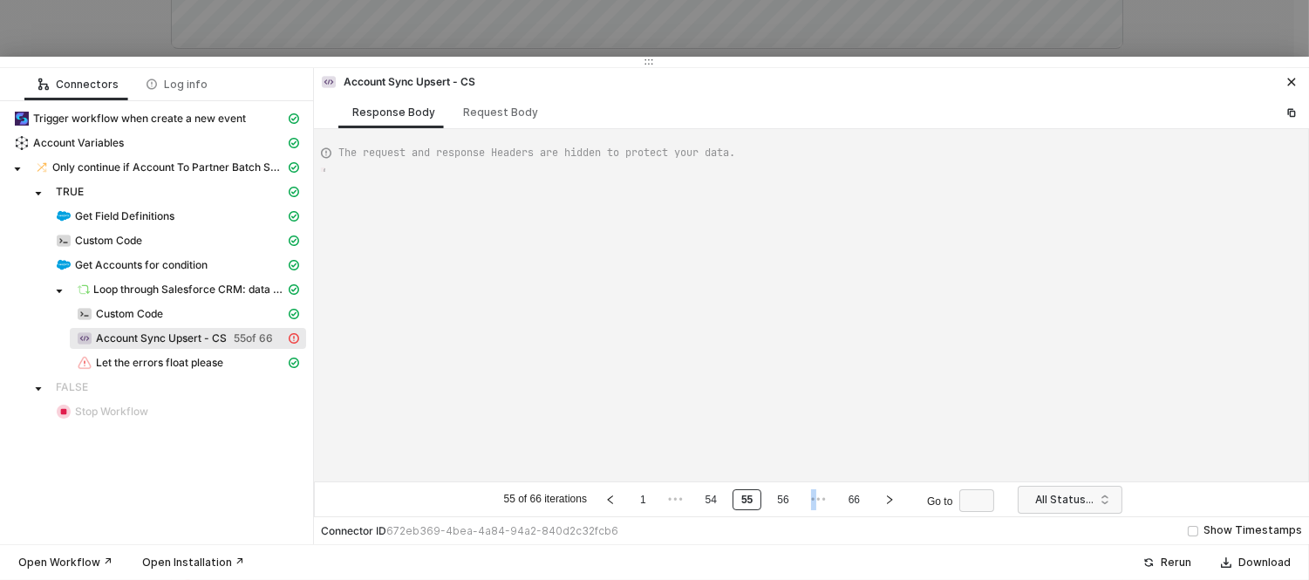
type textarea "{ "error": { "statusCode": 400, "message": "Error : {\"messages\":[\"No value f…"
click at [787, 501] on link "56" at bounding box center [783, 499] width 22 height 19
type textarea "{ "error": { "statusCode": 400, "message": "Error : {\"messages\":[\"No value f…"
click at [787, 501] on link "57" at bounding box center [783, 499] width 22 height 19
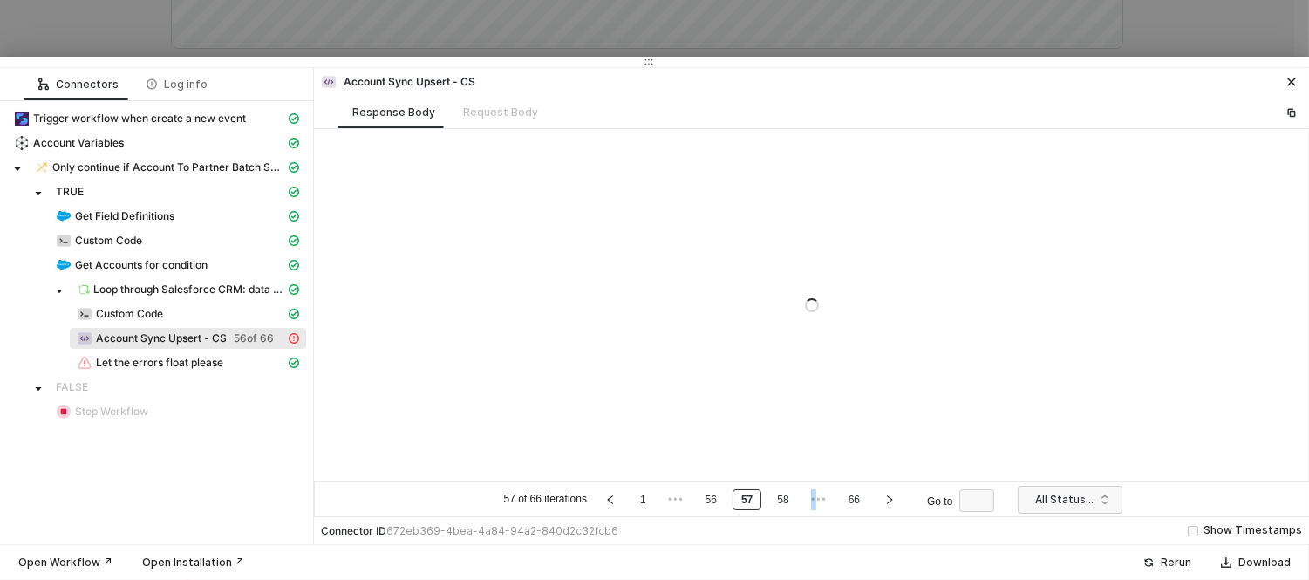
click at [787, 501] on link "58" at bounding box center [783, 499] width 22 height 19
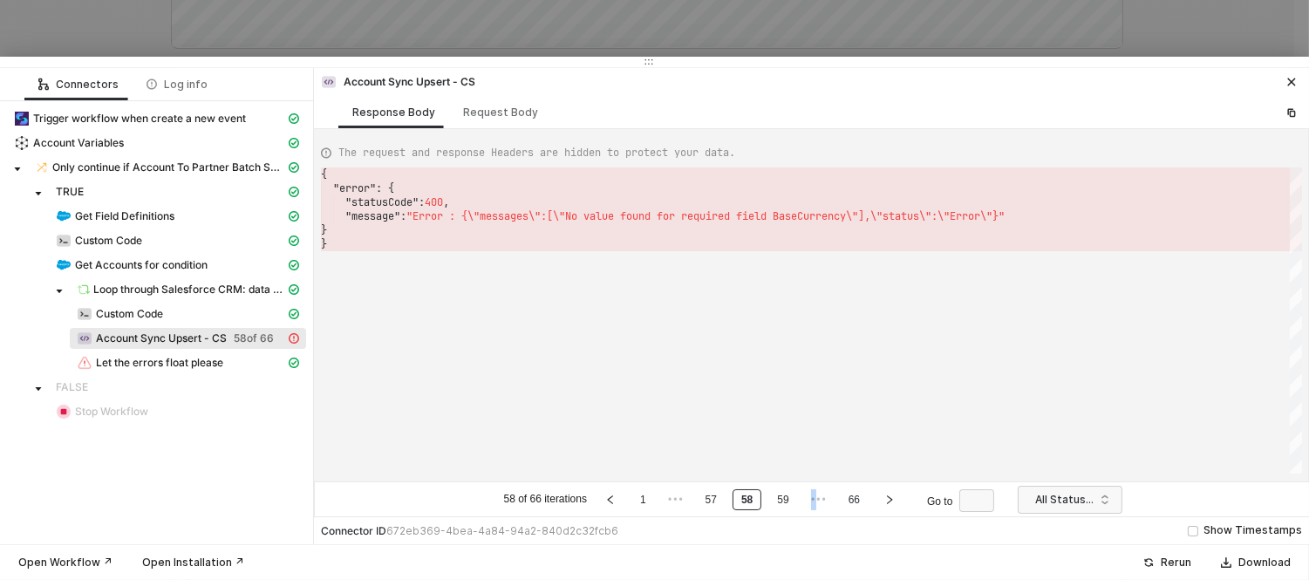
click at [787, 501] on link "59" at bounding box center [783, 499] width 22 height 19
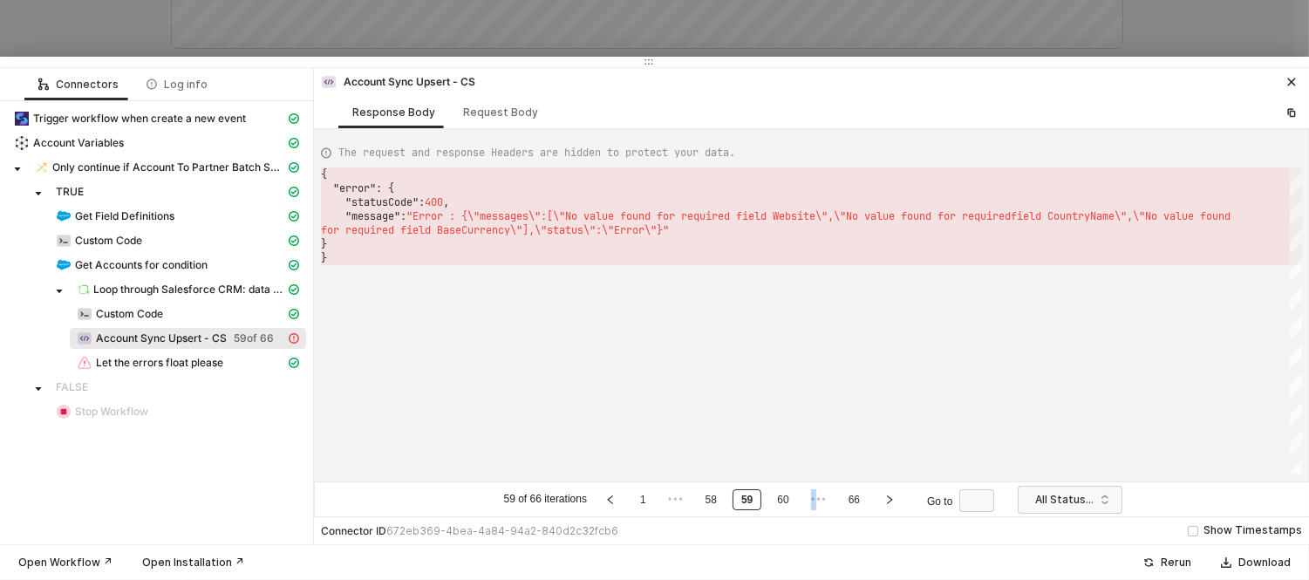
click at [787, 501] on link "60" at bounding box center [783, 499] width 22 height 19
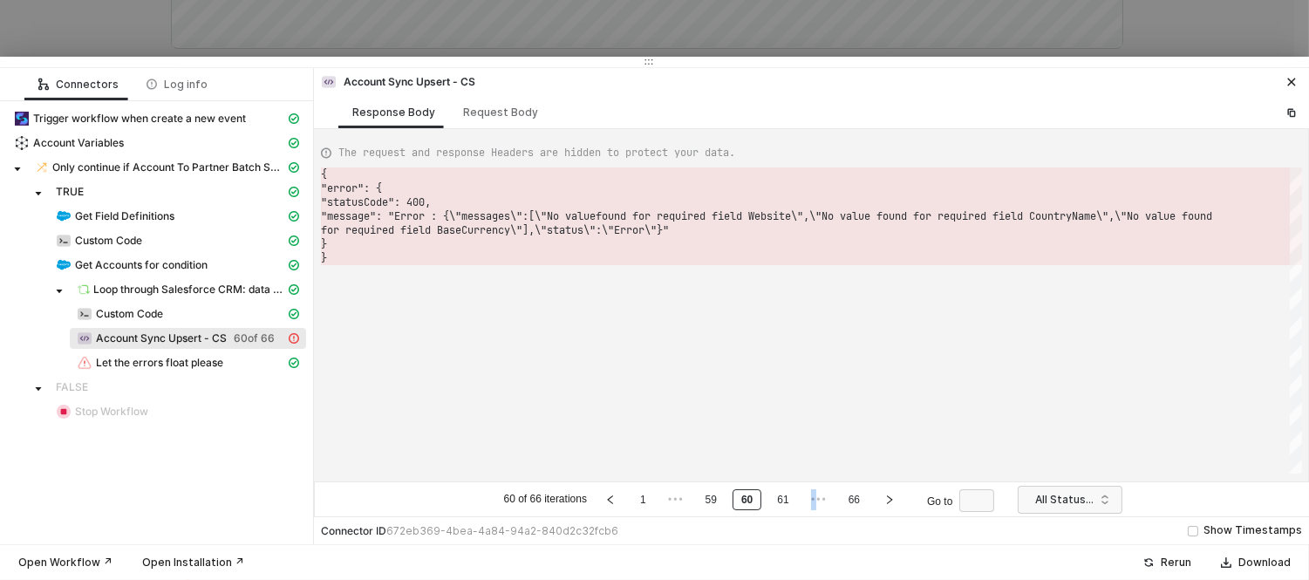
click at [787, 501] on link "61" at bounding box center [783, 499] width 22 height 19
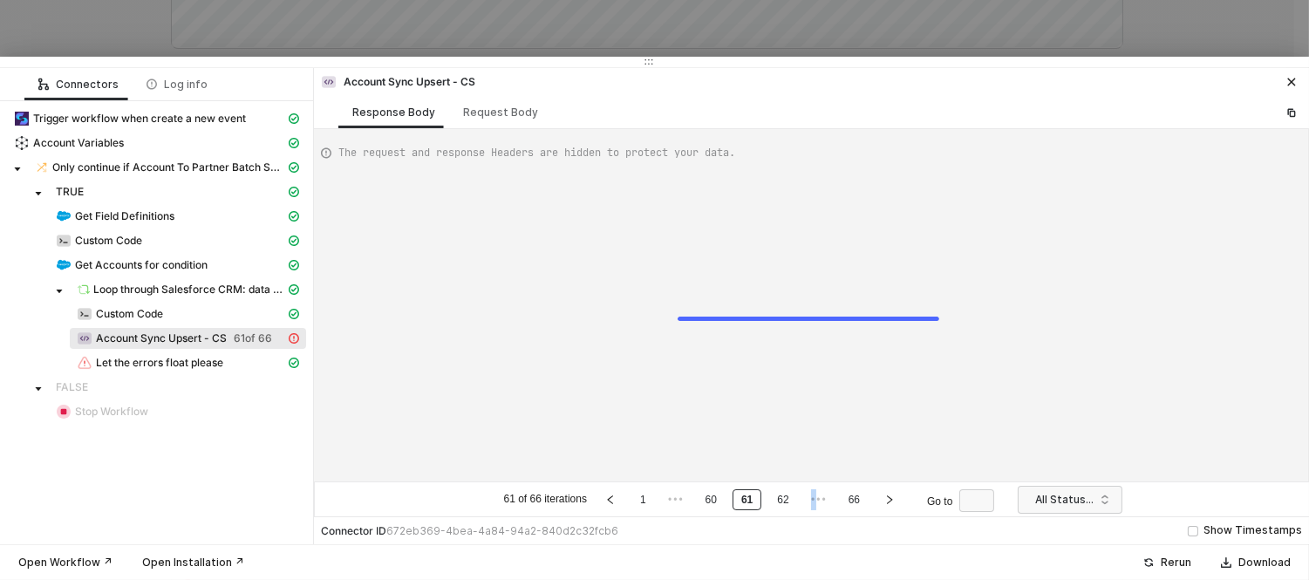
type textarea "{ "error": { "statusCode": 400, "message": "Error : {\"messages\":[\"No value f…"
click at [787, 501] on link "62" at bounding box center [783, 499] width 22 height 19
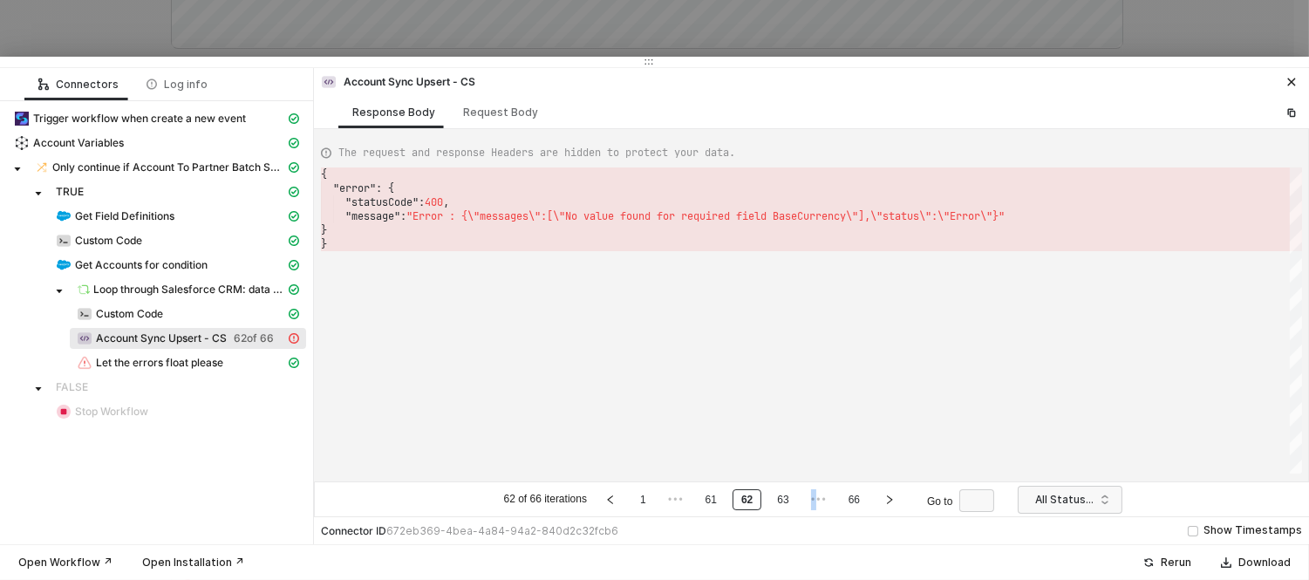
click at [787, 501] on link "63" at bounding box center [783, 499] width 22 height 19
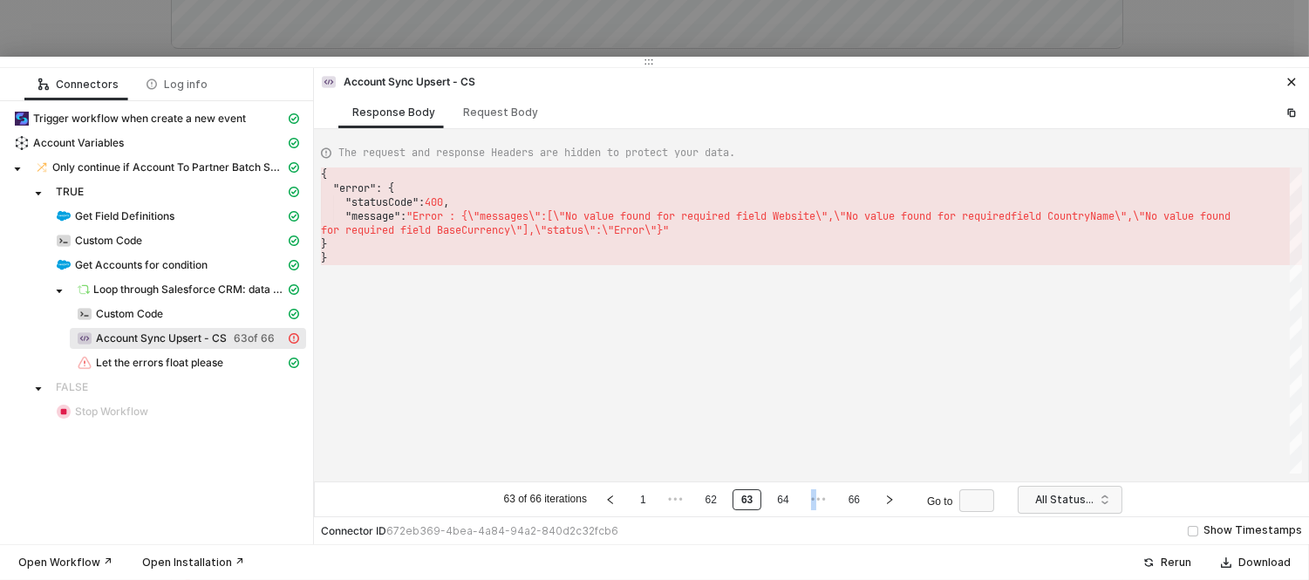
click at [787, 501] on link "64" at bounding box center [783, 499] width 22 height 19
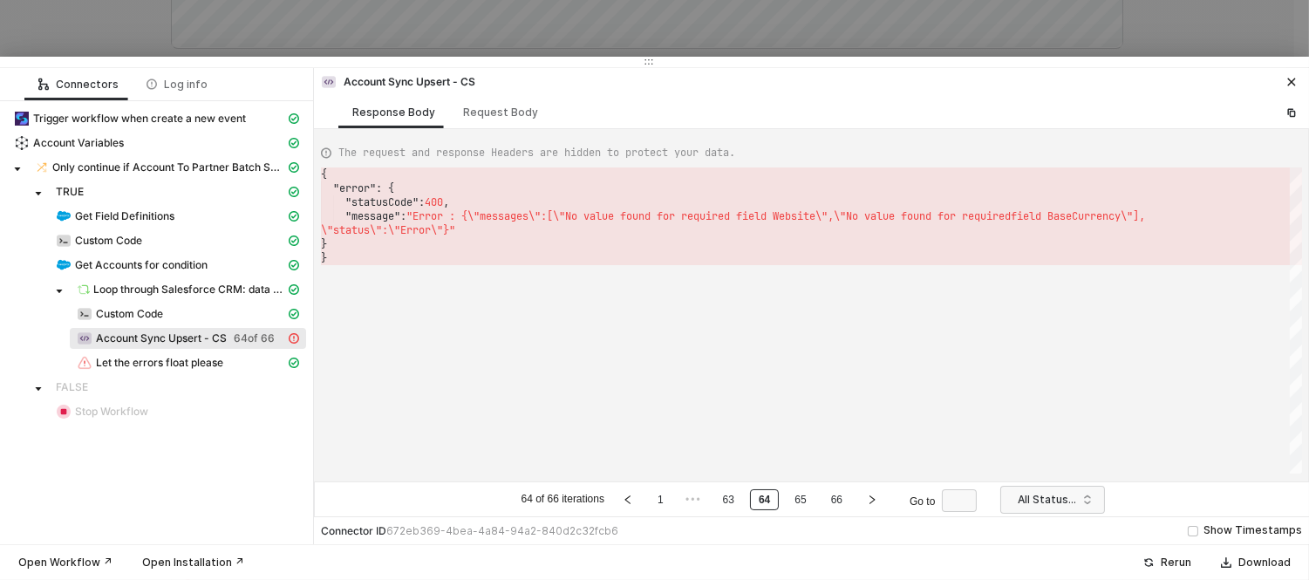
click at [787, 501] on li "65" at bounding box center [800, 499] width 29 height 21
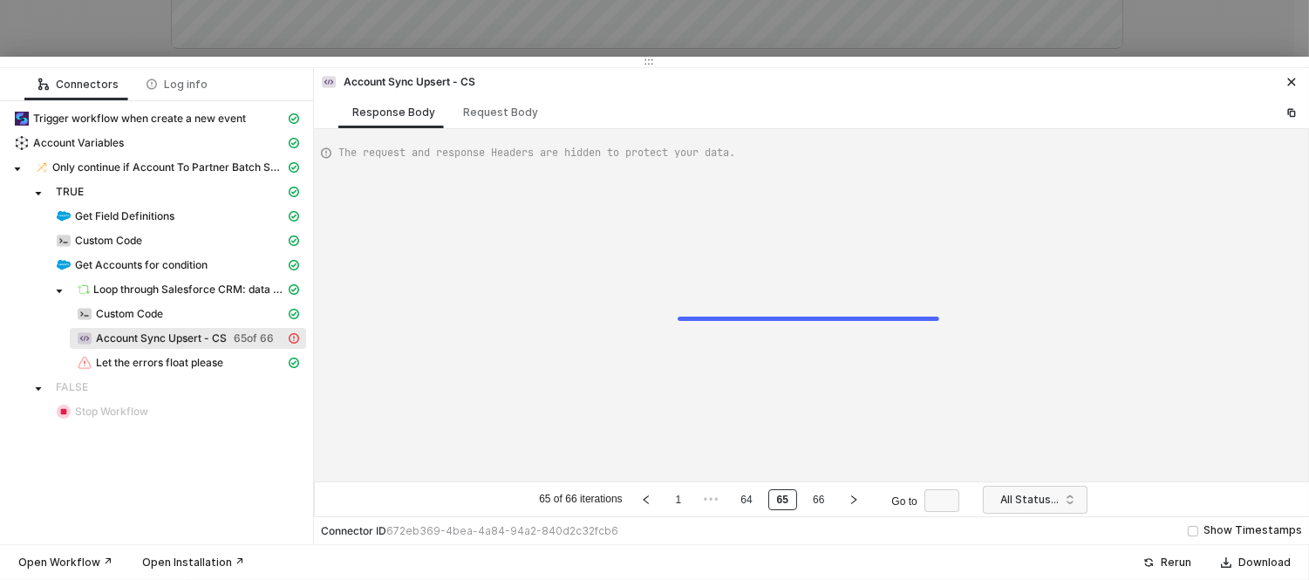
type textarea "{ "error": { "statusCode": 400, "message": "Error : {\"messages\":[\"No value f…"
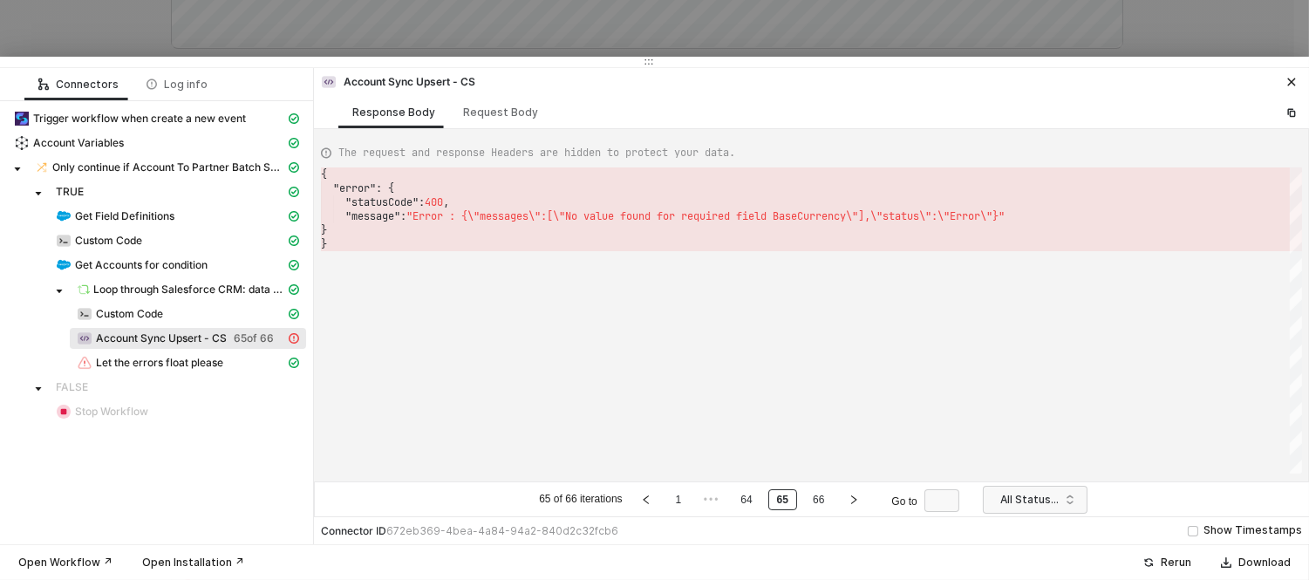
click at [787, 501] on link "65" at bounding box center [783, 499] width 22 height 19
click at [804, 502] on li "66" at bounding box center [818, 499] width 29 height 21
click at [489, 105] on div "Request Body" at bounding box center [500, 112] width 103 height 32
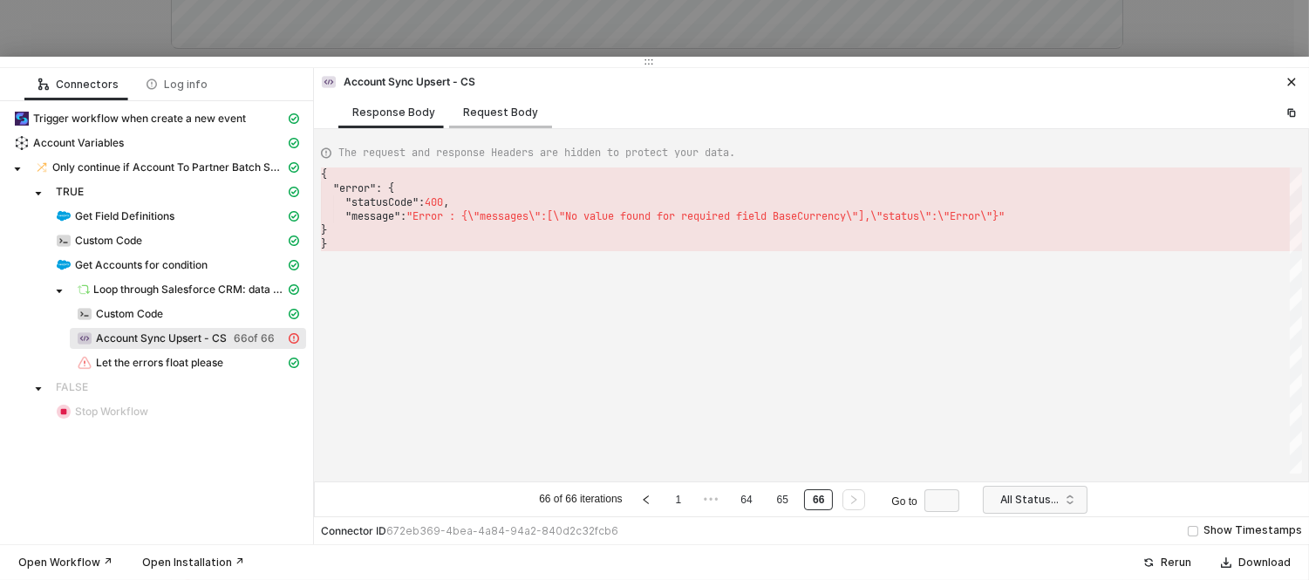
type textarea "[ { "resource": "custom", "operation": "68ae1906150fc29e6cd26f61", "requestMeth…"
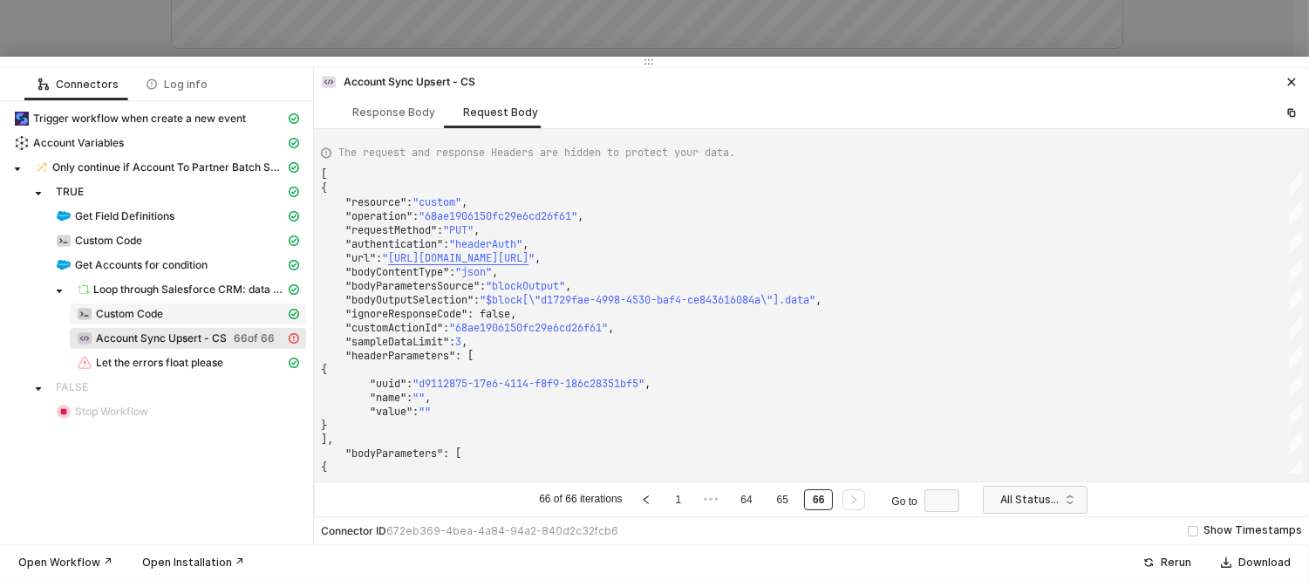
click at [178, 318] on div "Custom Code" at bounding box center [181, 314] width 208 height 16
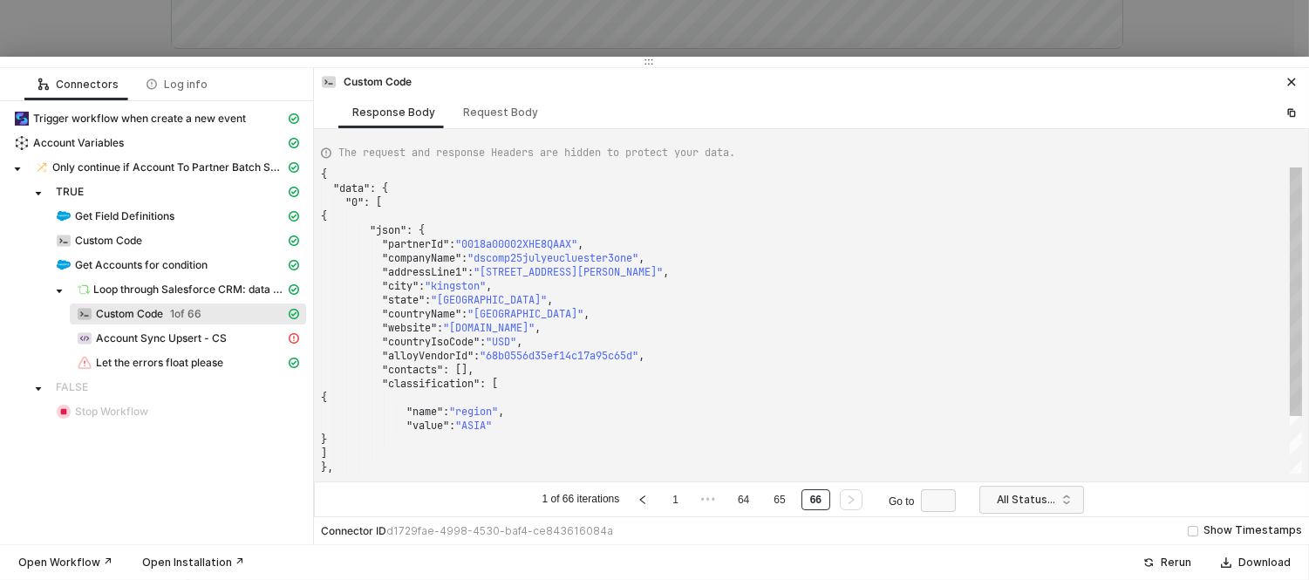
type textarea ""countryName": "United States", "website": "www.dscomp25julyeucluester3one.com"…"
click at [715, 379] on div ""classification" : [" at bounding box center [811, 384] width 981 height 14
click at [769, 499] on link "65" at bounding box center [780, 499] width 22 height 19
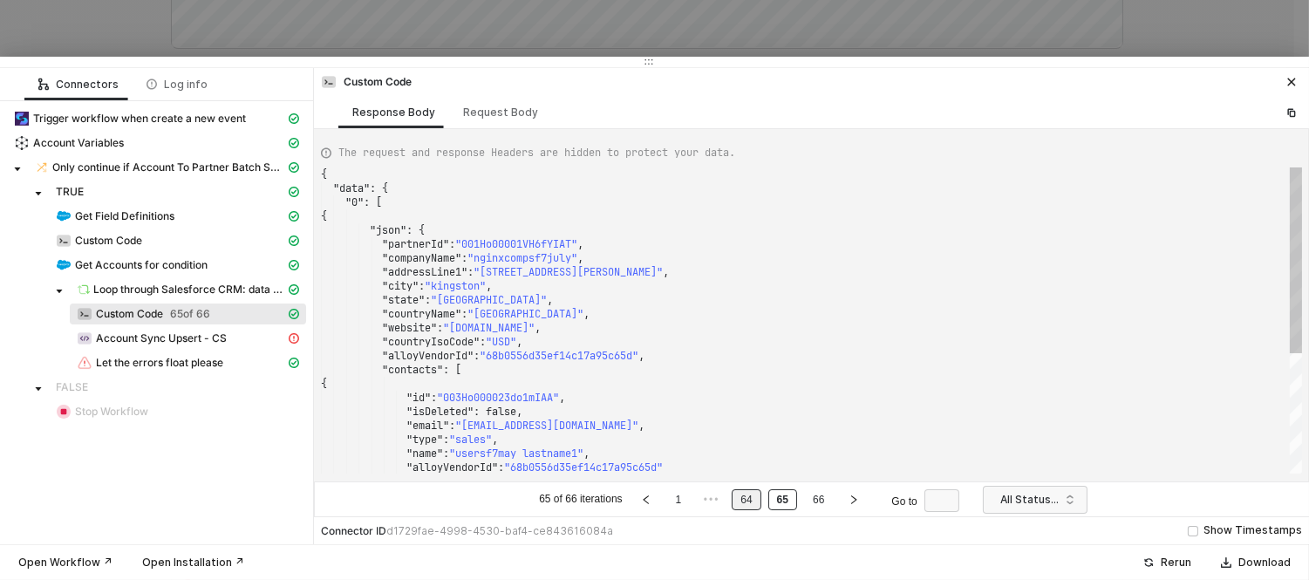
click at [736, 504] on link "64" at bounding box center [746, 499] width 22 height 19
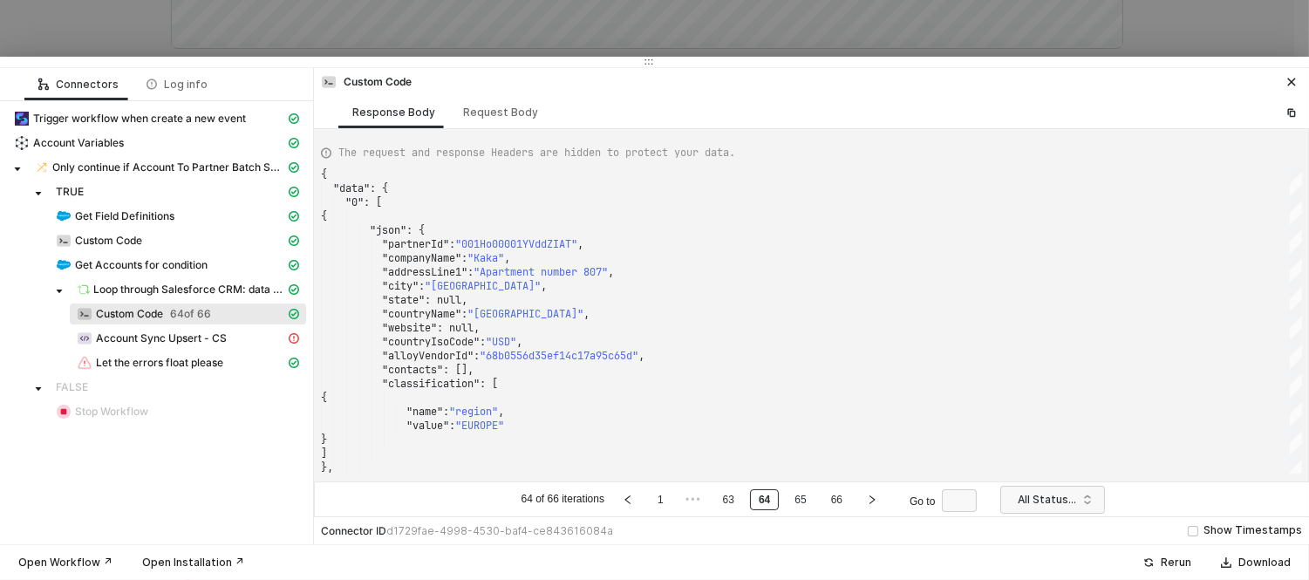
click at [598, 534] on span "d1729fae-4998-4530-baf4-ce843616084a" at bounding box center [499, 530] width 227 height 13
click at [1062, 499] on span "All Statuses" at bounding box center [1056, 500] width 77 height 26
click at [1041, 464] on div "Success" at bounding box center [1053, 464] width 77 height 19
click at [700, 290] on div ""city" : "London" ," at bounding box center [811, 286] width 981 height 14
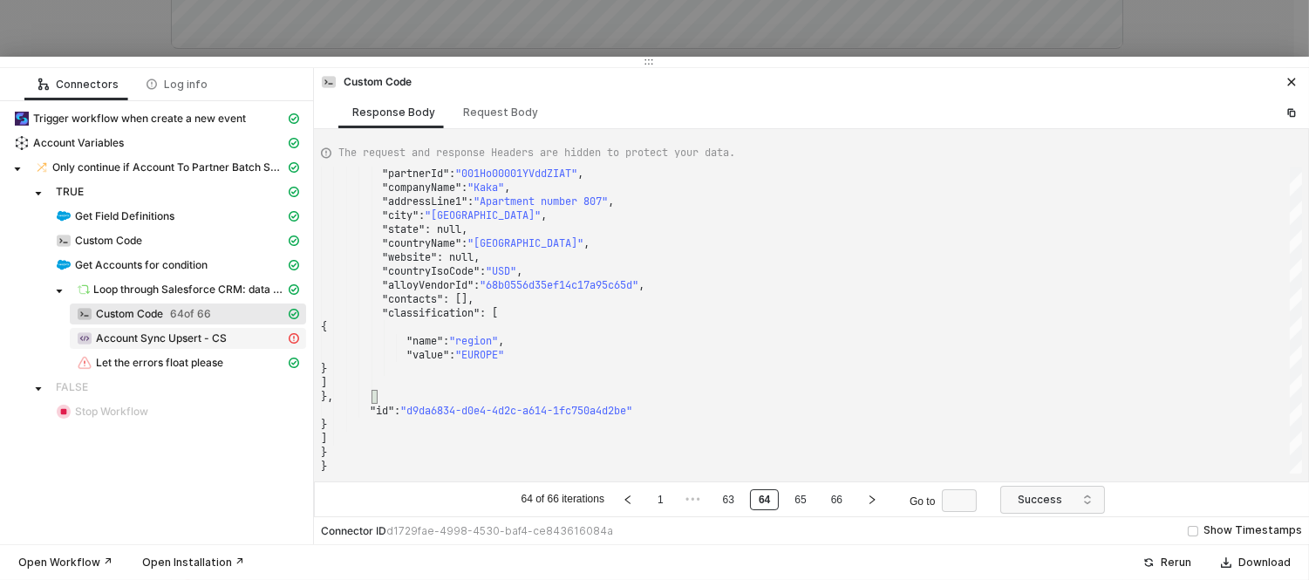
click at [143, 335] on span "Account Sync Upsert - CS" at bounding box center [161, 338] width 131 height 14
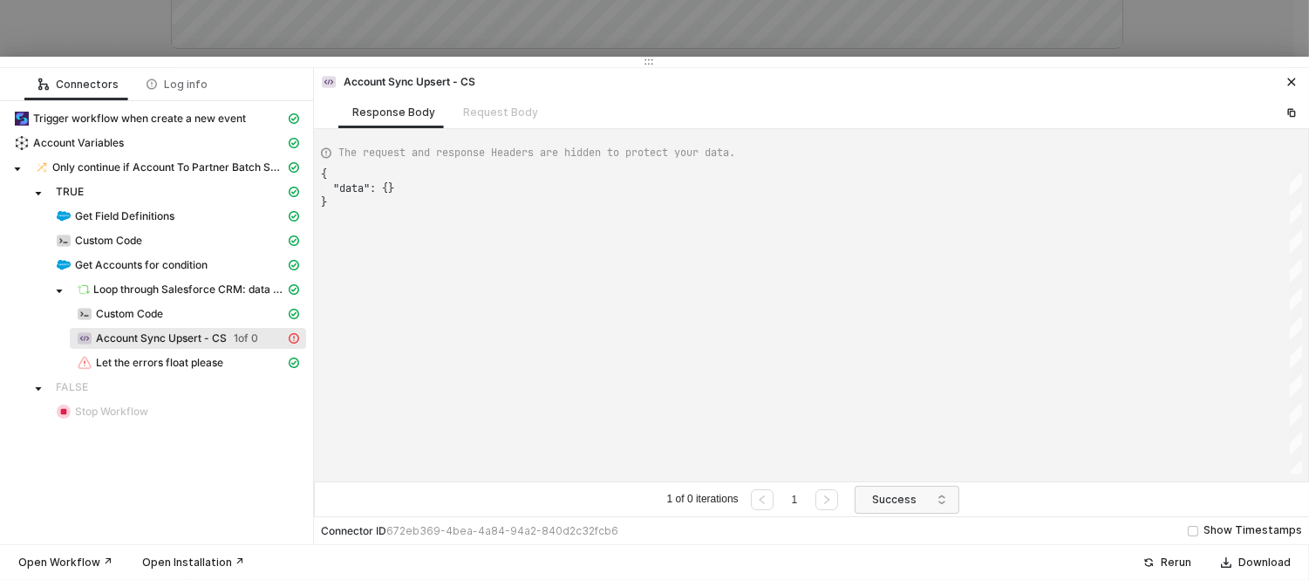
click at [144, 331] on span "Account Sync Upsert - CS" at bounding box center [161, 338] width 131 height 14
click at [151, 316] on span "Custom Code" at bounding box center [129, 314] width 67 height 14
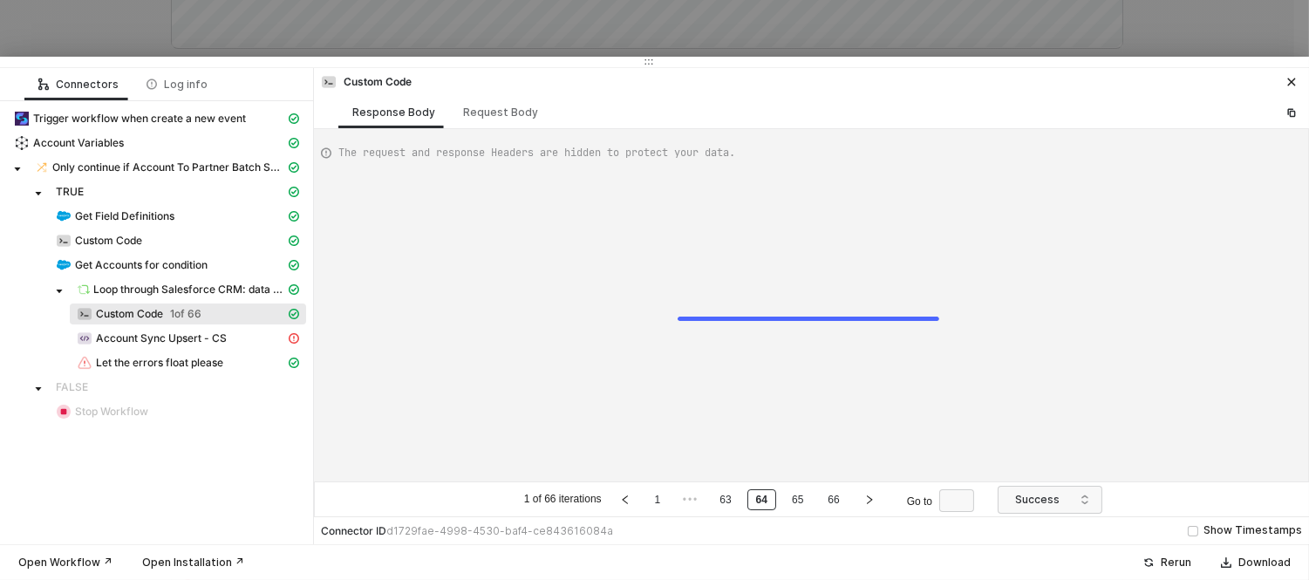
type textarea "{ "data": { "0": [ { "json": { "partnerId": "0018a00002XHE8QAAX", "companyName"…"
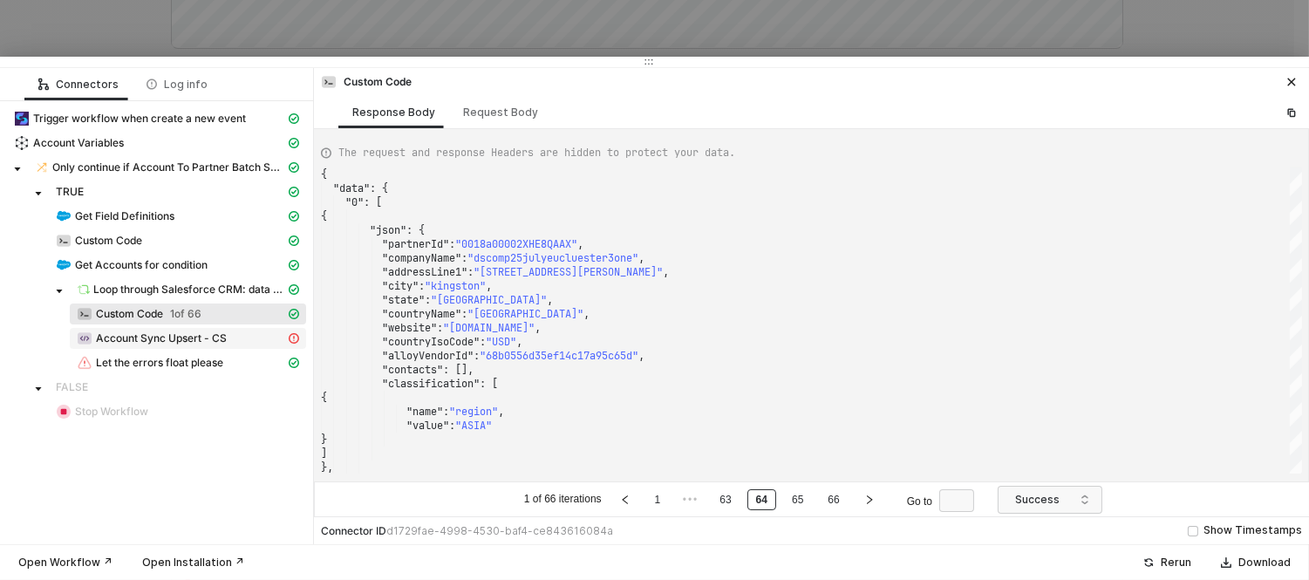
click at [140, 340] on span "Account Sync Upsert - CS" at bounding box center [161, 338] width 131 height 14
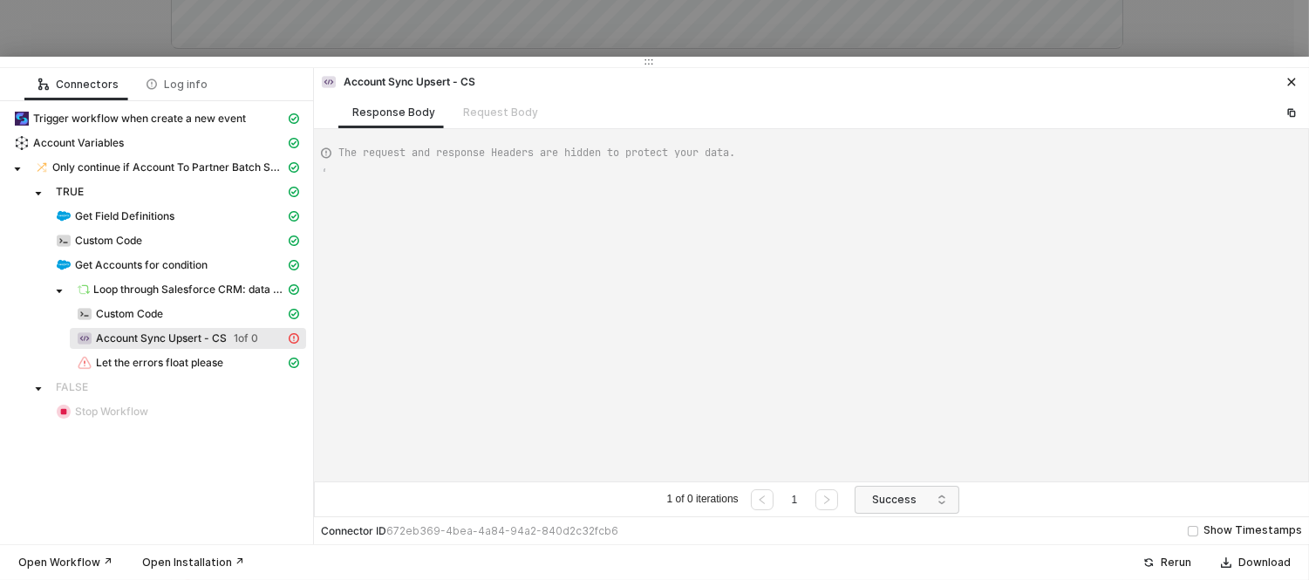
type textarea "{ "data": {} }"
click at [489, 111] on div "Request Body" at bounding box center [500, 112] width 103 height 32
click at [405, 111] on div "Response Body" at bounding box center [393, 113] width 83 height 14
click at [127, 312] on span "Custom Code" at bounding box center [129, 314] width 67 height 14
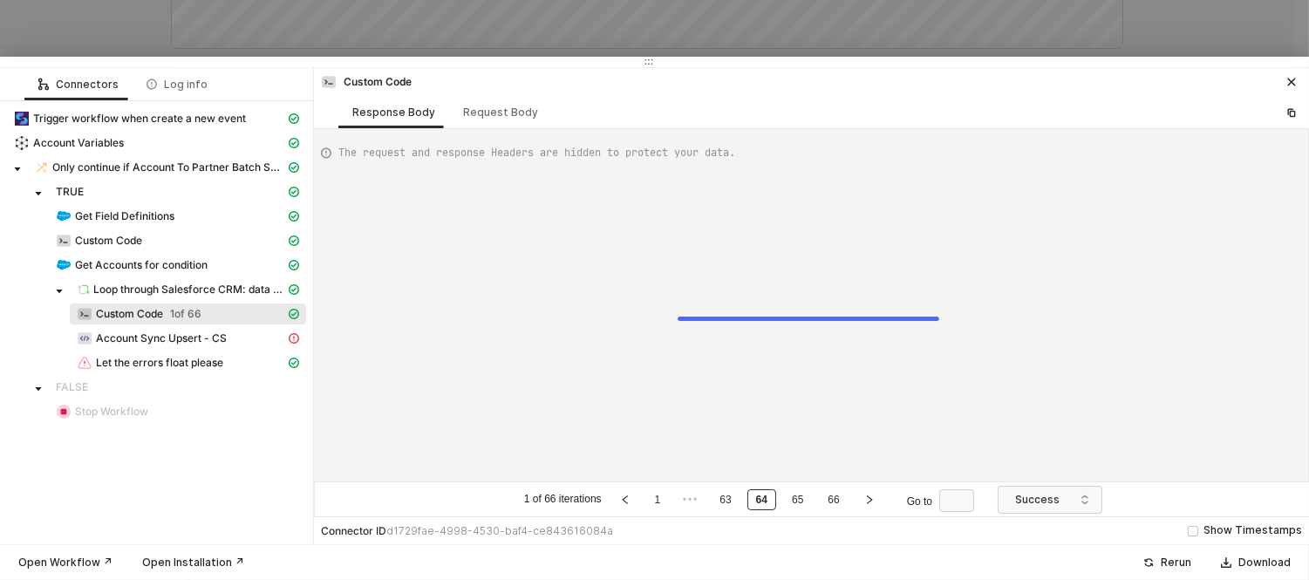
type textarea "{ "data": { "0": [ { "json": { "partnerId": "0018a00002XHE8QAAX", "companyName"…"
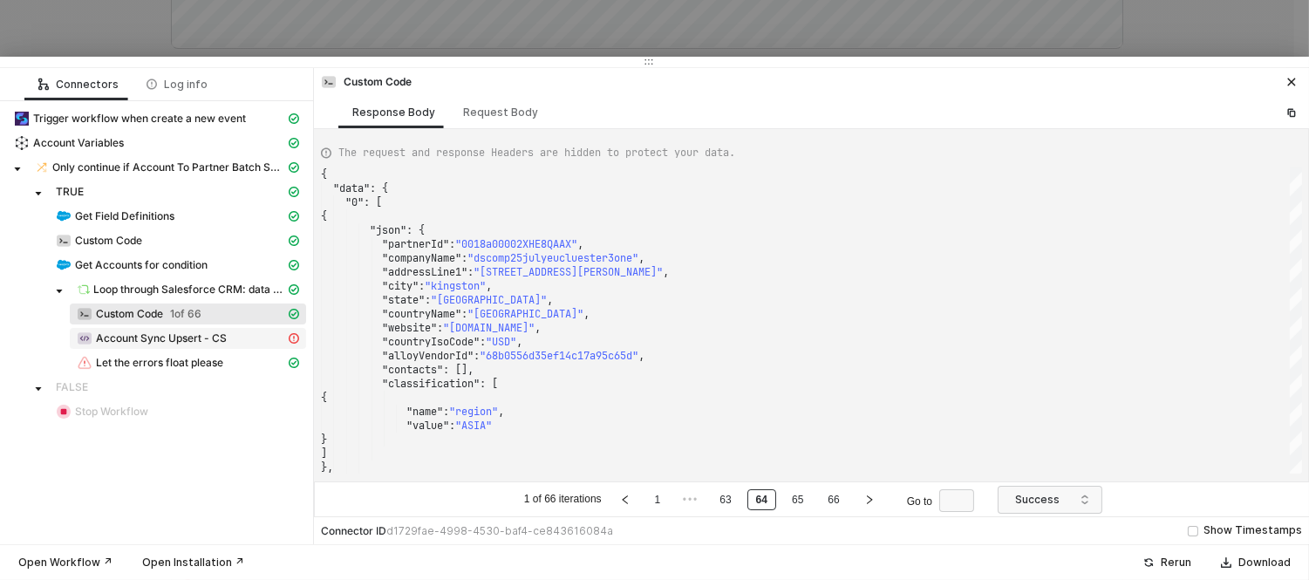
click at [112, 332] on span "Account Sync Upsert - CS" at bounding box center [161, 338] width 131 height 14
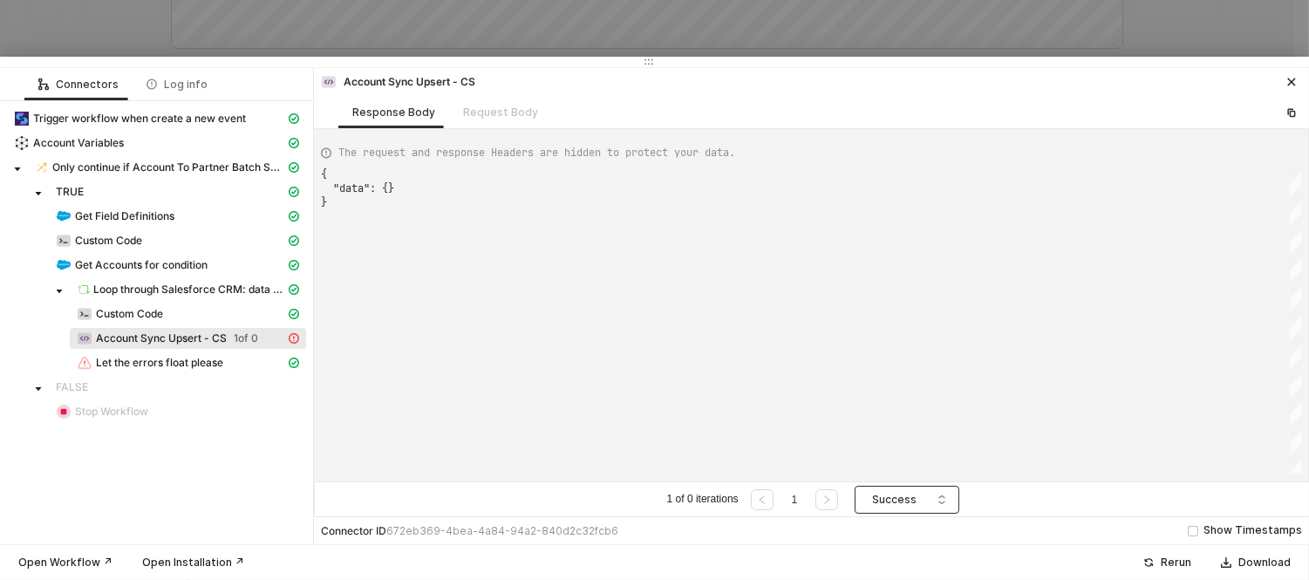
click at [896, 506] on span "Success" at bounding box center [910, 500] width 77 height 26
click at [894, 457] on div "Success" at bounding box center [908, 464] width 77 height 19
click at [882, 492] on span "Success" at bounding box center [910, 500] width 77 height 26
click at [888, 437] on div "Failure" at bounding box center [908, 436] width 77 height 19
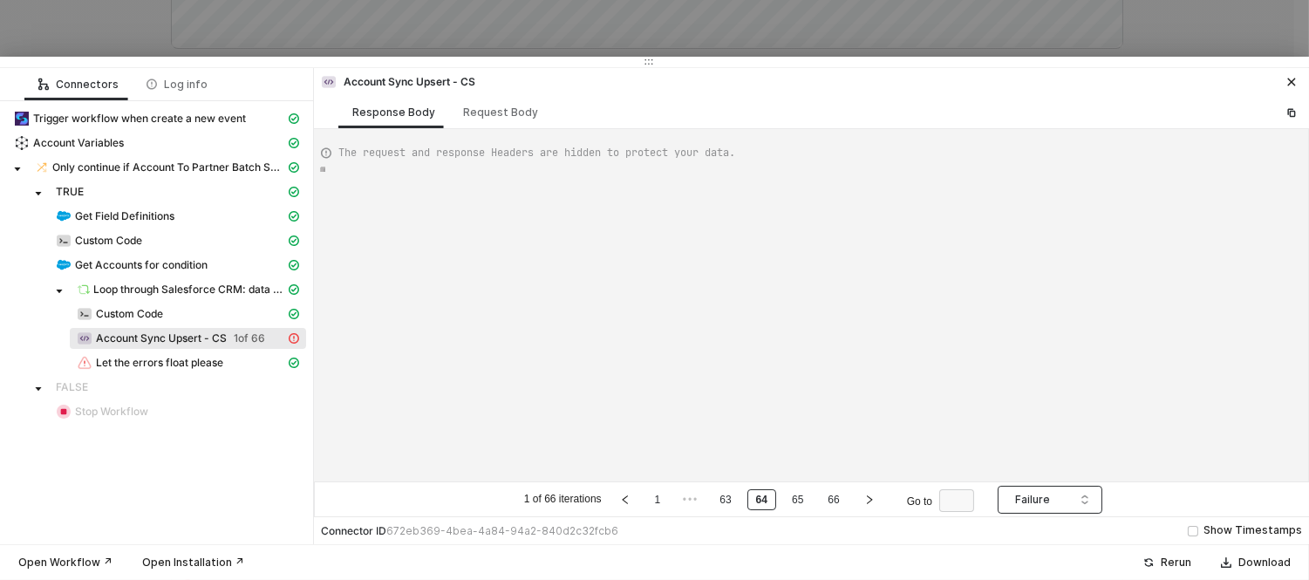
type textarea "{ "error": { "statusCode": 400, "message": "Error : {\"messages\":[\"No value f…"
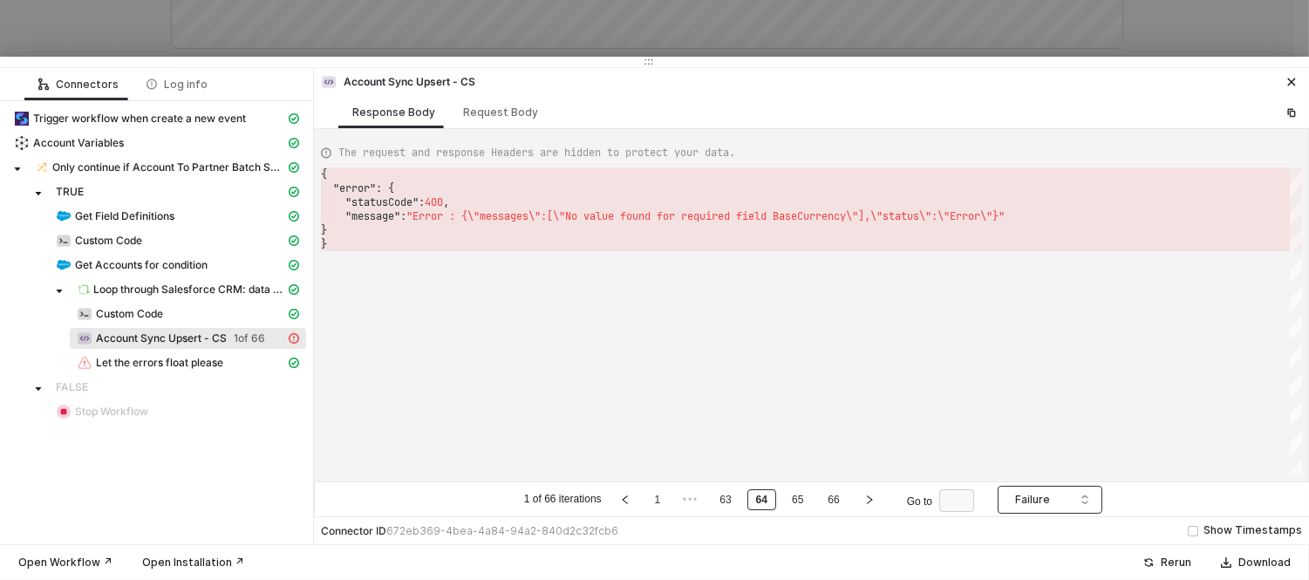
click at [1032, 502] on span "Failure" at bounding box center [1053, 500] width 77 height 26
click at [1023, 411] on div "All Statuses" at bounding box center [1050, 409] width 77 height 19
click at [735, 281] on div "{ "error" : { "statusCode" : 400 , "message" : "Error : {\"messages\":[\"No val…" at bounding box center [811, 320] width 981 height 306
click at [624, 32] on div at bounding box center [654, 290] width 1309 height 580
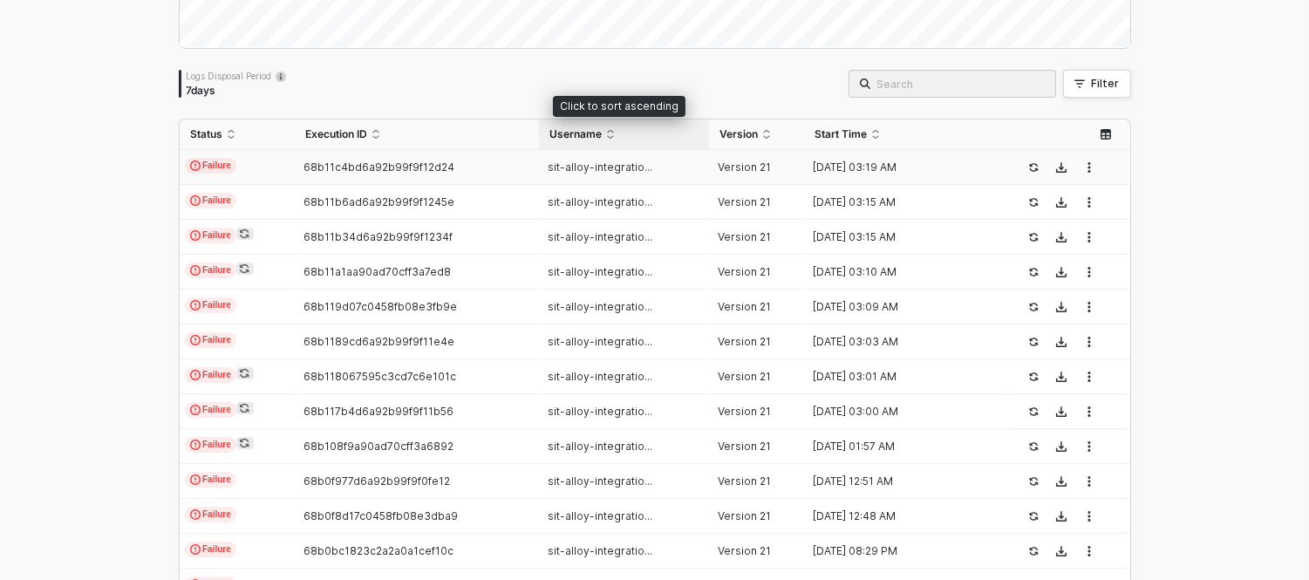
scroll to position [0, 0]
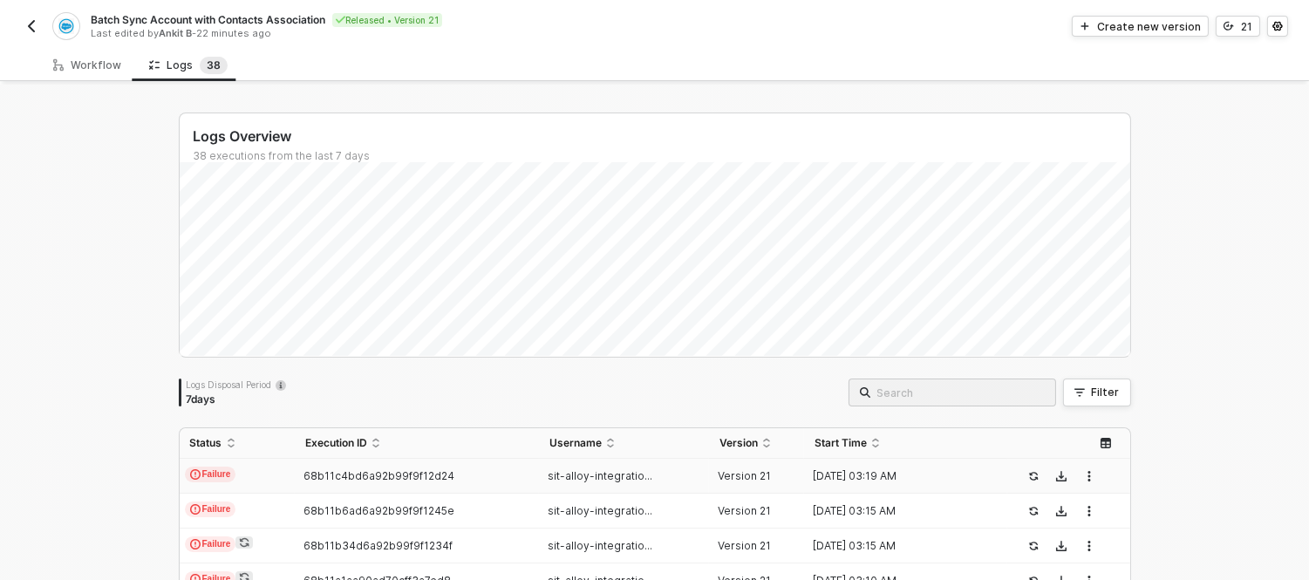
click at [451, 478] on div "68b11c4bd6a92b99f9f12d24" at bounding box center [410, 476] width 230 height 14
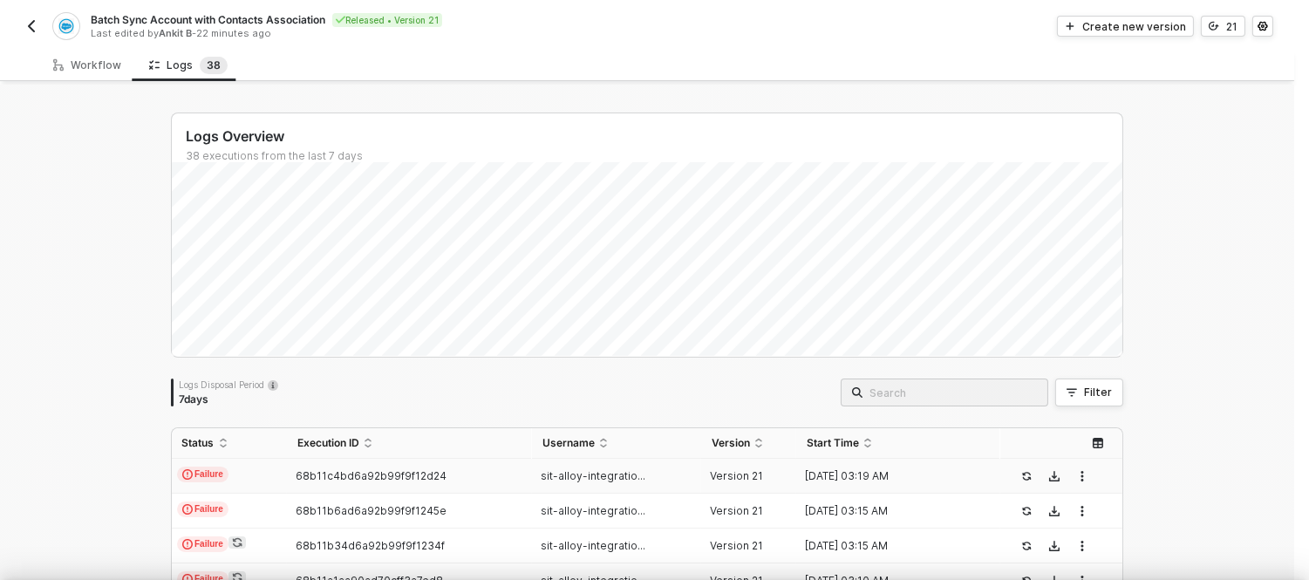
type textarea "{ "json": { "criteria": "LastModifiedDate >= 2024-04-25T00:00:00Z" }, "id": "10…"
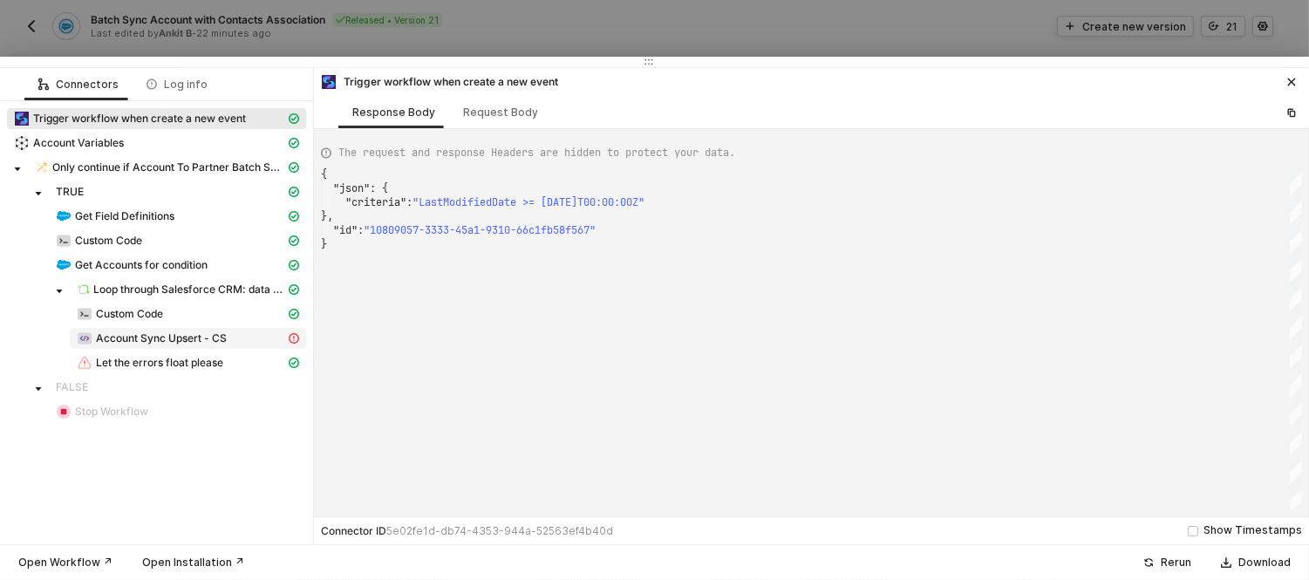
click at [126, 329] on span "Account Sync Upsert - CS" at bounding box center [188, 338] width 236 height 21
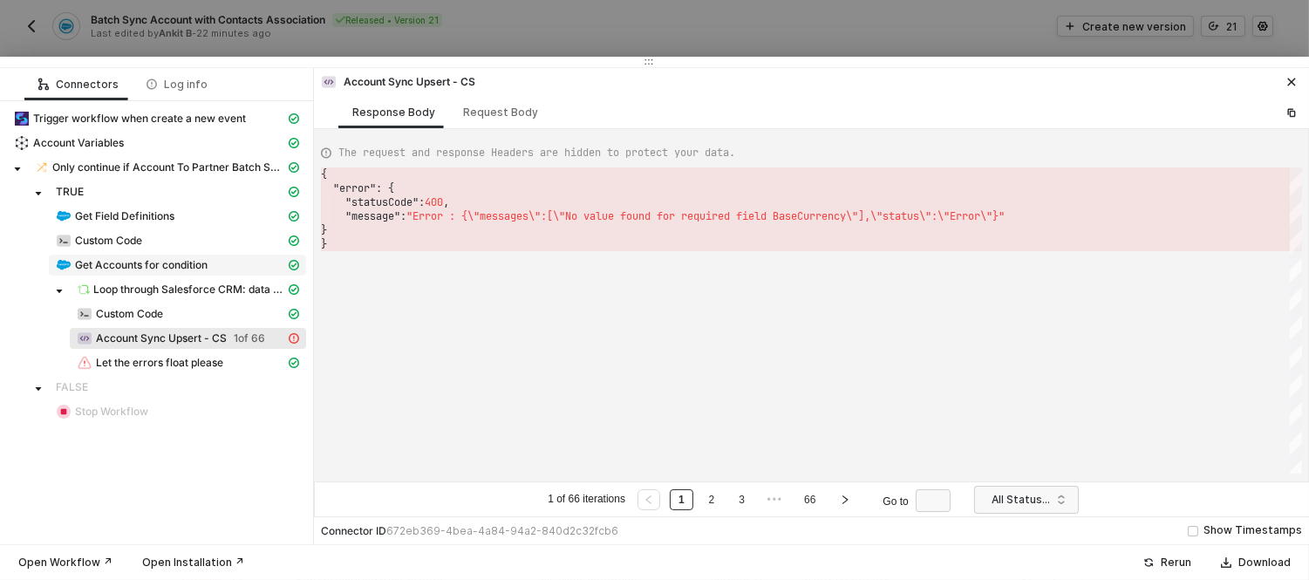
click at [131, 267] on span "Get Accounts for condition" at bounding box center [141, 265] width 133 height 14
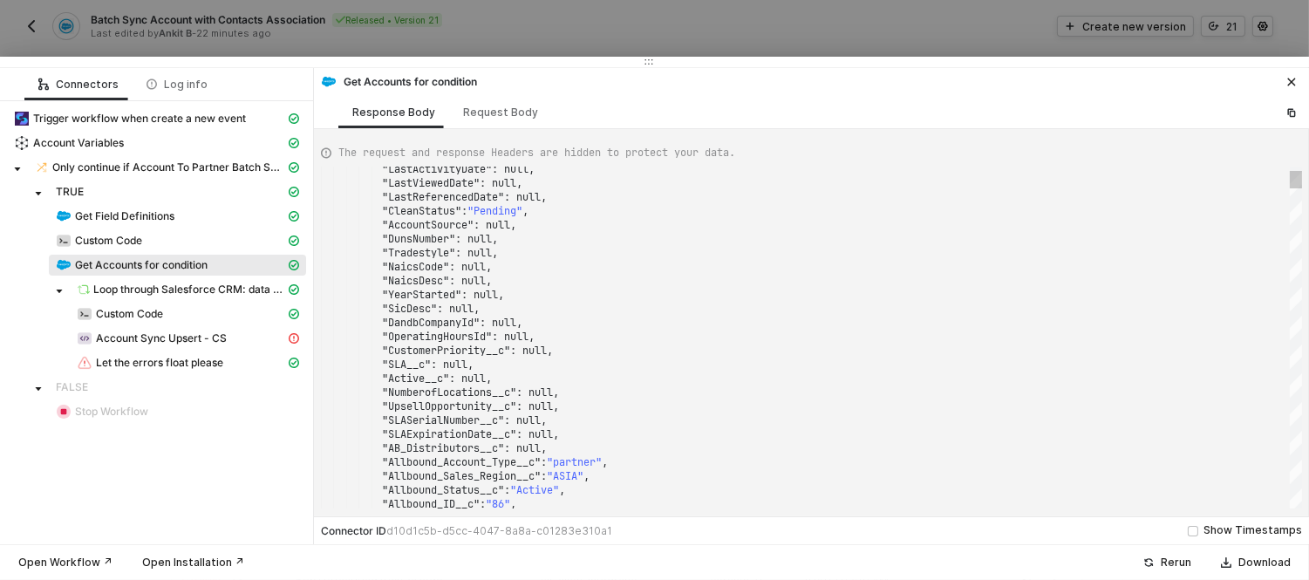
click at [608, 386] on div ""NumberofLocations__c" : null," at bounding box center [811, 393] width 981 height 14
type textarea ""OperatingHoursId": null, "CustomerPriority__c": null, "SLA__c": null, "Active_…"
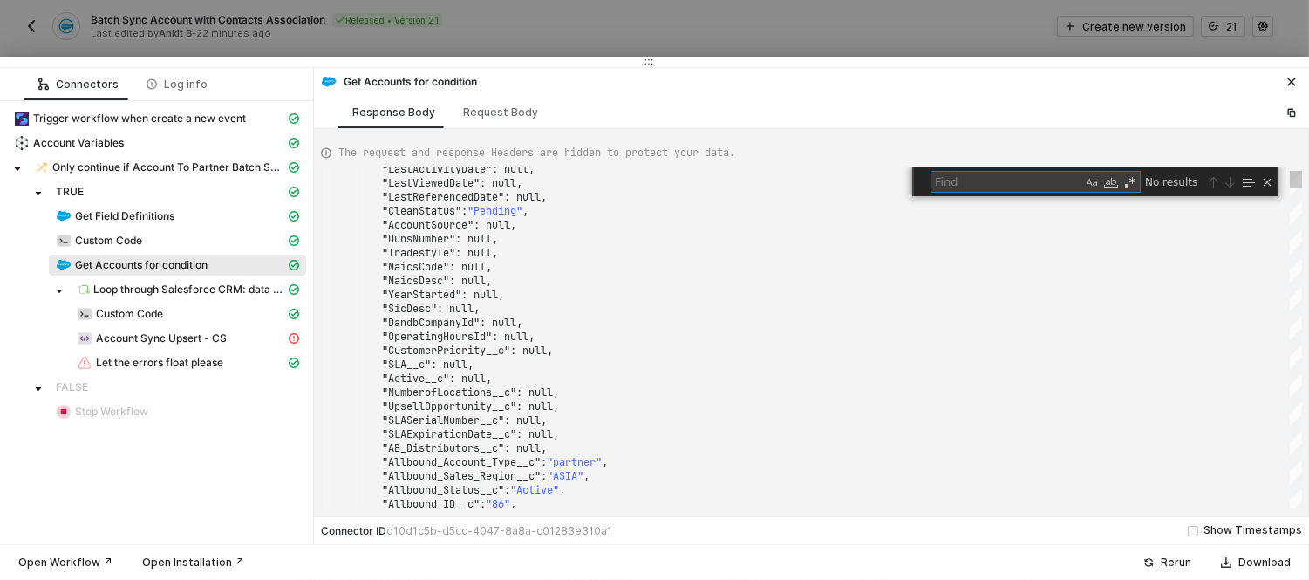
type textarea "c"
type textarea ""BillingStreet": "4053 wdk street", "BillingCity": "kingston", "BillingState": …"
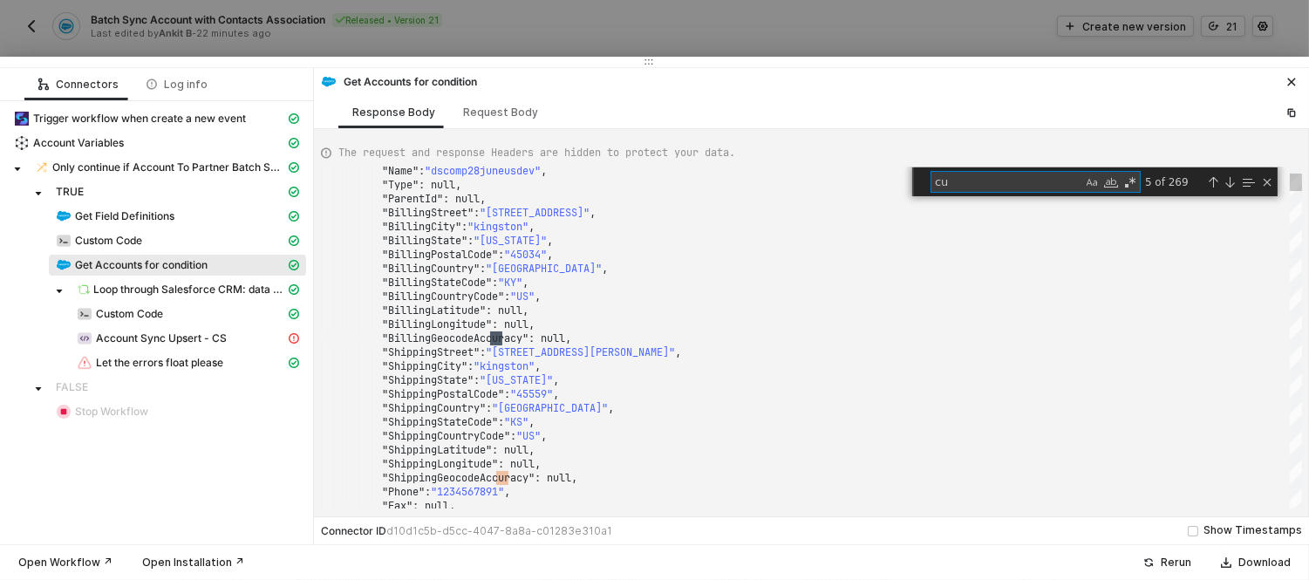
type textarea "cur"
type textarea ""TickerSymbol": null, "Description": null, "Rating": null, "Site": null, "Curre…"
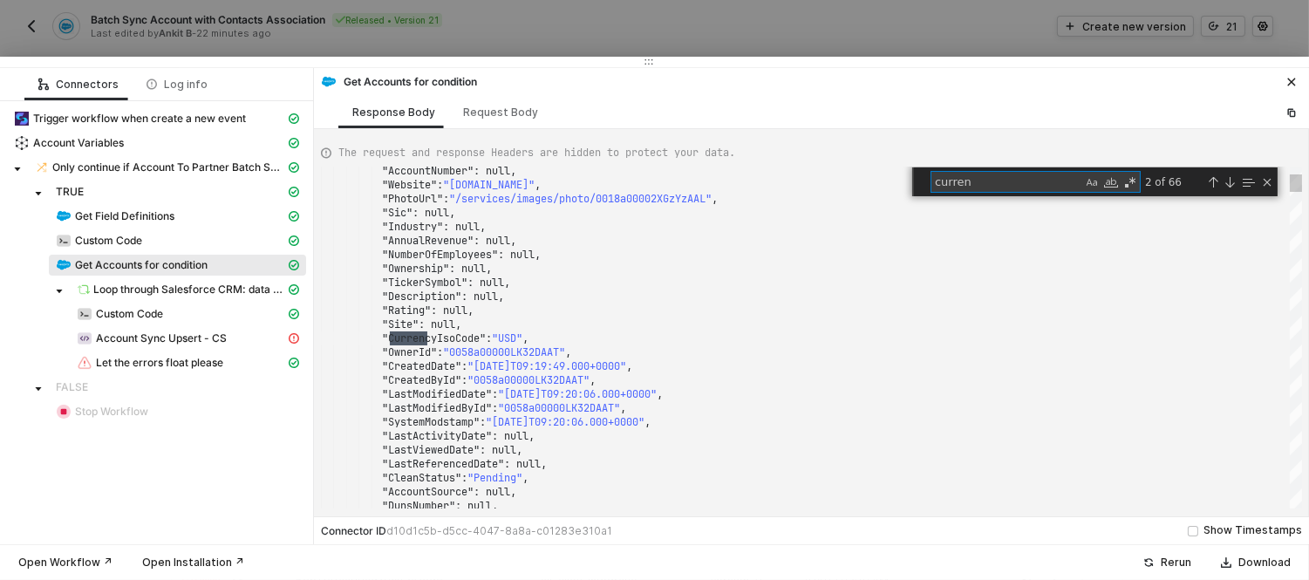
type textarea "curren"
click at [980, 186] on textarea "curren" at bounding box center [1007, 182] width 151 height 20
paste textarea "CurrencyIsoCode"
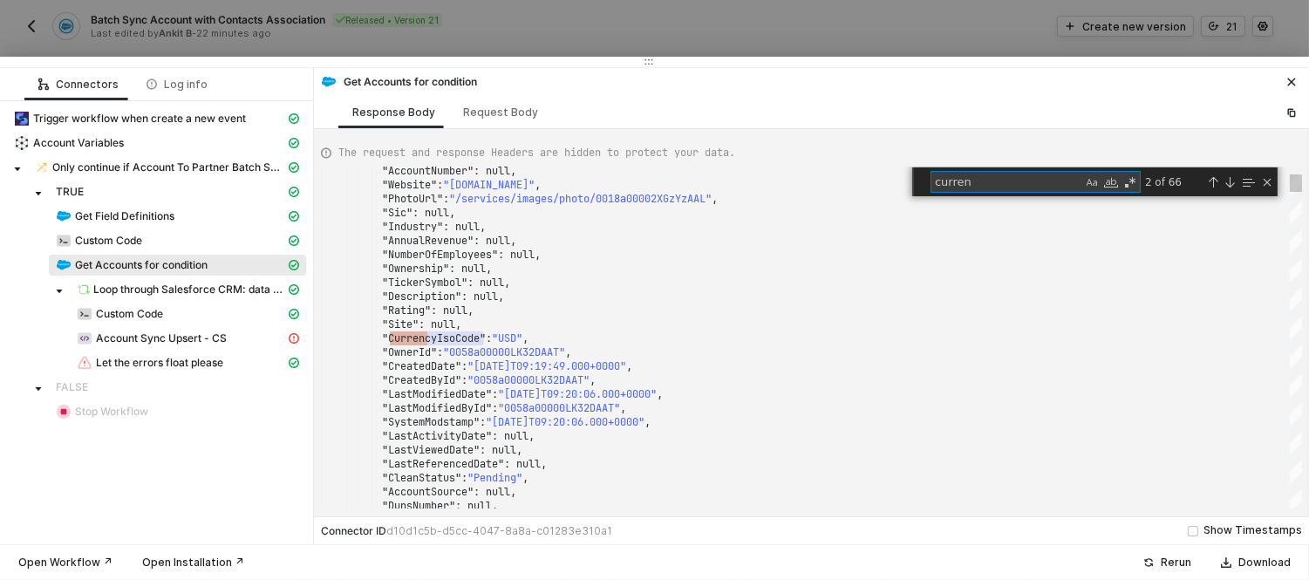
type textarea ""AnnualRevenue": null, "NumberOfEmployees": null, "Ownership": null, "TickerSym…"
type textarea "CurrencyIsoCode"
click at [1219, 185] on div "Previous Match (Shift+Enter)" at bounding box center [1213, 182] width 14 height 14
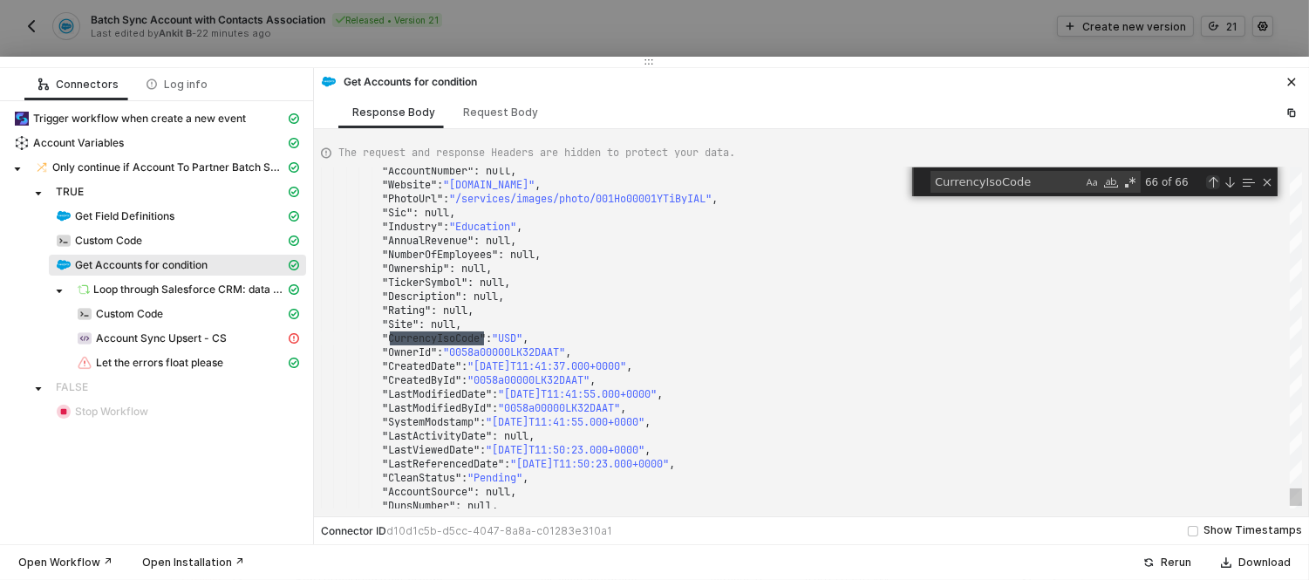
click at [1219, 185] on div "Previous Match (Shift+Enter)" at bounding box center [1213, 182] width 14 height 14
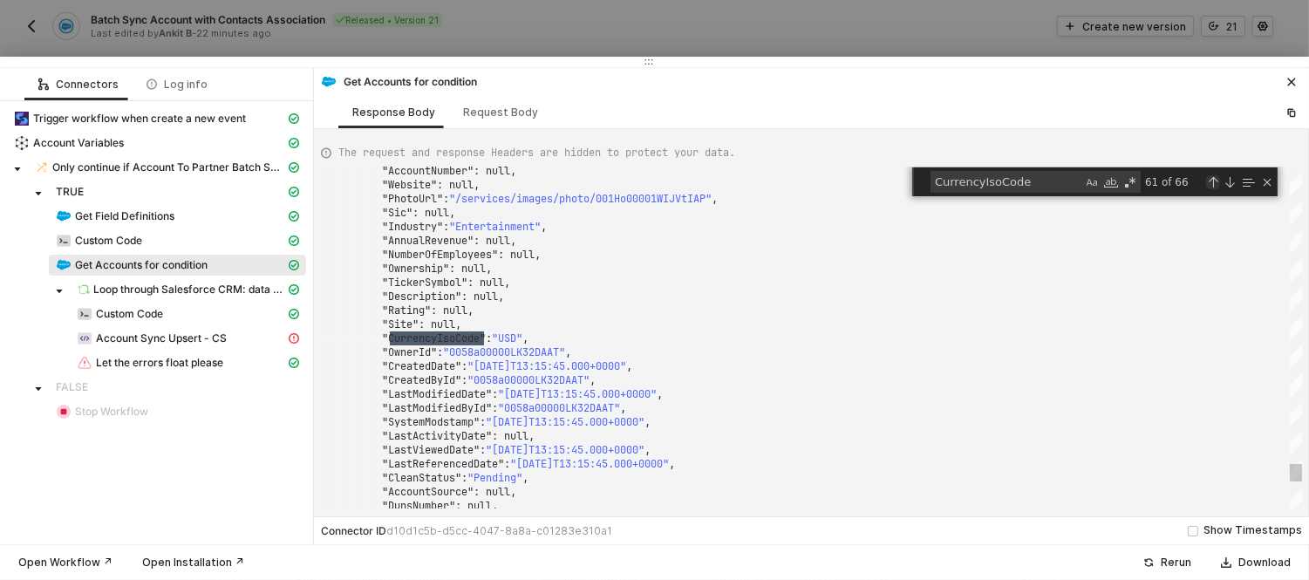
click at [1219, 185] on div "Previous Match (Shift+Enter)" at bounding box center [1213, 182] width 14 height 14
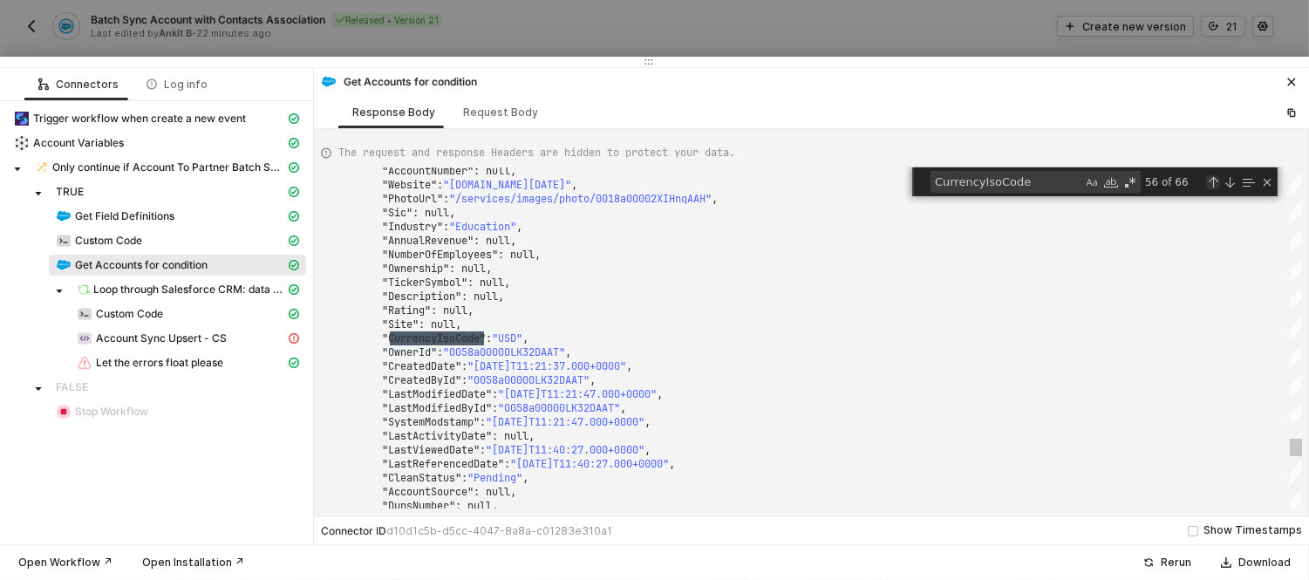
click at [1219, 185] on div "Previous Match (Shift+Enter)" at bounding box center [1213, 182] width 14 height 14
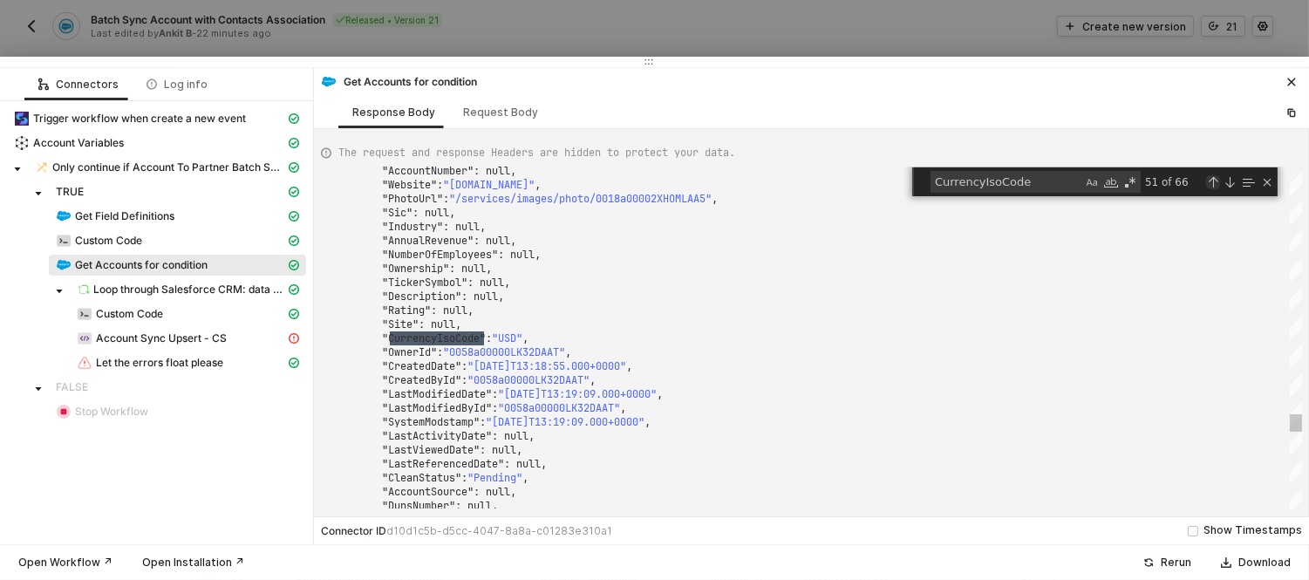
click at [1219, 185] on div "Previous Match (Shift+Enter)" at bounding box center [1213, 182] width 14 height 14
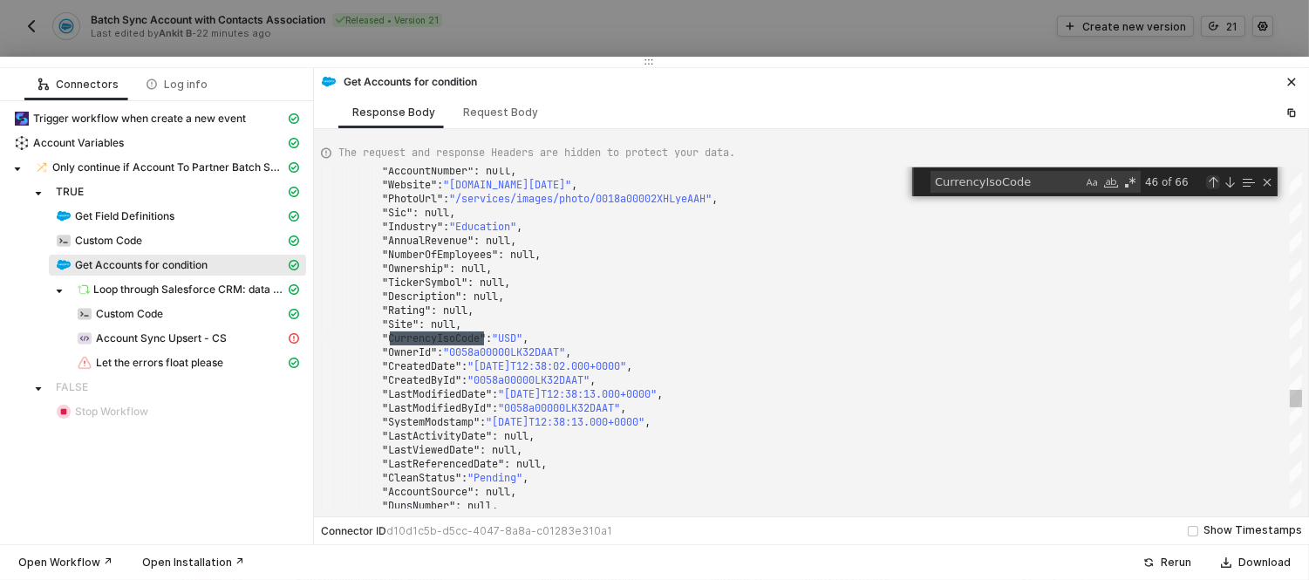
click at [1219, 185] on div "Previous Match (Shift+Enter)" at bounding box center [1213, 182] width 14 height 14
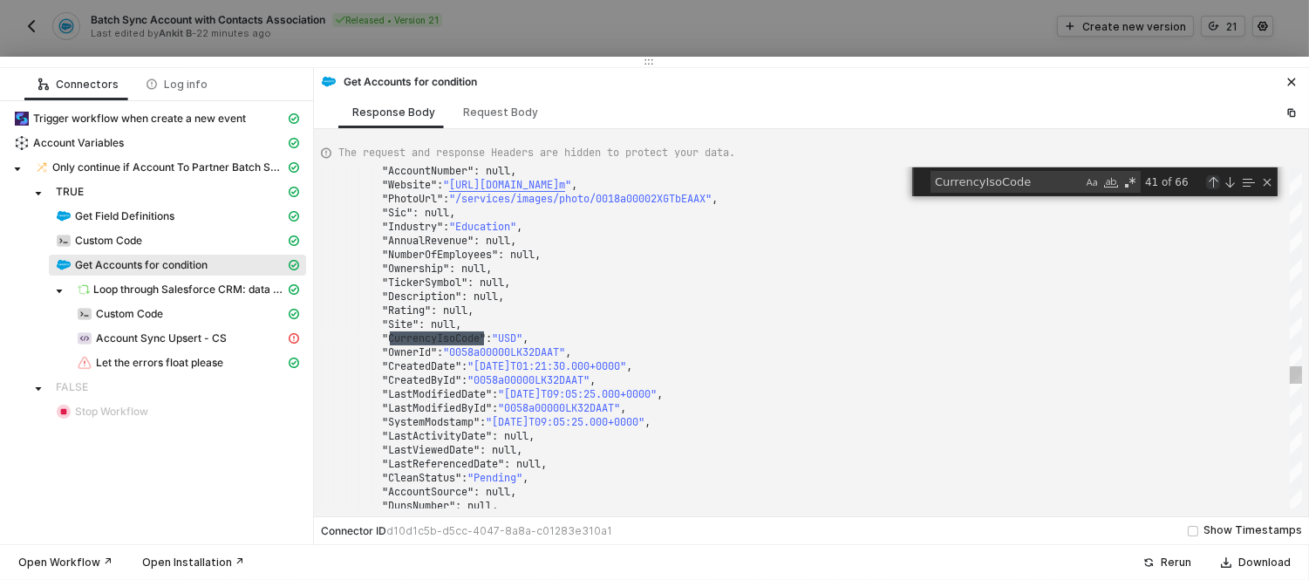
click at [1219, 185] on div "Previous Match (Shift+Enter)" at bounding box center [1213, 182] width 14 height 14
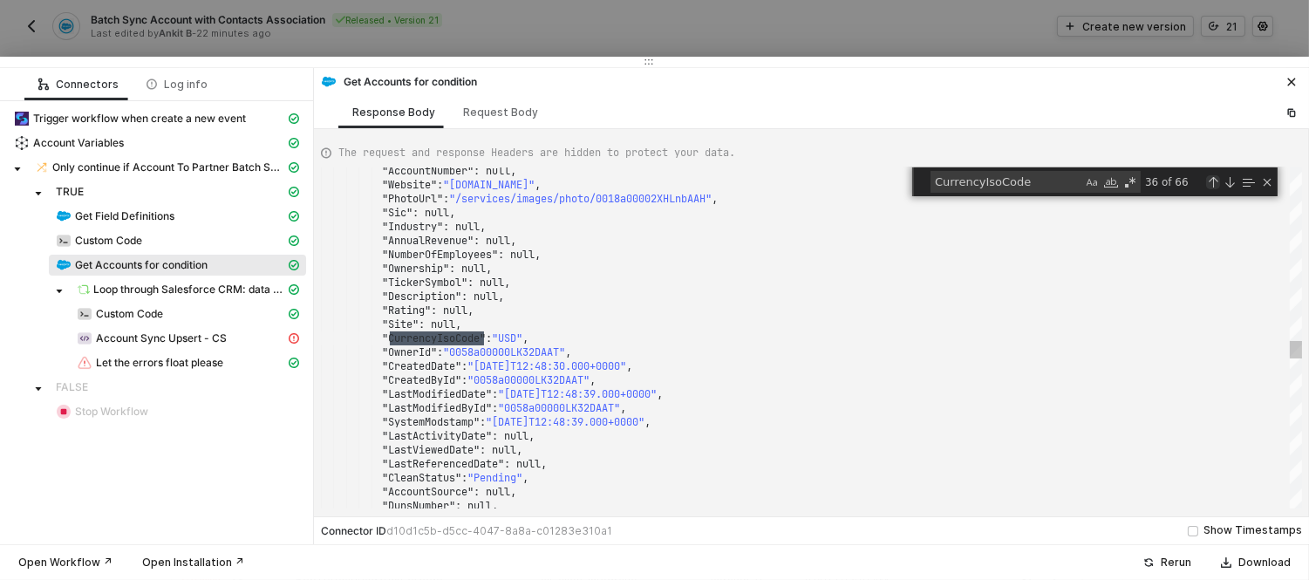
click at [1219, 185] on div "Previous Match (Shift+Enter)" at bounding box center [1213, 182] width 14 height 14
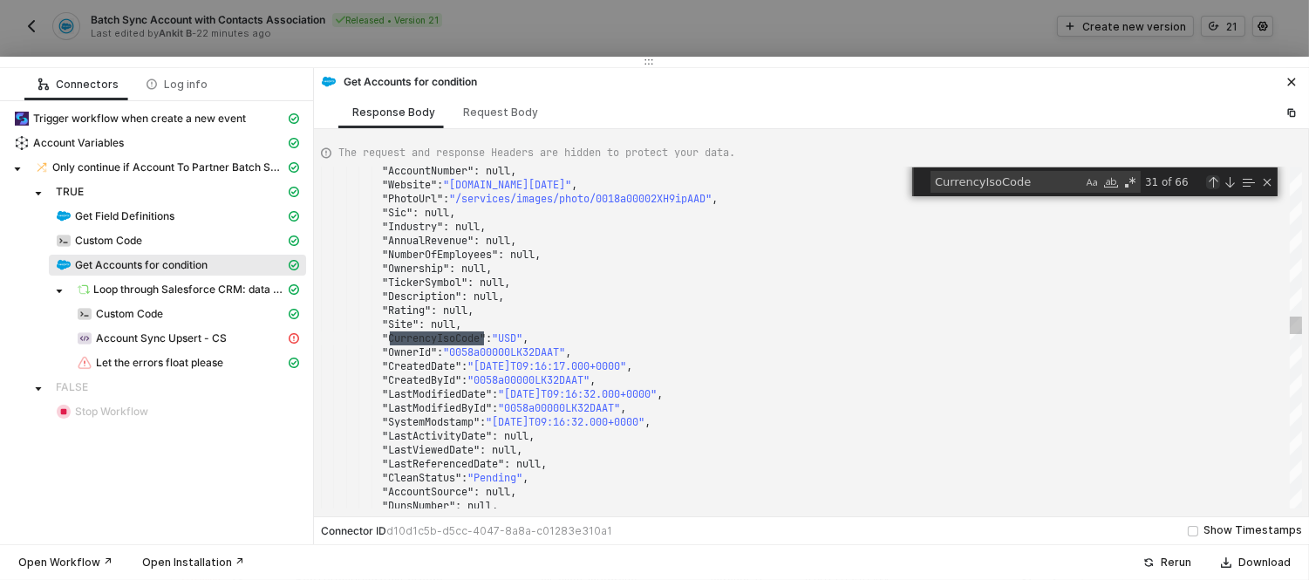
click at [1219, 185] on div "Previous Match (Shift+Enter)" at bounding box center [1213, 182] width 14 height 14
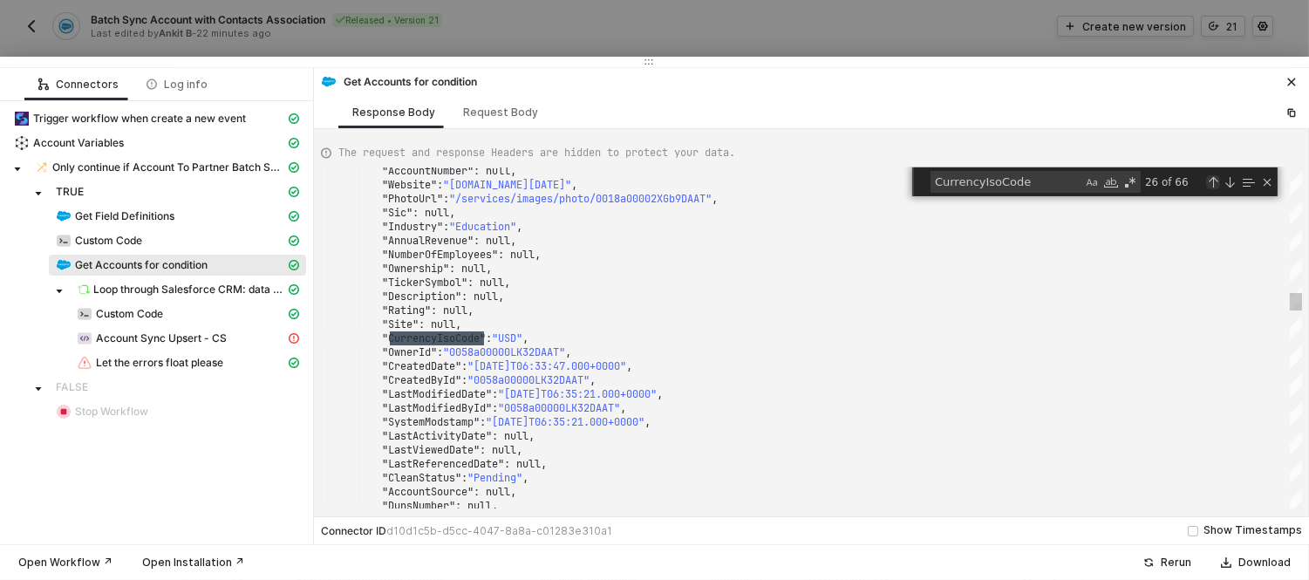
click at [1219, 185] on div "Previous Match (Shift+Enter)" at bounding box center [1213, 182] width 14 height 14
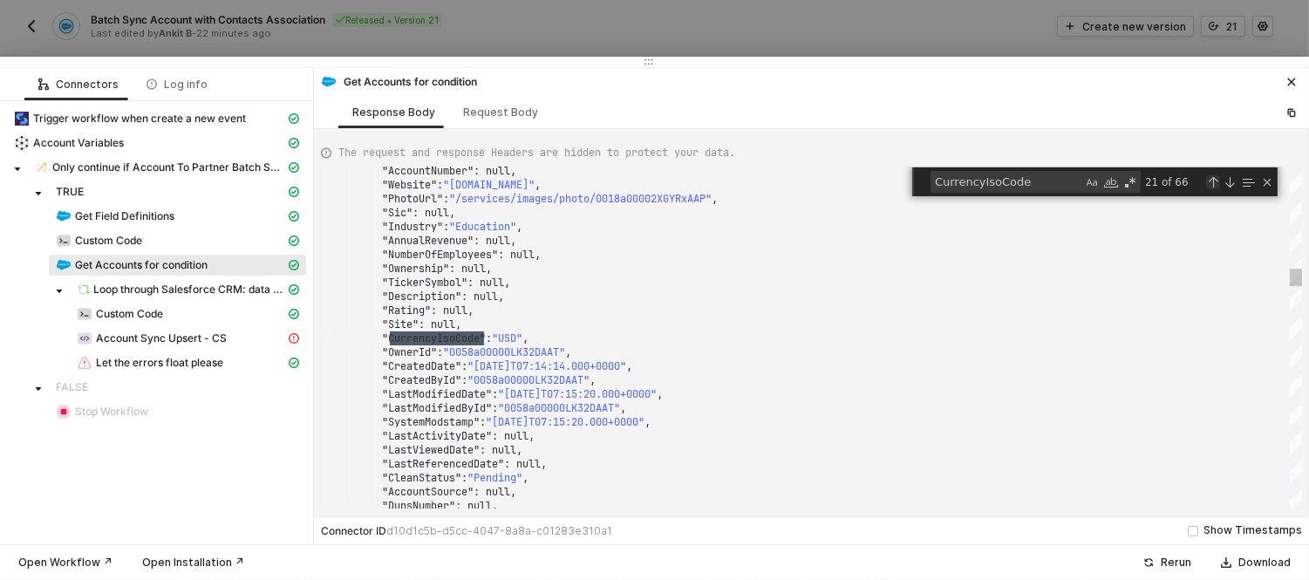
click at [1219, 185] on div "Previous Match (Shift+Enter)" at bounding box center [1213, 182] width 14 height 14
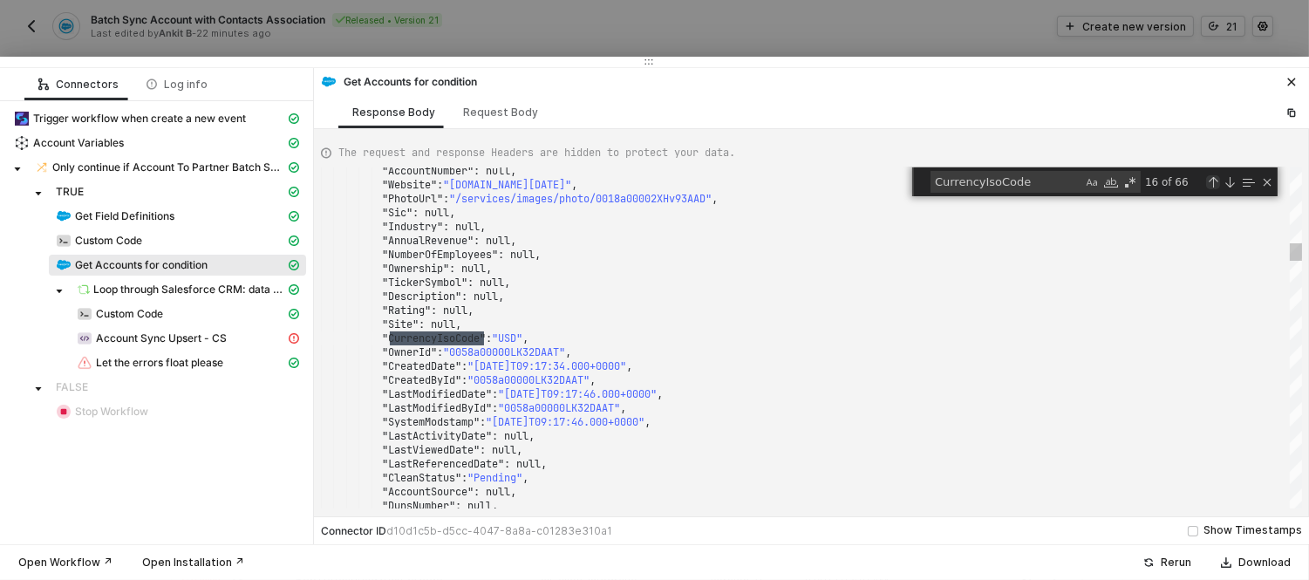
click at [1219, 185] on div "Previous Match (Shift+Enter)" at bounding box center [1213, 182] width 14 height 14
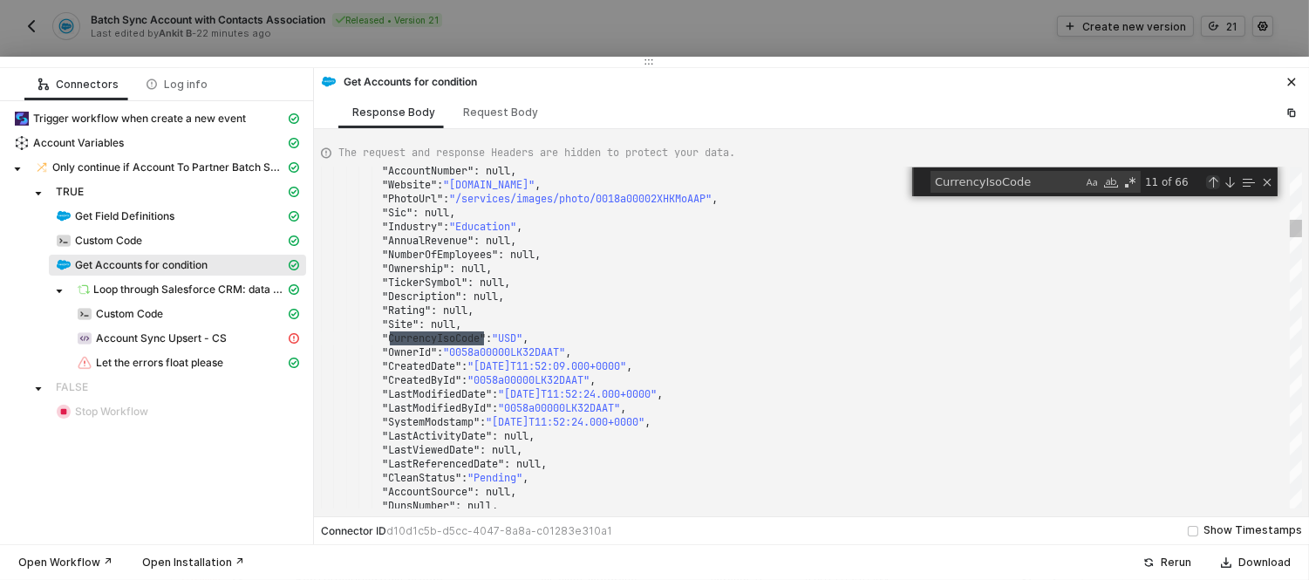
click at [1219, 185] on div "Previous Match (Shift+Enter)" at bounding box center [1213, 182] width 14 height 14
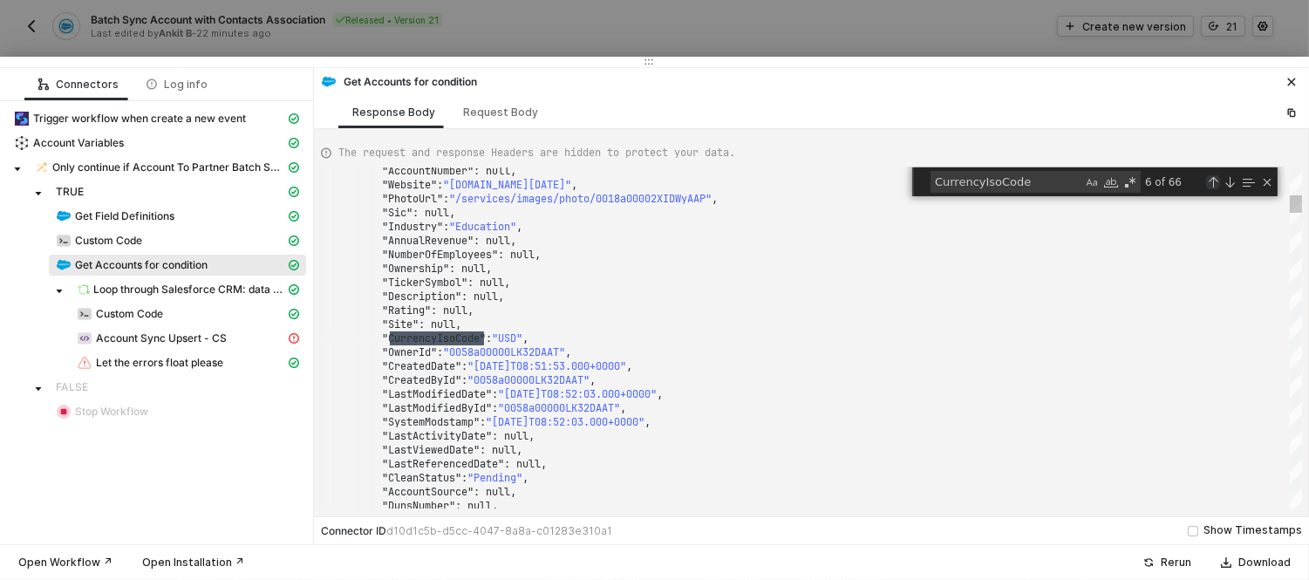
click at [1219, 185] on div "Previous Match (Shift+Enter)" at bounding box center [1213, 182] width 14 height 14
type textarea ""NumberOfEmployees": null, "Ownership": null, "TickerSymbol": null, "Descriptio…"
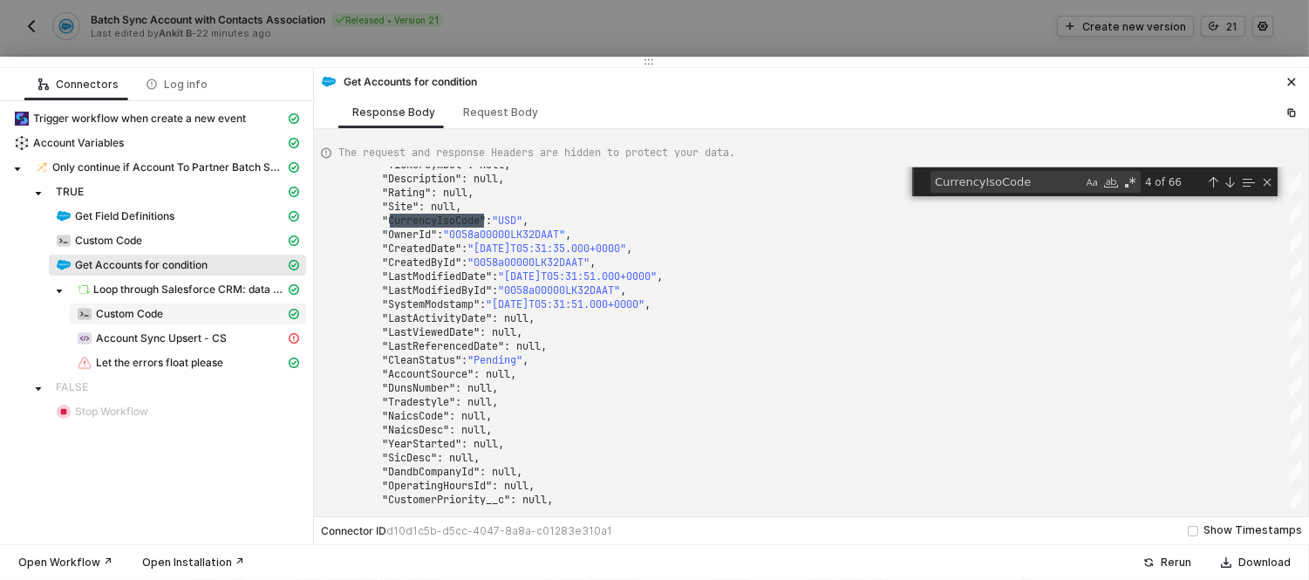
click at [154, 311] on span "Custom Code" at bounding box center [129, 314] width 67 height 14
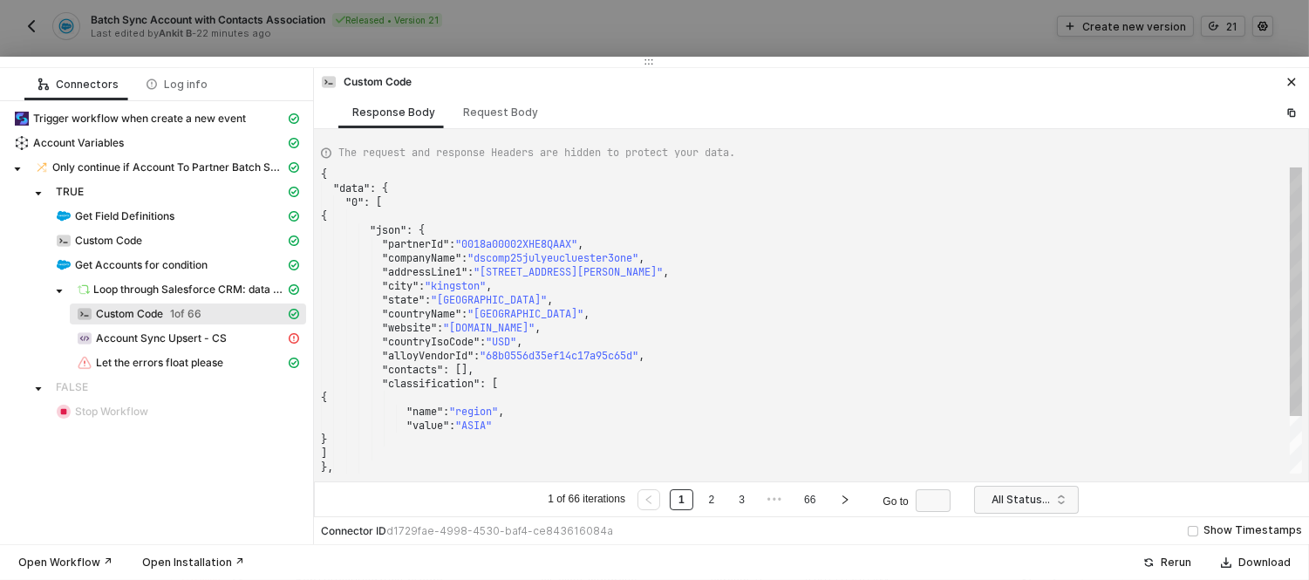
click at [507, 338] on span ""USD"" at bounding box center [501, 342] width 31 height 14
type textarea ""countryName": "United States", "website": "www.dscomp25julyeucluester3one.com"…"
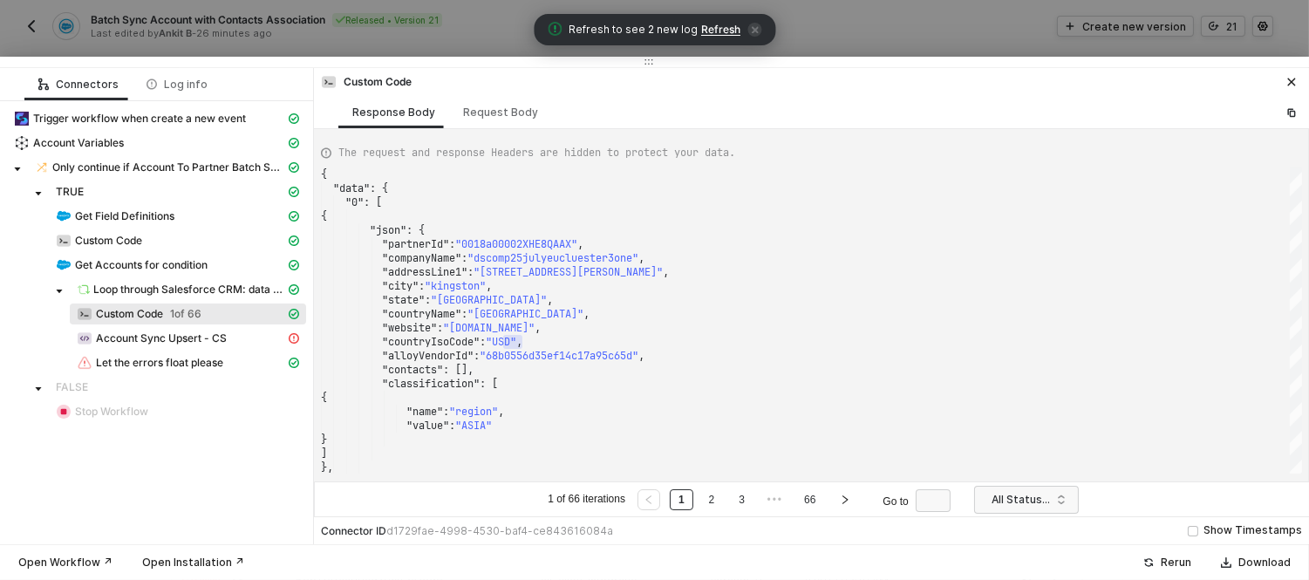
click at [724, 31] on span "Refresh" at bounding box center [720, 30] width 39 height 14
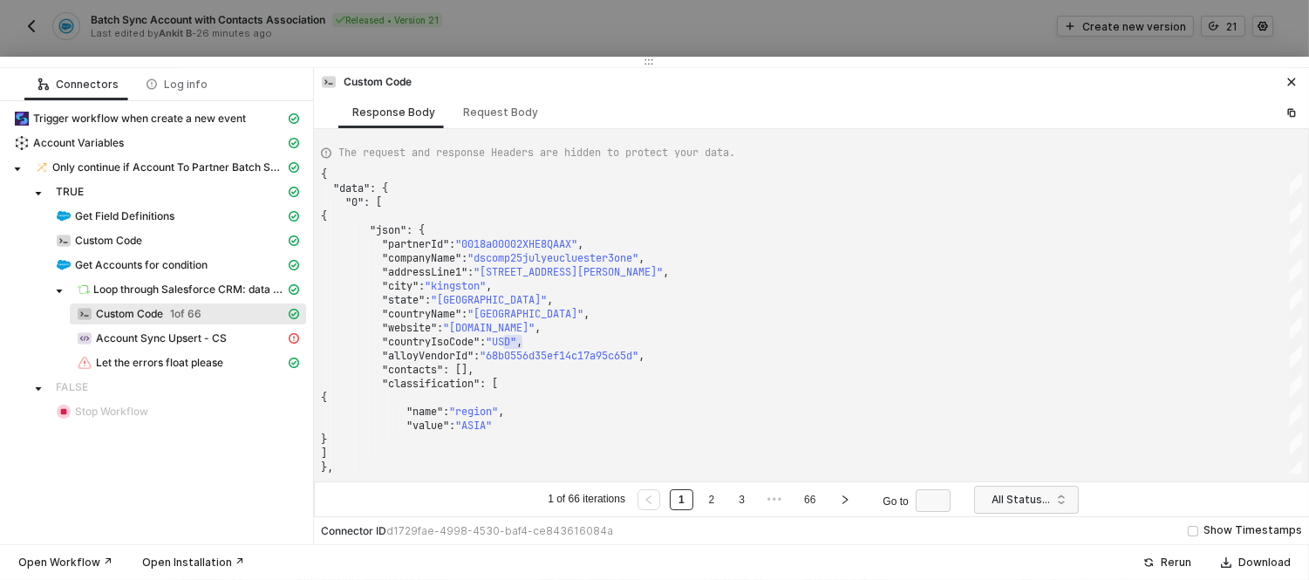
click at [830, 42] on div at bounding box center [654, 290] width 1309 height 580
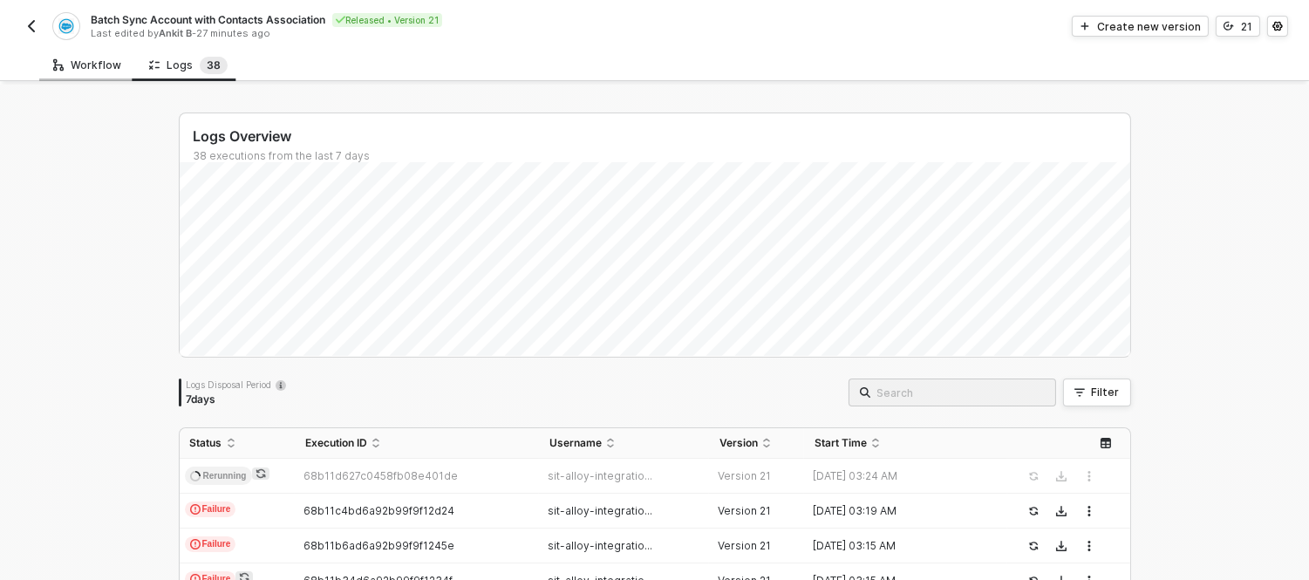
click at [74, 52] on div "Workflow" at bounding box center [87, 65] width 96 height 32
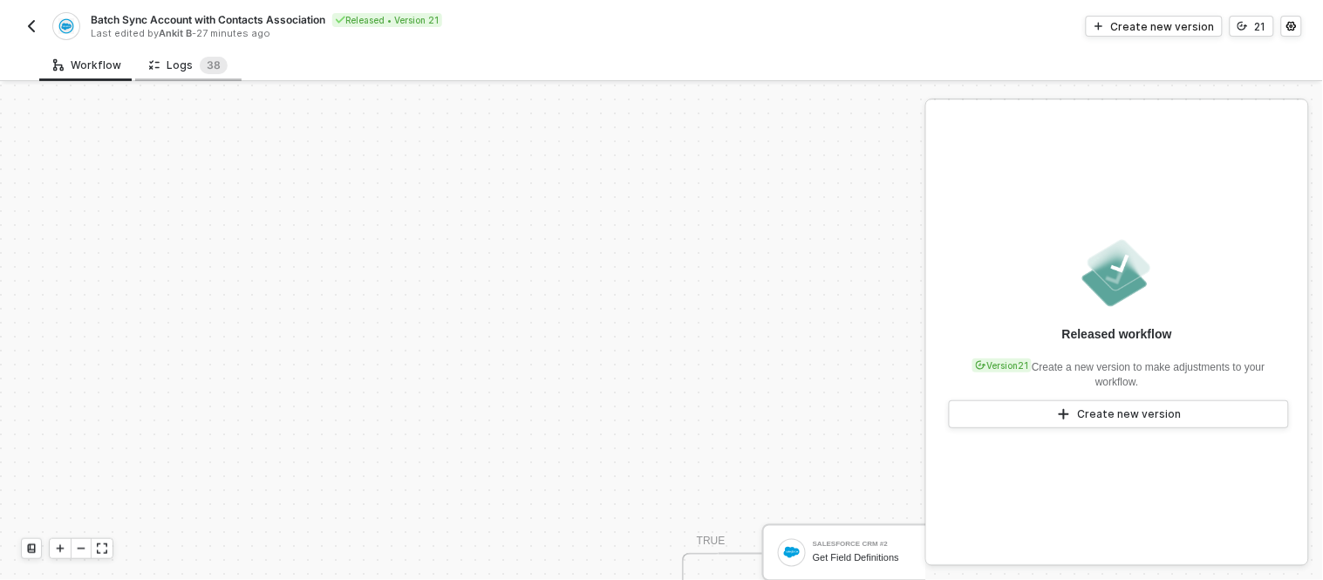
click at [181, 52] on div "Logs 3 8" at bounding box center [188, 65] width 106 height 32
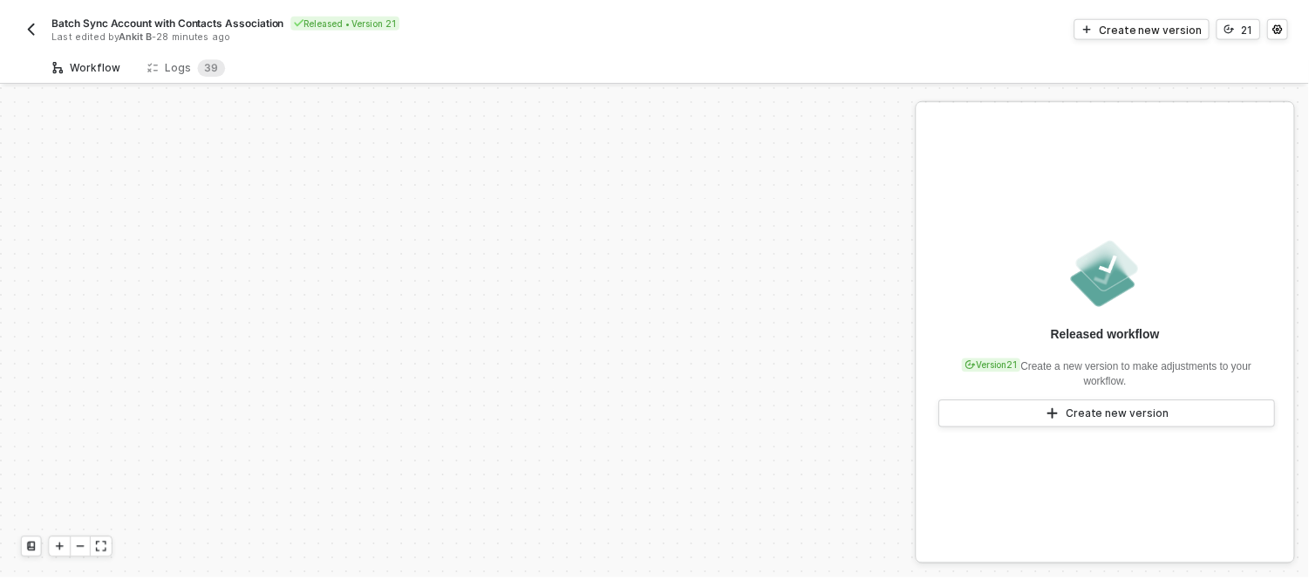
scroll to position [581, 0]
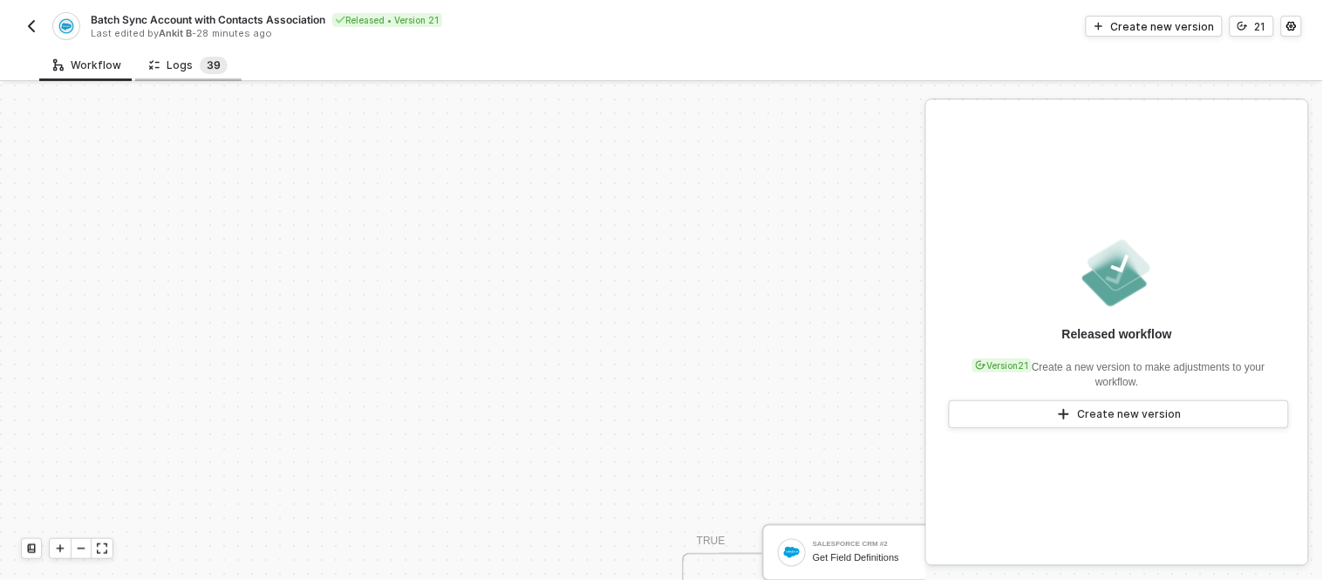
click at [200, 59] on sup "3 9" at bounding box center [214, 65] width 28 height 17
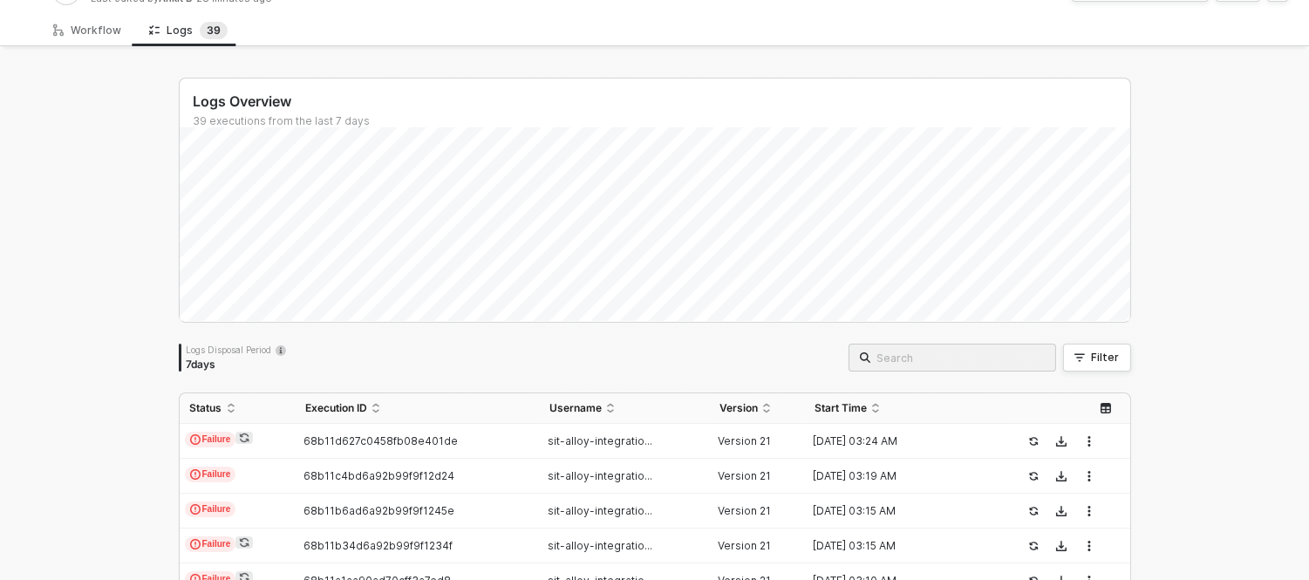
scroll to position [36, 0]
click at [419, 439] on span "68b11d627c0458fb08e401de" at bounding box center [381, 440] width 154 height 13
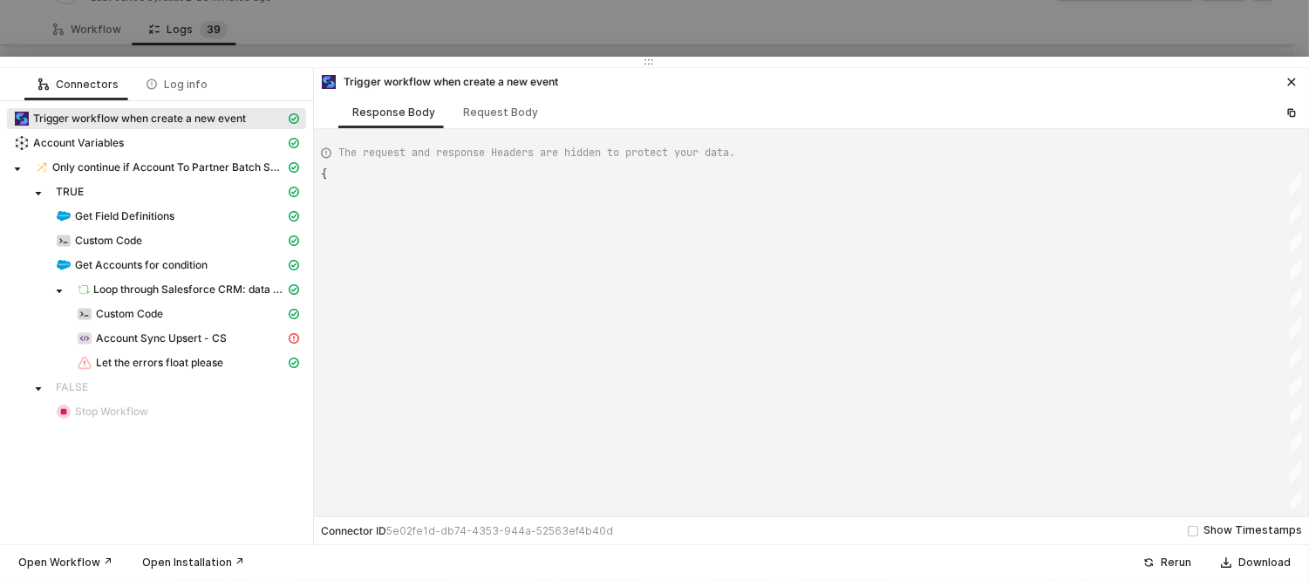
type textarea "{ "json": { "criteria": "LastModifiedDate >= 2024-04-25T00:00:00Z" }, "id": "44…"
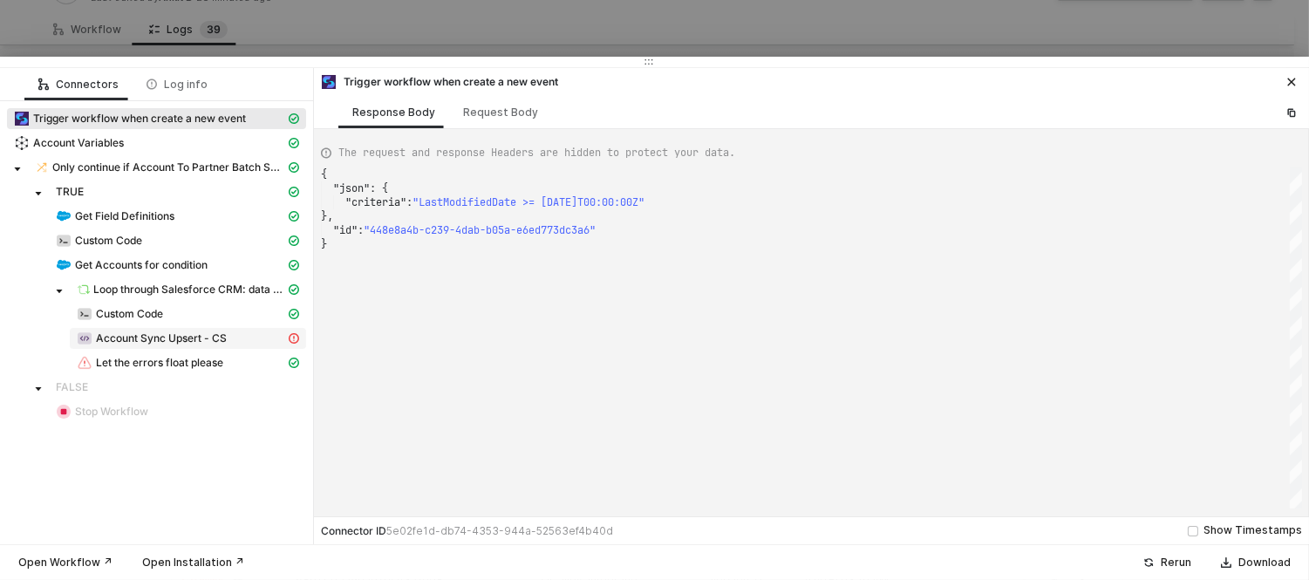
click at [163, 329] on span "Account Sync Upsert - CS" at bounding box center [188, 338] width 236 height 21
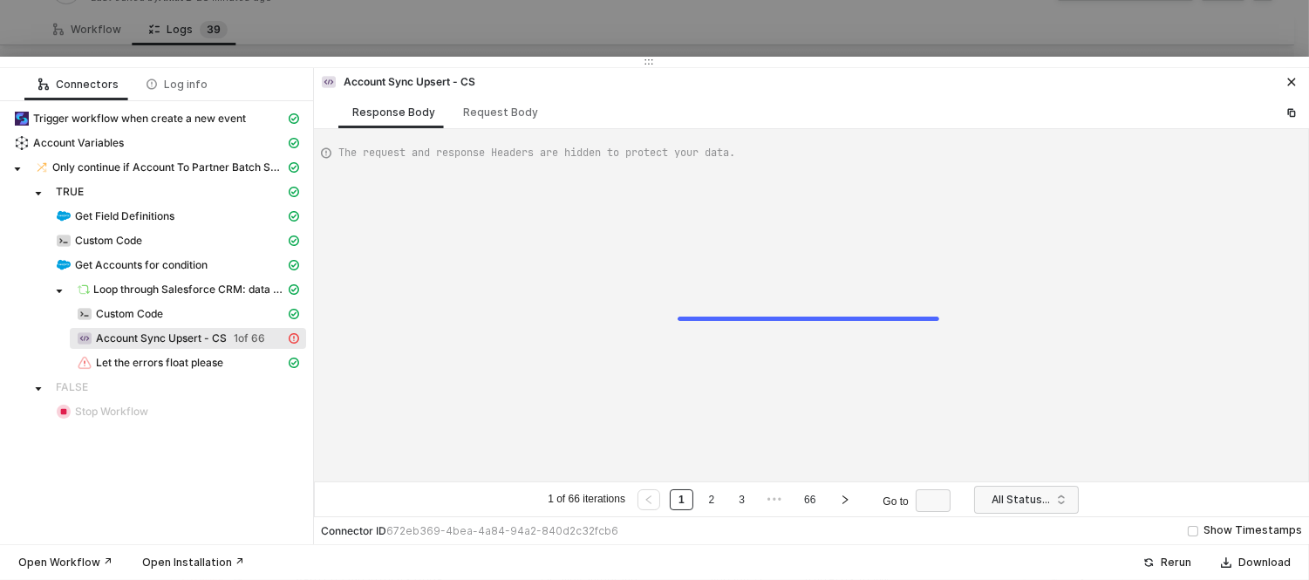
type textarea "{ "data": { "0": [ { "json": { "data": { "status": "Success" }, "headers": { "c…"
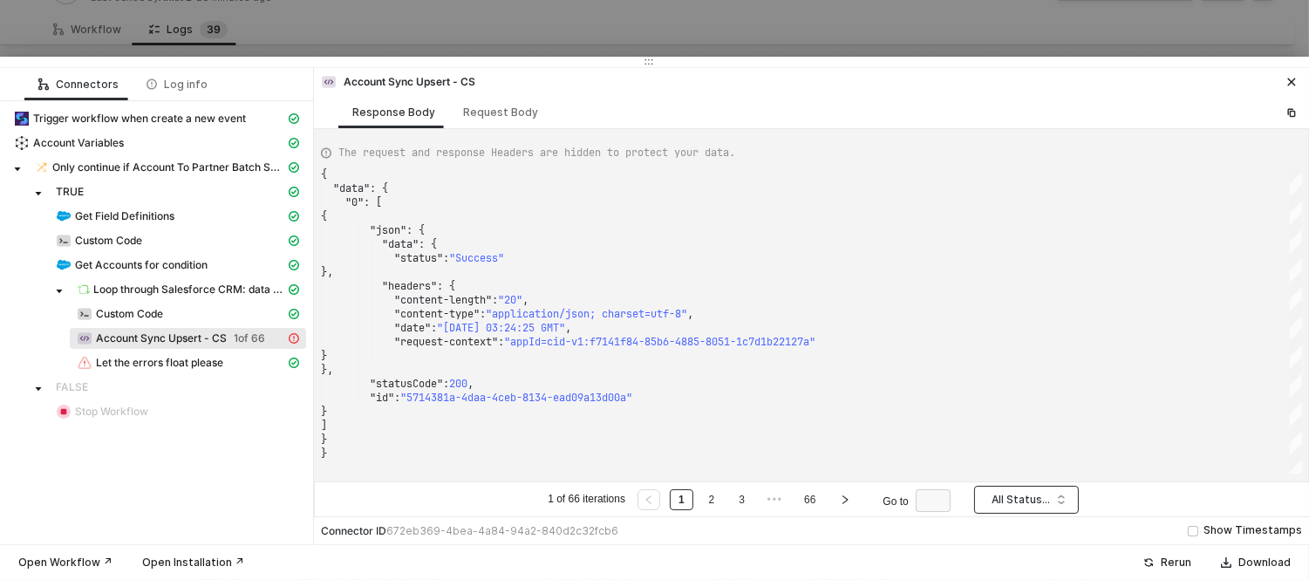
click at [1027, 493] on span "All Statuses" at bounding box center [1030, 500] width 77 height 26
click at [1016, 459] on div "Success" at bounding box center [1025, 464] width 77 height 19
click at [841, 507] on button "button" at bounding box center [845, 499] width 23 height 21
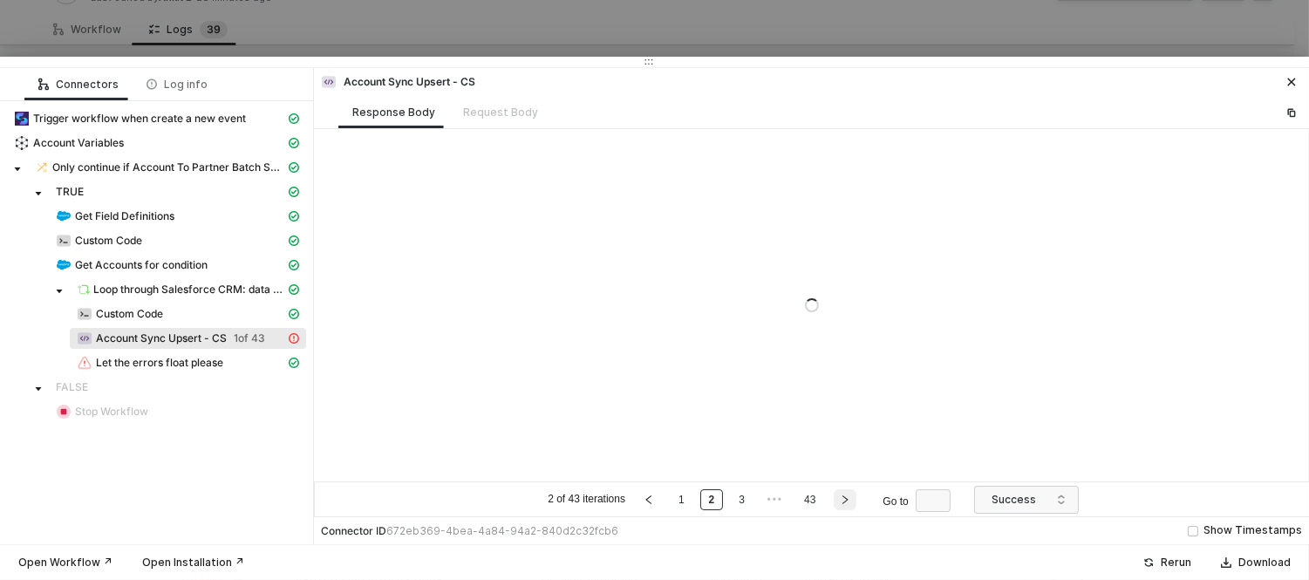
click at [841, 507] on button "button" at bounding box center [845, 499] width 23 height 21
click at [841, 507] on ul "3 of 43 iterations 1 2 3 4 ••• 43 Go to" at bounding box center [752, 499] width 445 height 21
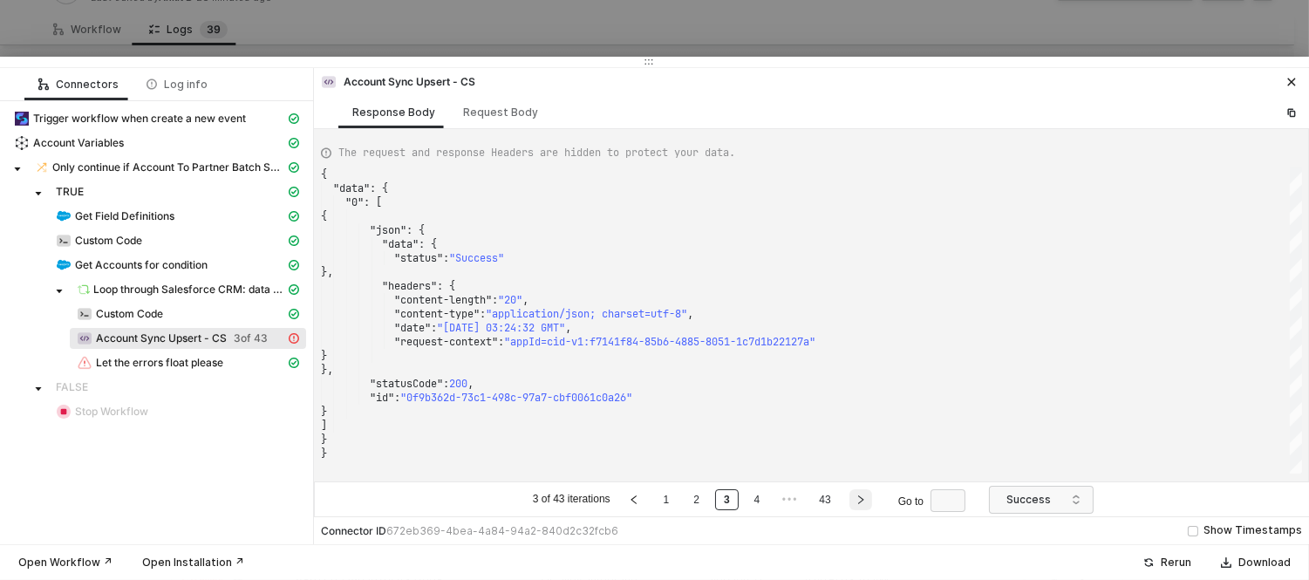
click at [841, 507] on ul "3 of 43 iterations 1 2 3 4 ••• 43 Go to" at bounding box center [752, 499] width 445 height 21
click at [847, 501] on li at bounding box center [861, 499] width 28 height 21
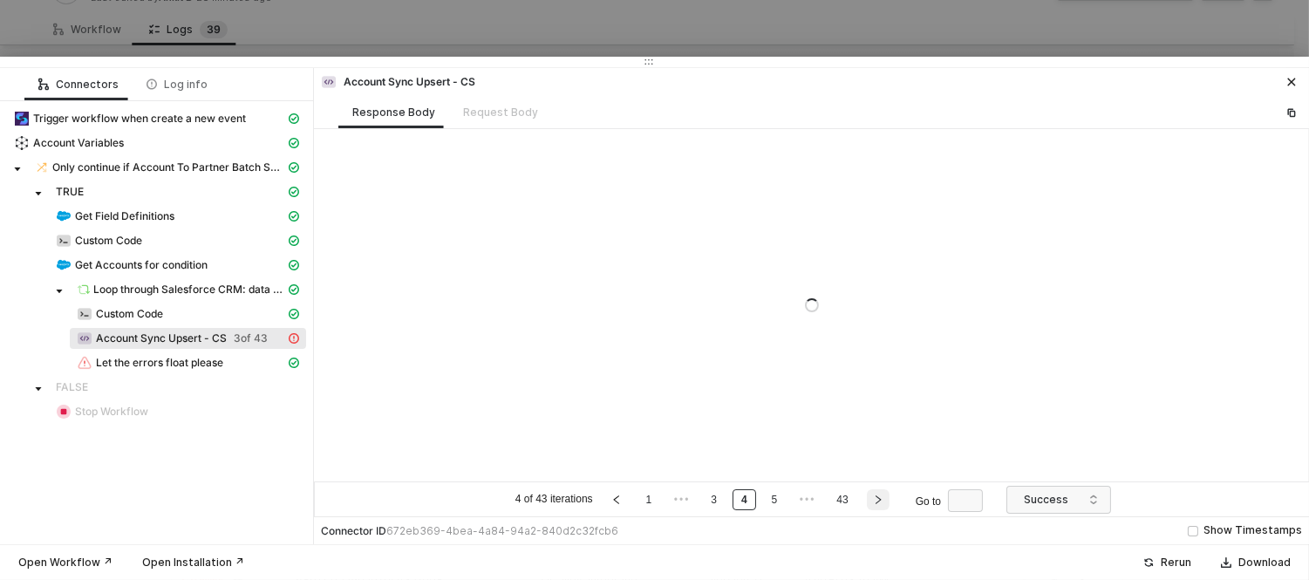
click at [847, 501] on link "43" at bounding box center [842, 499] width 22 height 19
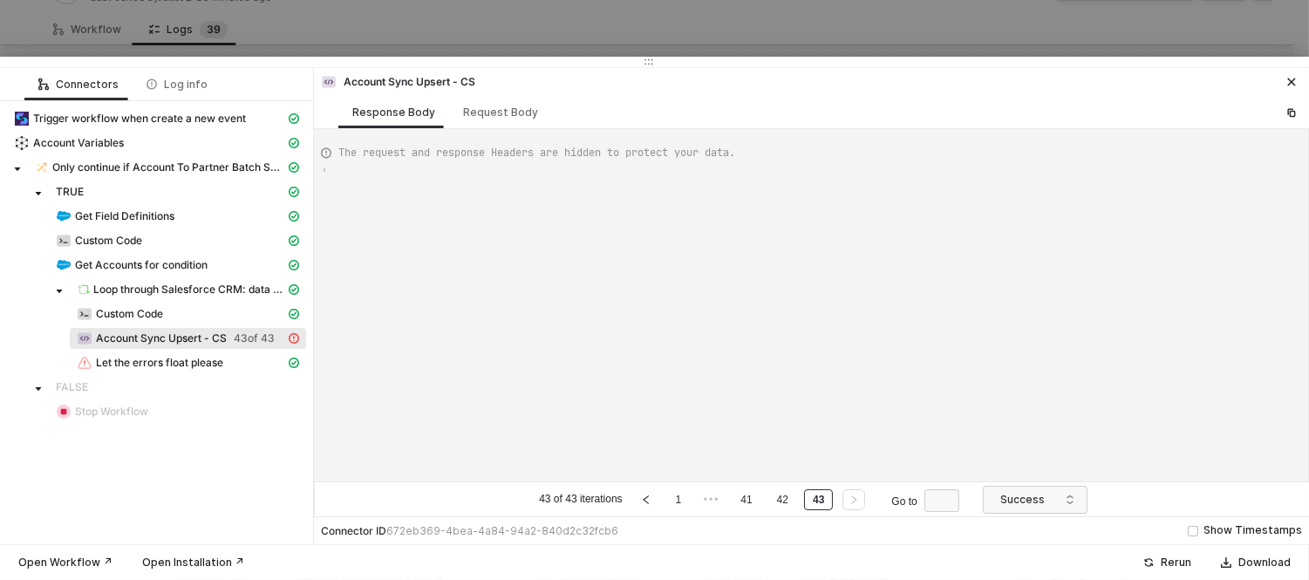
type textarea "{ "data": { "0": [ { "json": { "data": { "status": "Success" }, "headers": { "c…"
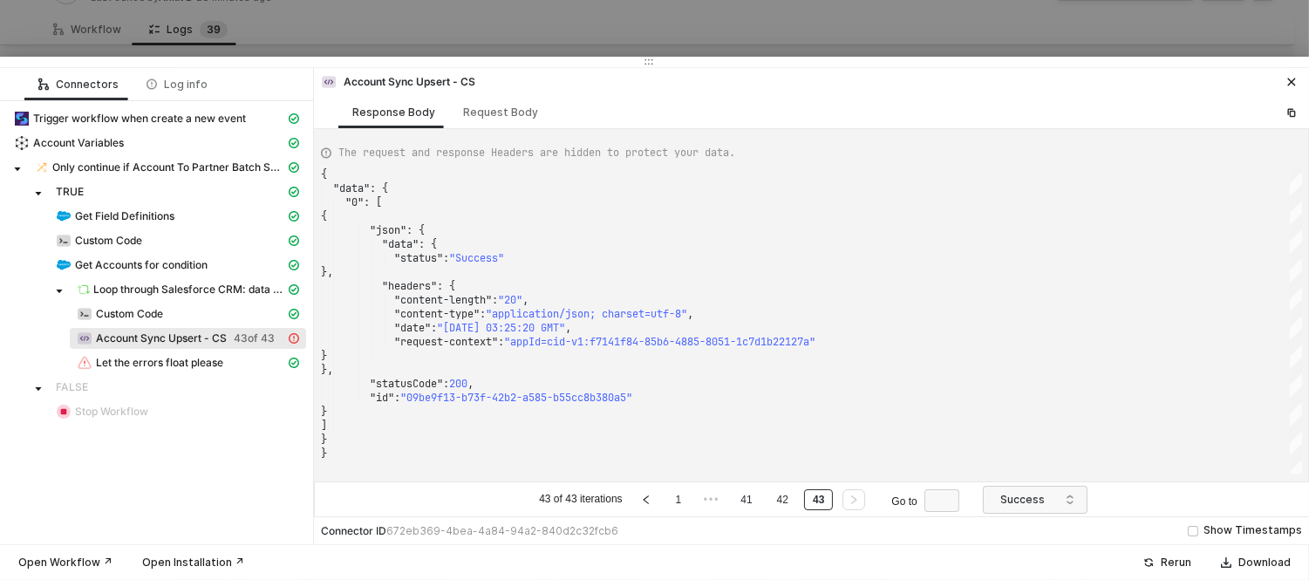
scroll to position [0, 0]
click at [787, 207] on div ""0" : [" at bounding box center [811, 202] width 981 height 14
click at [1013, 499] on span "Success" at bounding box center [1039, 500] width 77 height 26
click at [1019, 441] on div "Failure" at bounding box center [1035, 436] width 77 height 19
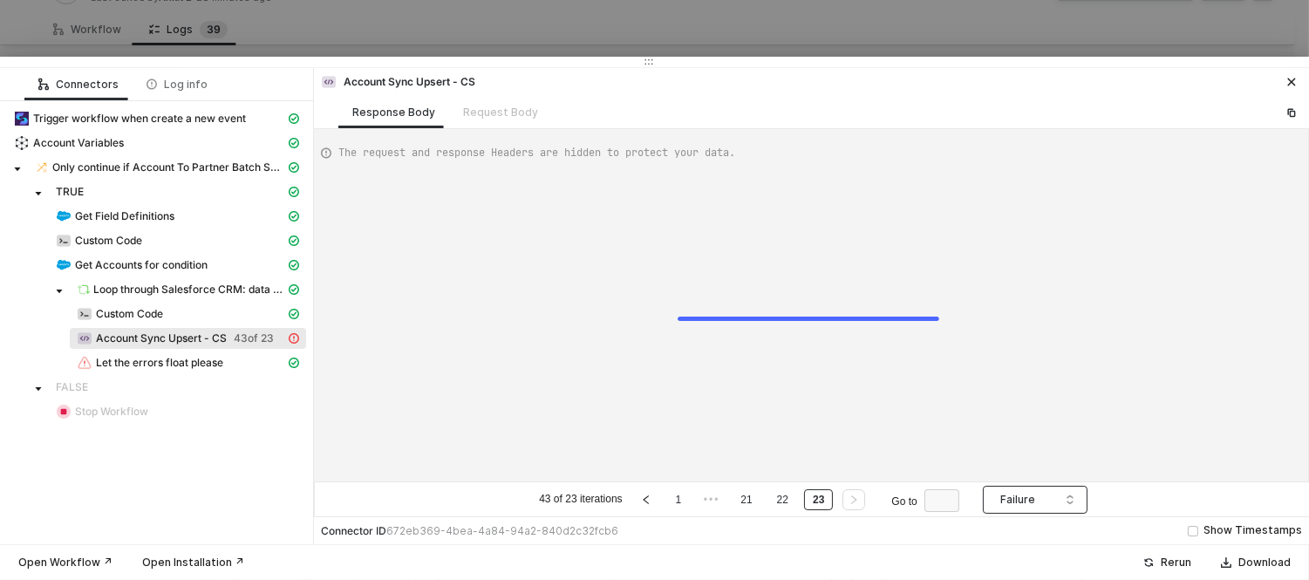
type textarea "{ "data": {} }"
click at [778, 487] on div "43 of 23 iterations 1 ••• 21 22 23 Go to Failure Failure" at bounding box center [811, 499] width 995 height 35
click at [776, 494] on link "22" at bounding box center [783, 499] width 22 height 19
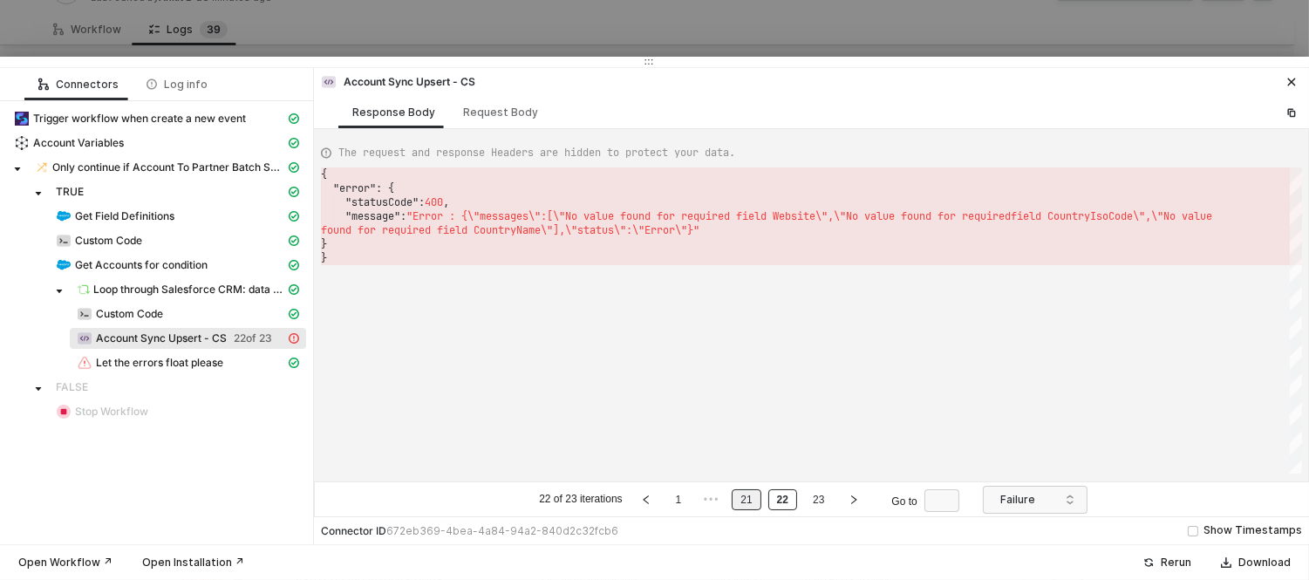
click at [751, 497] on link "21" at bounding box center [746, 499] width 22 height 19
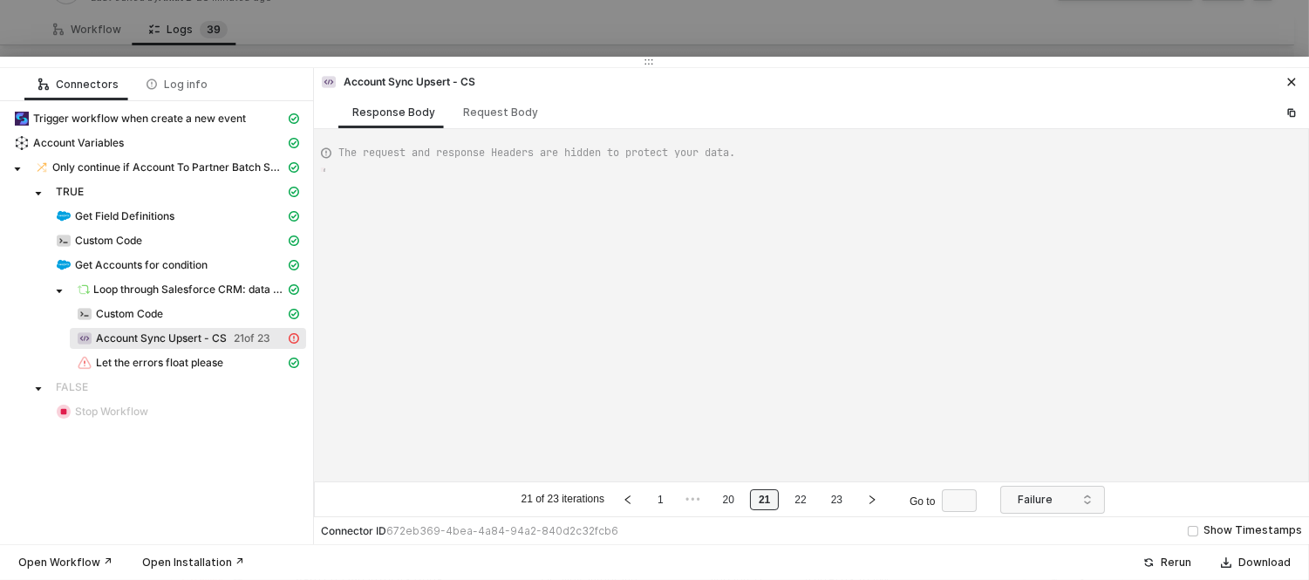
type textarea "{ "error": { "statusCode": 400, "message": "Error : {\"messages\":[\"No value f…"
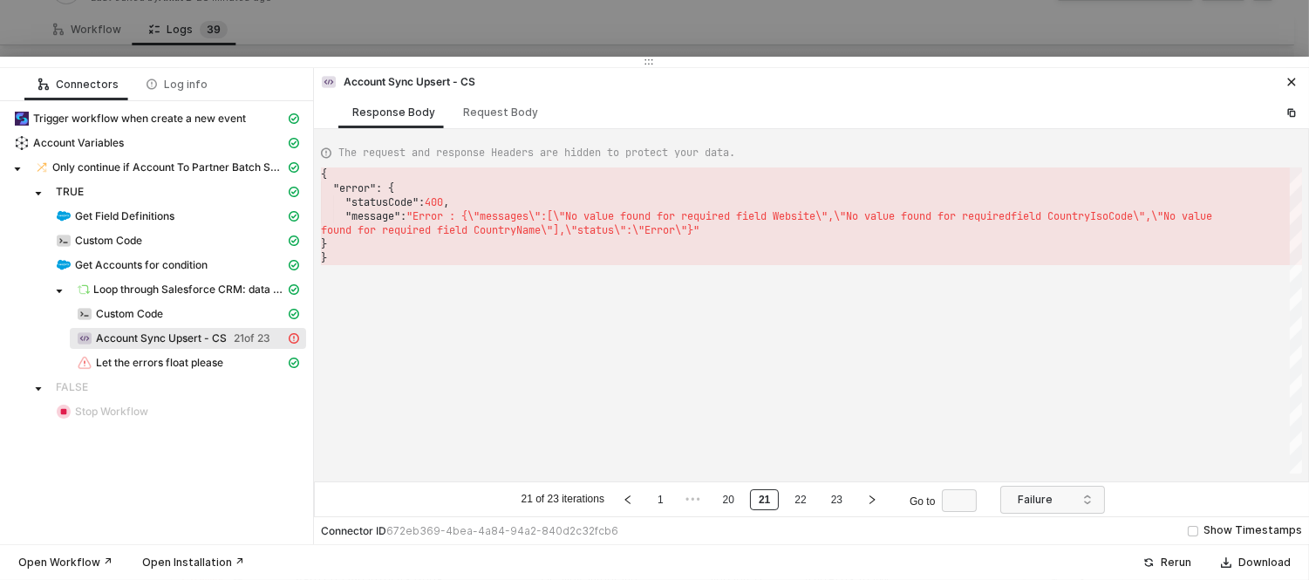
click at [782, 495] on ul "21 of 23 iterations 1 ••• 20 21 22 23 Go to" at bounding box center [753, 499] width 468 height 21
click at [796, 497] on link "22" at bounding box center [800, 499] width 22 height 19
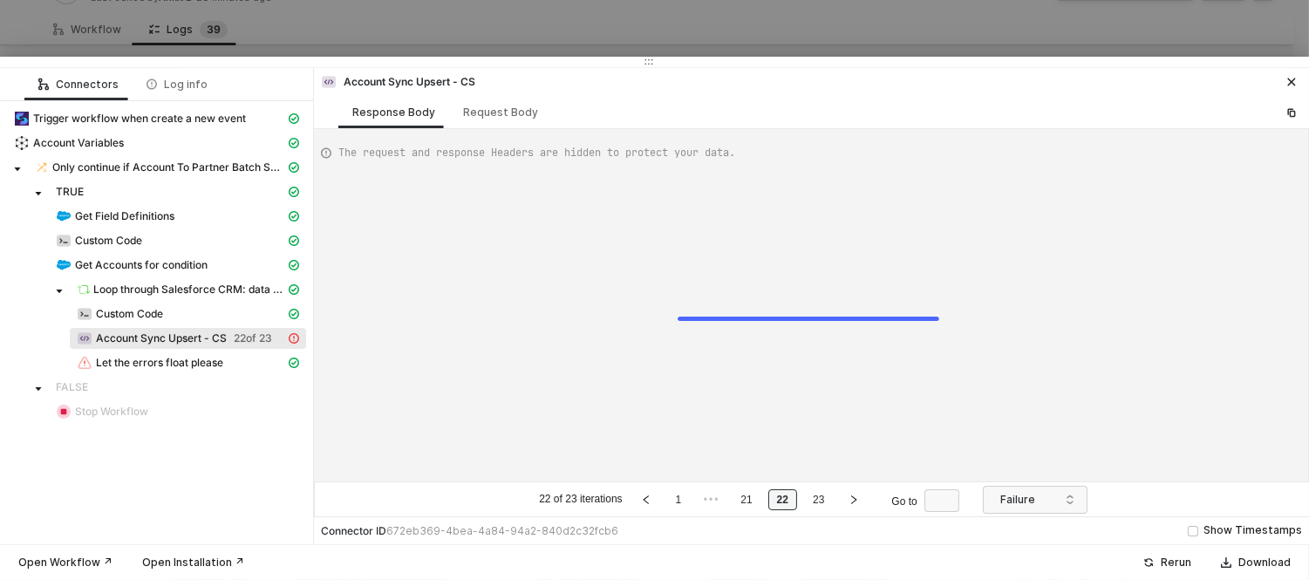
type textarea "{ "error": { "statusCode": 400, "message": "Error : {\"messages\":[\"No value f…"
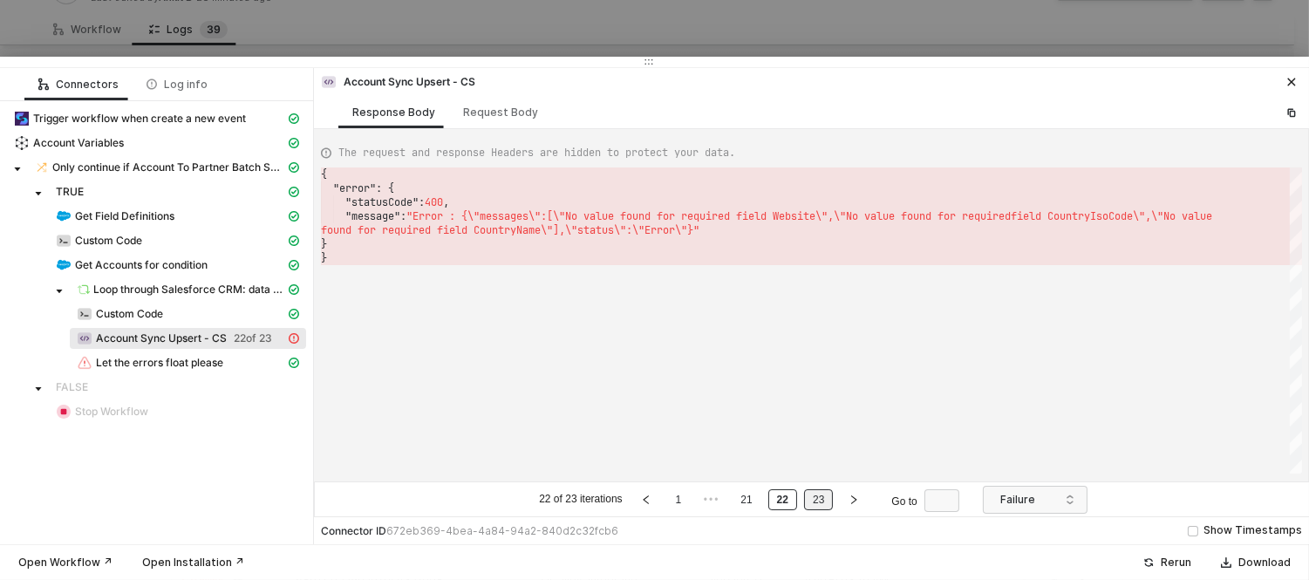
click at [824, 500] on link "23" at bounding box center [819, 499] width 22 height 19
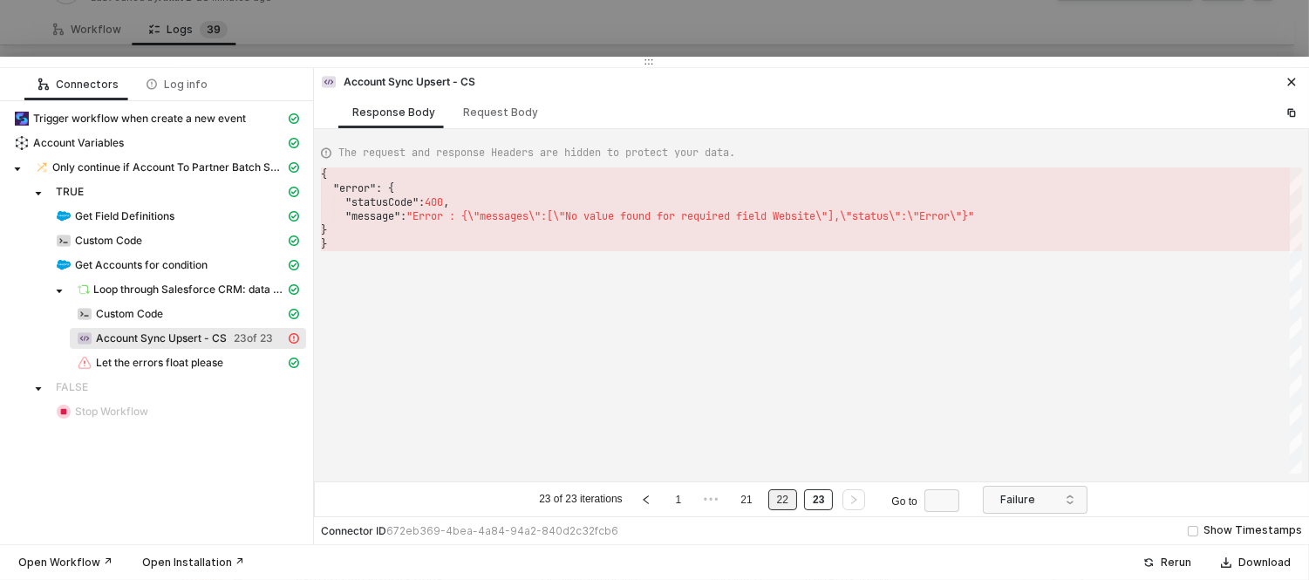
click at [788, 494] on link "22" at bounding box center [783, 499] width 22 height 19
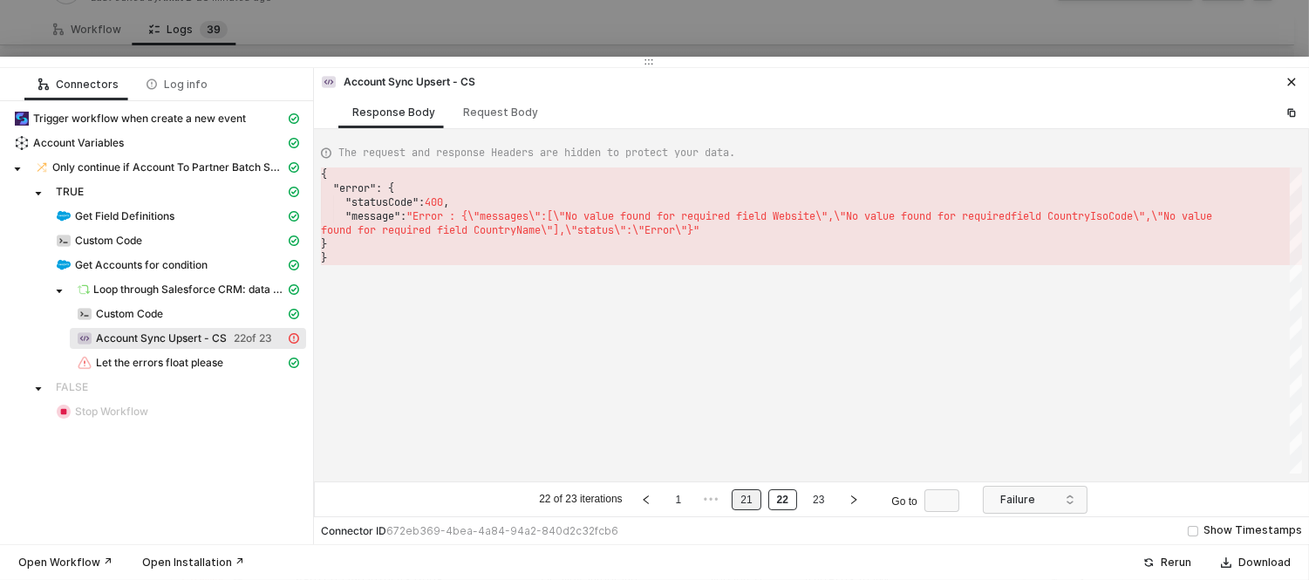
click at [753, 502] on link "21" at bounding box center [746, 499] width 22 height 19
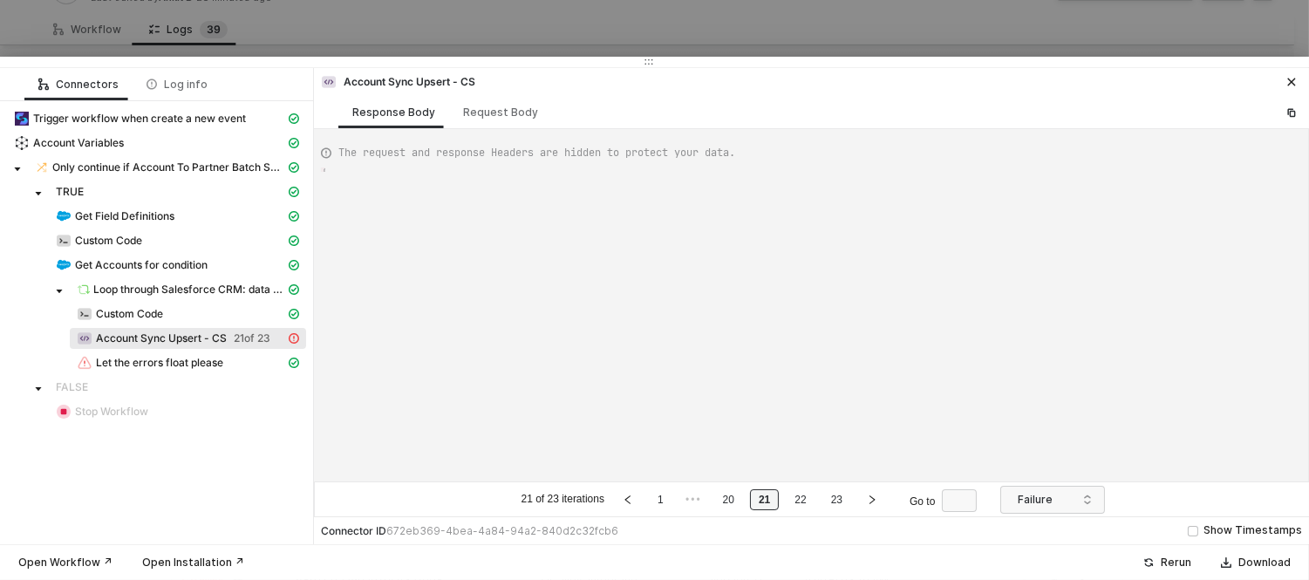
type textarea "{ "error": { "statusCode": 400, "message": "Error : {\"messages\":[\"No value f…"
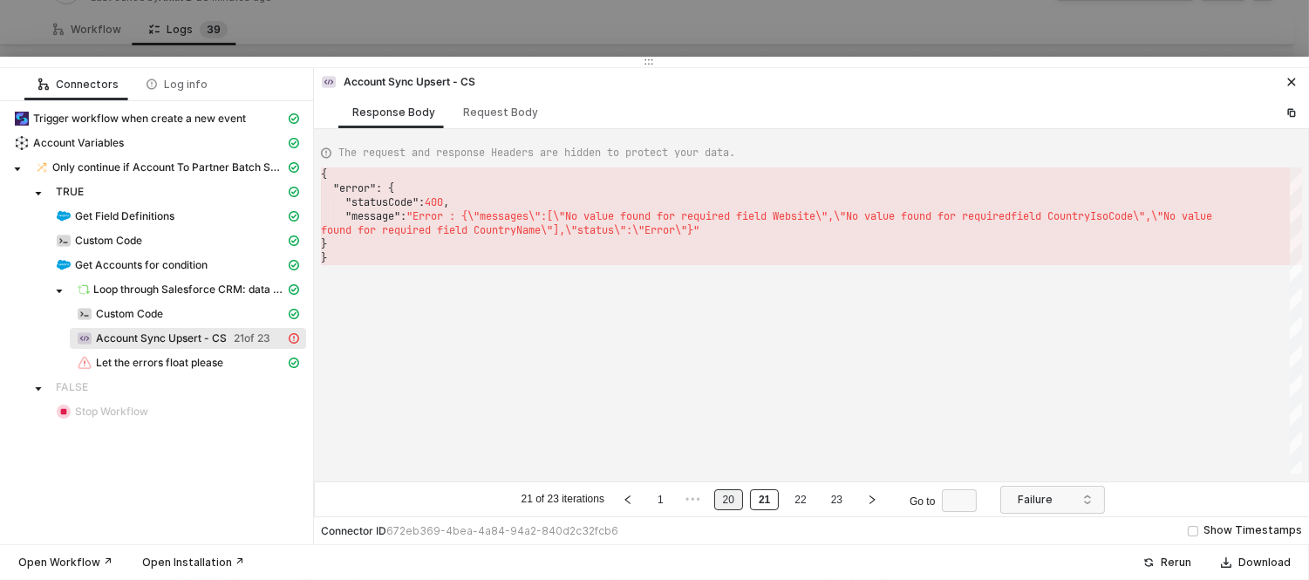
click at [737, 507] on link "20" at bounding box center [729, 499] width 22 height 19
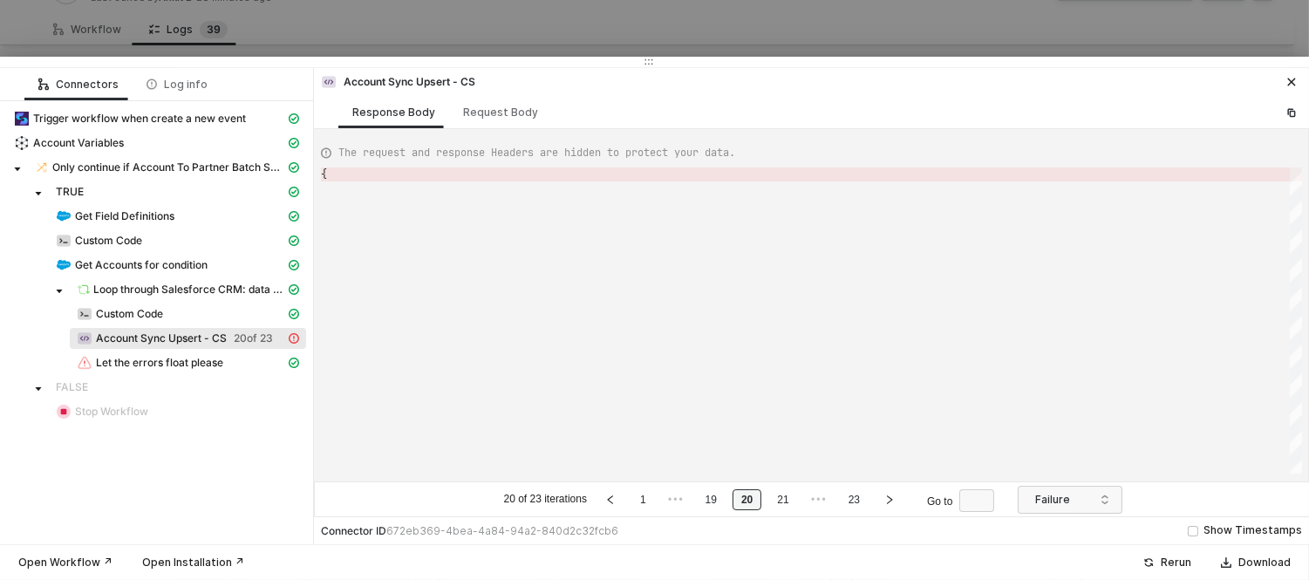
type textarea "{ "error": { "statusCode": 400, "message": "Error : {\"messages\":[\"No value f…"
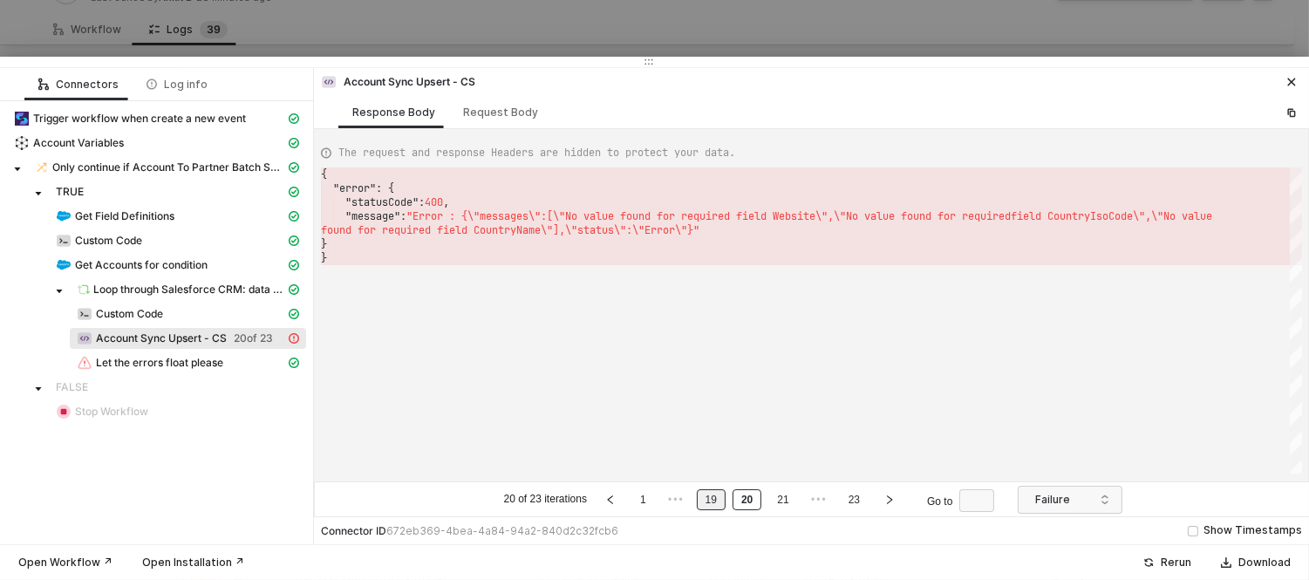
click at [717, 504] on link "19" at bounding box center [711, 499] width 22 height 19
click at [637, 502] on link "1" at bounding box center [643, 499] width 17 height 19
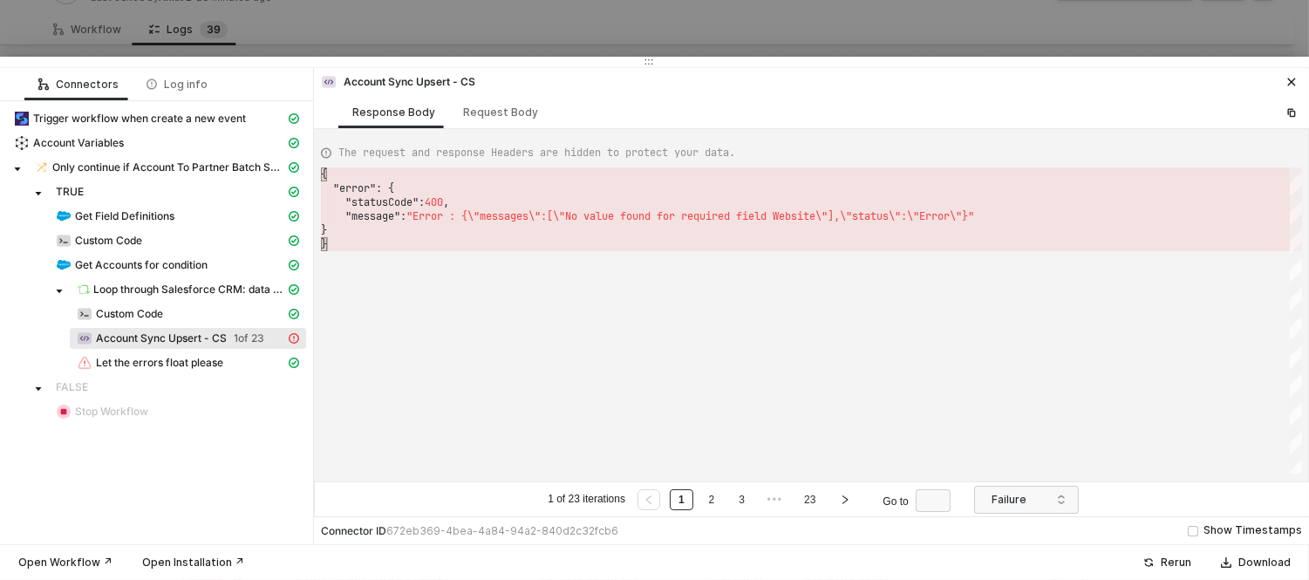
scroll to position [0, 4]
click at [660, 420] on div "{ "error" : { "statusCode" : 400 , "message" : "Error : {\"messages\":[\"No val…" at bounding box center [811, 320] width 981 height 306
click at [724, 502] on ul "1 of 23 iterations 1 2 3 ••• 23 Go to" at bounding box center [752, 499] width 415 height 21
click at [844, 498] on icon "right" at bounding box center [846, 499] width 5 height 9
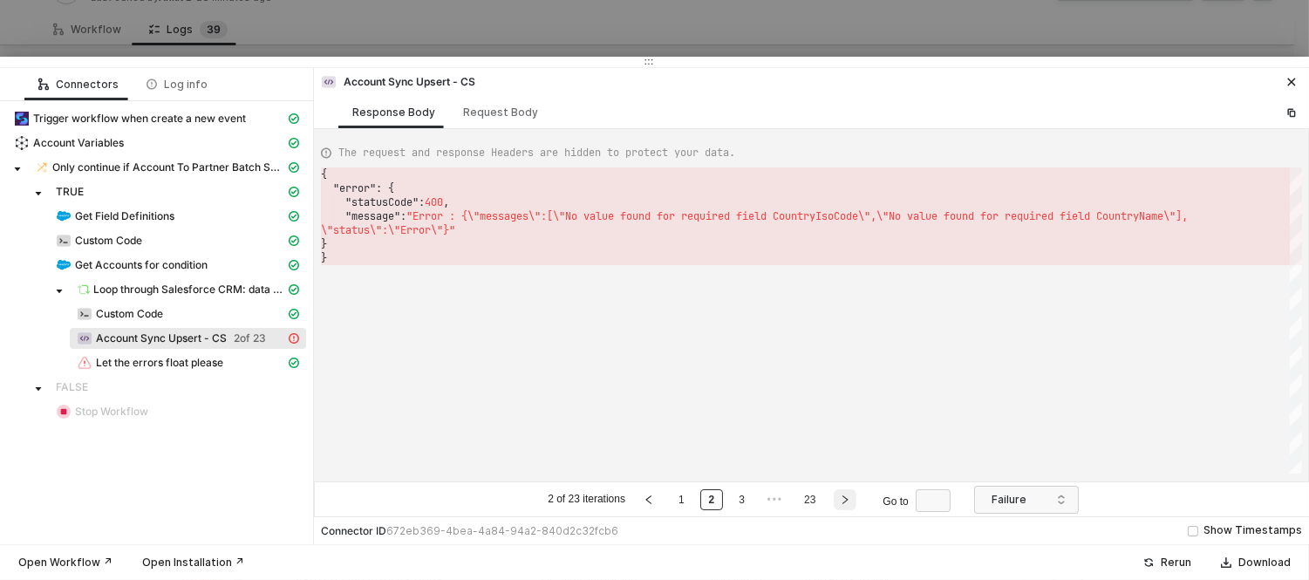
click at [844, 498] on icon "right" at bounding box center [846, 499] width 5 height 9
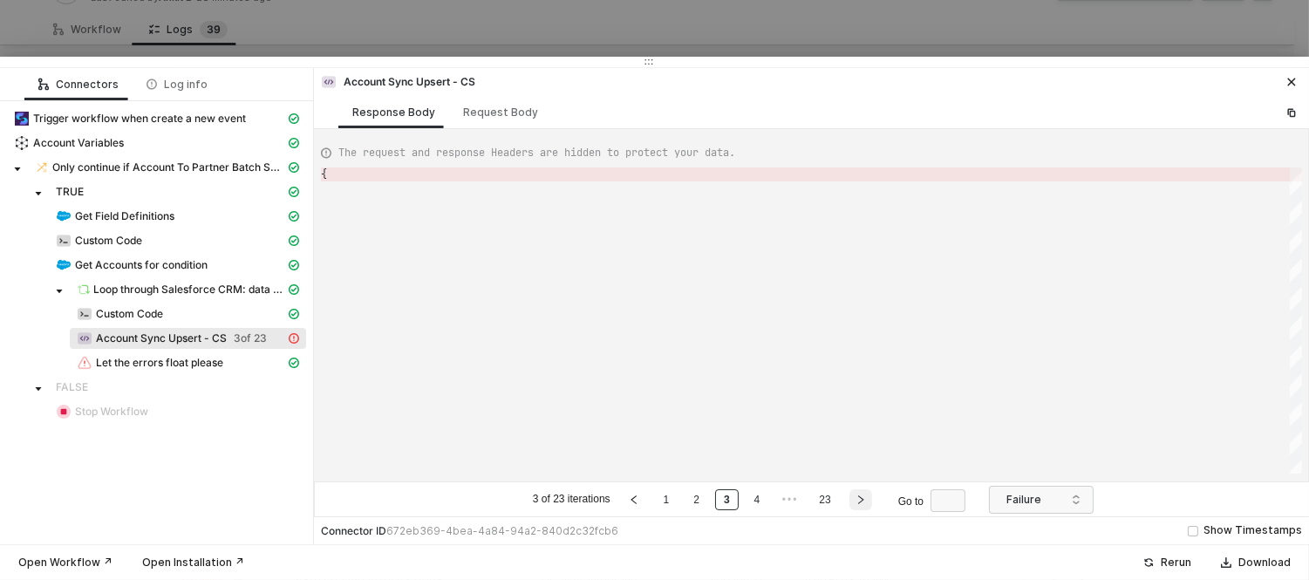
type textarea "{ "error": { "statusCode": 400, "message": "Error : {\"messages\":[\"No value f…"
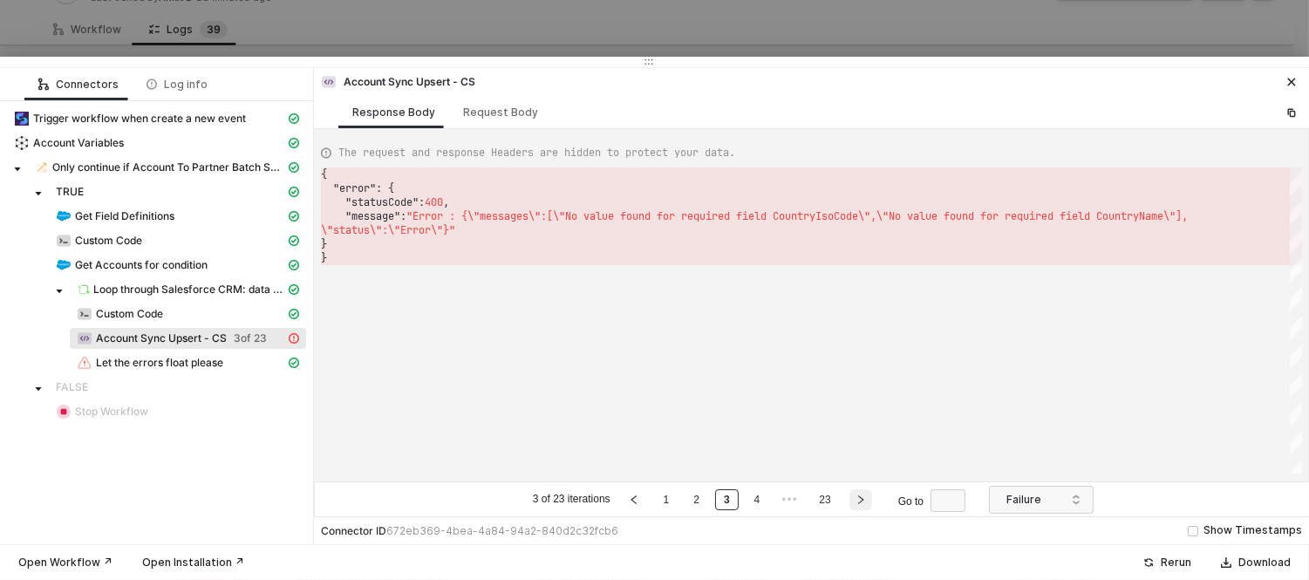
click at [844, 498] on ul "3 of 23 iterations 1 2 3 4 ••• 23 Go to" at bounding box center [752, 499] width 445 height 21
click at [839, 500] on li "23" at bounding box center [824, 499] width 29 height 21
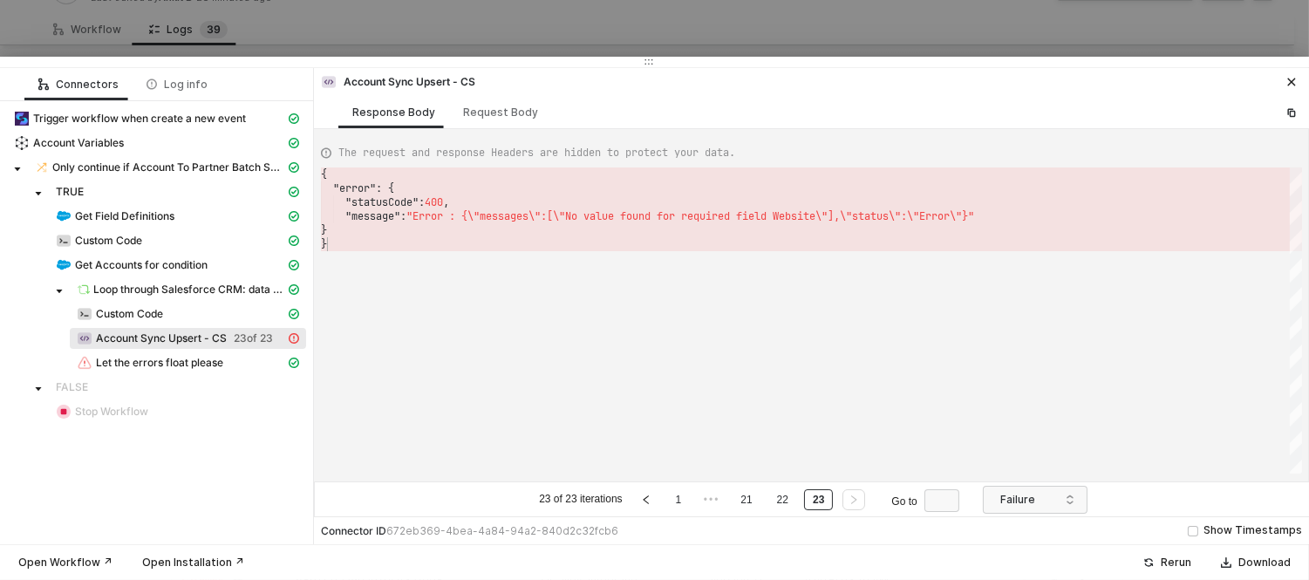
click at [805, 410] on div "{ "error" : { "statusCode" : 400 , "message" : "Error : {\"messages\":[\"No val…" at bounding box center [811, 320] width 981 height 306
click at [352, 18] on div at bounding box center [654, 290] width 1309 height 580
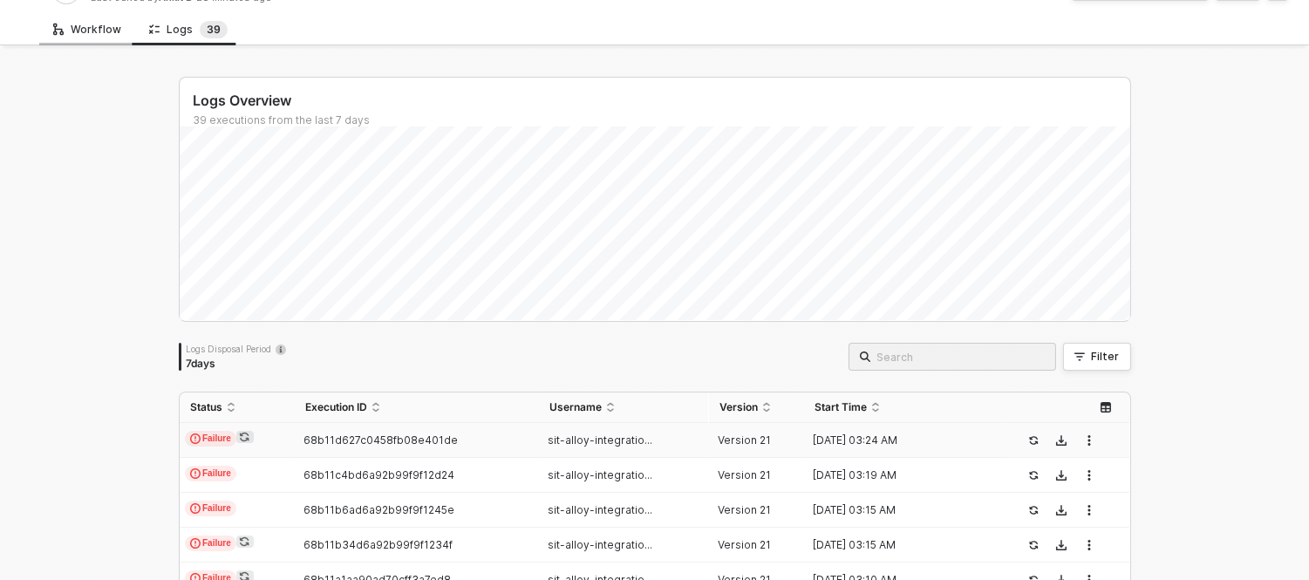
scroll to position [0, 0]
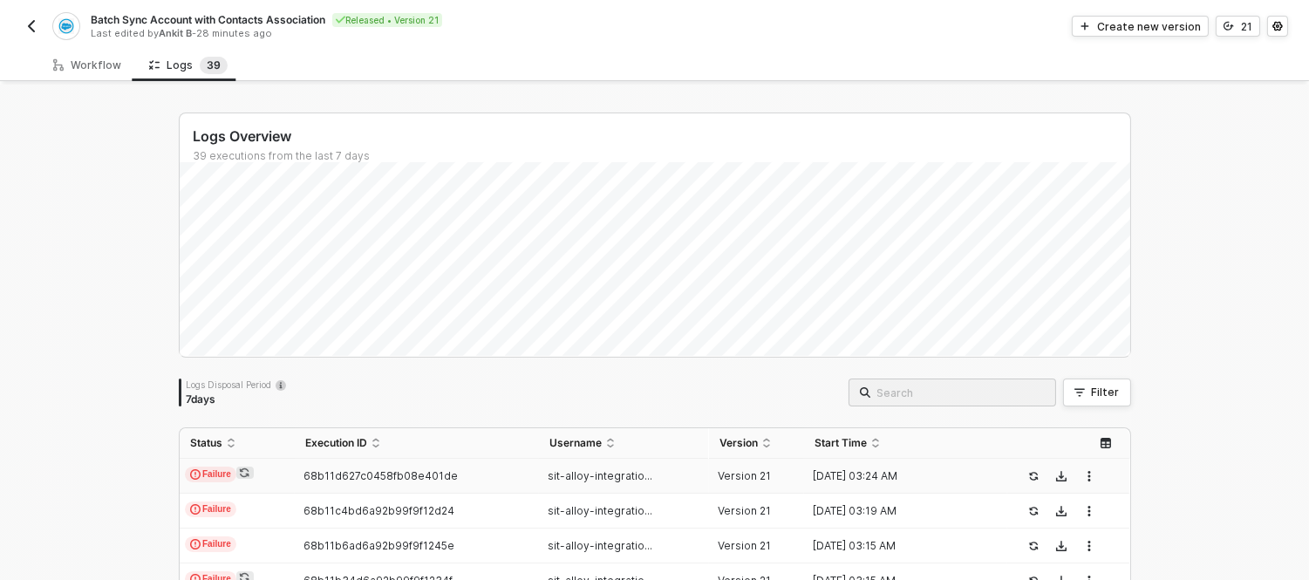
click at [26, 12] on div "Batch Sync Account with Contacts Association Released • Version 21 Last edited …" at bounding box center [338, 26] width 634 height 28
click at [27, 19] on img "button" at bounding box center [31, 26] width 14 height 14
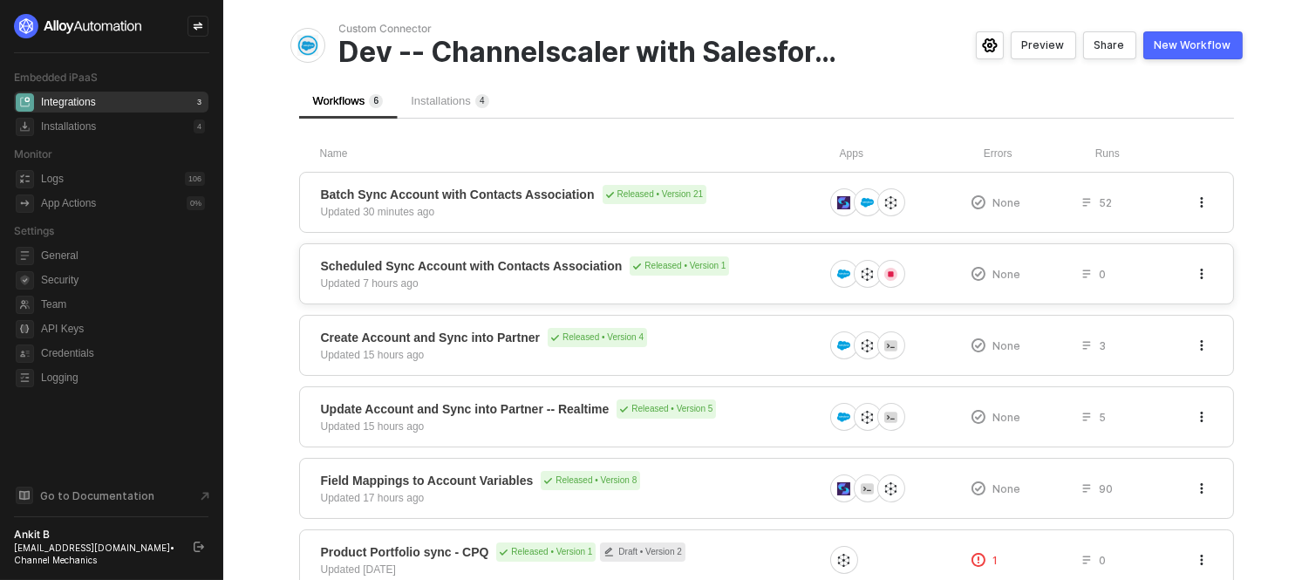
scroll to position [74, 0]
click at [774, 265] on span "Scheduled Sync Account with Contacts Association Released • Version 1" at bounding box center [572, 265] width 502 height 19
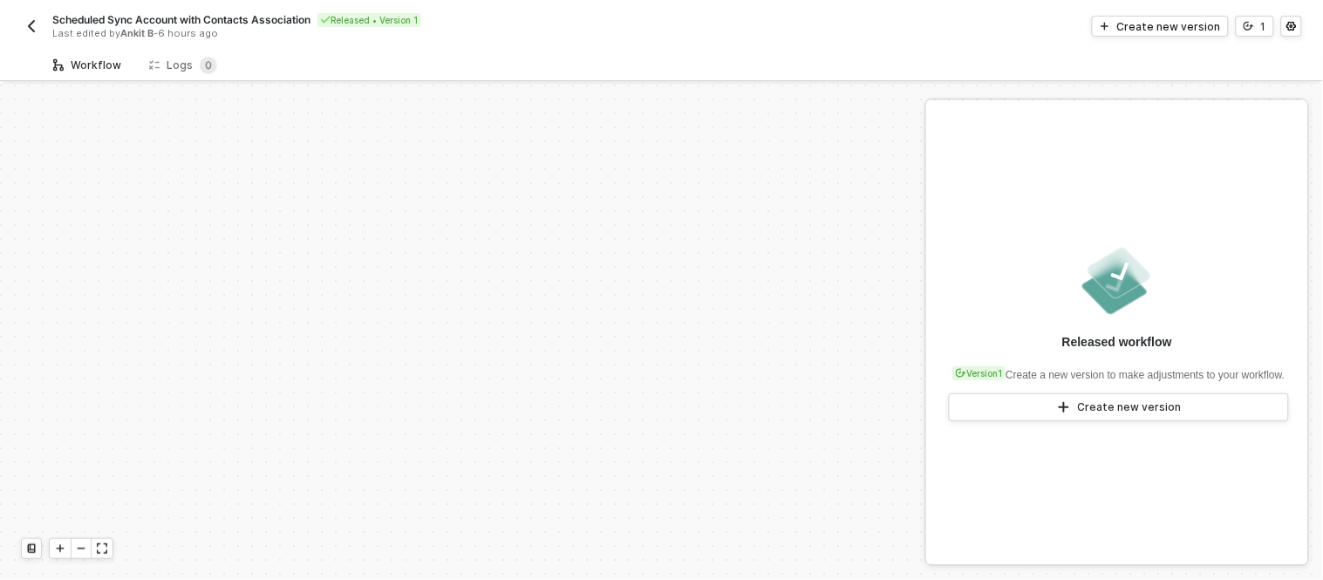
scroll to position [581, 0]
